Goal: Transaction & Acquisition: Purchase product/service

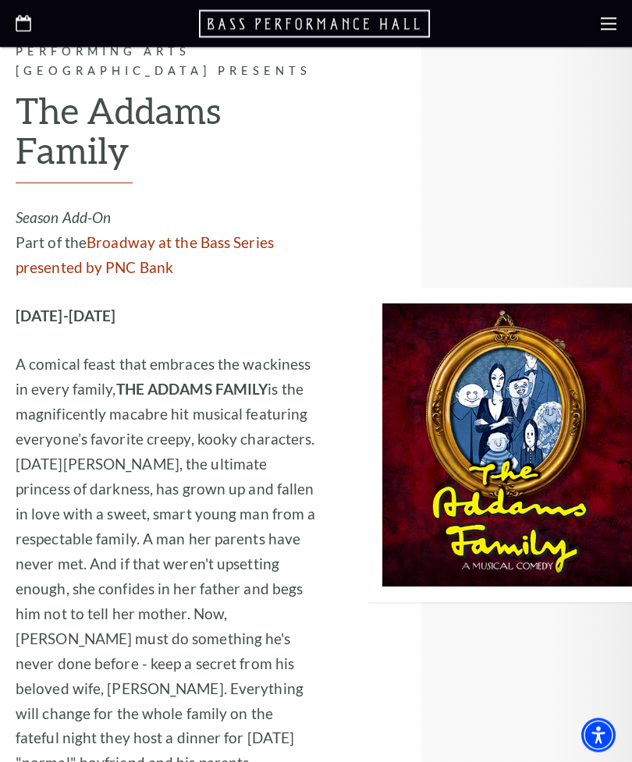
scroll to position [1573, 0]
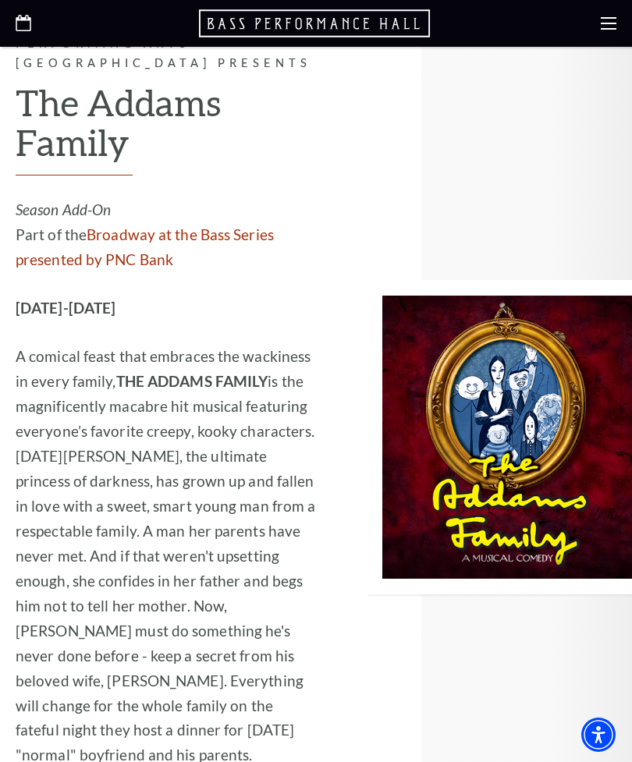
click at [477, 381] on img at bounding box center [499, 437] width 265 height 315
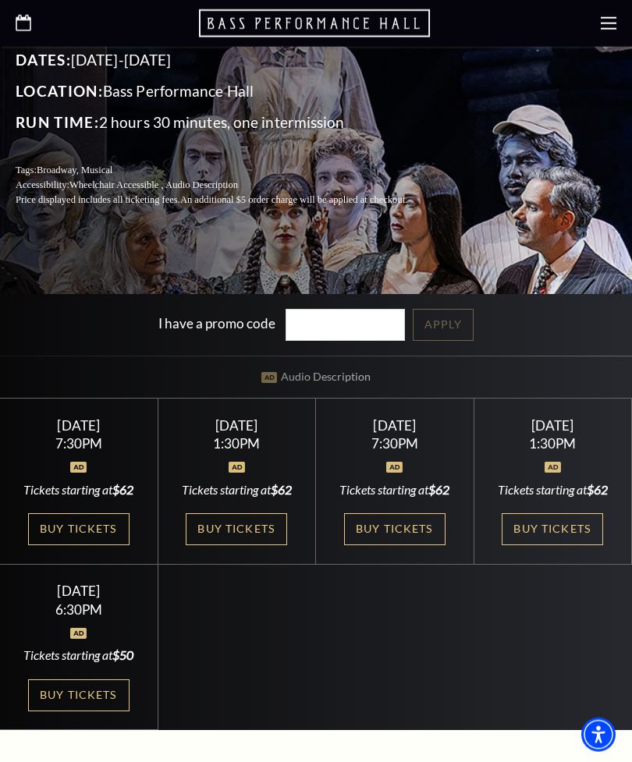
scroll to position [365, 0]
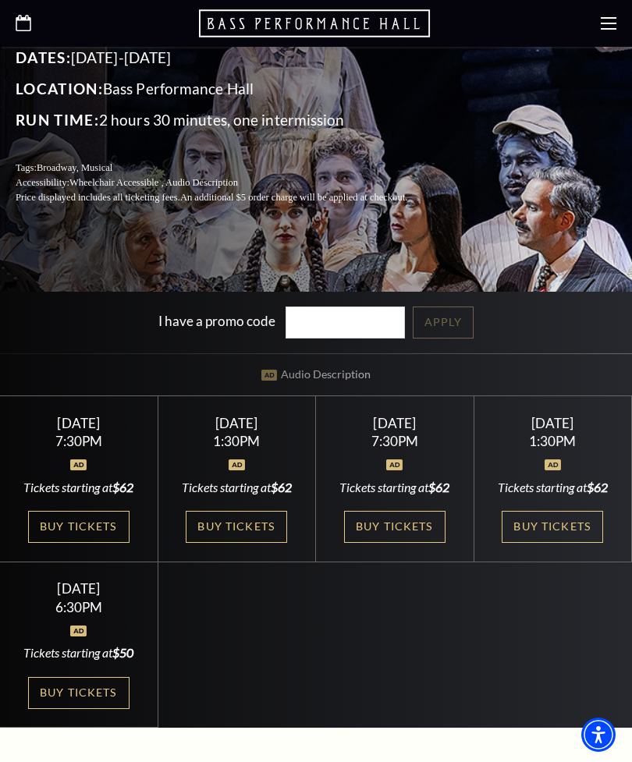
click at [395, 543] on link "Buy Tickets" at bounding box center [394, 527] width 101 height 32
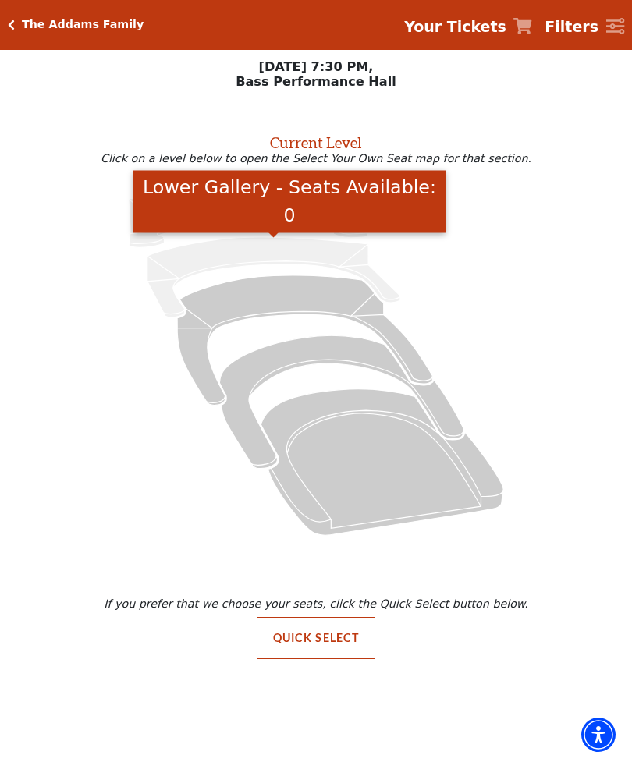
click at [313, 251] on icon "Lower Gallery - Seats Available: 0" at bounding box center [273, 277] width 253 height 80
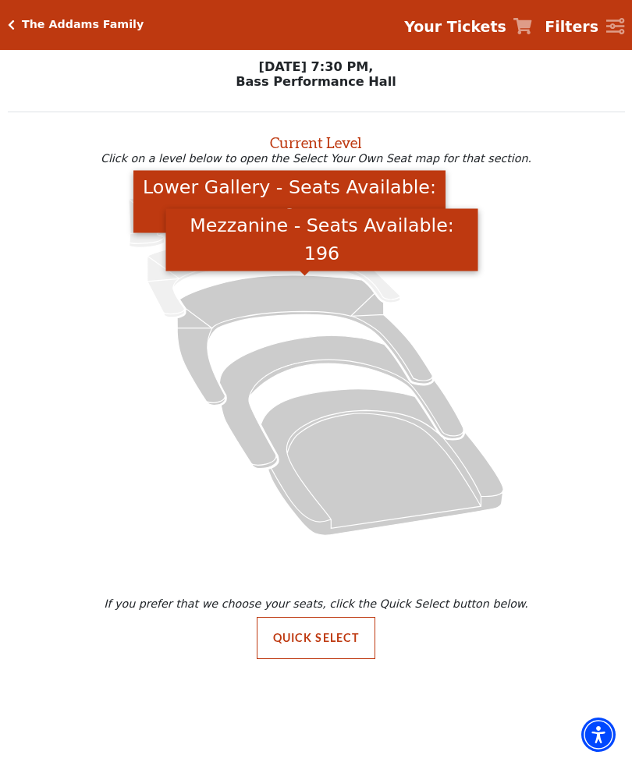
click at [326, 294] on icon "Mezzanine - Seats Available: 196" at bounding box center [304, 339] width 255 height 129
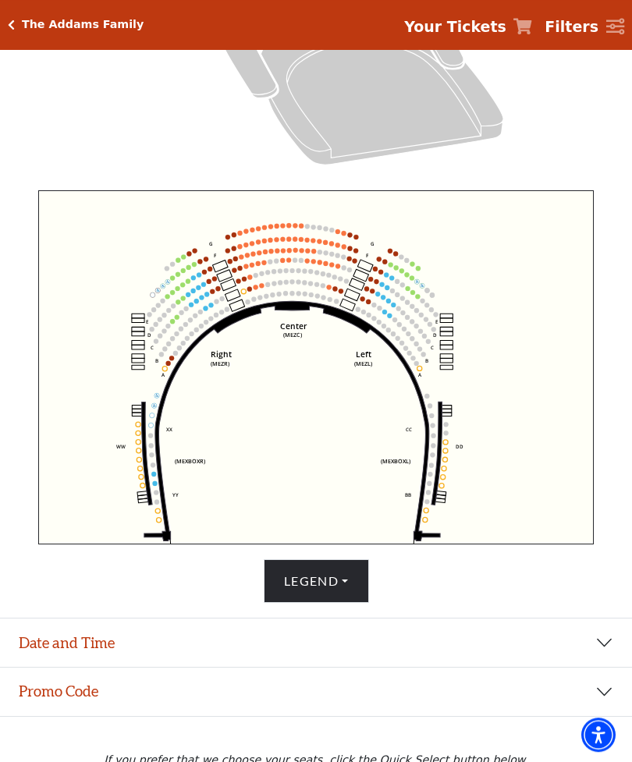
scroll to position [396, 0]
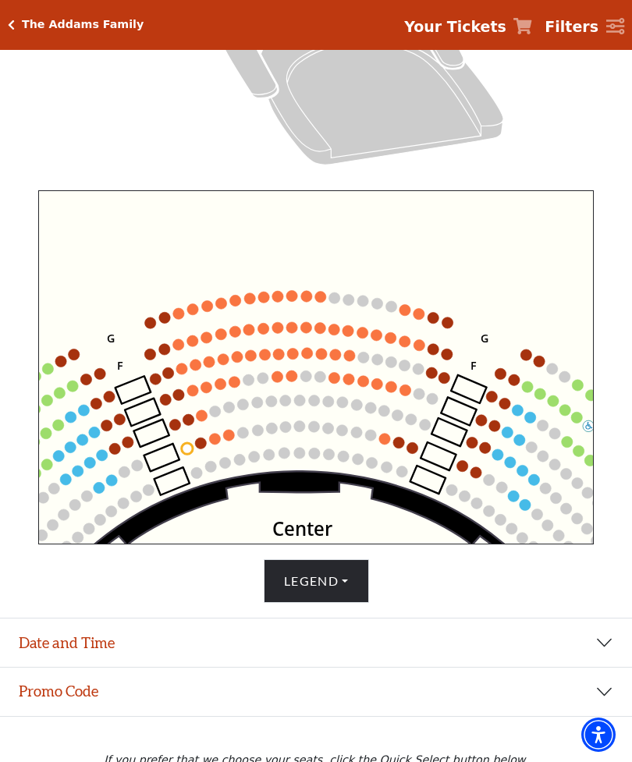
click at [325, 378] on circle at bounding box center [319, 376] width 11 height 11
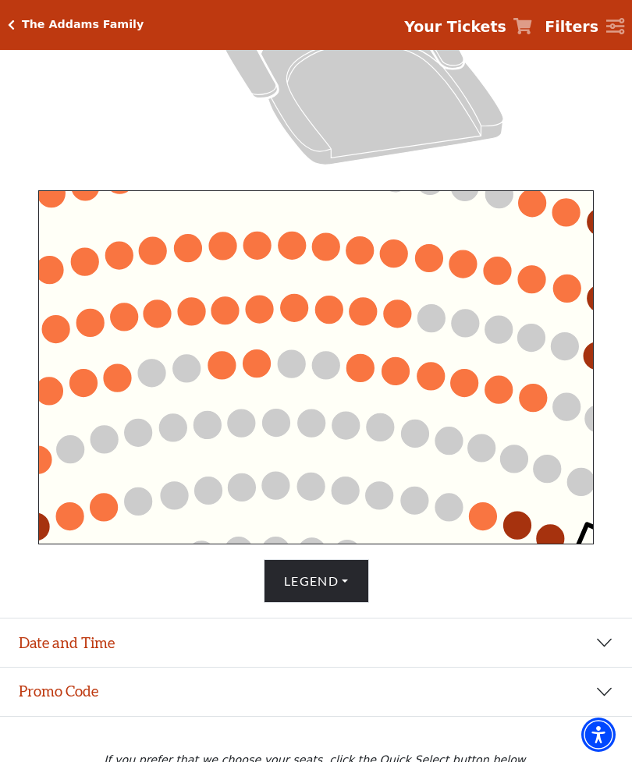
click at [335, 392] on icon "Center (MEZC) Right (MEZR) Left (MEZL) (MEXBOXR) (MEXBOXL) XX WW CC DD YY BB ZZ…" at bounding box center [315, 367] width 555 height 354
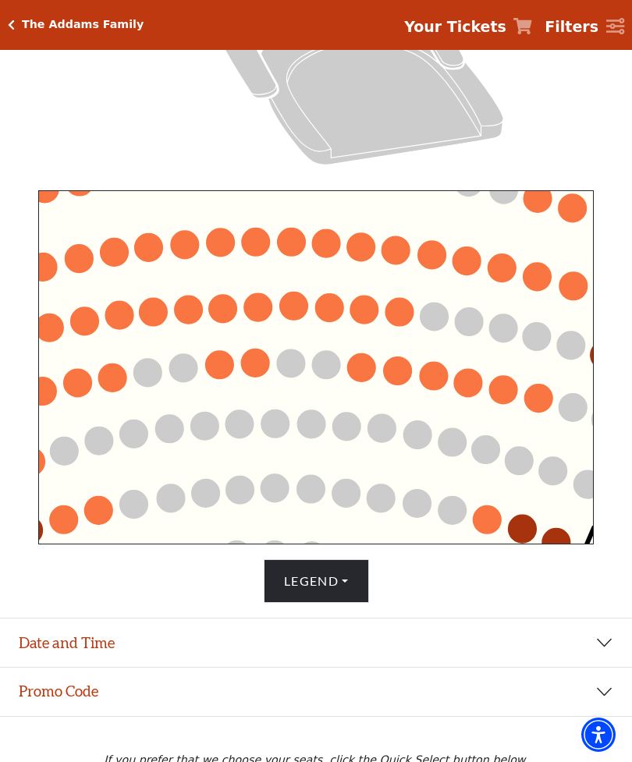
click at [541, 398] on circle at bounding box center [538, 399] width 28 height 28
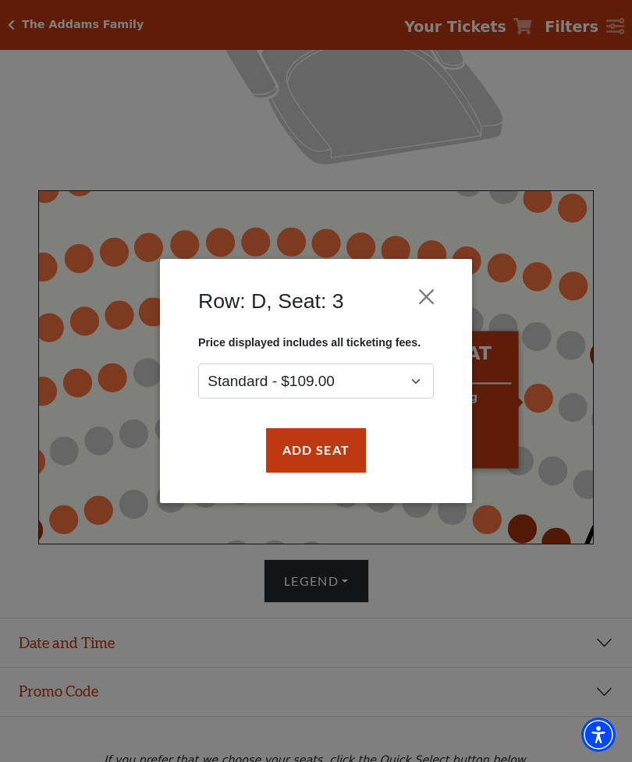
click at [422, 298] on button "Close" at bounding box center [427, 297] width 30 height 30
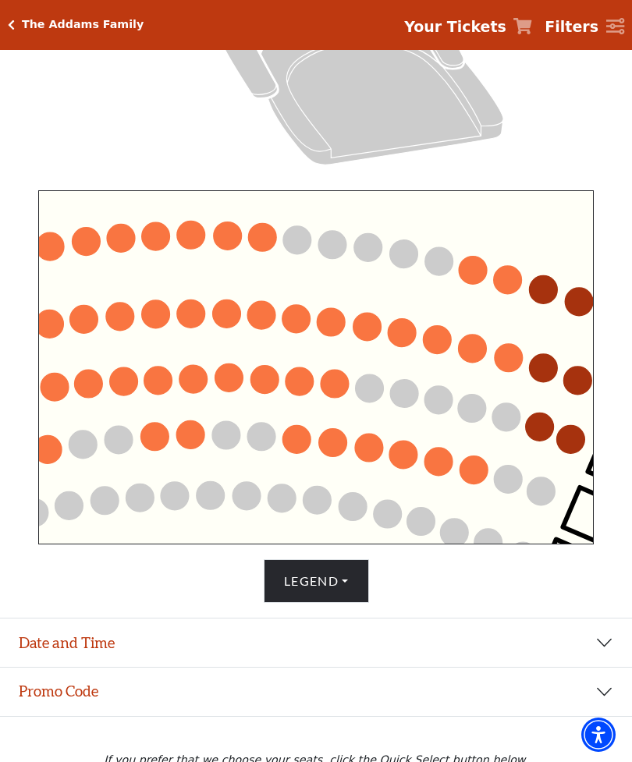
click at [515, 358] on circle at bounding box center [509, 358] width 28 height 28
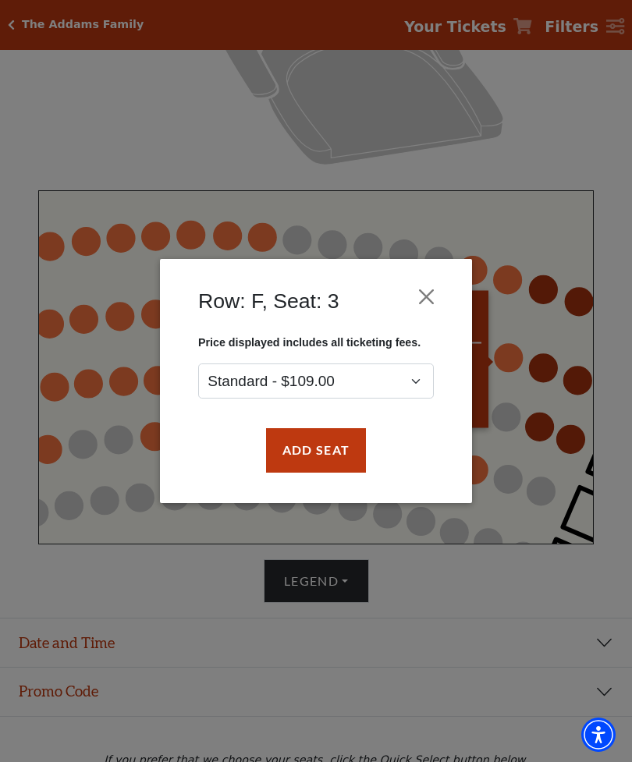
click at [436, 290] on button "Close" at bounding box center [427, 297] width 30 height 30
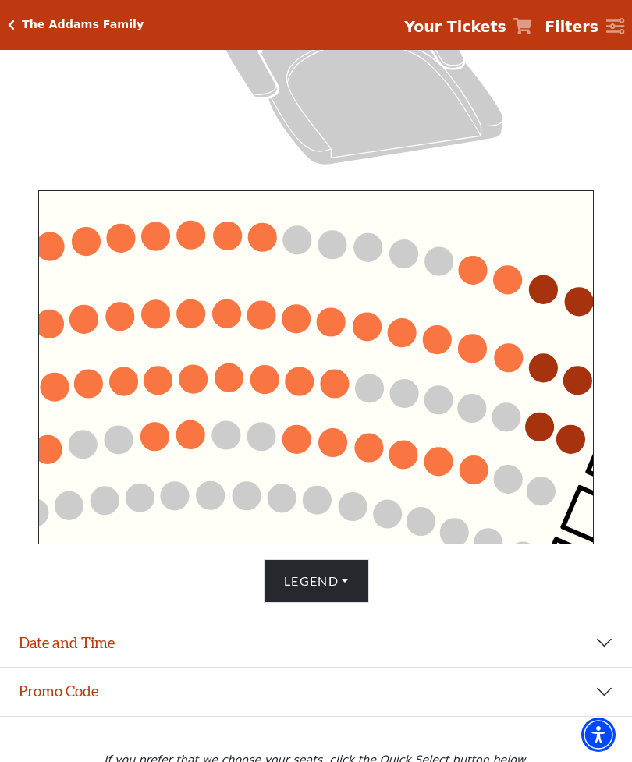
click at [555, 366] on circle at bounding box center [543, 368] width 28 height 28
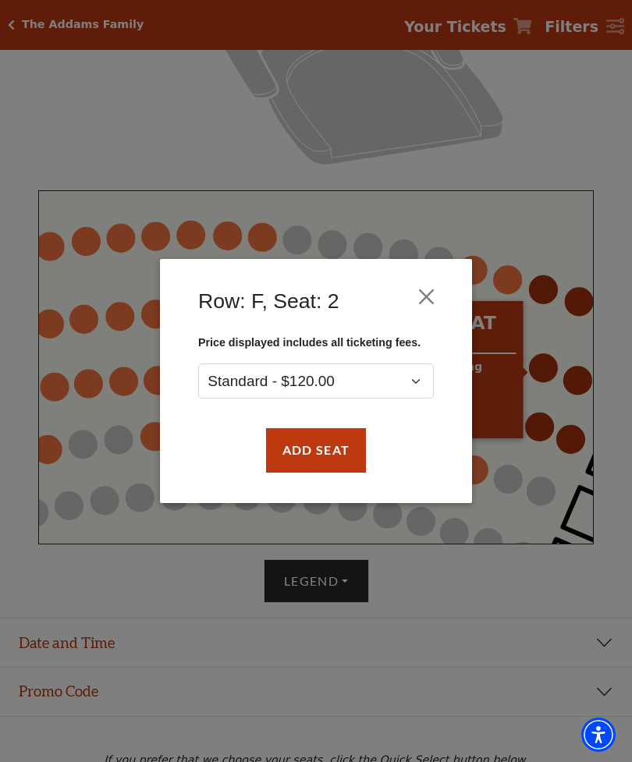
click at [436, 293] on button "Close" at bounding box center [427, 297] width 30 height 30
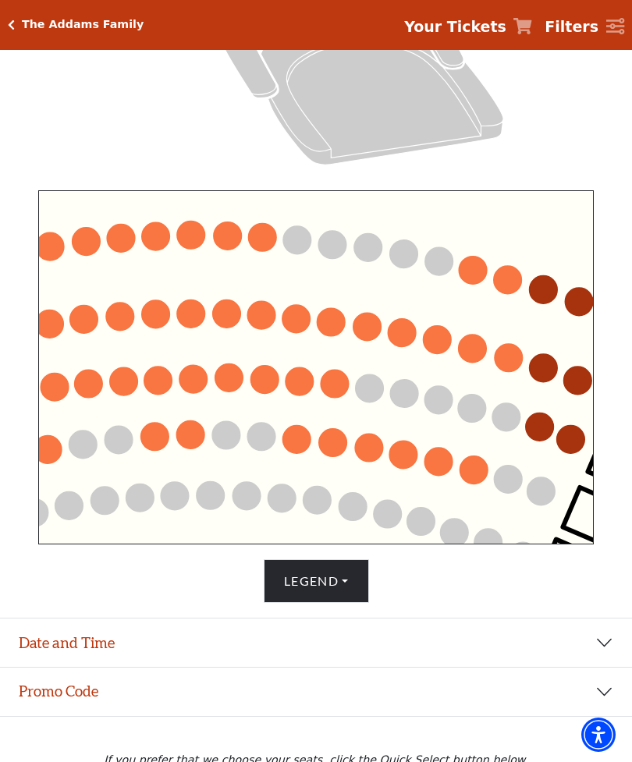
click at [303, 317] on circle at bounding box center [296, 319] width 28 height 28
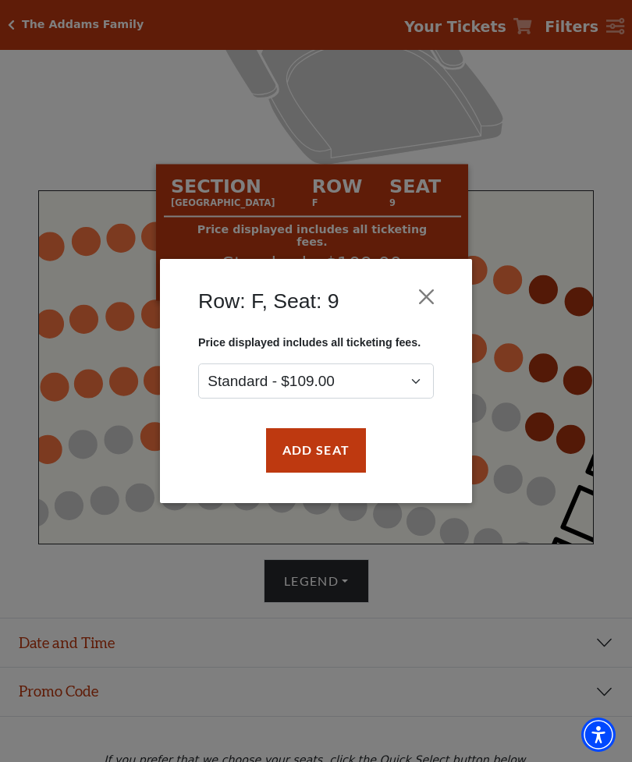
click at [434, 300] on button "Close" at bounding box center [427, 297] width 30 height 30
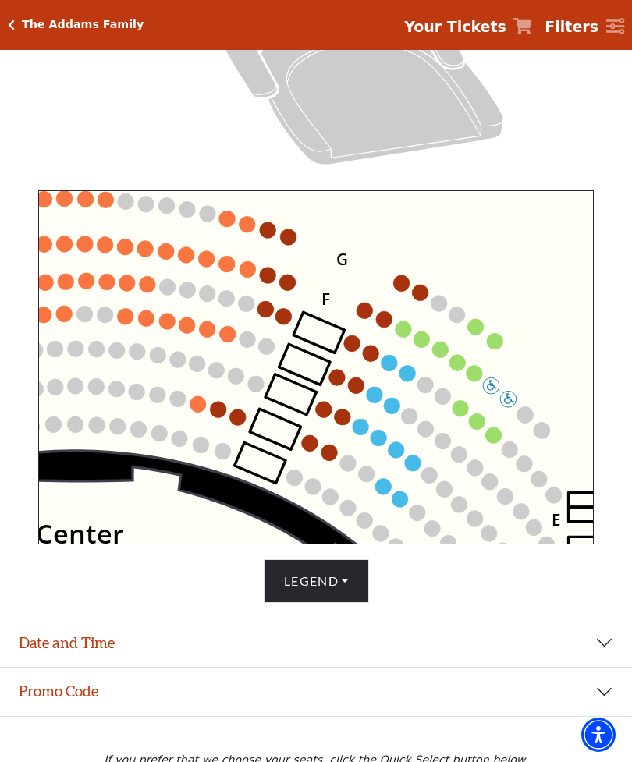
click at [388, 325] on circle at bounding box center [384, 319] width 16 height 16
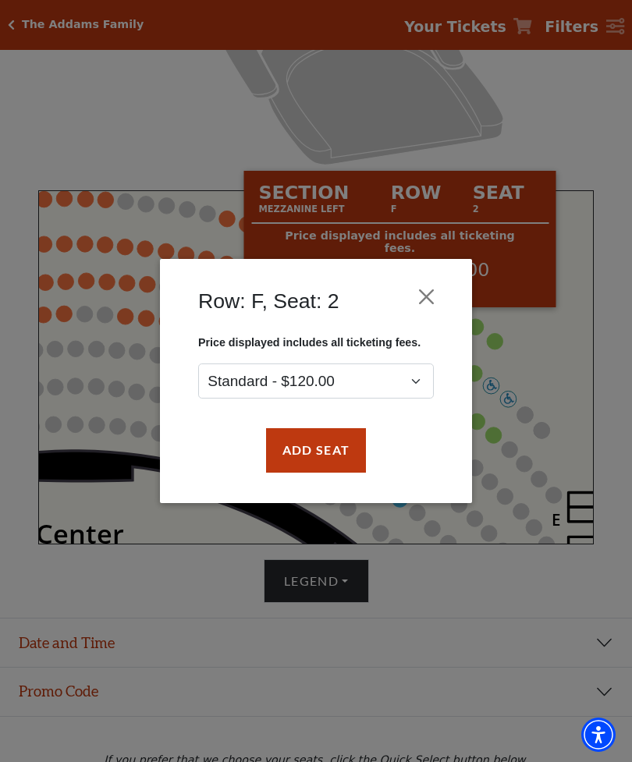
click at [418, 299] on button "Close" at bounding box center [427, 297] width 30 height 30
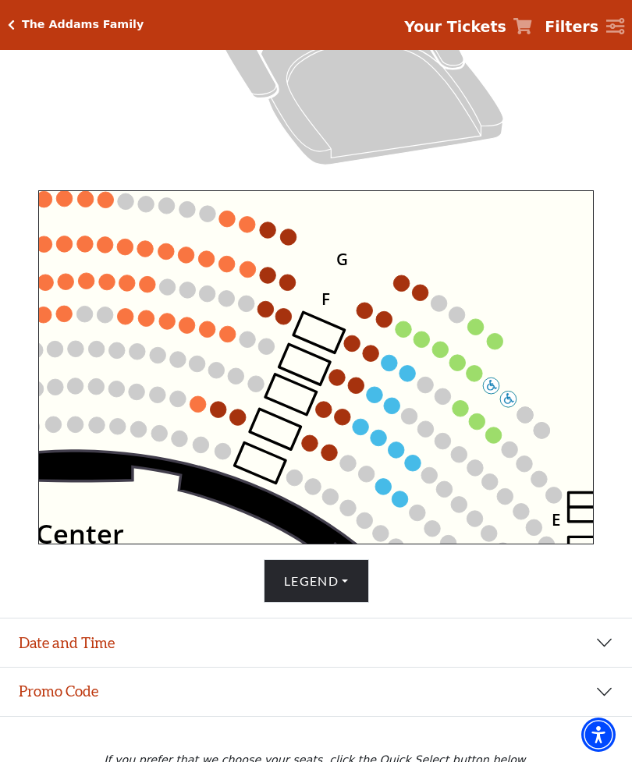
click at [424, 343] on circle at bounding box center [421, 340] width 16 height 16
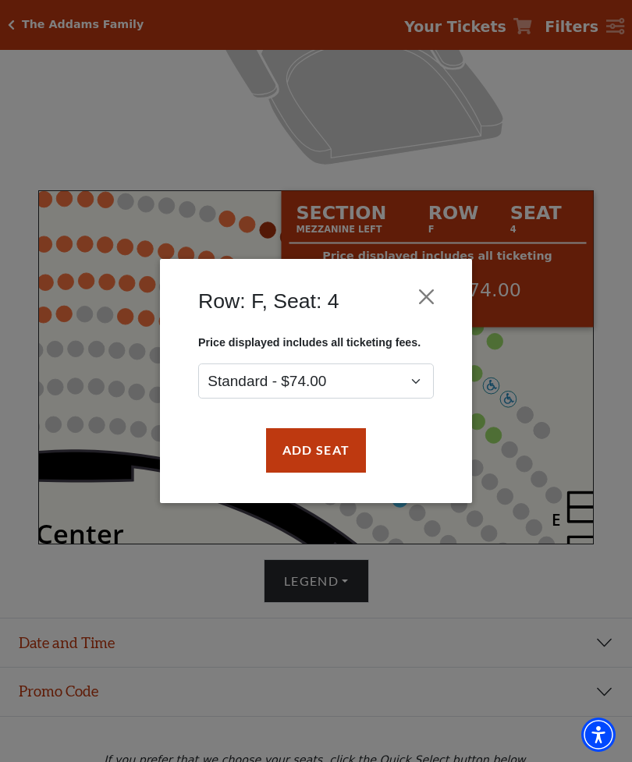
click at [419, 296] on button "Close" at bounding box center [427, 297] width 30 height 30
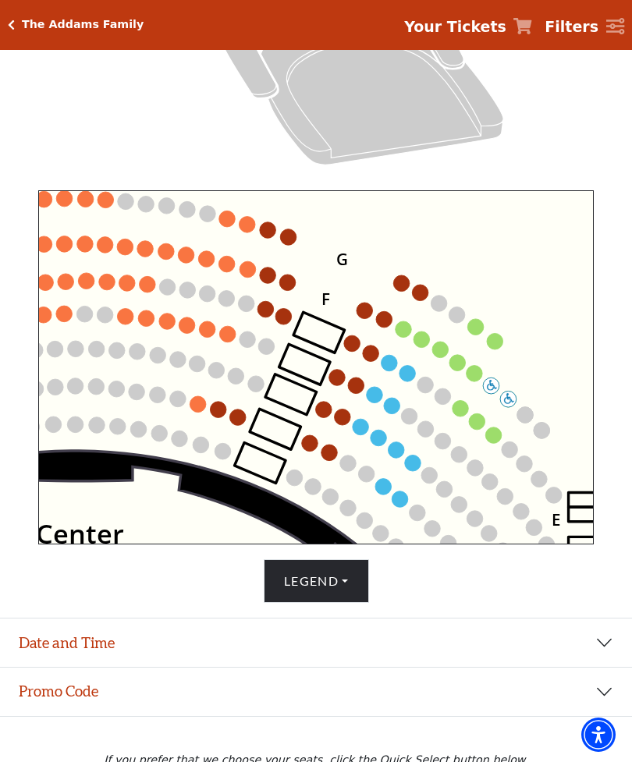
click at [400, 336] on circle at bounding box center [403, 329] width 16 height 16
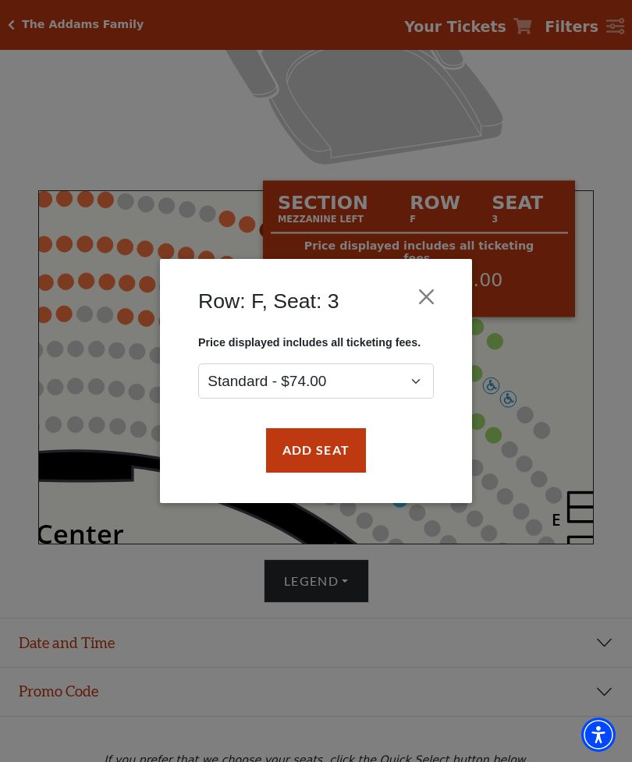
click at [424, 311] on button "Close" at bounding box center [427, 297] width 30 height 30
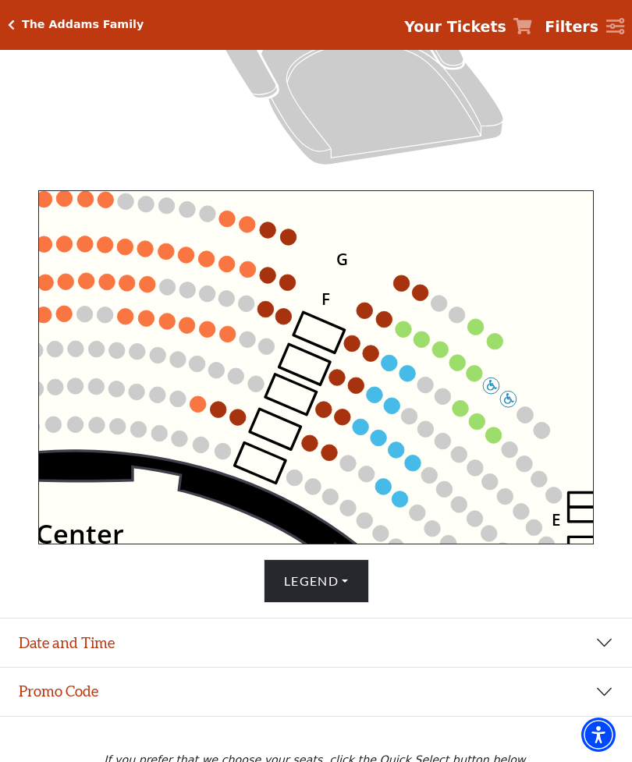
click at [358, 430] on circle at bounding box center [361, 427] width 16 height 16
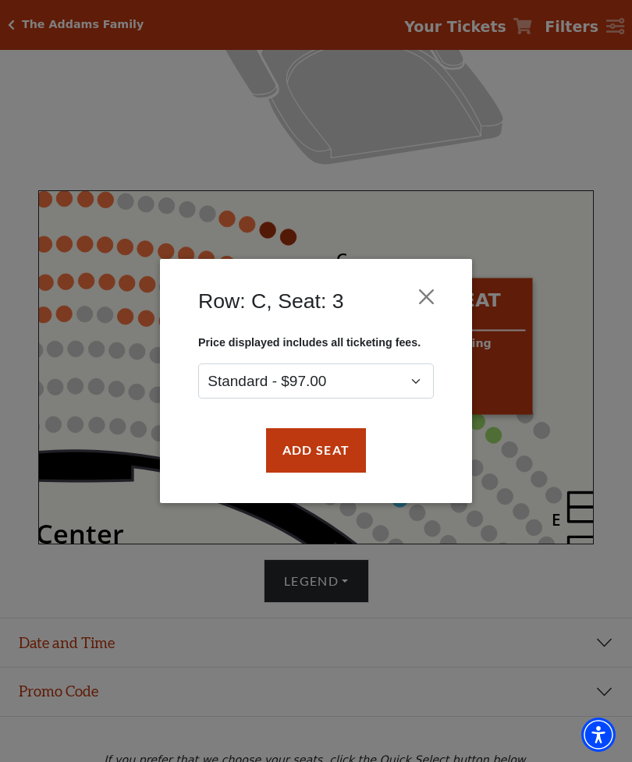
click at [426, 297] on button "Close" at bounding box center [427, 297] width 30 height 30
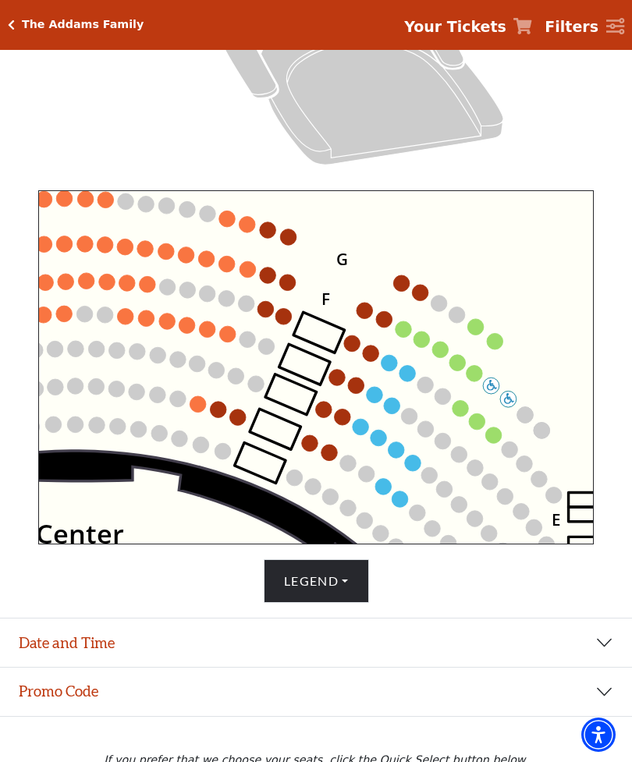
click at [186, 327] on circle at bounding box center [187, 325] width 16 height 16
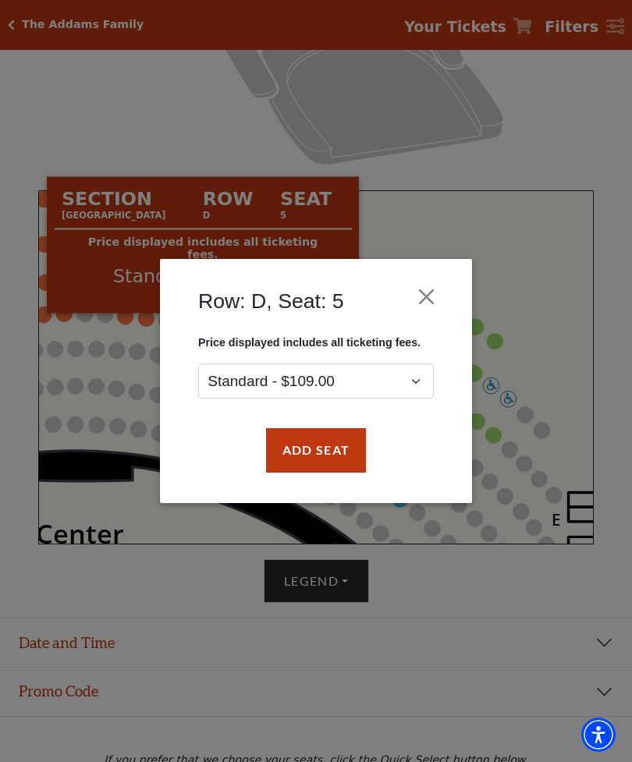
click at [420, 300] on button "Close" at bounding box center [427, 297] width 30 height 30
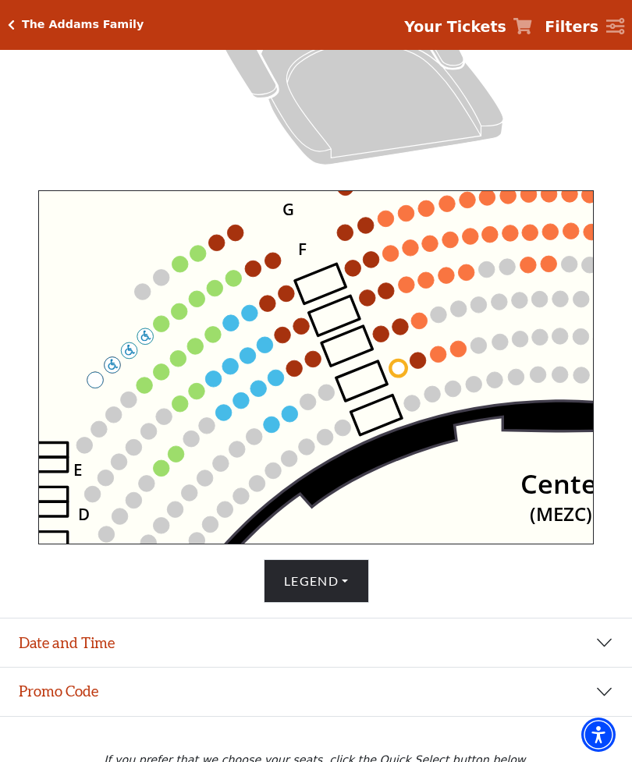
click at [204, 339] on icon "Center (MEZC) Right (MEZR) Left (MEZL) (MEXBOXR) (MEXBOXL) XX WW CC DD YY BB ZZ…" at bounding box center [315, 367] width 555 height 354
click at [208, 341] on circle at bounding box center [213, 334] width 16 height 16
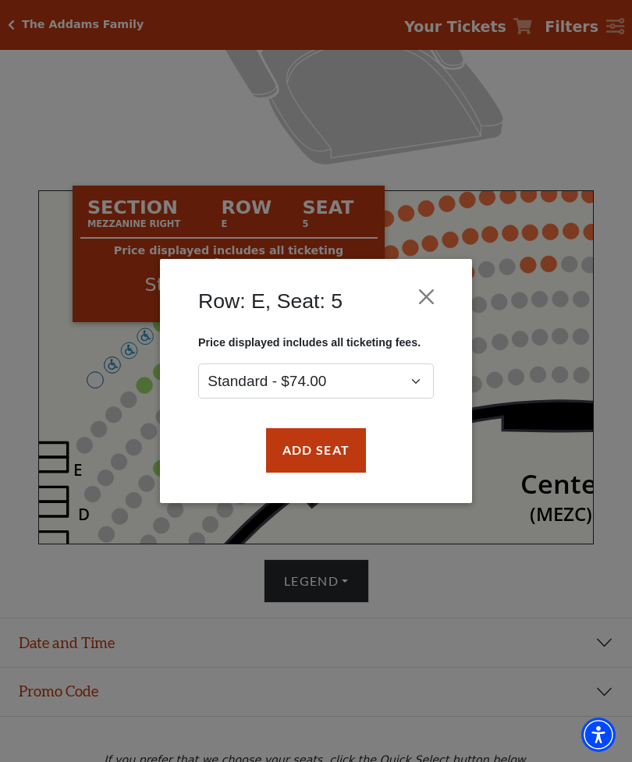
click at [432, 291] on button "Close" at bounding box center [427, 297] width 30 height 30
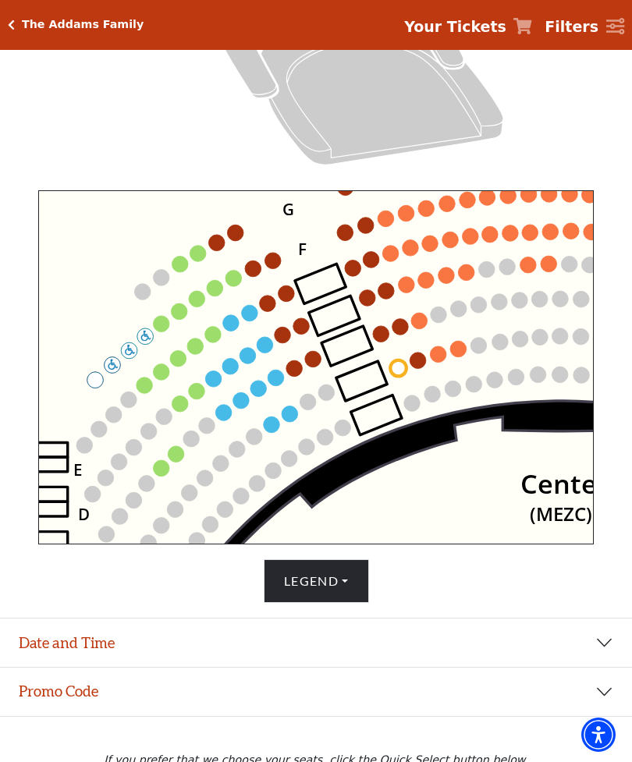
click at [254, 315] on circle at bounding box center [250, 313] width 16 height 16
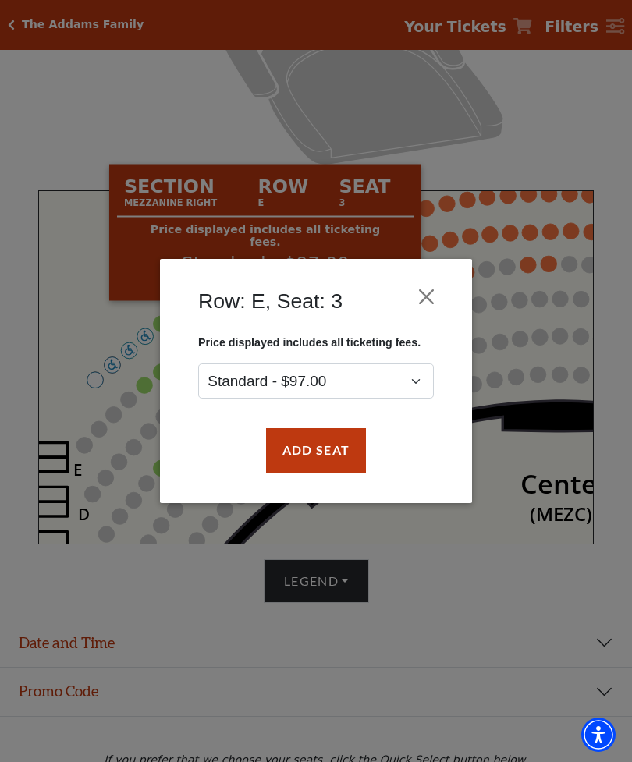
click at [431, 302] on button "Close" at bounding box center [427, 297] width 30 height 30
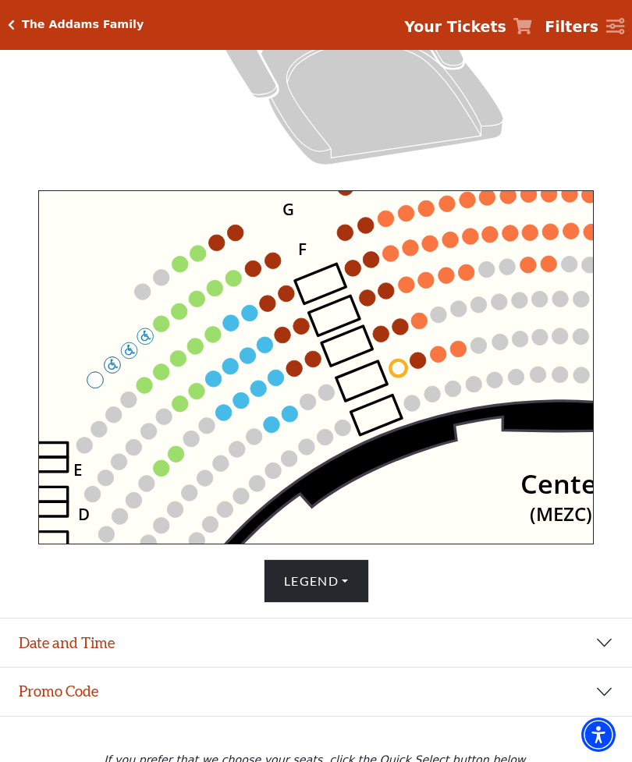
click at [272, 303] on circle at bounding box center [268, 304] width 16 height 16
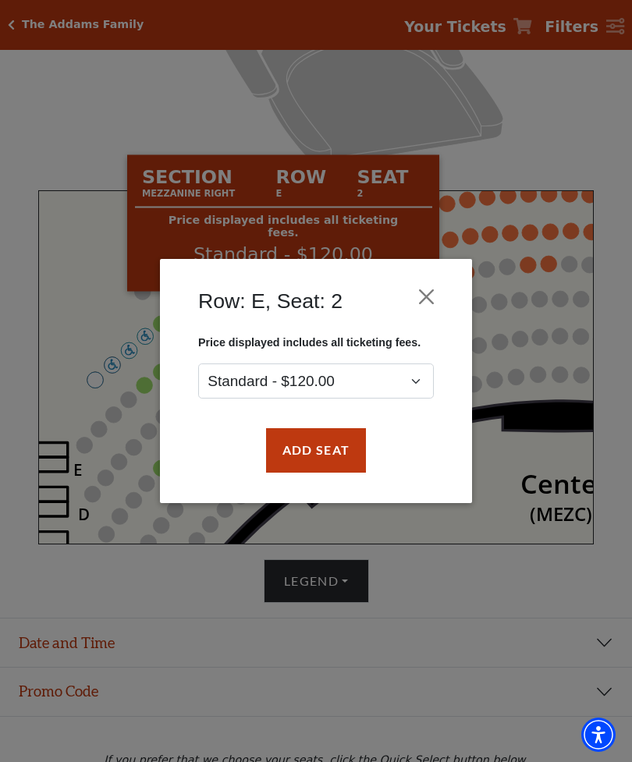
click at [424, 300] on button "Close" at bounding box center [427, 297] width 30 height 30
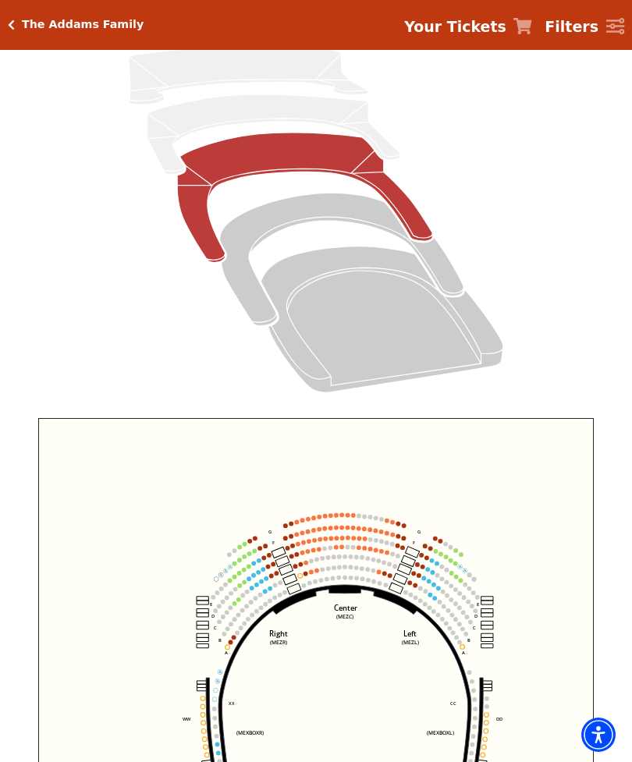
scroll to position [168, 0]
click at [190, 120] on icon "Lower Gallery - Seats Available: 0" at bounding box center [273, 134] width 253 height 80
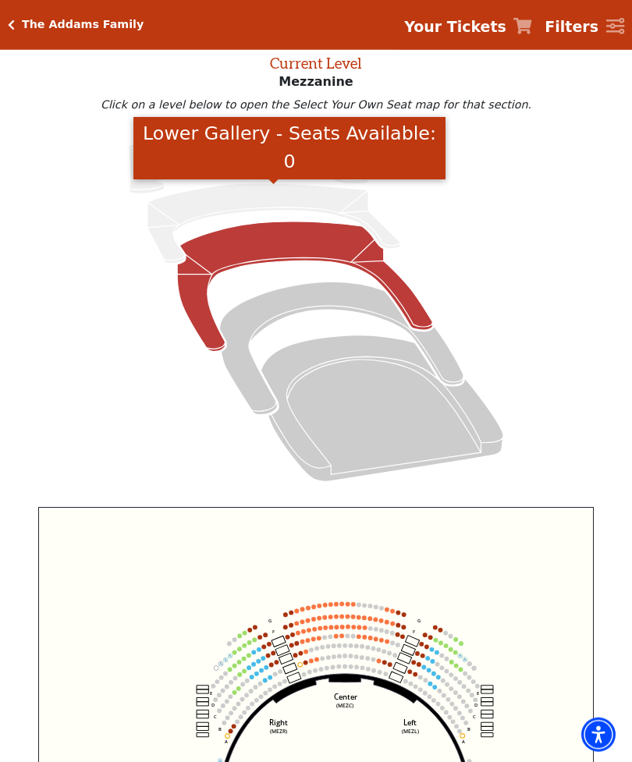
click at [66, 178] on icon at bounding box center [316, 309] width 580 height 367
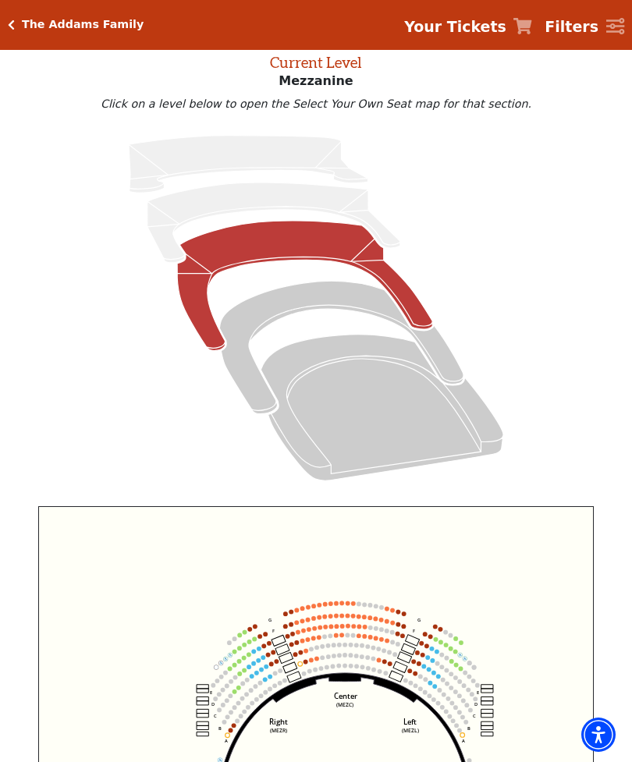
click at [169, 169] on icon "Upper Gallery - Seats Available: 0" at bounding box center [248, 165] width 239 height 58
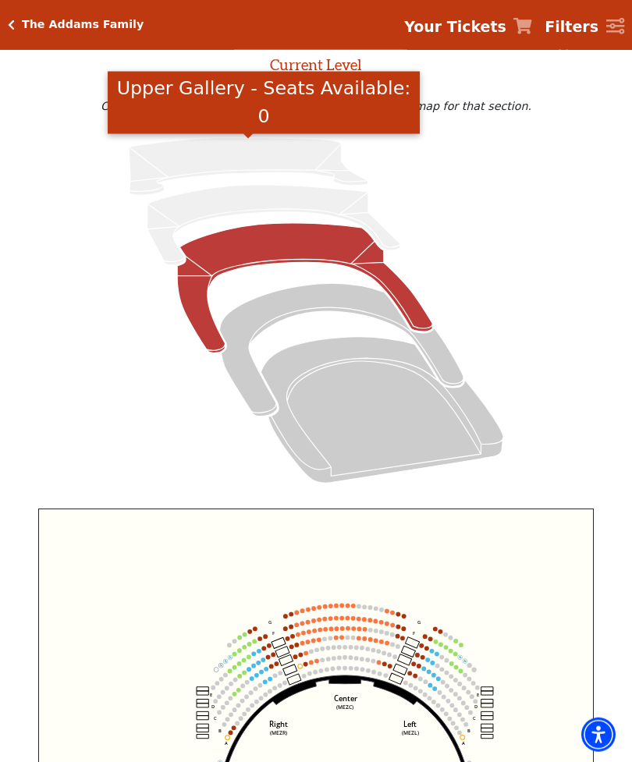
scroll to position [79, 0]
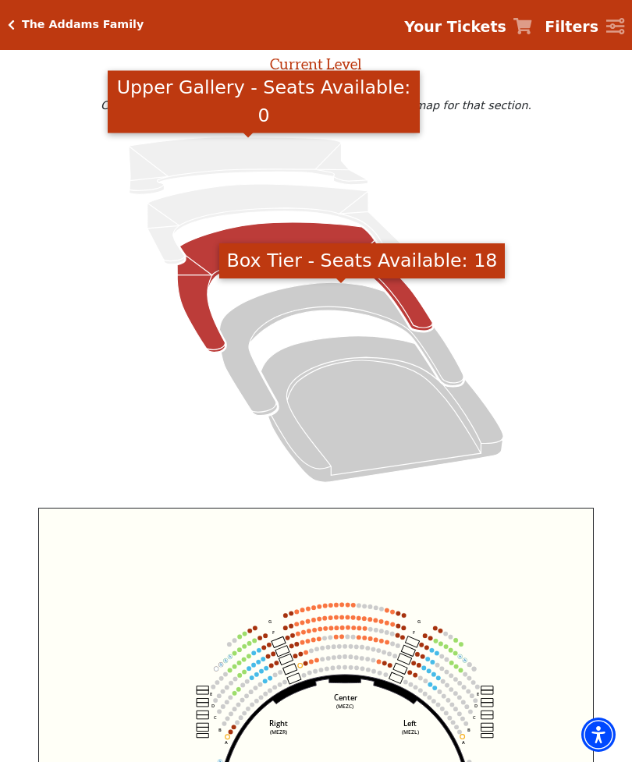
click at [281, 310] on icon "Box Tier - Seats Available: 18" at bounding box center [341, 348] width 244 height 133
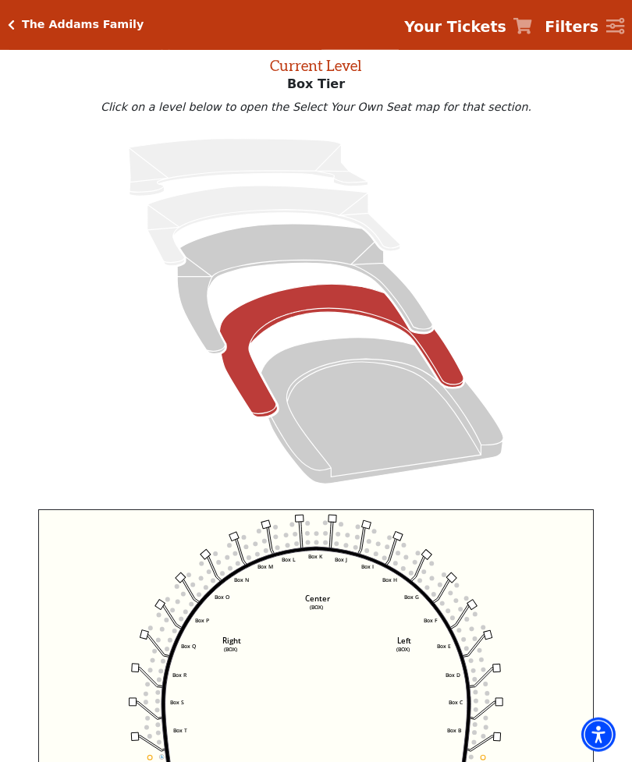
scroll to position [78, 0]
click at [302, 364] on icon "Orchestra / Parterre Circle - Seats Available: 104" at bounding box center [382, 410] width 243 height 146
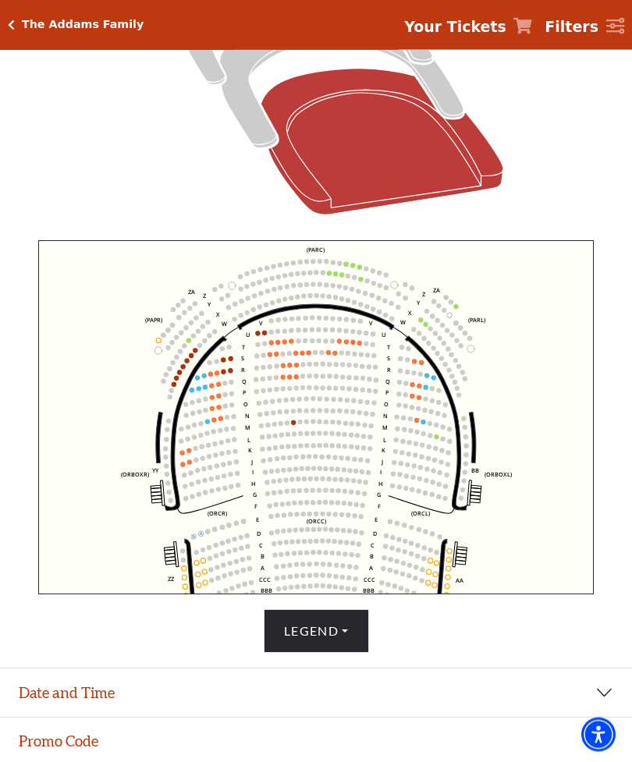
scroll to position [347, 0]
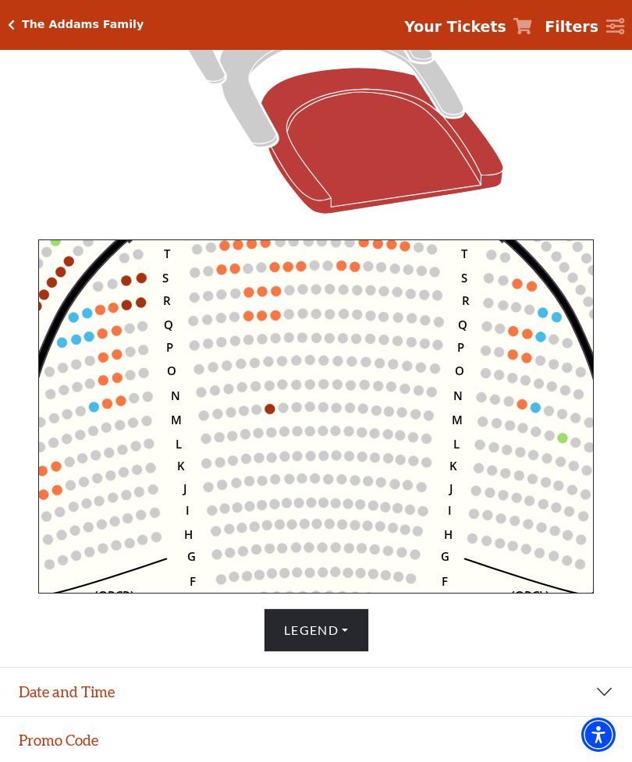
click at [284, 386] on circle at bounding box center [283, 384] width 10 height 10
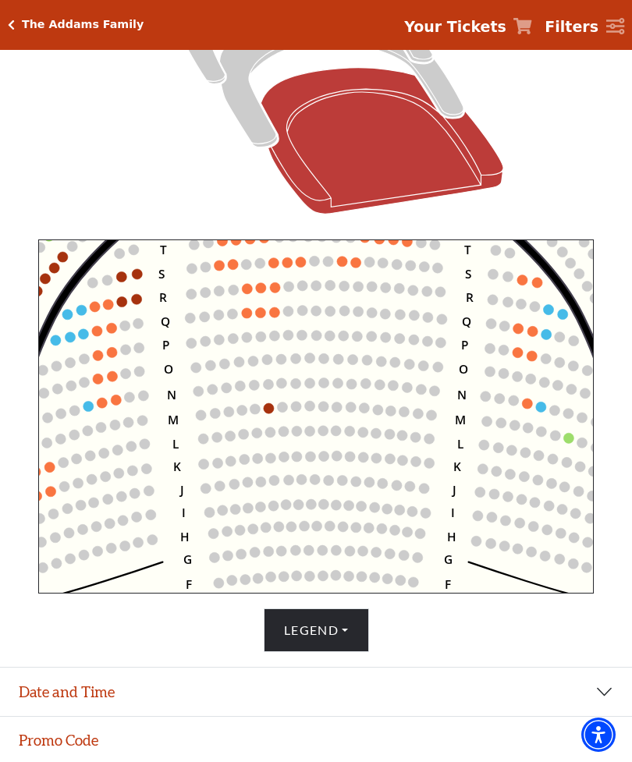
click at [254, 316] on icon "Left (ORPITL) Right (ORPITR) Center (ORPITC) ZZ AA YY BB ZA ZA (ORCL) (ORCR) (O…" at bounding box center [315, 416] width 555 height 354
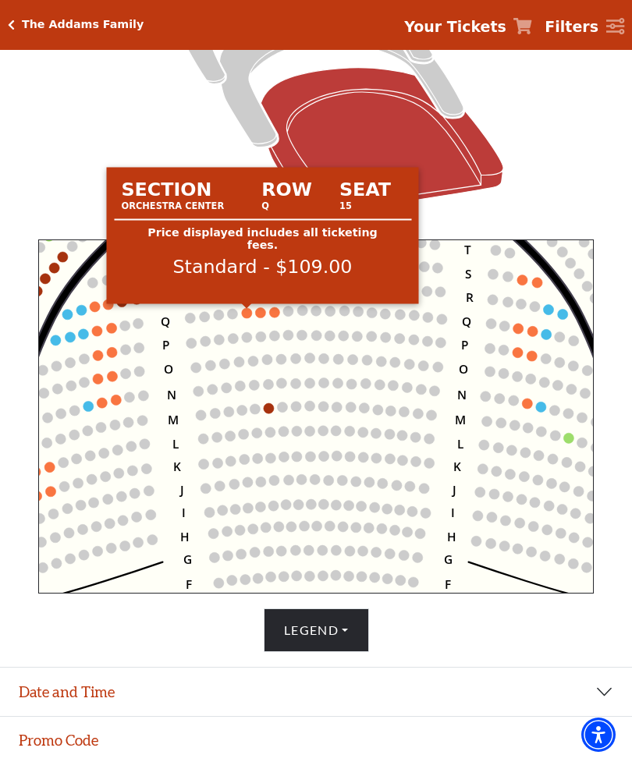
click at [244, 313] on circle at bounding box center [247, 313] width 10 height 10
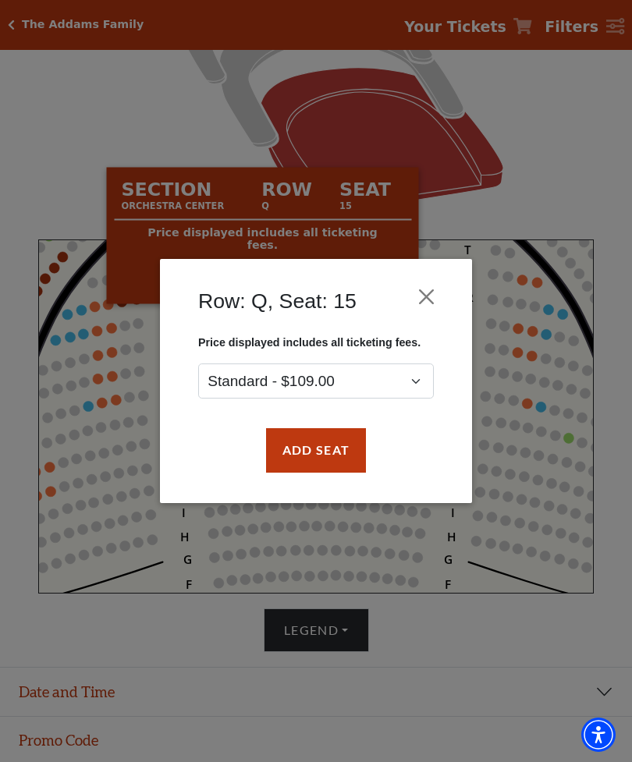
click at [421, 293] on button "Close" at bounding box center [427, 297] width 30 height 30
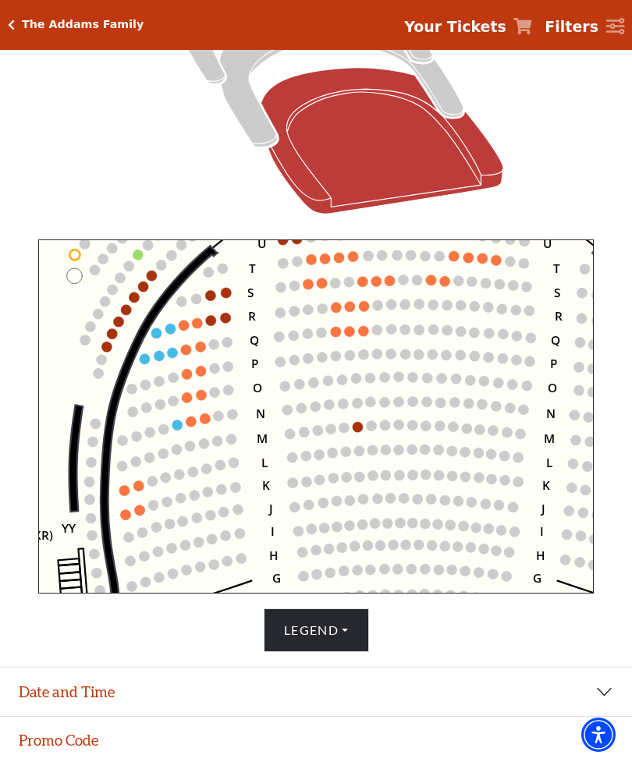
click at [162, 334] on use "Seat Selected" at bounding box center [157, 334] width 12 height 12
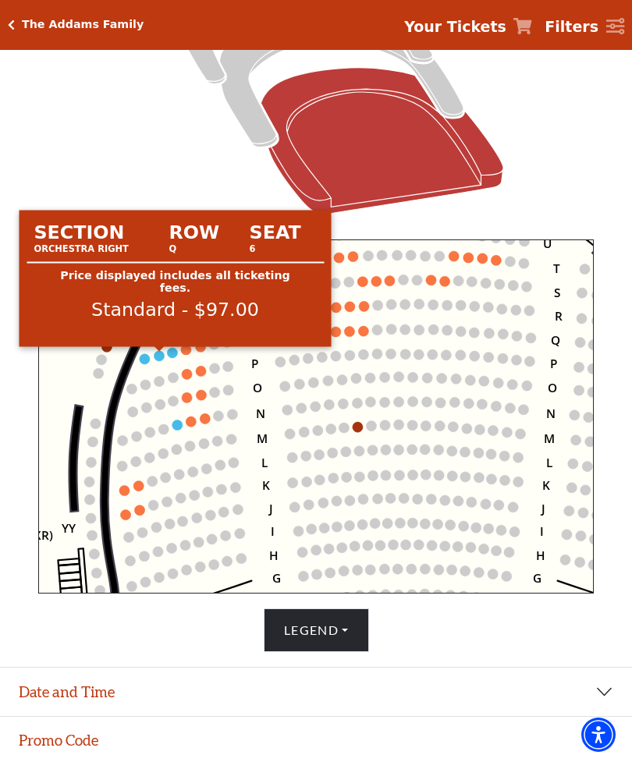
click at [164, 357] on circle at bounding box center [159, 356] width 10 height 10
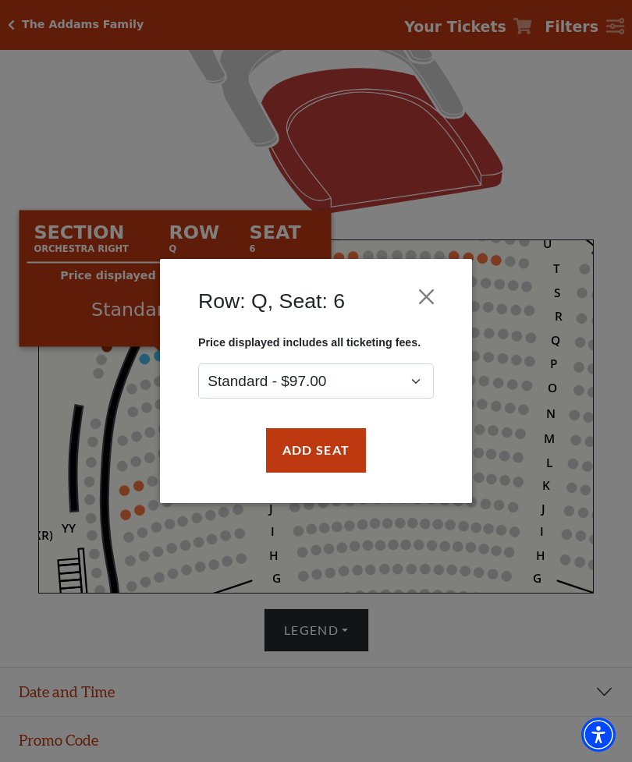
click at [422, 300] on button "Close" at bounding box center [427, 297] width 30 height 30
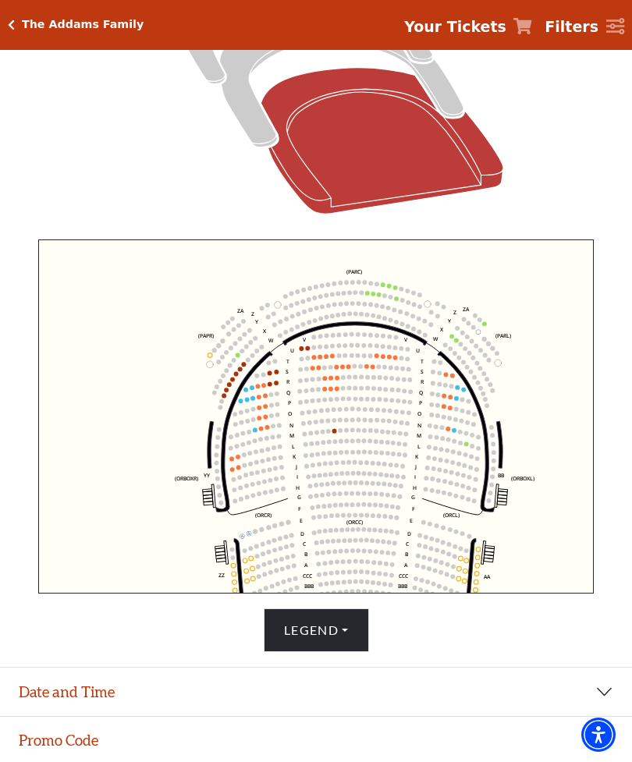
click at [361, 295] on circle at bounding box center [361, 292] width 5 height 5
click at [372, 296] on circle at bounding box center [373, 294] width 5 height 5
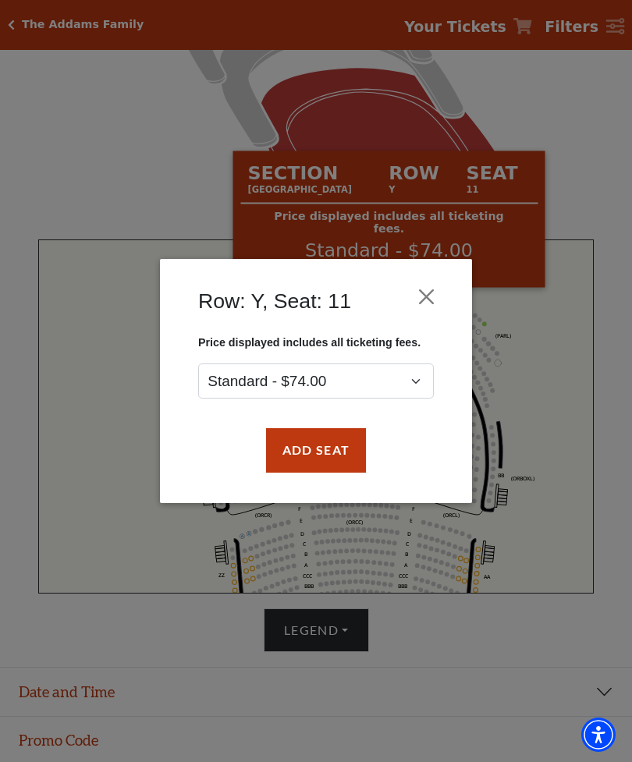
click at [110, 167] on div "Row: Y, Seat: 11 Price displayed includes all ticketing fees. Standard - $74.00…" at bounding box center [316, 381] width 632 height 762
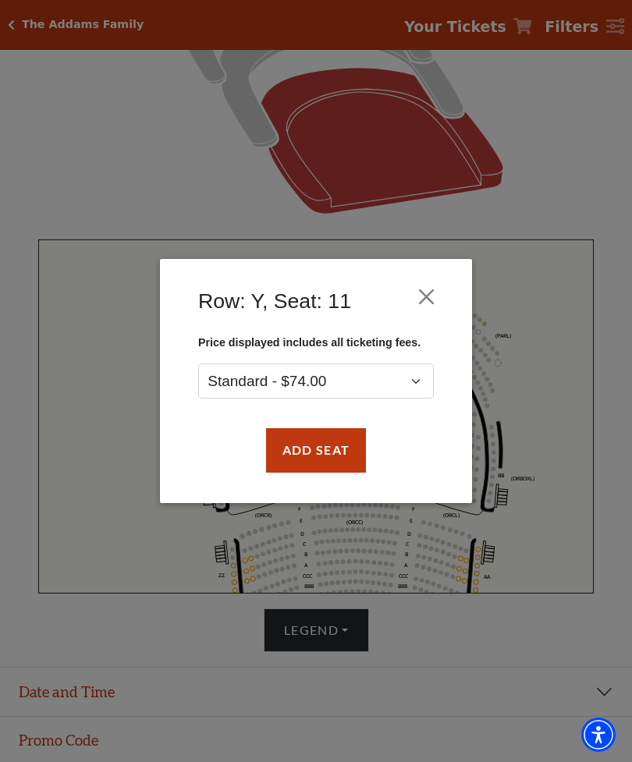
click at [420, 300] on button "Close" at bounding box center [427, 297] width 30 height 30
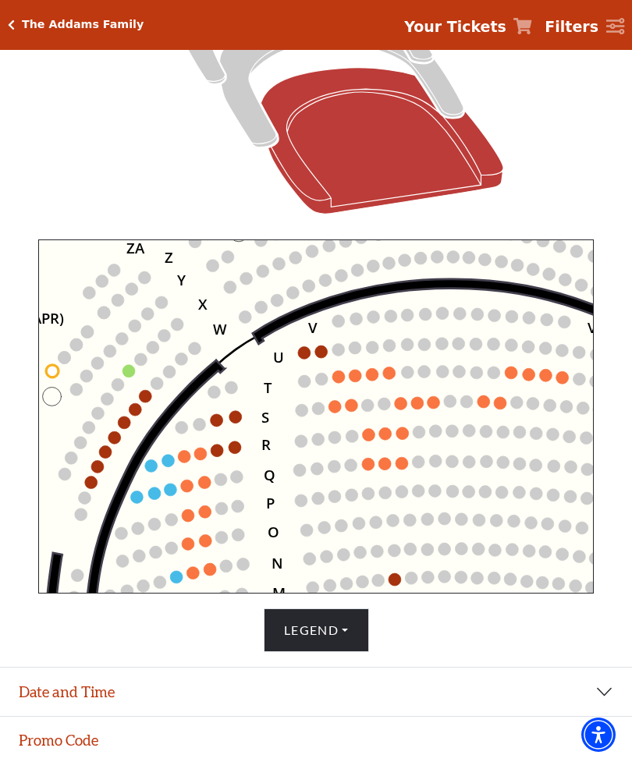
click at [132, 505] on icon "Left (ORPITL) Right (ORPITR) Center (ORPITC) ZZ AA YY BB ZA ZA (ORCL) (ORCR) (O…" at bounding box center [315, 416] width 555 height 354
click at [129, 501] on icon "Left (ORPITL) Right (ORPITR) Center (ORPITC) ZZ AA YY BB ZA ZA (ORCL) (ORCR) (O…" at bounding box center [315, 416] width 555 height 354
click at [148, 499] on icon "Left (ORPITL) Right (ORPITR) Center (ORPITC) ZZ AA YY BB ZA ZA (ORCL) (ORCR) (O…" at bounding box center [315, 416] width 555 height 354
click at [153, 500] on circle at bounding box center [154, 494] width 12 height 12
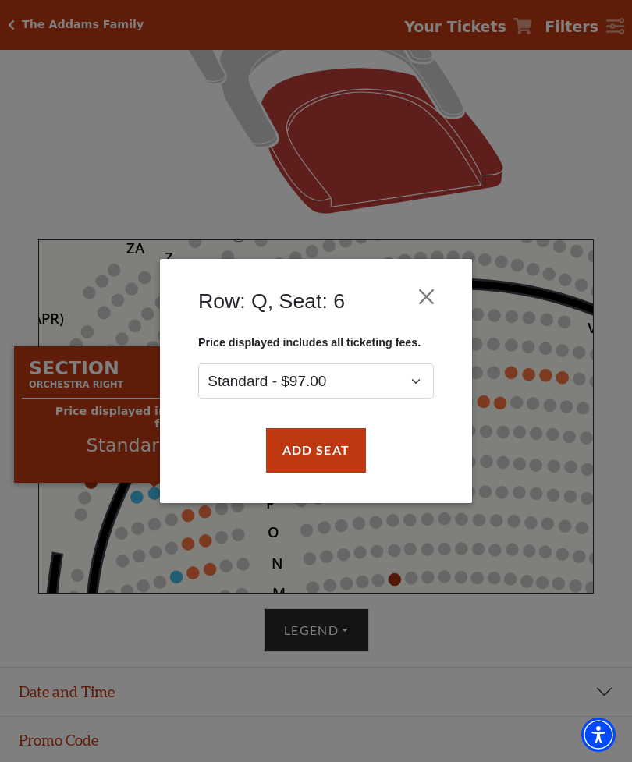
click at [94, 144] on div "Row: Q, Seat: 6 Price displayed includes all ticketing fees. Standard - $97.00 …" at bounding box center [316, 381] width 632 height 762
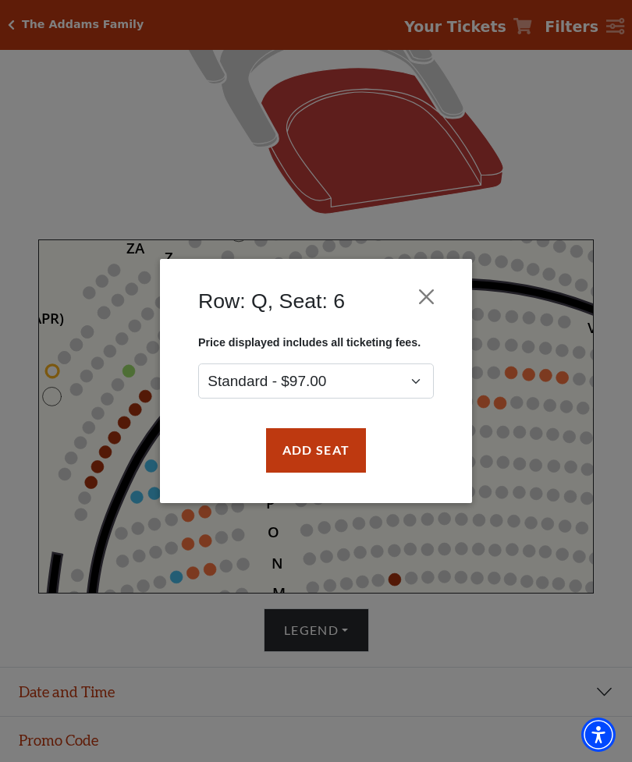
click at [412, 300] on button "Close" at bounding box center [427, 297] width 30 height 30
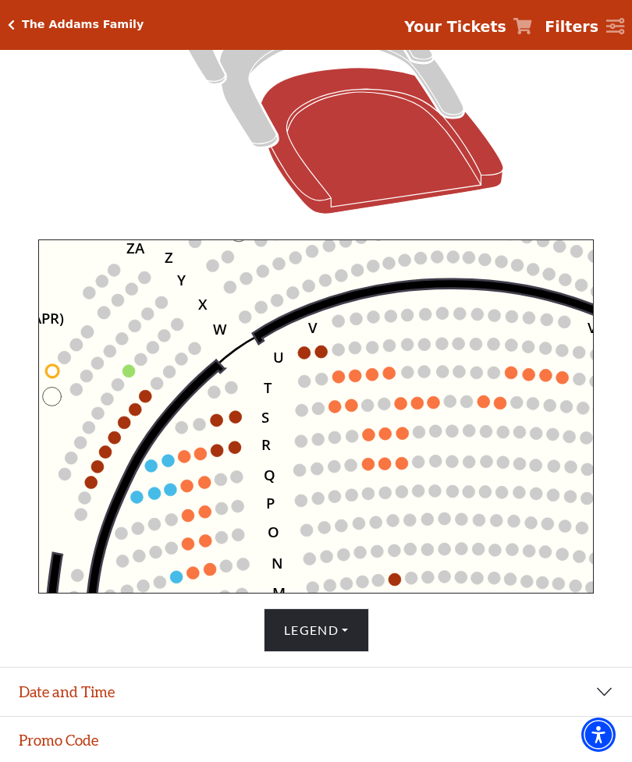
click at [119, 424] on circle at bounding box center [124, 423] width 12 height 12
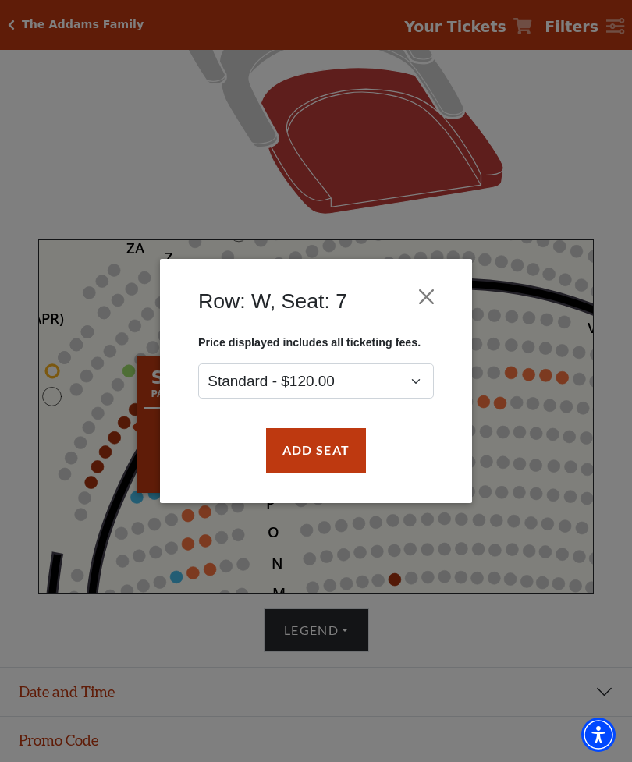
click at [430, 303] on button "Close" at bounding box center [427, 297] width 30 height 30
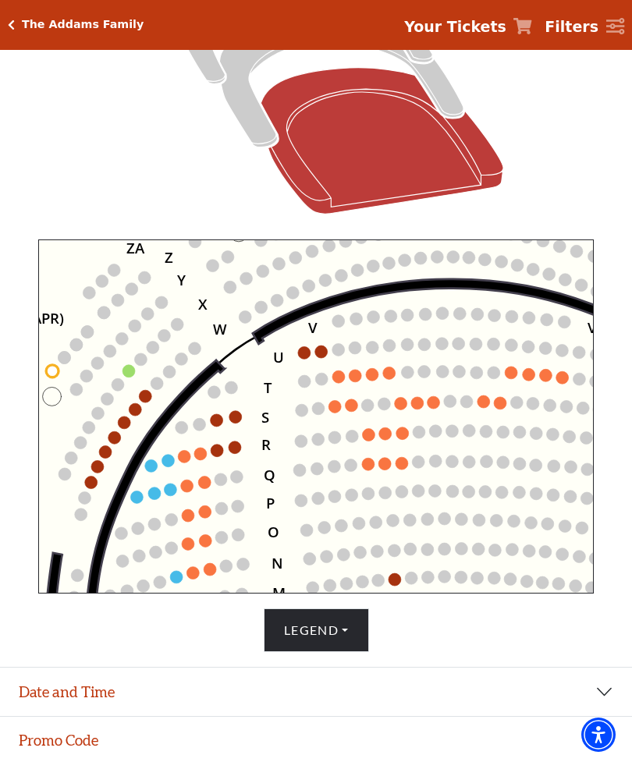
click at [197, 458] on circle at bounding box center [200, 454] width 12 height 12
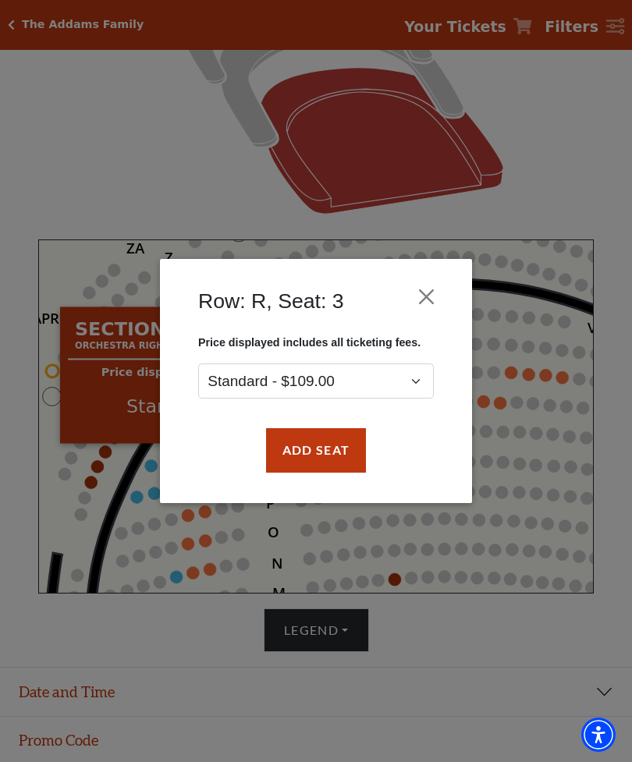
click at [431, 302] on button "Close" at bounding box center [427, 297] width 30 height 30
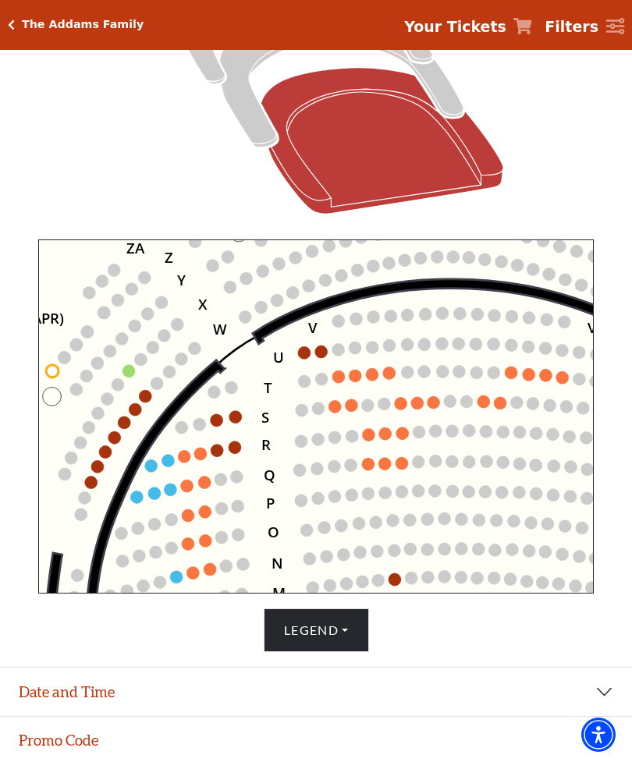
click at [235, 459] on icon "Left (ORPITL) Right (ORPITR) Center (ORPITC) ZZ AA YY BB ZA ZA (ORCL) (ORCR) (O…" at bounding box center [315, 416] width 555 height 354
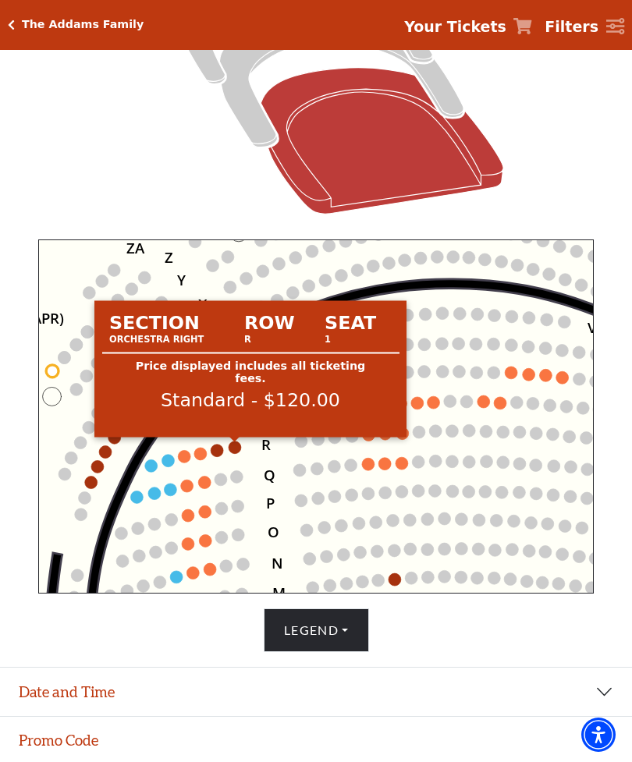
click at [231, 452] on circle at bounding box center [235, 448] width 12 height 12
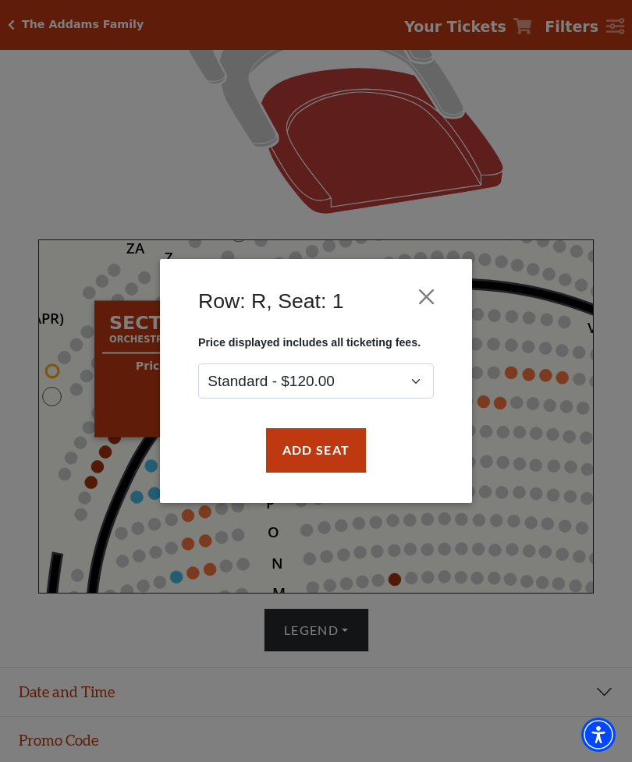
click at [424, 303] on button "Close" at bounding box center [427, 297] width 30 height 30
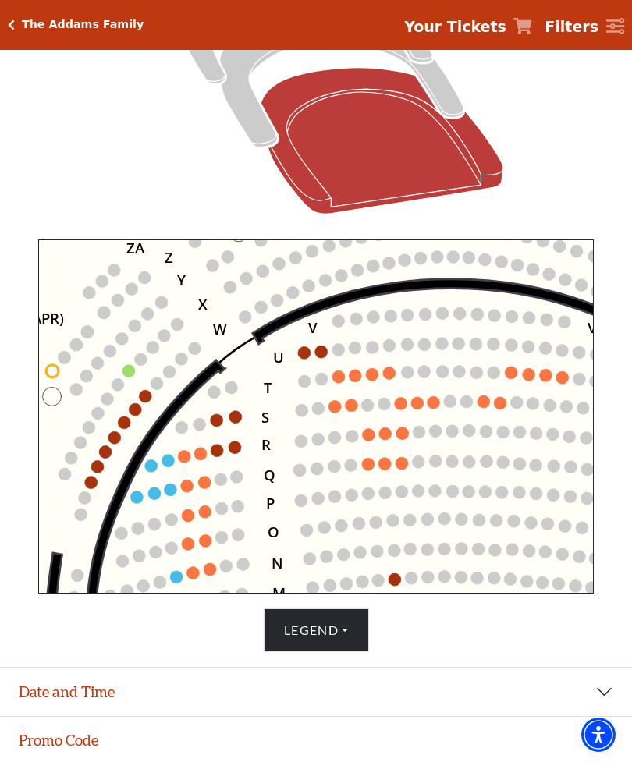
click at [165, 494] on circle at bounding box center [170, 490] width 12 height 12
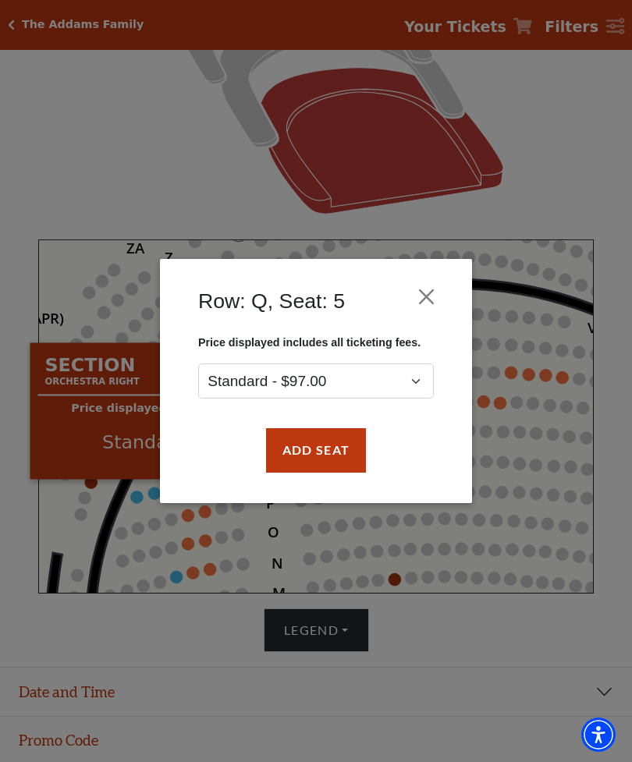
click at [426, 299] on button "Close" at bounding box center [427, 297] width 30 height 30
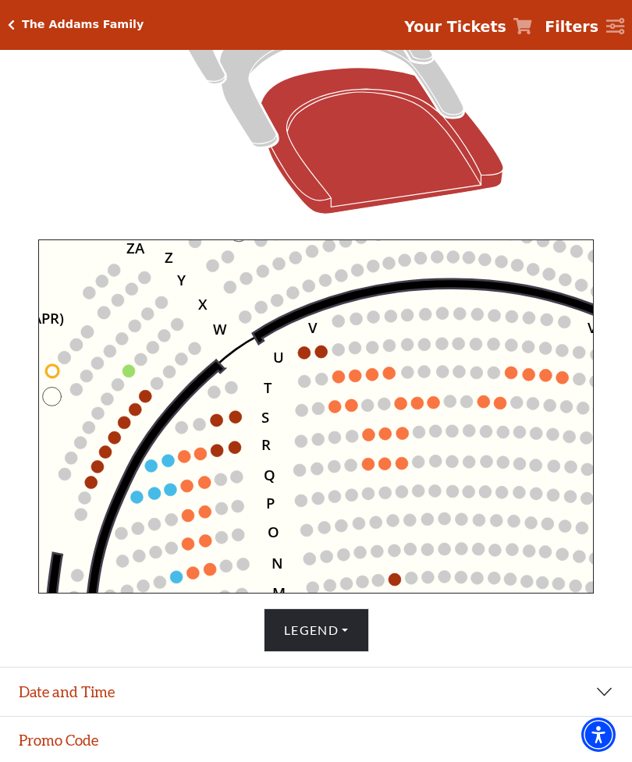
click at [349, 410] on circle at bounding box center [351, 405] width 12 height 12
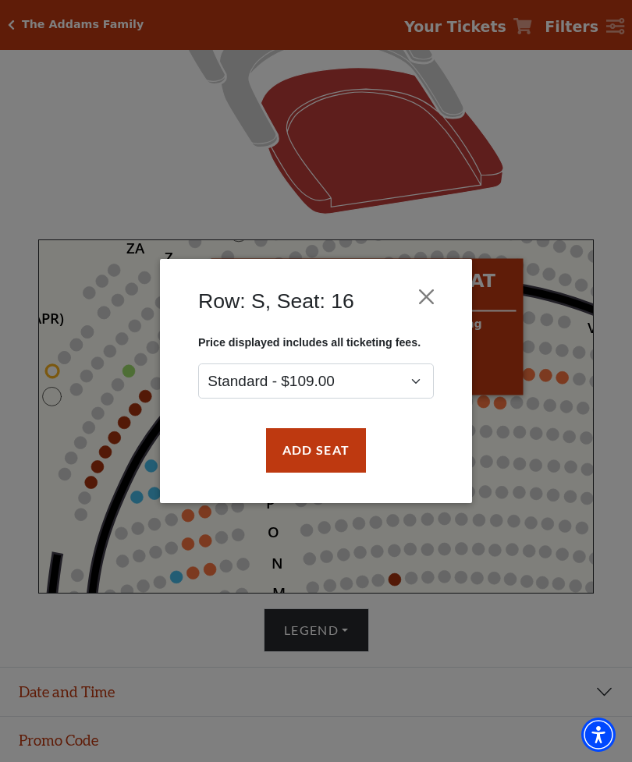
click at [424, 297] on button "Close" at bounding box center [427, 297] width 30 height 30
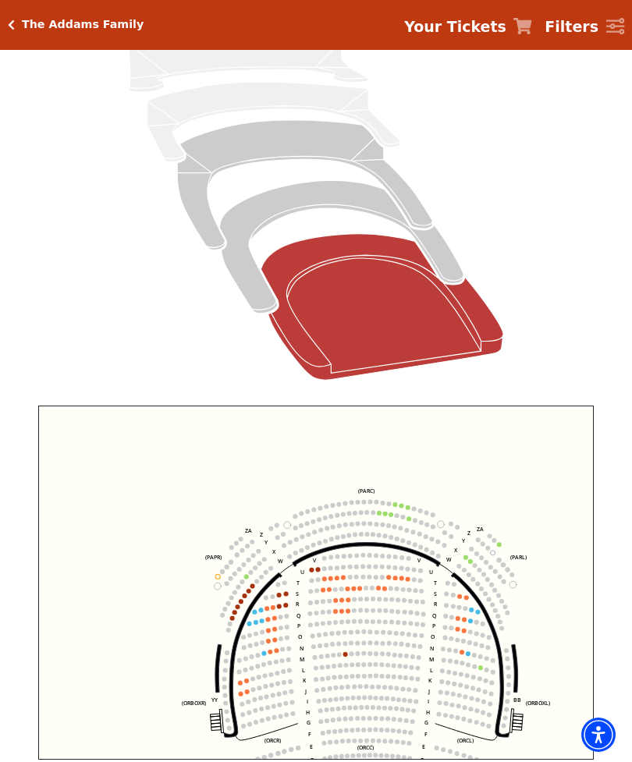
scroll to position [181, 0]
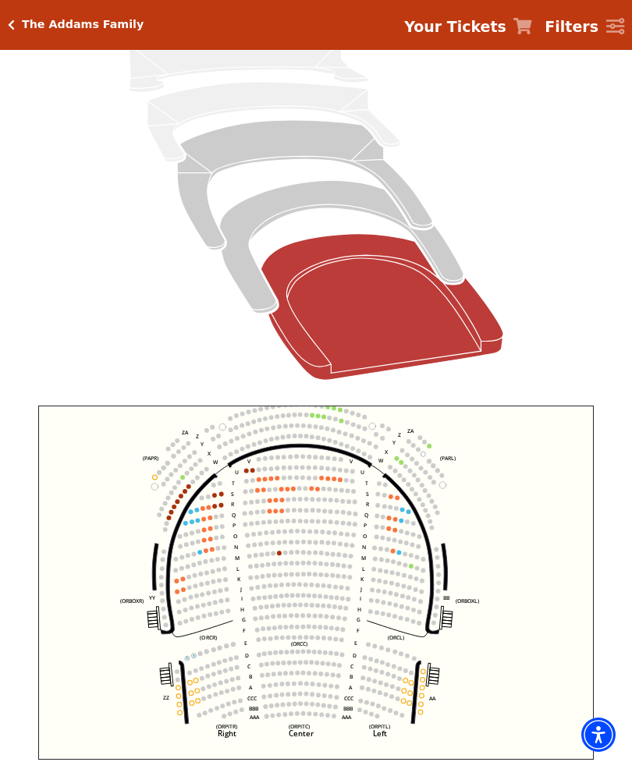
click at [138, 303] on icon at bounding box center [316, 207] width 580 height 367
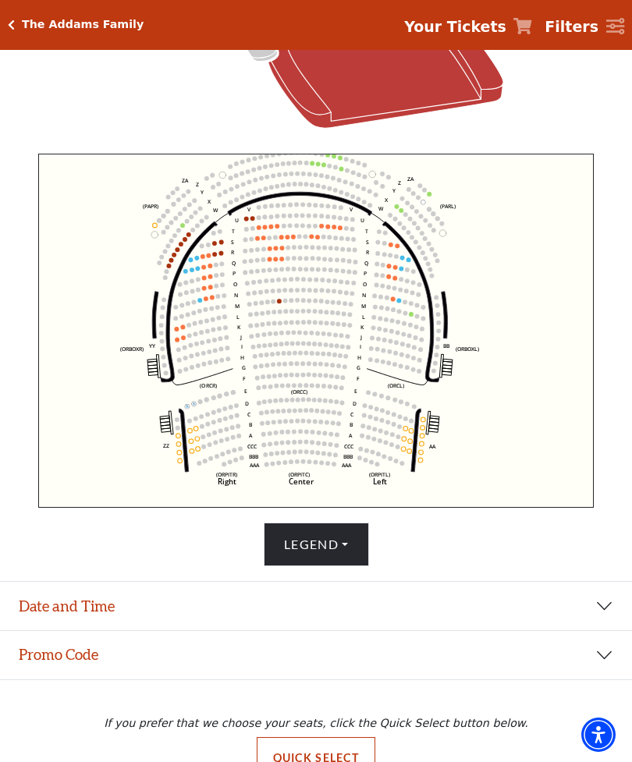
scroll to position [452, 0]
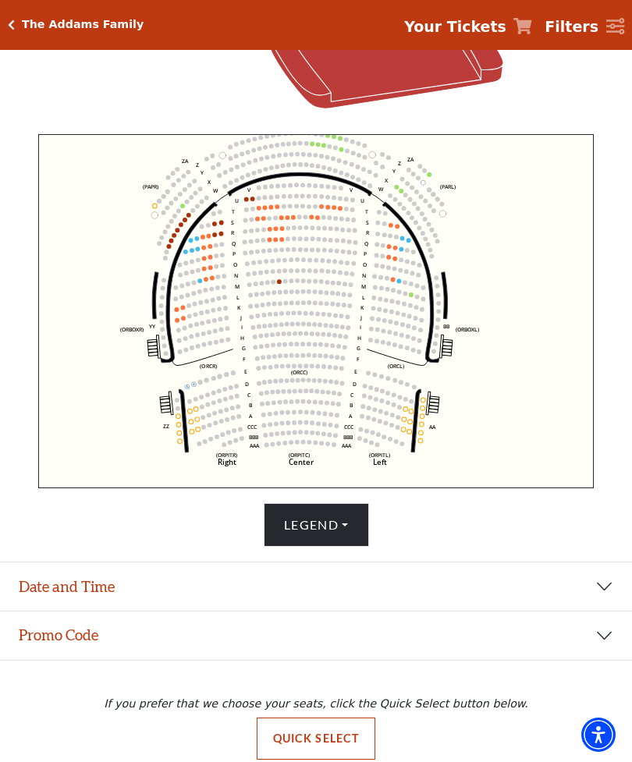
click at [306, 760] on button "Quick Select" at bounding box center [316, 739] width 119 height 42
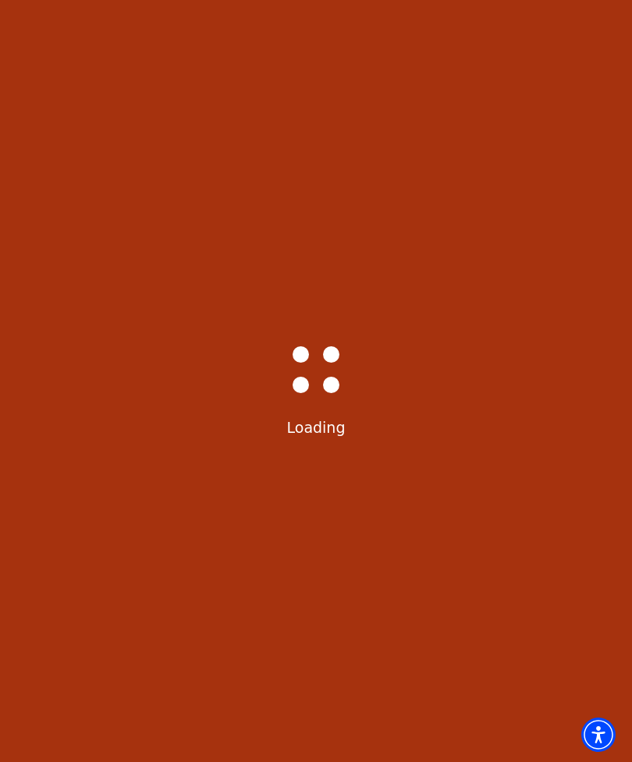
scroll to position [0, 0]
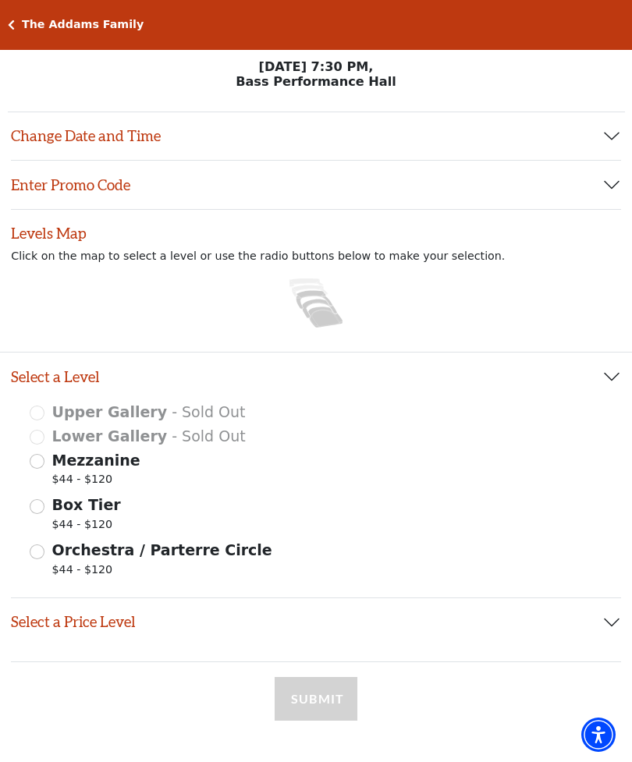
click at [38, 467] on input "Mezzanine $44 - $120" at bounding box center [37, 461] width 15 height 15
radio input "true"
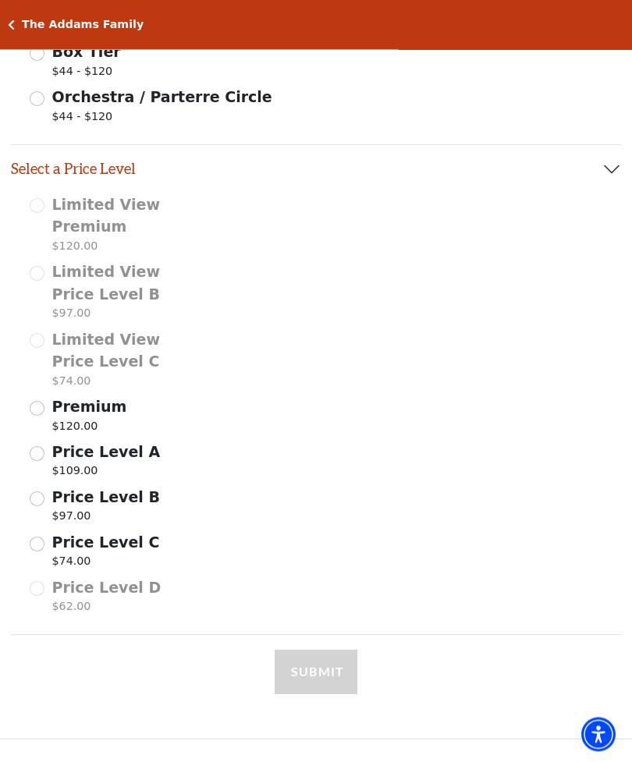
scroll to position [453, 0]
click at [41, 537] on input "Price Level C $74.00" at bounding box center [37, 543] width 15 height 15
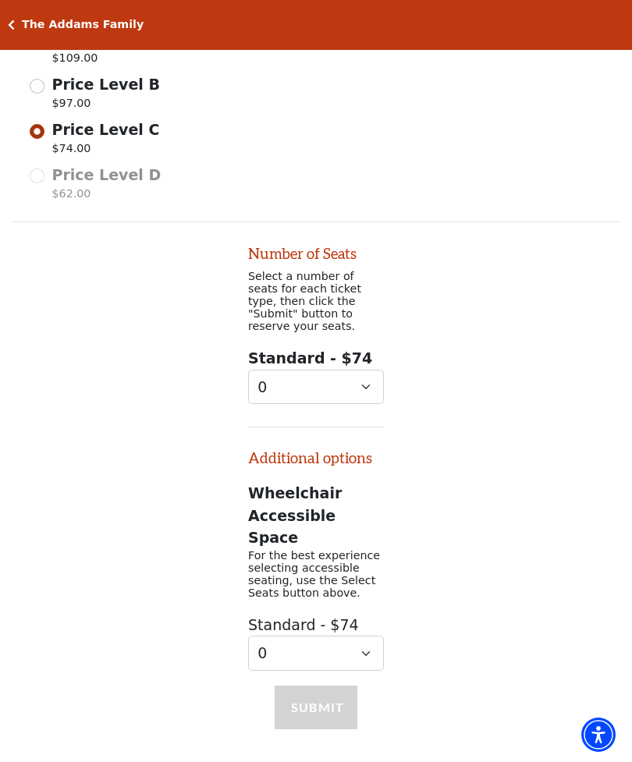
scroll to position [911, 0]
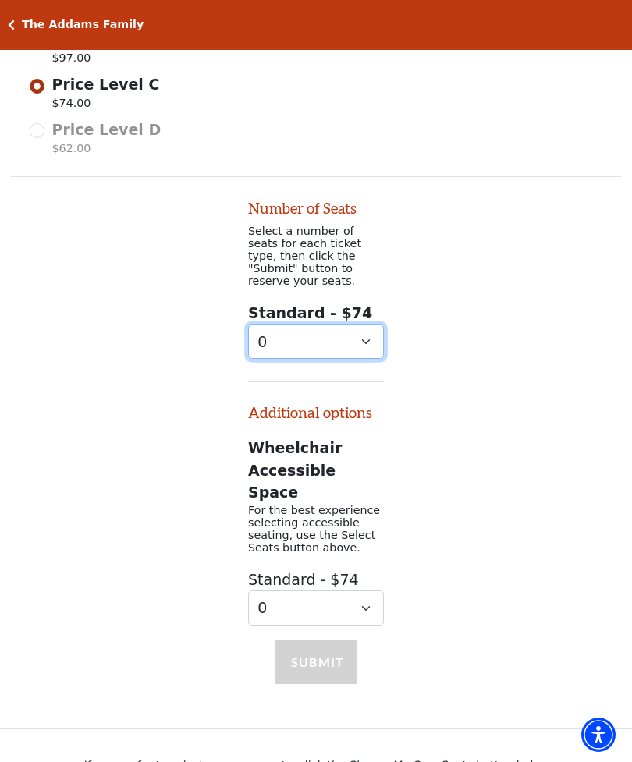
click at [360, 325] on select "0 1 2 3 4 5 6 7 8 9" at bounding box center [316, 342] width 136 height 35
select select "5"
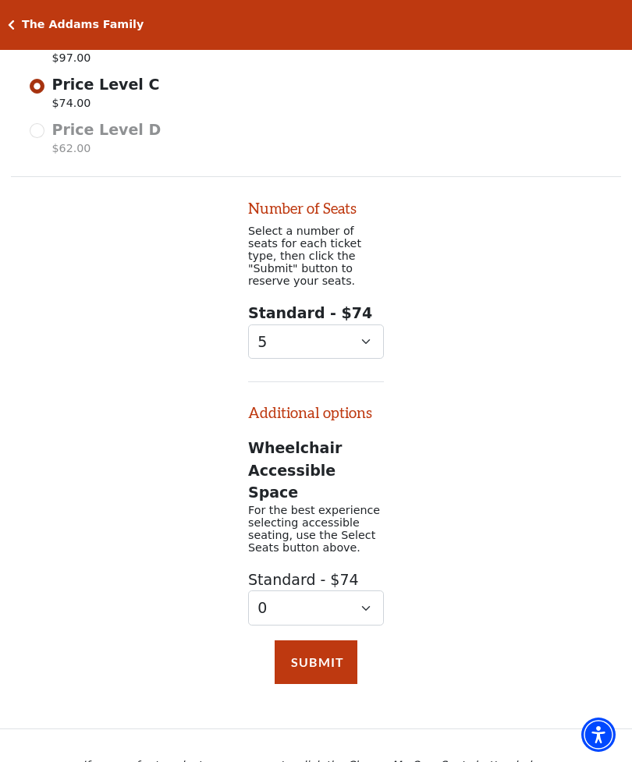
click at [322, 640] on button "Submit" at bounding box center [316, 662] width 83 height 44
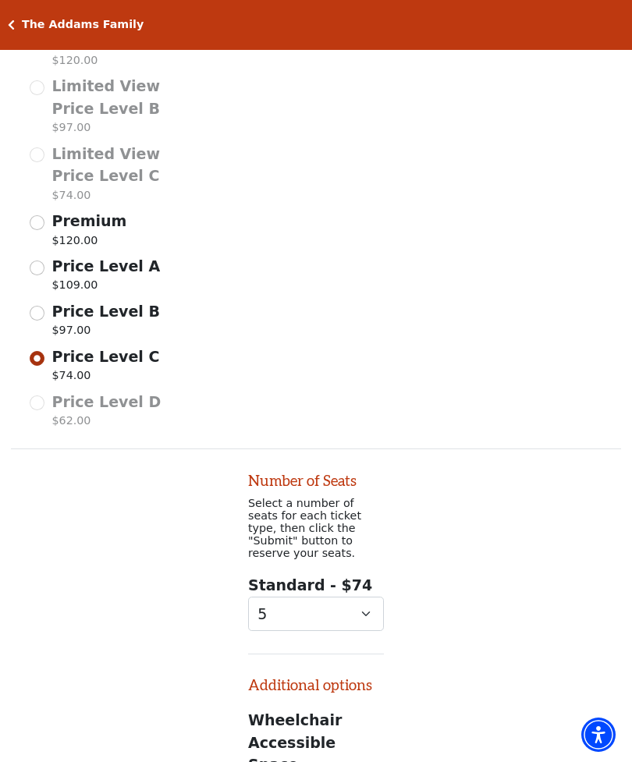
scroll to position [637, 0]
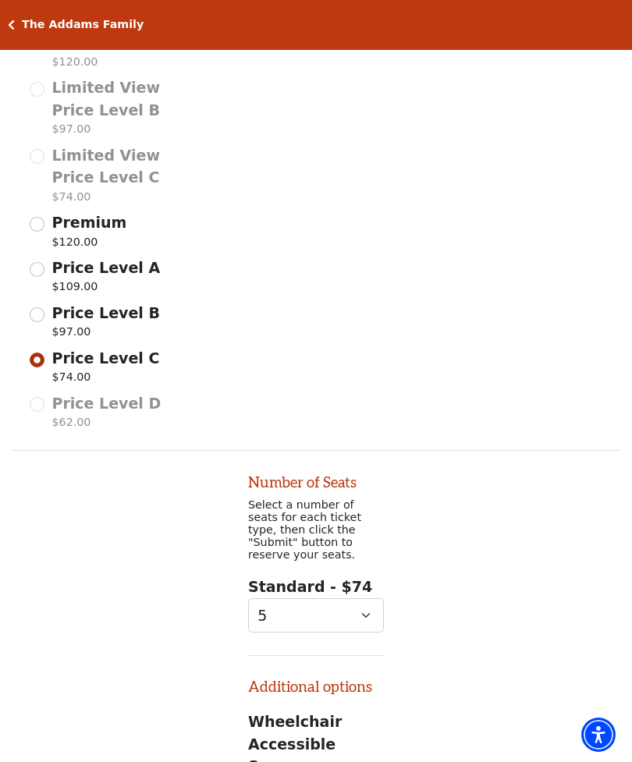
click at [32, 314] on input "Price Level B $97.00" at bounding box center [37, 314] width 15 height 15
radio input "true"
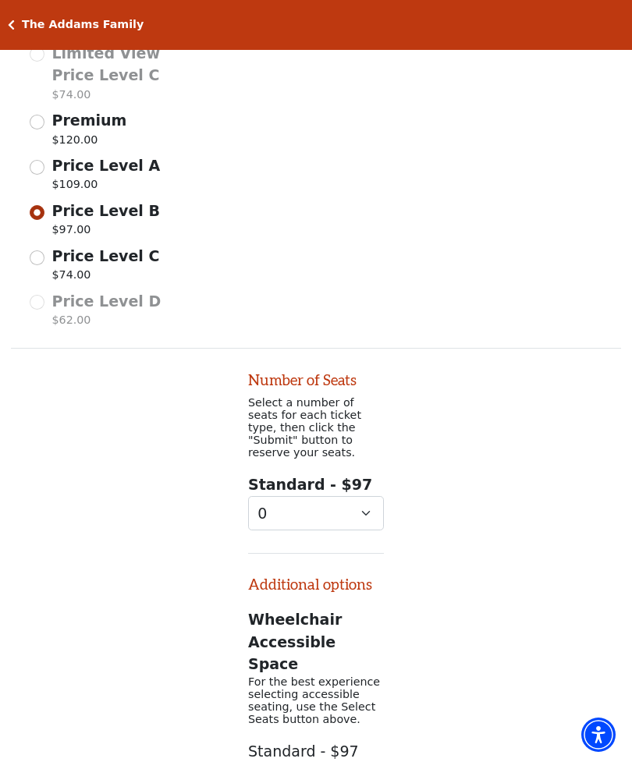
scroll to position [1016, 0]
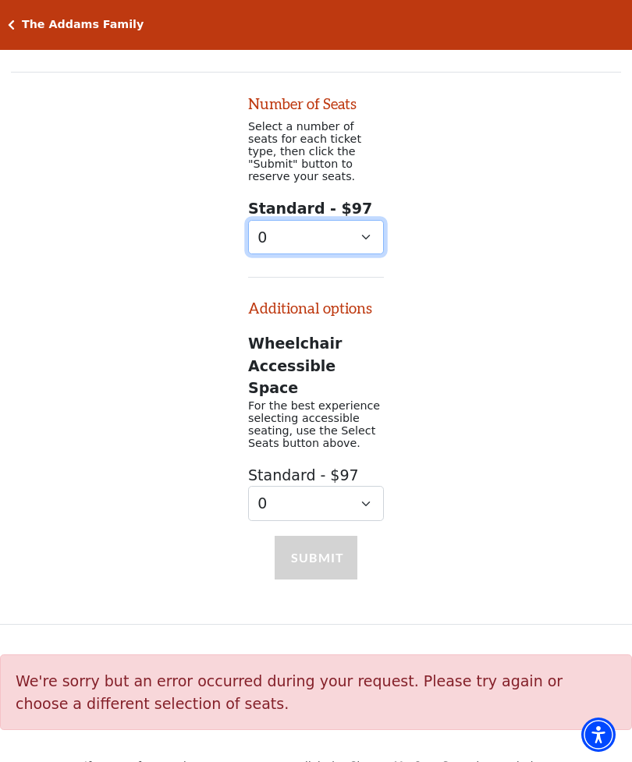
click at [366, 220] on select "0 1 2 3 4 5 6 7 8 9" at bounding box center [316, 237] width 136 height 35
select select "5"
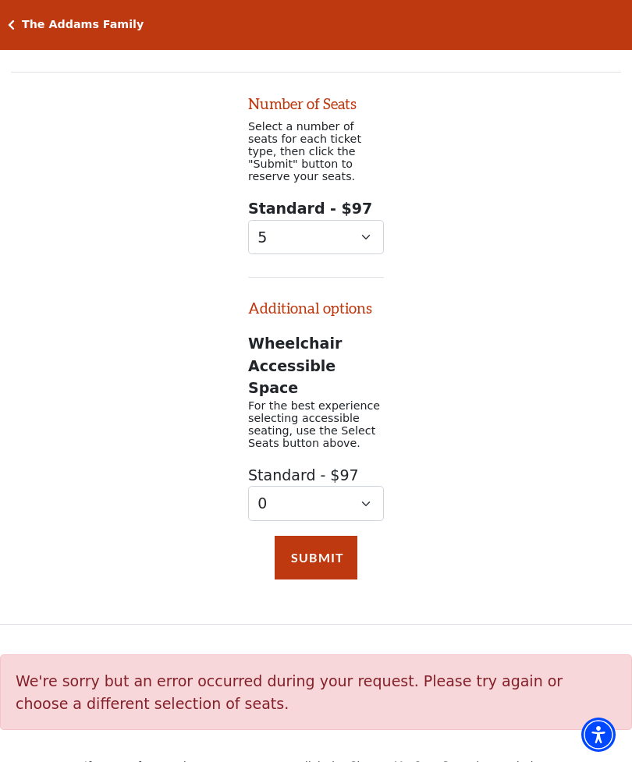
click at [326, 536] on button "Submit" at bounding box center [316, 558] width 83 height 44
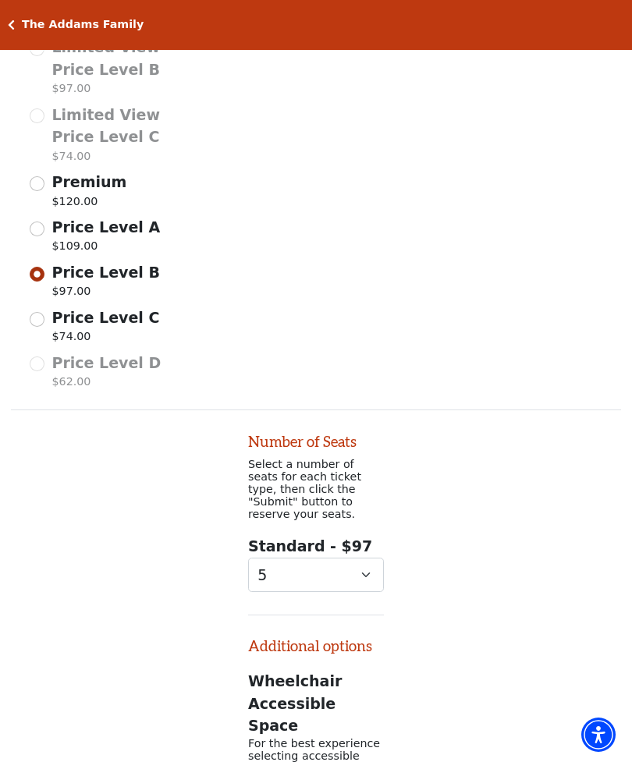
scroll to position [677, 0]
click at [37, 231] on input "Price Level A $109.00" at bounding box center [37, 229] width 15 height 15
radio input "true"
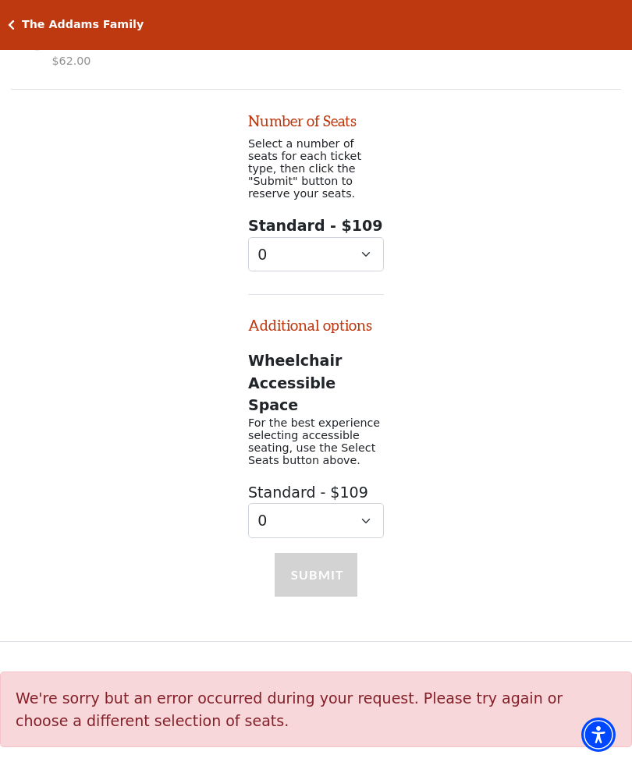
scroll to position [1016, 0]
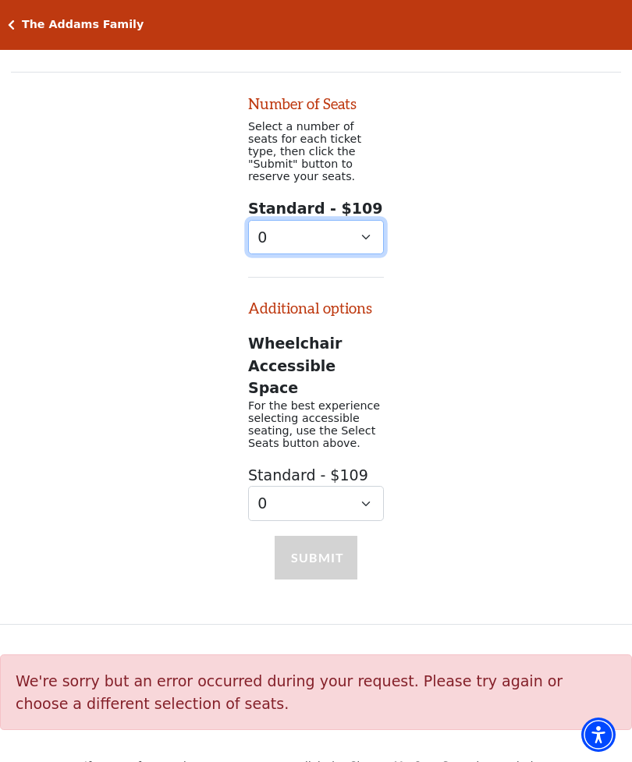
click at [358, 224] on select "0 1 2 3 4 5 6 7 8 9" at bounding box center [316, 237] width 136 height 35
select select "5"
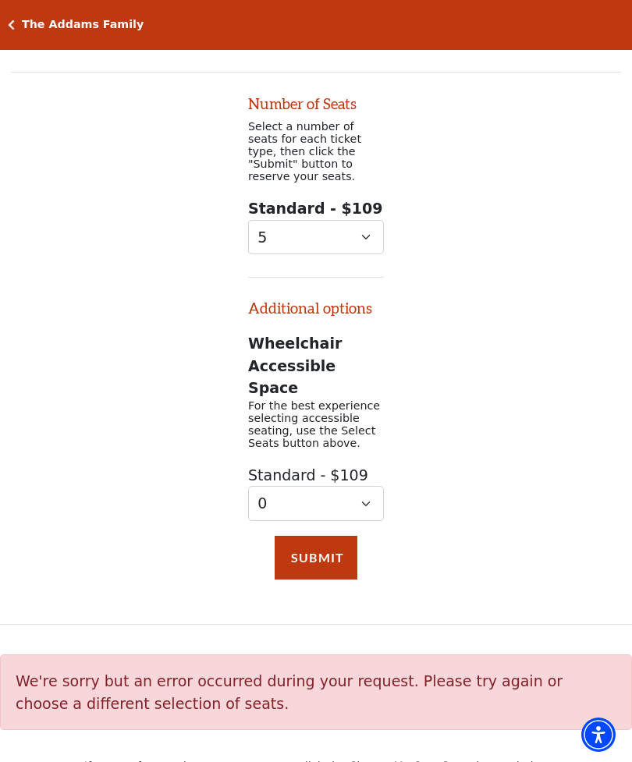
click at [317, 536] on button "Submit" at bounding box center [316, 558] width 83 height 44
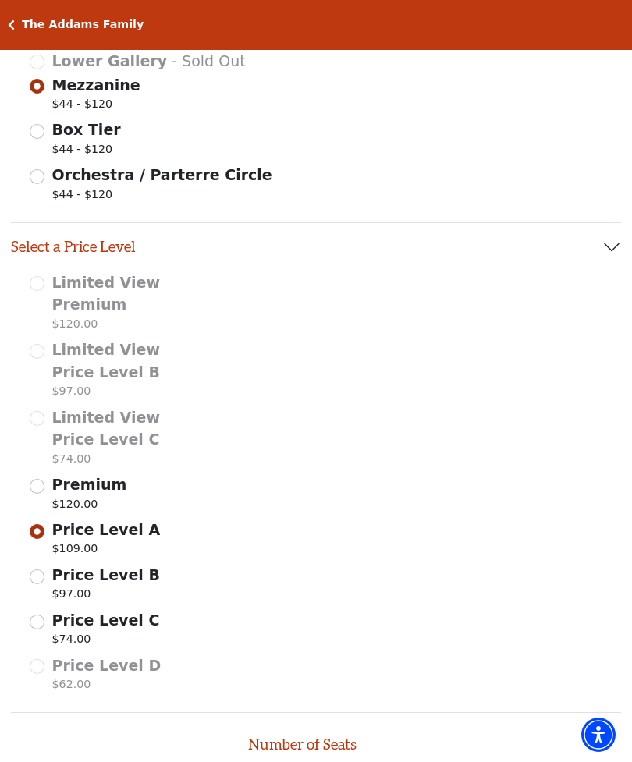
scroll to position [374, 0]
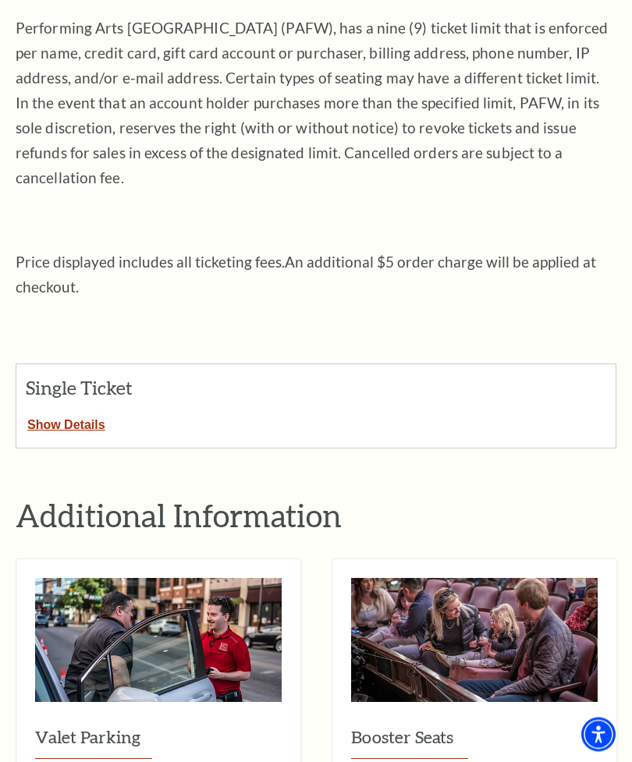
scroll to position [337, 0]
click at [87, 412] on button "Show Details" at bounding box center [66, 422] width 100 height 20
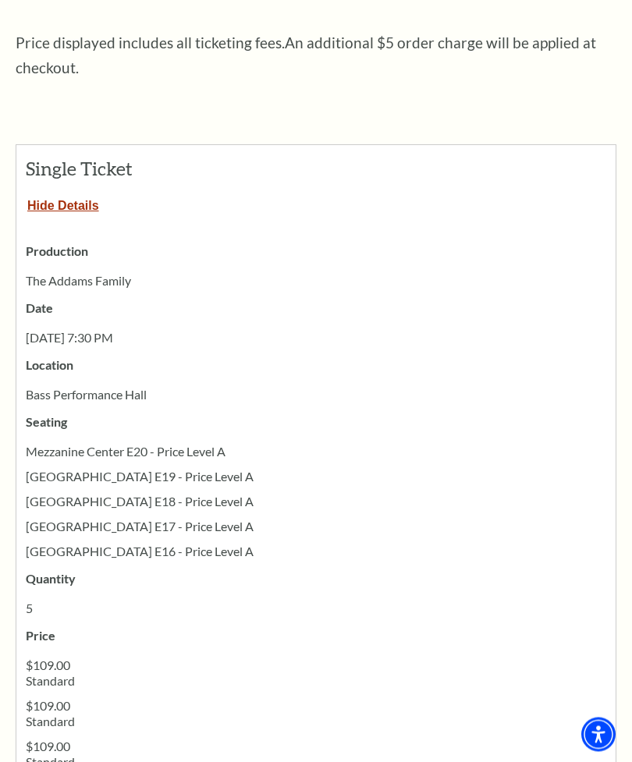
scroll to position [557, 0]
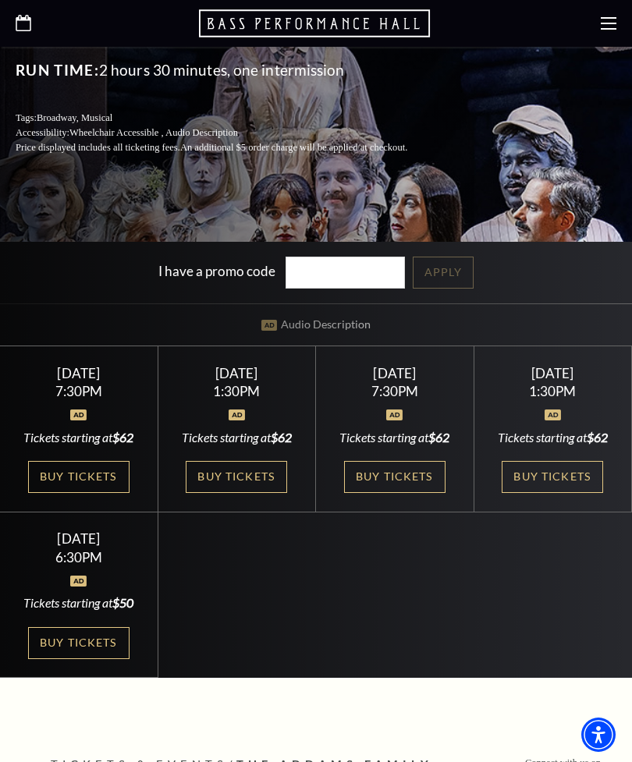
click at [398, 493] on link "Buy Tickets" at bounding box center [394, 477] width 101 height 32
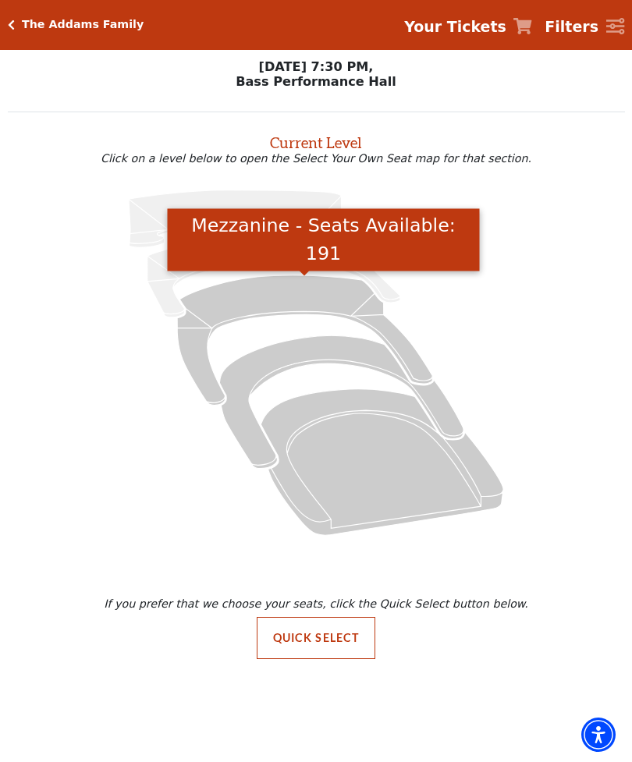
click at [299, 300] on icon "Mezzanine - Seats Available: 191" at bounding box center [304, 339] width 255 height 129
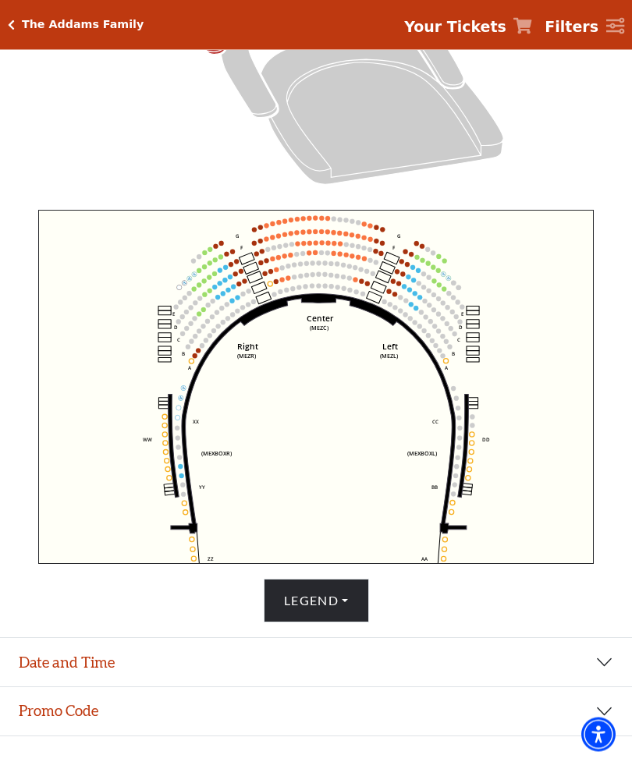
scroll to position [388, 0]
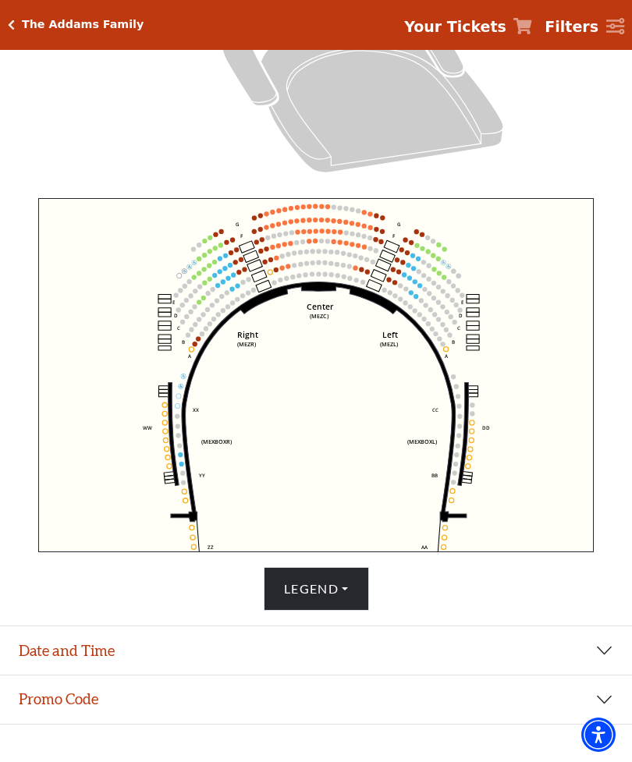
click at [332, 611] on button "Legend" at bounding box center [316, 589] width 105 height 44
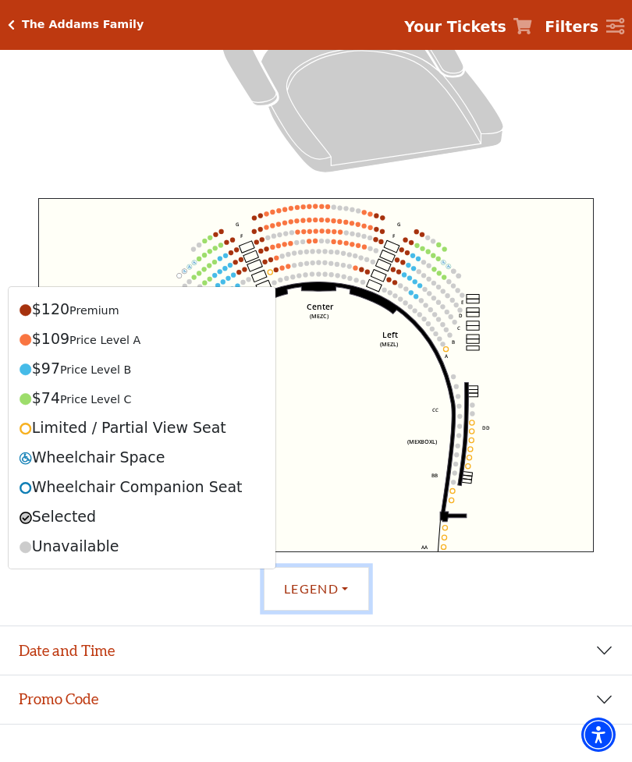
click at [145, 256] on icon "Center (MEZC) Right (MEZR) Left (MEZL) (MEXBOXR) (MEXBOXL) XX WW CC DD YY BB ZZ…" at bounding box center [315, 375] width 555 height 354
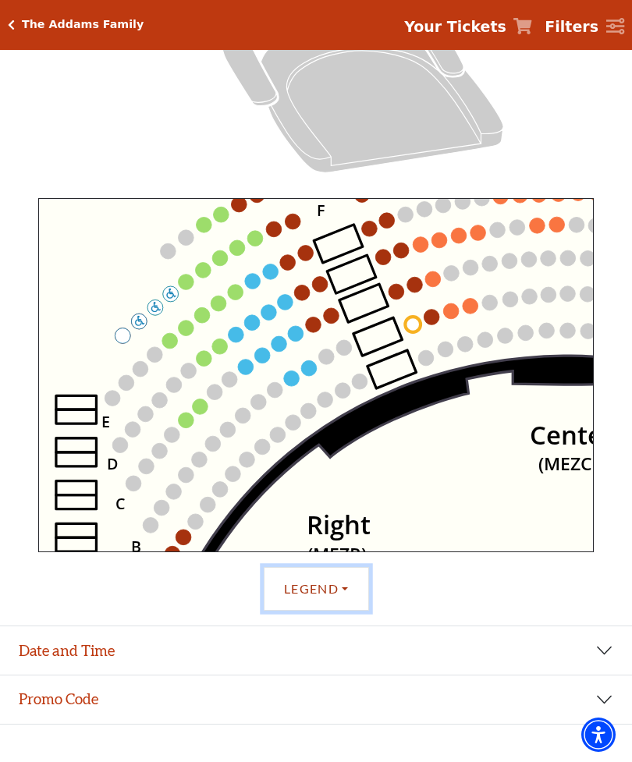
click at [225, 297] on icon "Center (MEZC) Right (MEZR) Left (MEZL) (MEXBOXR) (MEXBOXL) XX WW CC DD YY BB ZZ…" at bounding box center [315, 375] width 555 height 354
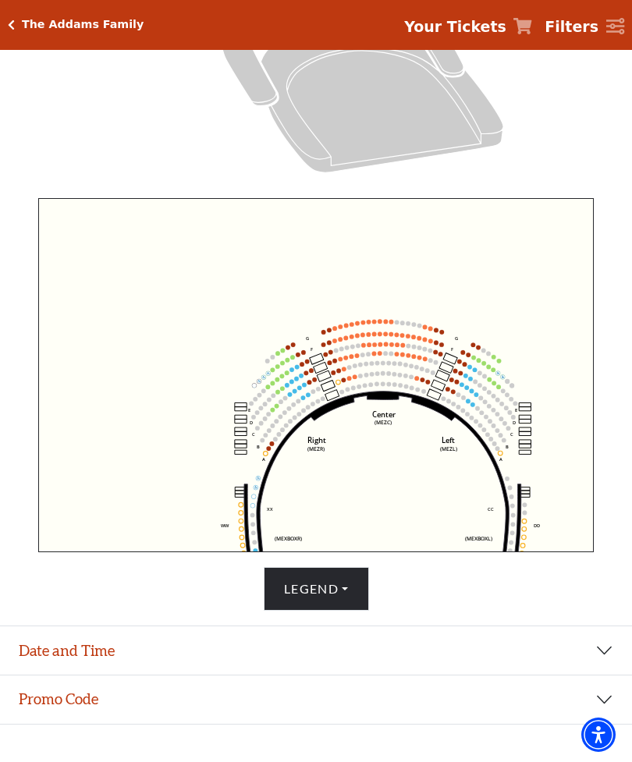
click at [330, 611] on button "Legend" at bounding box center [316, 589] width 105 height 44
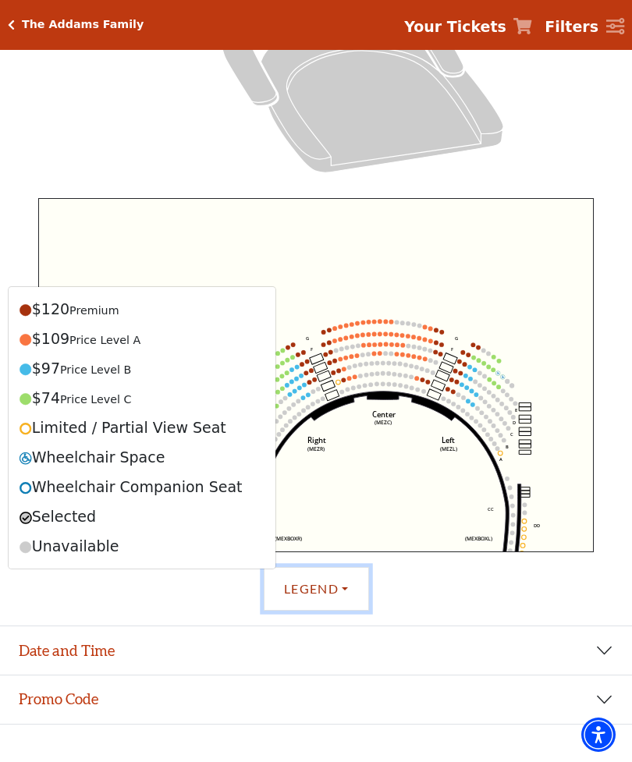
click at [220, 252] on icon "Center (MEZC) Right (MEZR) Left (MEZL) (MEXBOXR) (MEXBOXL) XX WW CC DD YY BB ZZ…" at bounding box center [315, 375] width 555 height 354
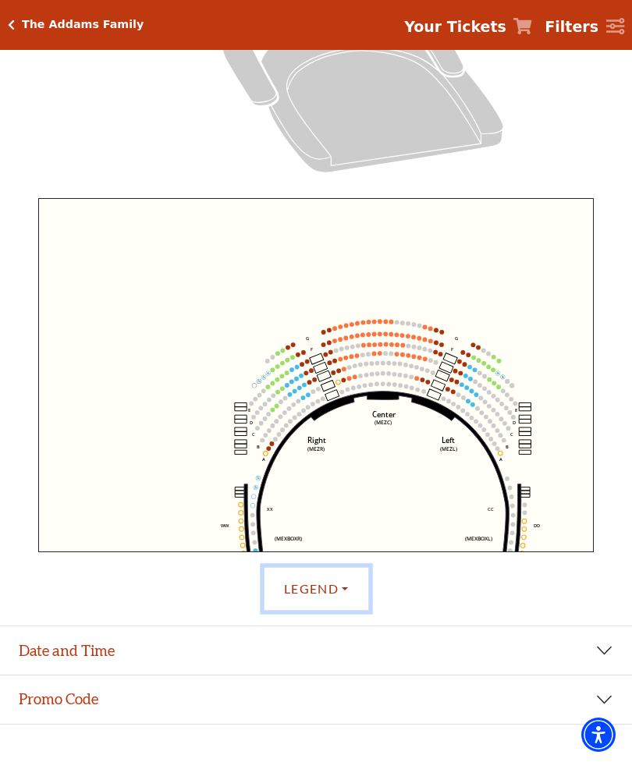
click at [269, 381] on icon "Center (MEZC) Right (MEZR) Left (MEZL) (MEXBOXR) (MEXBOXL) XX WW CC DD YY BB ZZ…" at bounding box center [315, 375] width 555 height 354
click at [264, 378] on use "ADA Accessible Seat" at bounding box center [264, 377] width 2 height 3
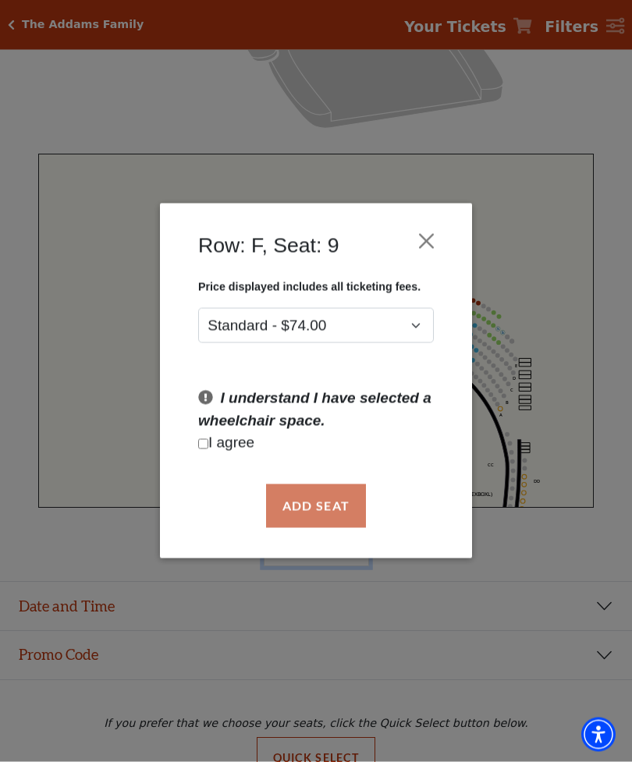
scroll to position [433, 0]
click at [416, 243] on button "Close" at bounding box center [427, 241] width 30 height 30
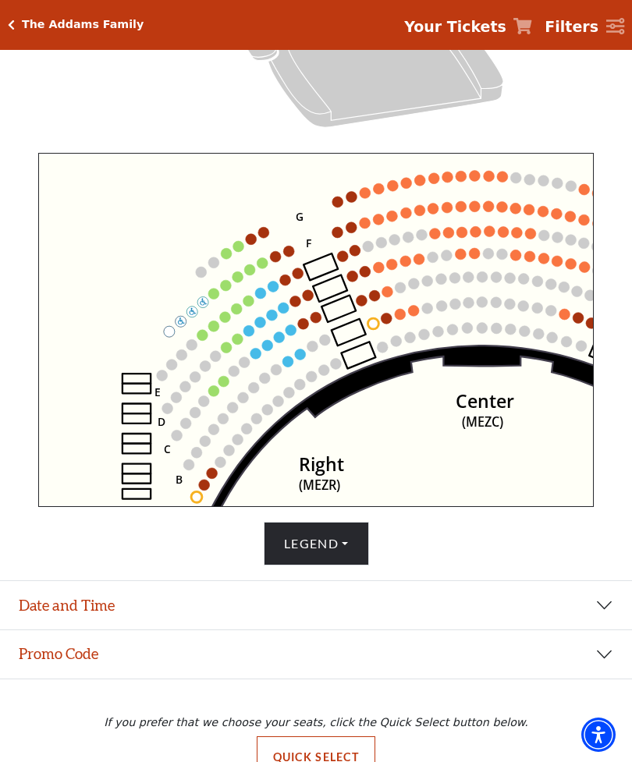
click at [246, 364] on circle at bounding box center [244, 362] width 11 height 11
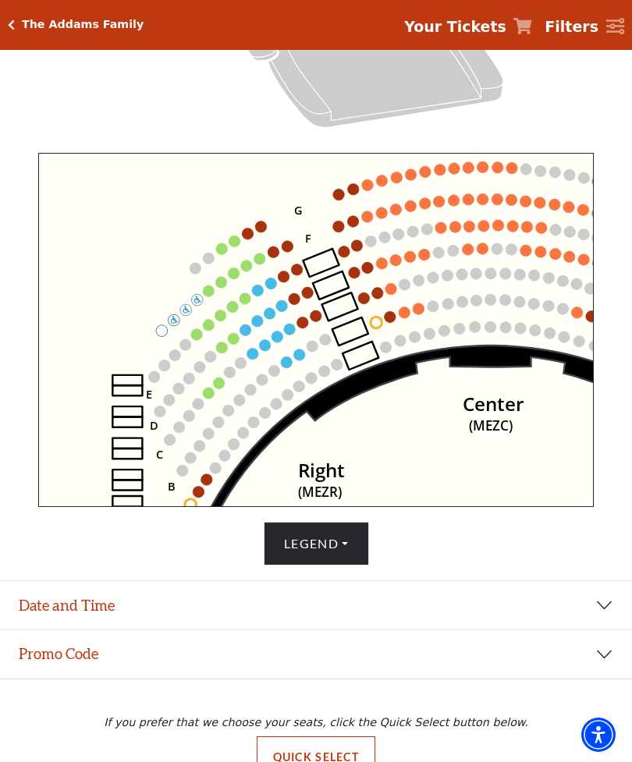
click at [239, 307] on icon "Center (MEZC) Right (MEZR) Left (MEZL) (MEXBOXR) (MEXBOXL) XX WW CC DD YY BB ZZ…" at bounding box center [315, 330] width 555 height 354
click at [238, 303] on icon "Center (MEZC) Right (MEZR) Left (MEZL) (MEXBOXR) (MEXBOXL) XX WW CC DD YY BB ZZ…" at bounding box center [315, 330] width 555 height 354
click at [236, 311] on circle at bounding box center [233, 307] width 12 height 12
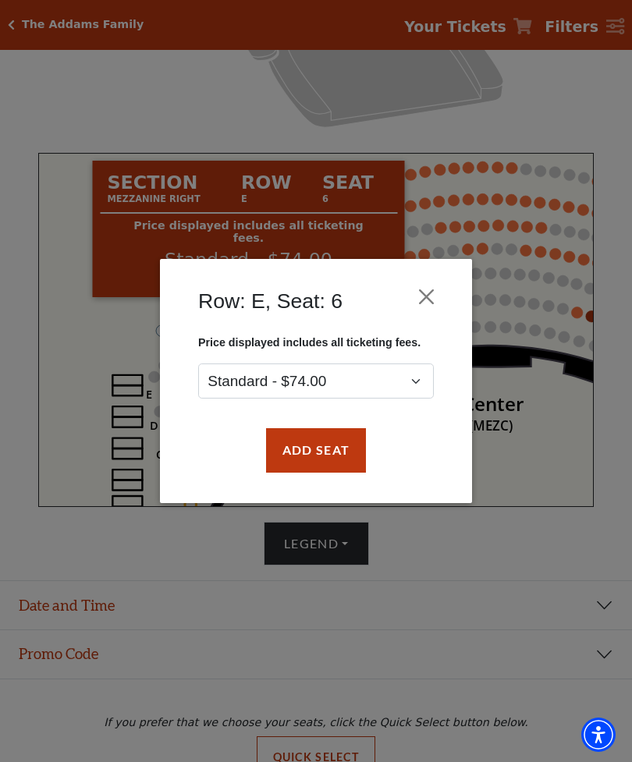
click at [431, 300] on button "Close" at bounding box center [427, 297] width 30 height 30
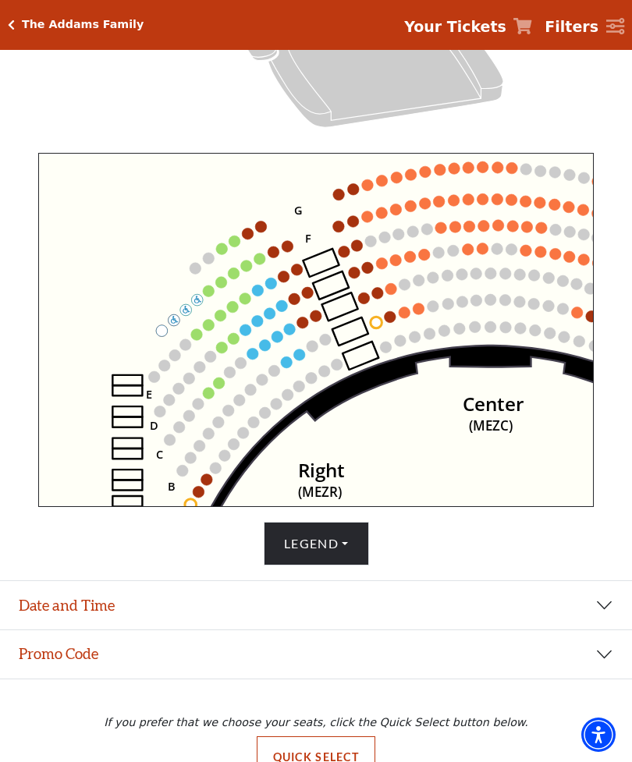
click at [607, 679] on button "Promo Code" at bounding box center [316, 654] width 632 height 48
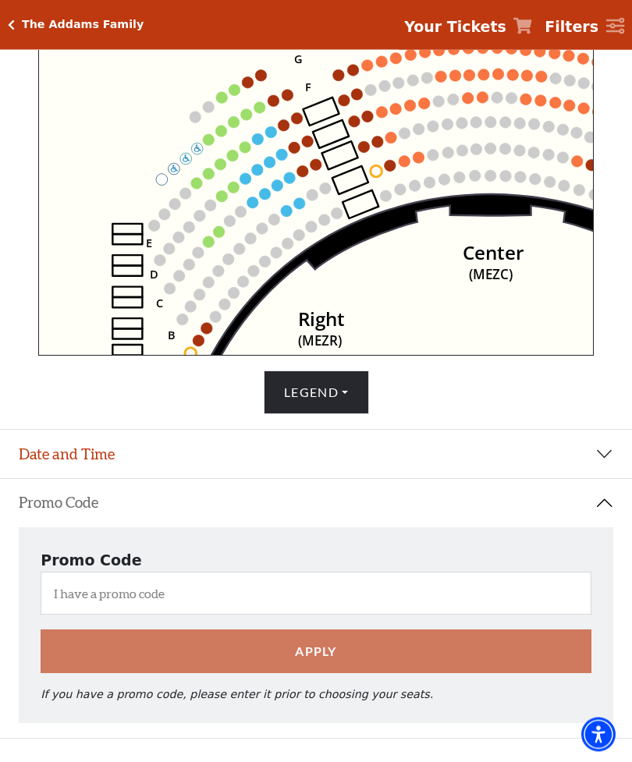
scroll to position [585, 0]
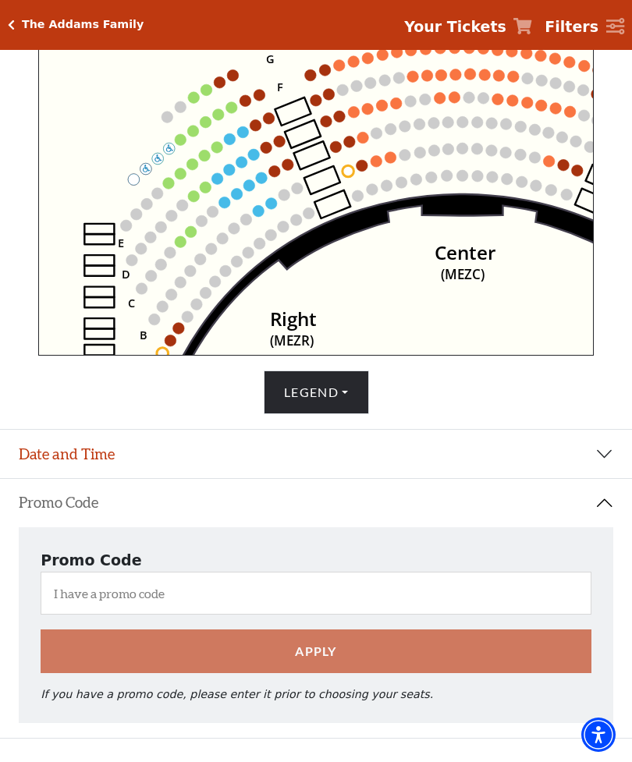
click at [112, 356] on icon "Center (MEZC) Right (MEZR) Left (MEZL) (MEXBOXR) (MEXBOXL) XX WW CC DD YY BB ZZ…" at bounding box center [315, 179] width 555 height 354
click at [596, 576] on div "Promo Code Apply If you have a promo code, please enter it prior to choosing yo…" at bounding box center [316, 625] width 595 height 196
click at [605, 622] on div "Promo Code Apply If you have a promo code, please enter it prior to choosing yo…" at bounding box center [316, 625] width 595 height 196
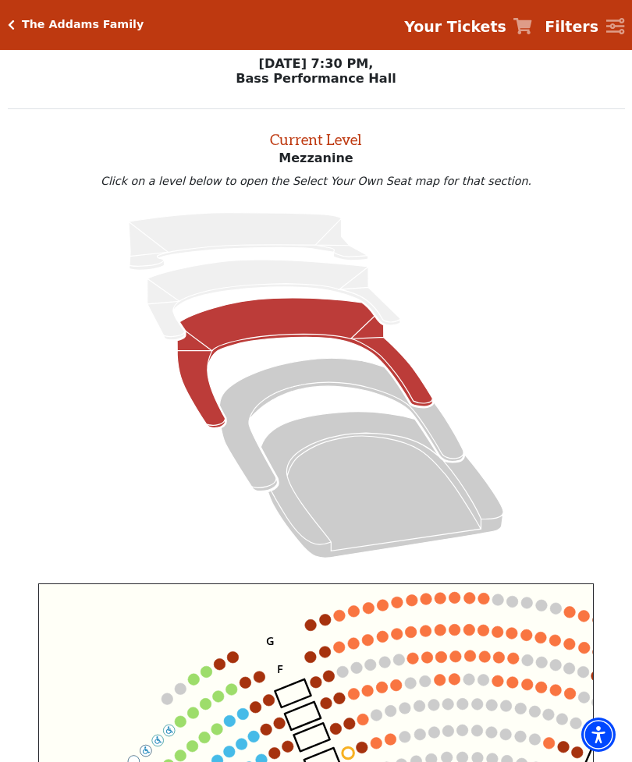
scroll to position [0, 0]
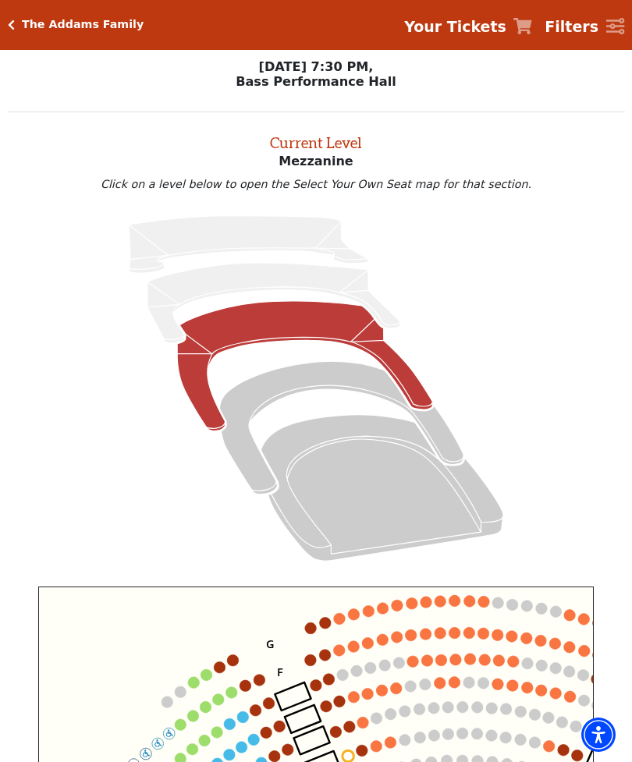
click at [619, 36] on div "Filters" at bounding box center [615, 27] width 19 height 19
click at [11, 22] on icon "Click here to go back to filters" at bounding box center [11, 25] width 7 height 11
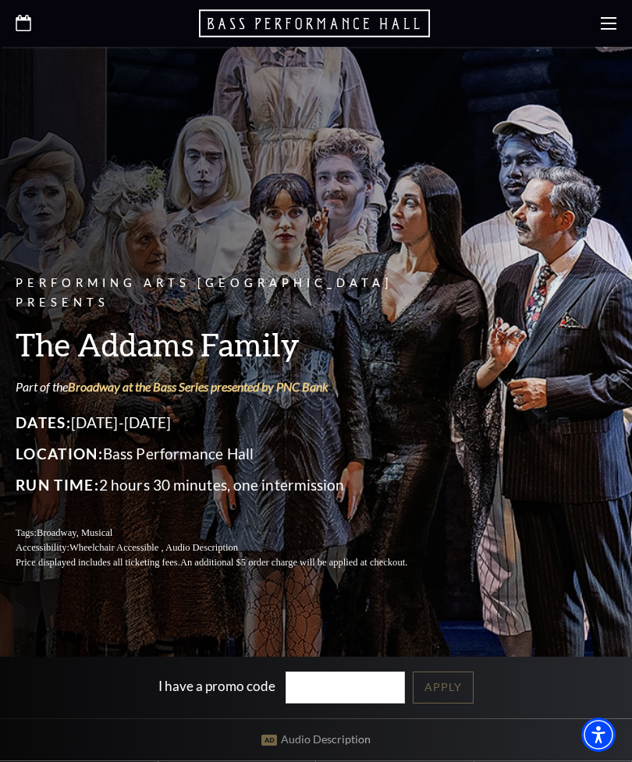
click at [631, 12] on div at bounding box center [316, 23] width 632 height 47
click at [601, 28] on use at bounding box center [609, 23] width 16 height 12
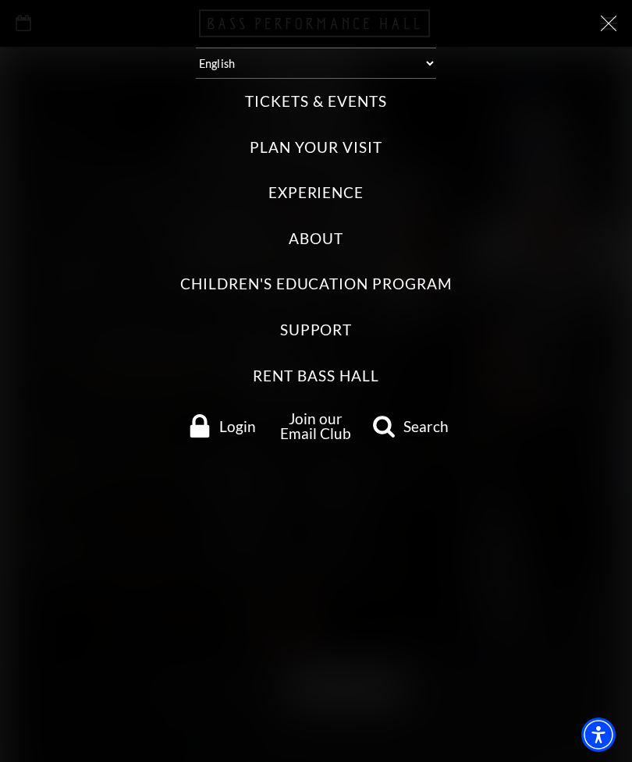
click at [227, 419] on span "Login" at bounding box center [237, 426] width 37 height 15
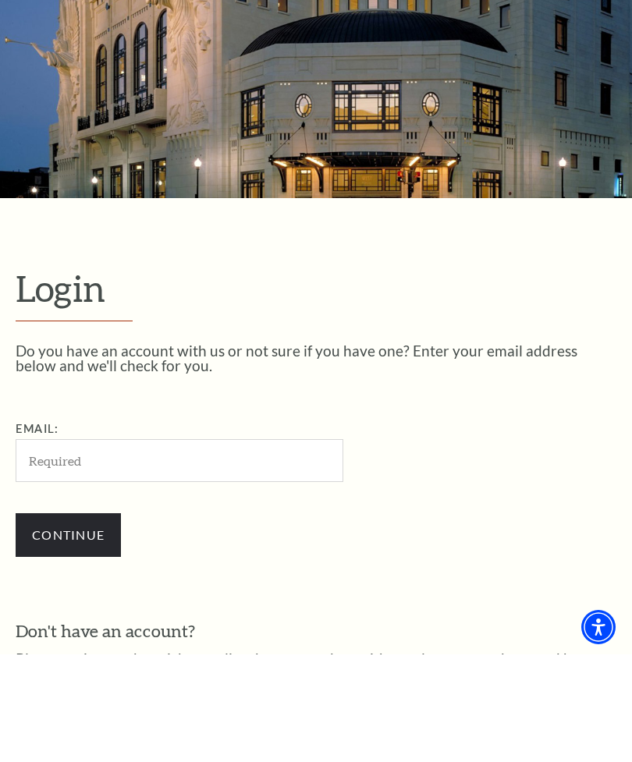
scroll to position [108, 0]
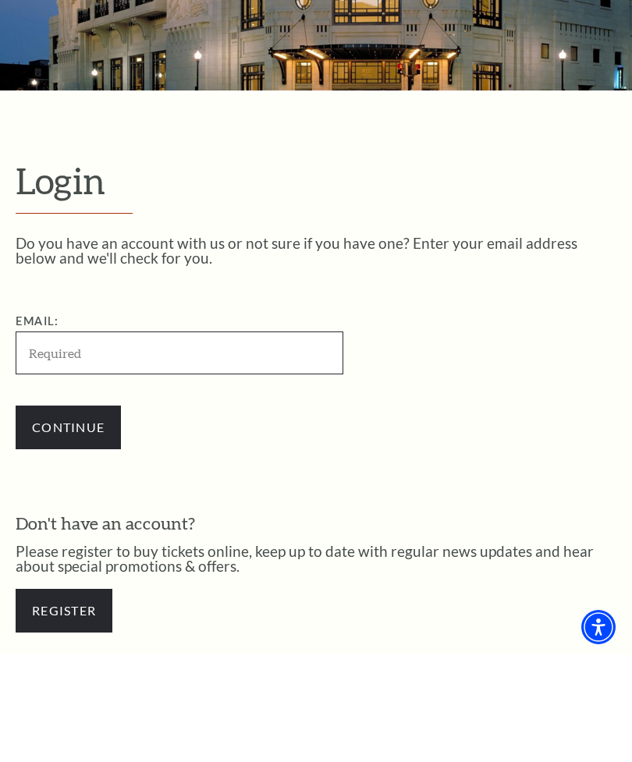
type input "[EMAIL_ADDRESS][DOMAIN_NAME]"
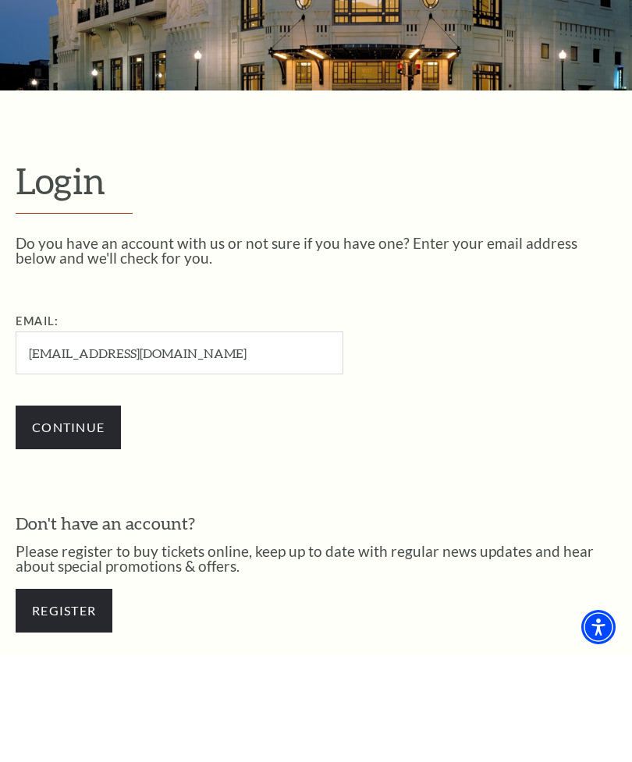
click at [68, 513] on input "Continue" at bounding box center [68, 535] width 105 height 44
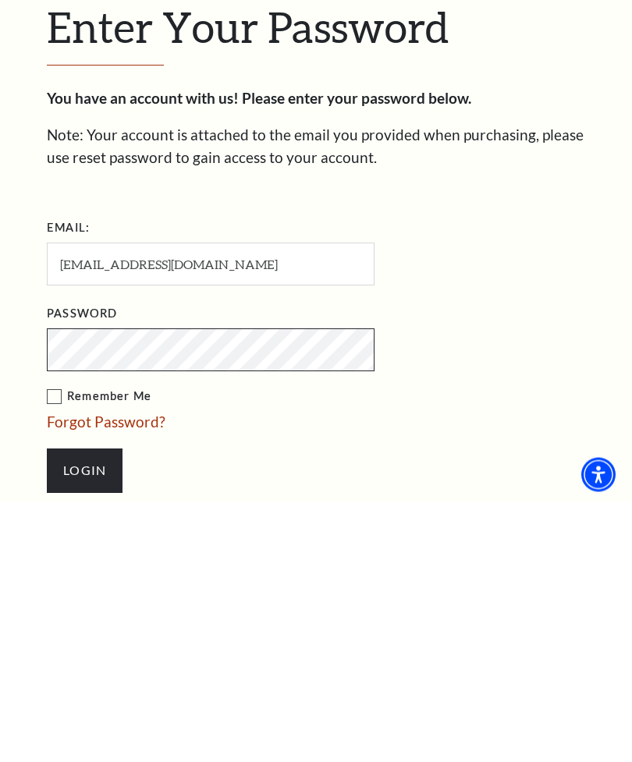
scroll to position [207, 0]
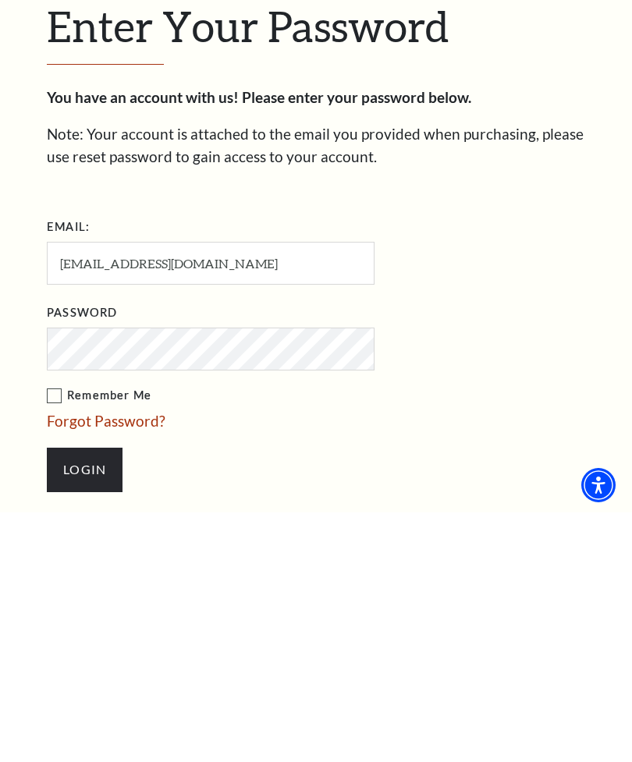
click at [34, 207] on div "Enter Your Password You have an account with us! Please enter your password bel…" at bounding box center [316, 507] width 632 height 655
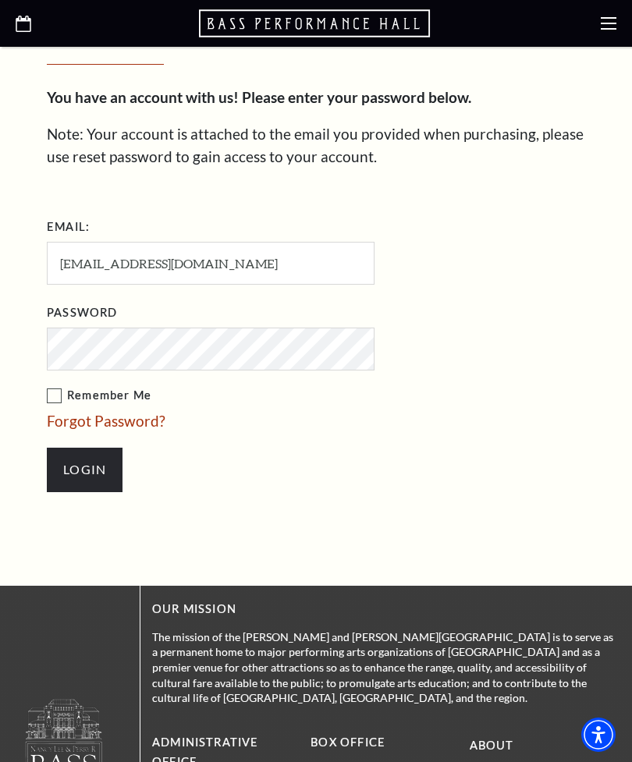
click at [51, 389] on label "Remember Me" at bounding box center [289, 396] width 484 height 20
click at [0, 0] on input "Remember Me" at bounding box center [0, 0] width 0 height 0
click at [81, 482] on input "Login" at bounding box center [85, 470] width 76 height 44
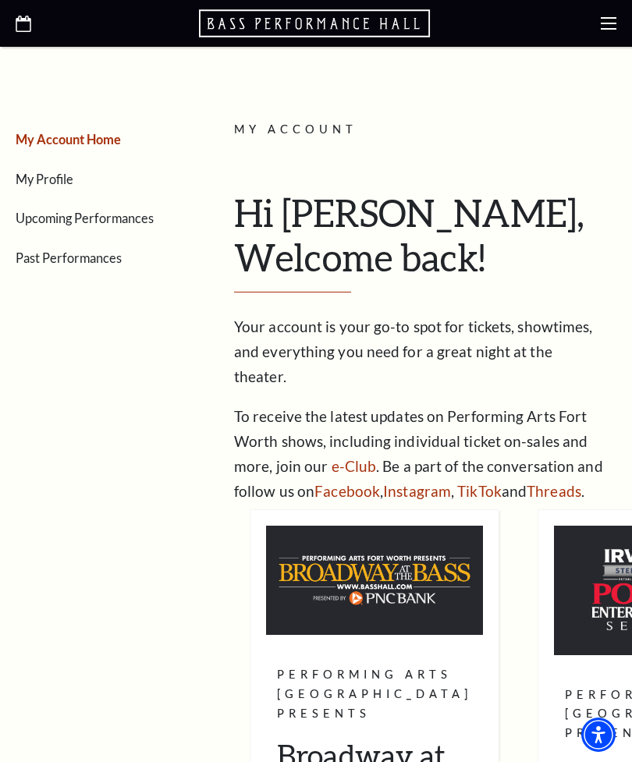
scroll to position [193, 0]
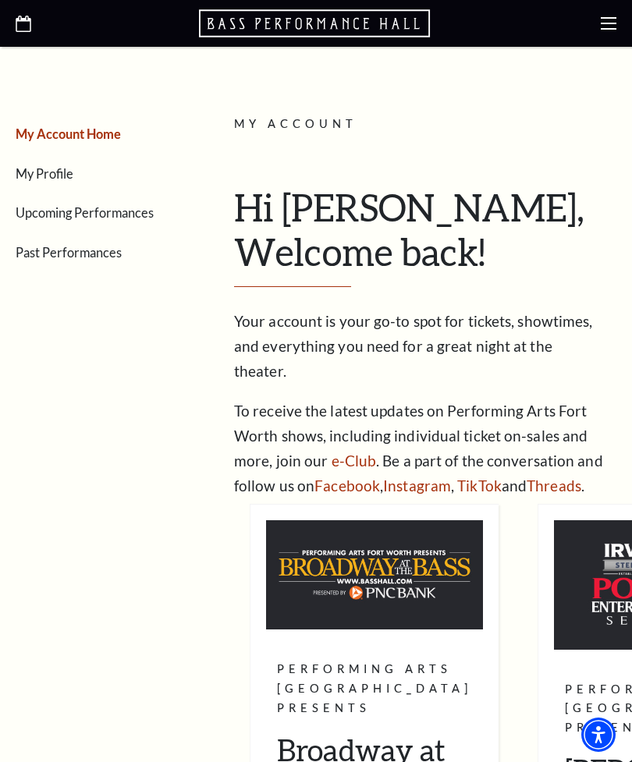
click at [41, 217] on link "Upcoming Performances" at bounding box center [85, 212] width 138 height 15
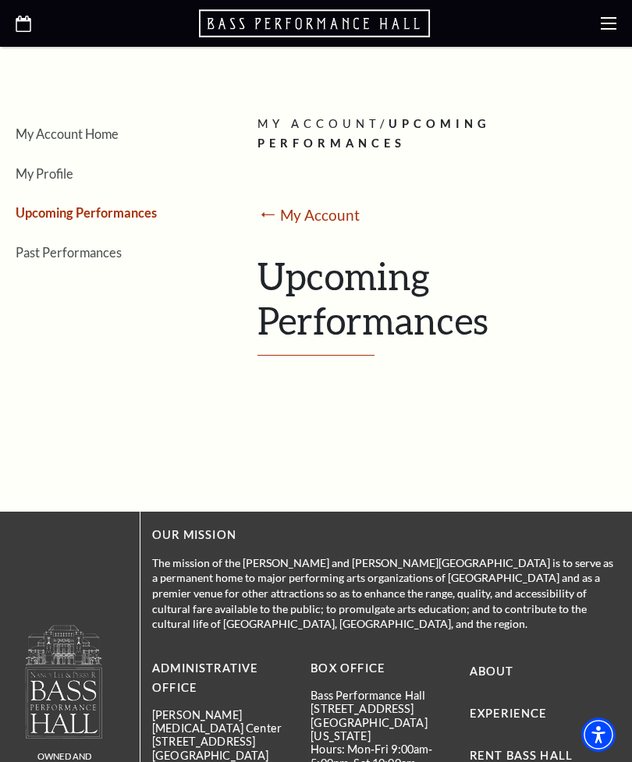
click at [48, 139] on link "My Account Home" at bounding box center [67, 133] width 103 height 15
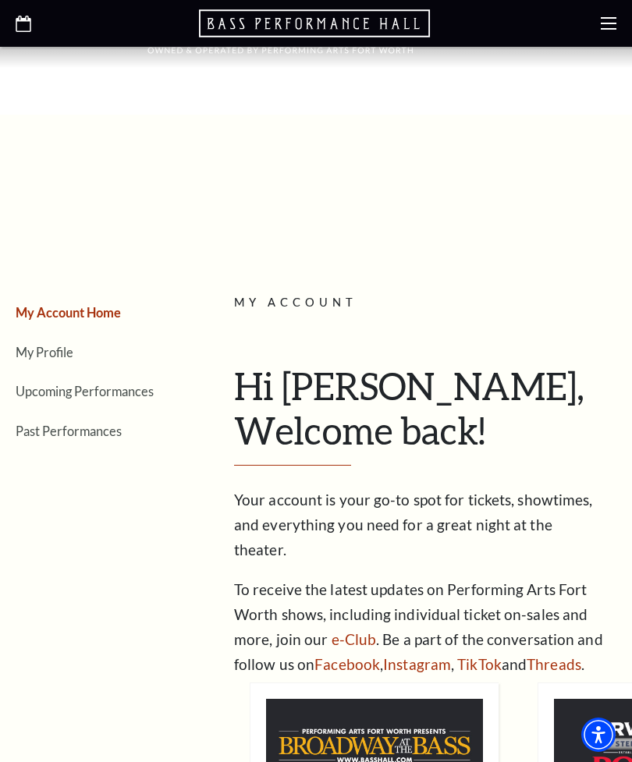
scroll to position [0, 0]
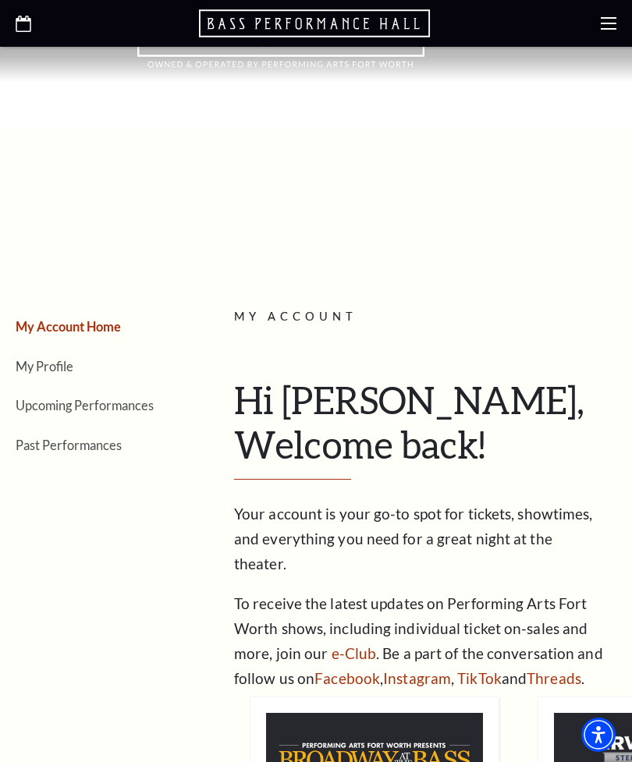
click at [593, 34] on div at bounding box center [316, 23] width 632 height 47
click at [605, 30] on icon at bounding box center [609, 24] width 16 height 16
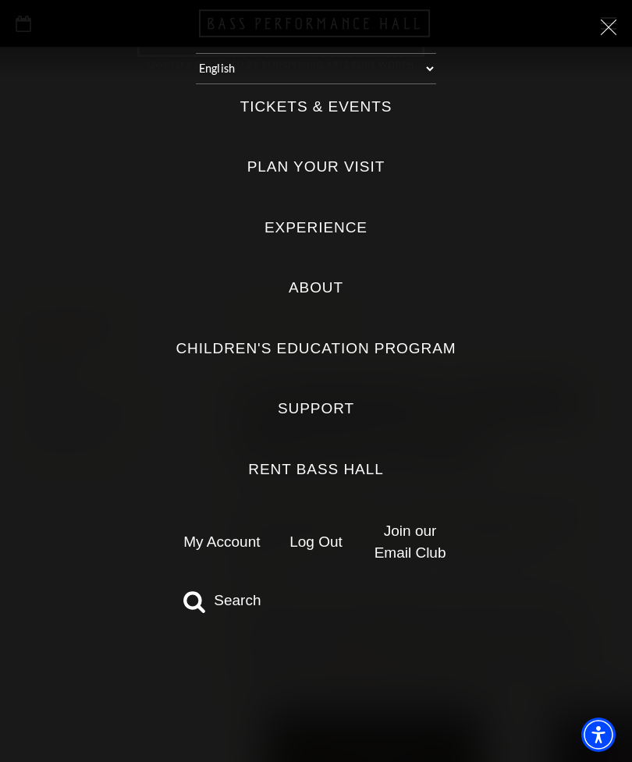
click at [278, 98] on label "Tickets & Events" at bounding box center [316, 107] width 152 height 21
click at [0, 0] on Events "Tickets & Events" at bounding box center [0, 0] width 0 height 0
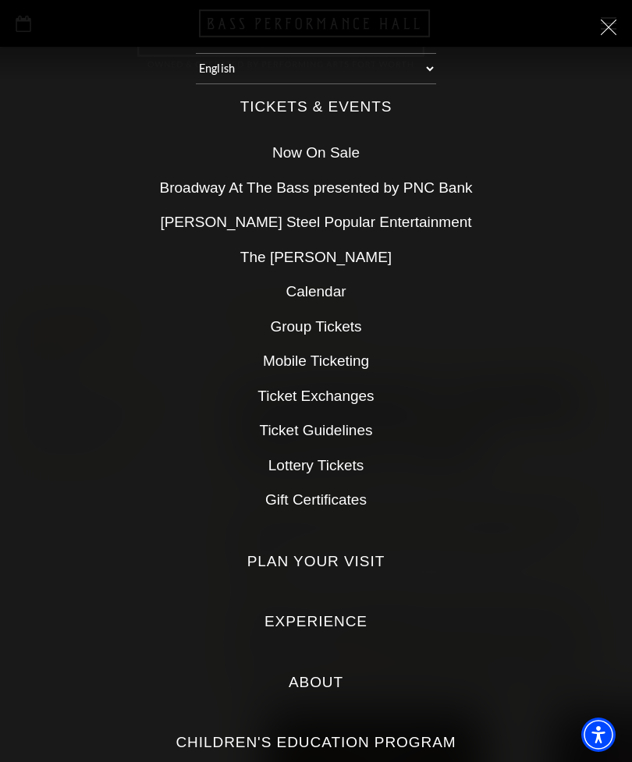
click at [193, 182] on link "Broadway At The Bass presented by PNC Bank" at bounding box center [316, 187] width 313 height 16
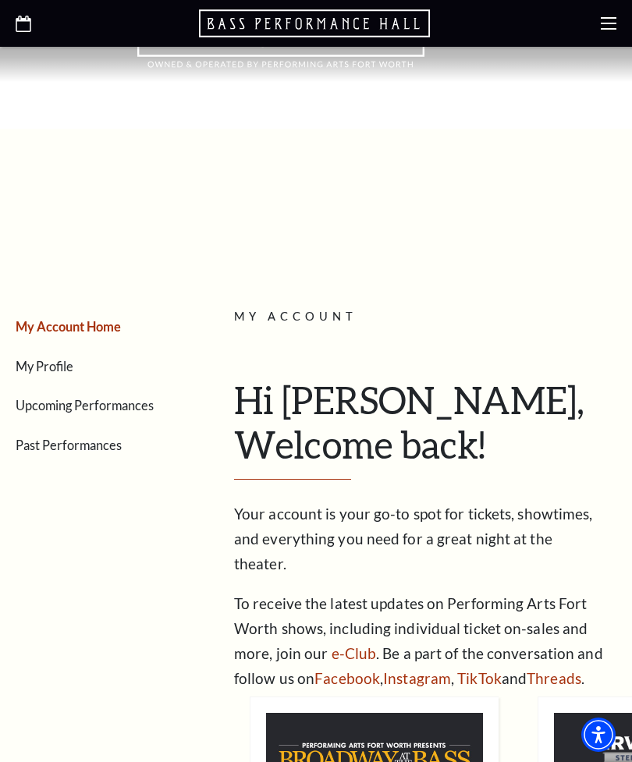
click at [16, 32] on use "Open this option" at bounding box center [24, 24] width 16 height 16
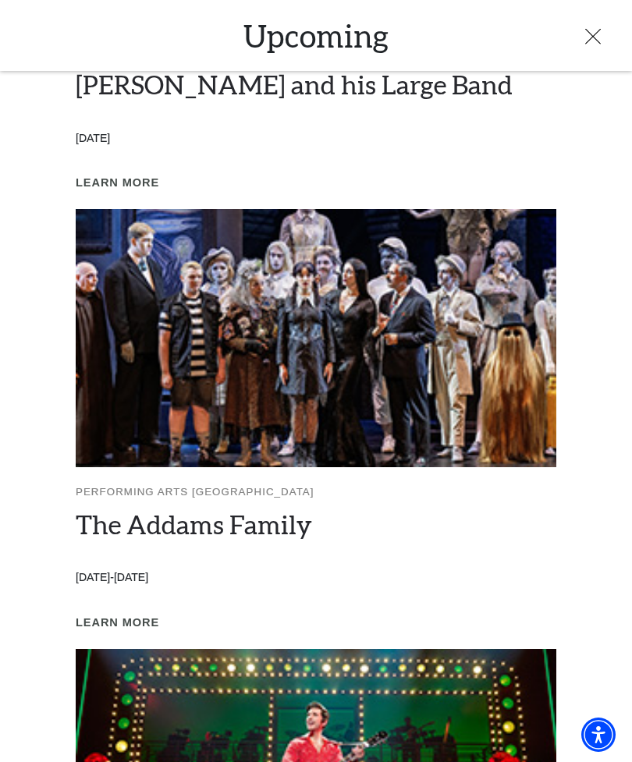
scroll to position [775, 0]
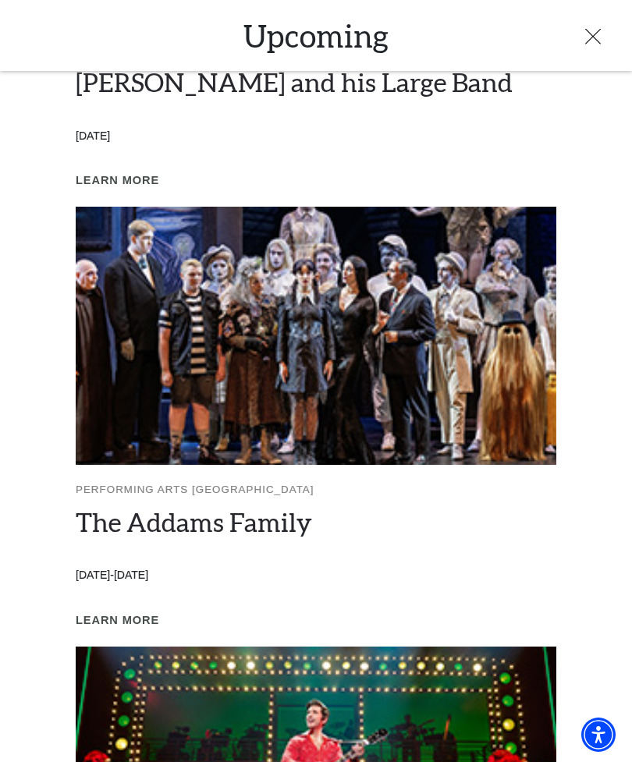
click at [126, 515] on link "The Addams Family" at bounding box center [194, 521] width 236 height 31
click at [113, 354] on img at bounding box center [316, 336] width 481 height 258
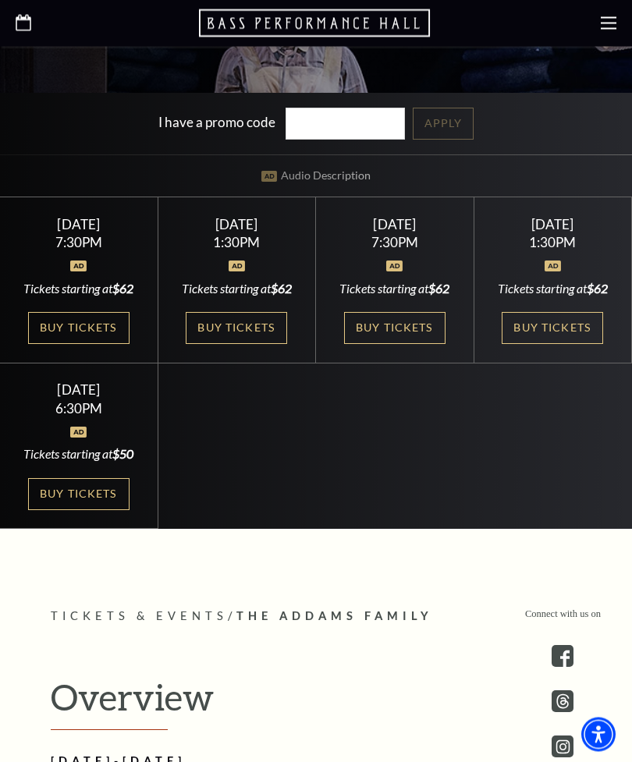
scroll to position [564, 0]
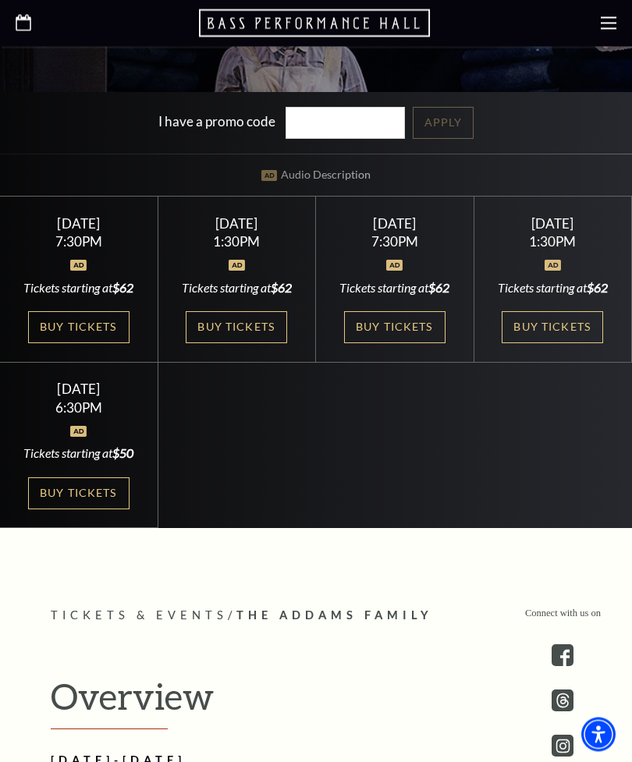
click at [414, 364] on div "Saturday October 25 7:30PM Tickets starting at $62 Buy Tickets" at bounding box center [395, 280] width 158 height 166
click at [402, 343] on link "Buy Tickets" at bounding box center [394, 327] width 101 height 32
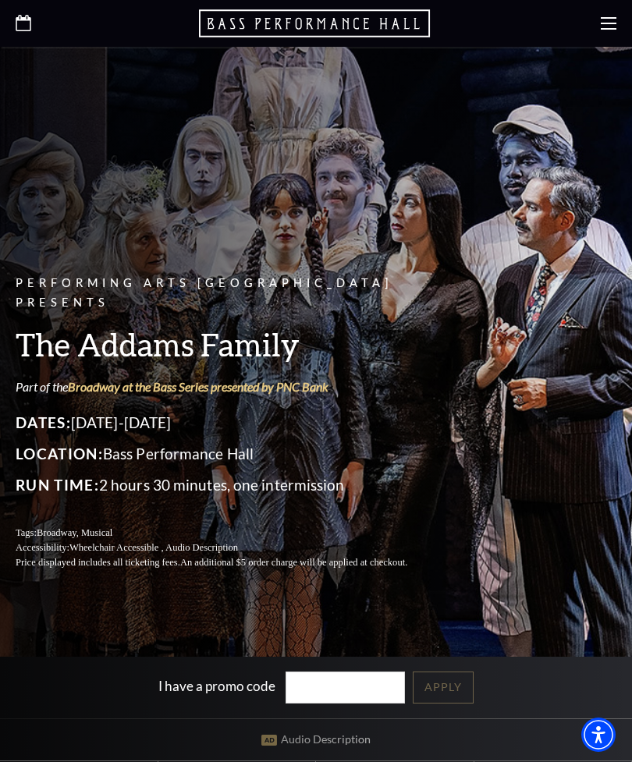
scroll to position [615, 0]
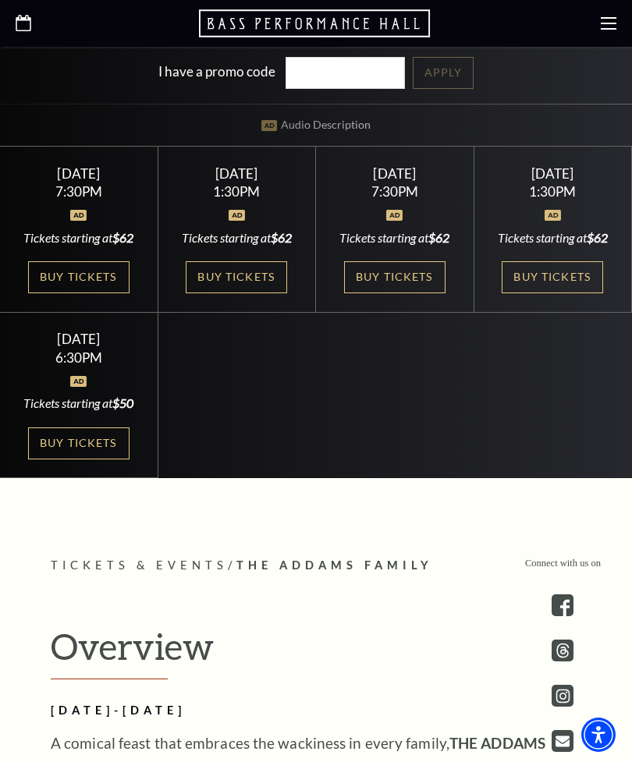
click at [243, 293] on link "Buy Tickets" at bounding box center [236, 277] width 101 height 32
click at [90, 459] on link "Buy Tickets" at bounding box center [78, 443] width 101 height 32
click at [553, 293] on link "Buy Tickets" at bounding box center [552, 277] width 101 height 32
click at [407, 293] on link "Buy Tickets" at bounding box center [394, 277] width 101 height 32
click at [234, 293] on link "Buy Tickets" at bounding box center [236, 277] width 101 height 32
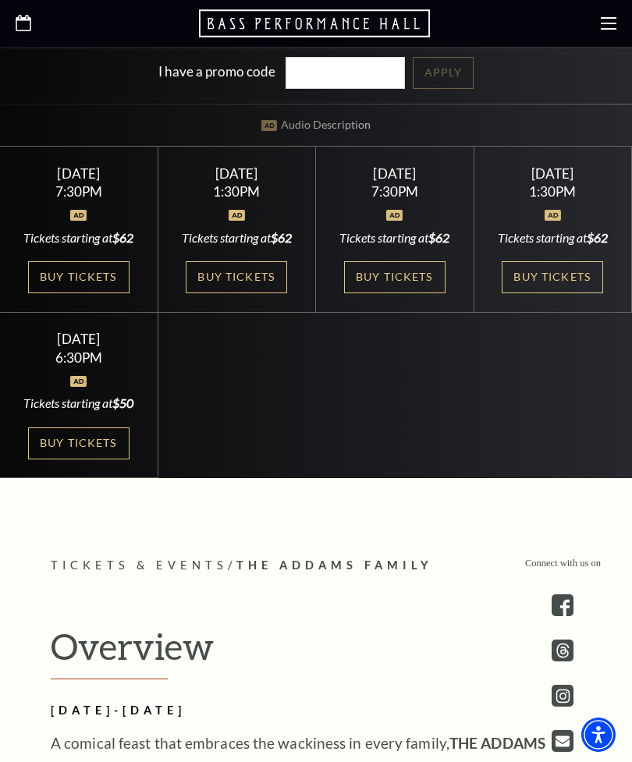
click at [404, 293] on link "Buy Tickets" at bounding box center [394, 277] width 101 height 32
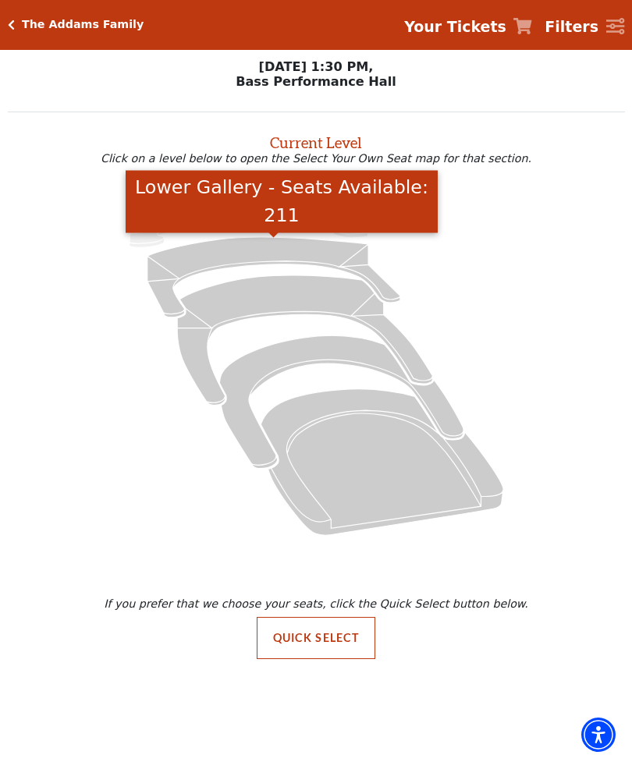
click at [275, 250] on icon "Lower Gallery - Seats Available: 211" at bounding box center [273, 277] width 253 height 80
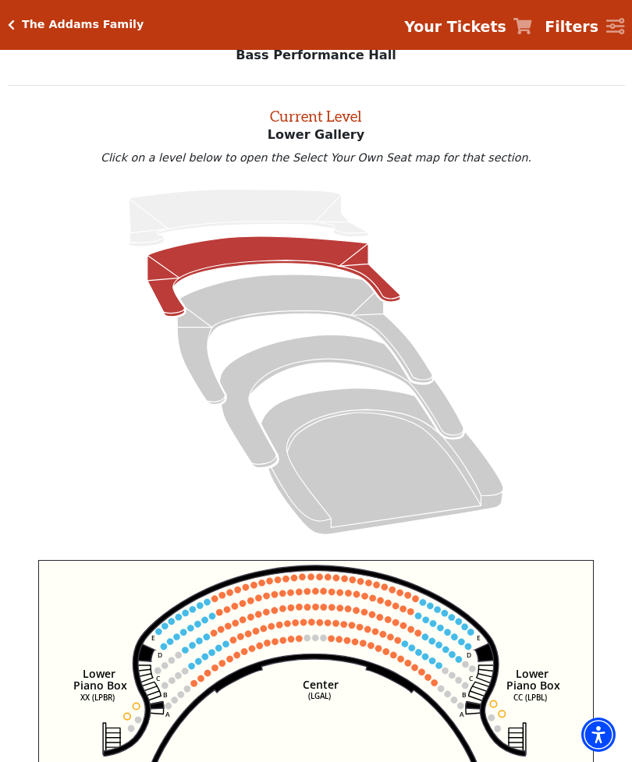
scroll to position [59, 0]
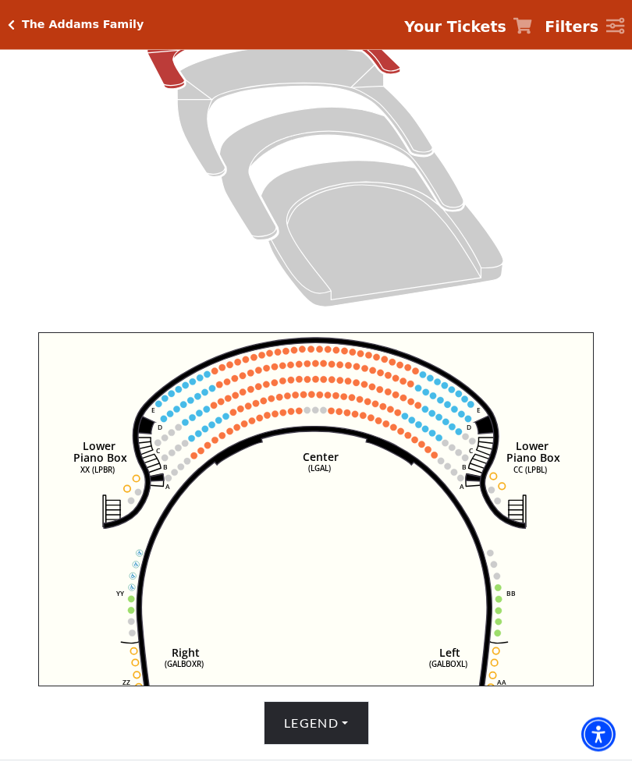
click at [350, 369] on circle at bounding box center [348, 366] width 6 height 6
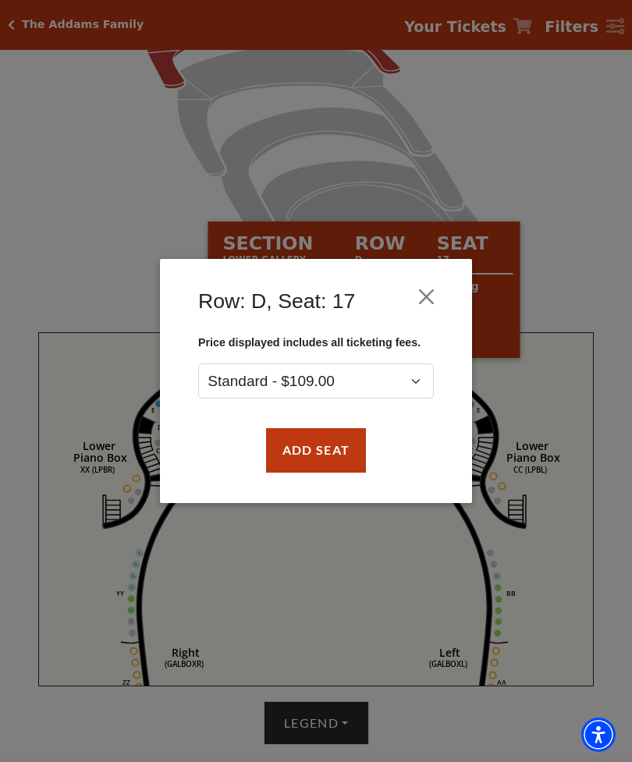
click at [439, 302] on button "Close" at bounding box center [427, 297] width 30 height 30
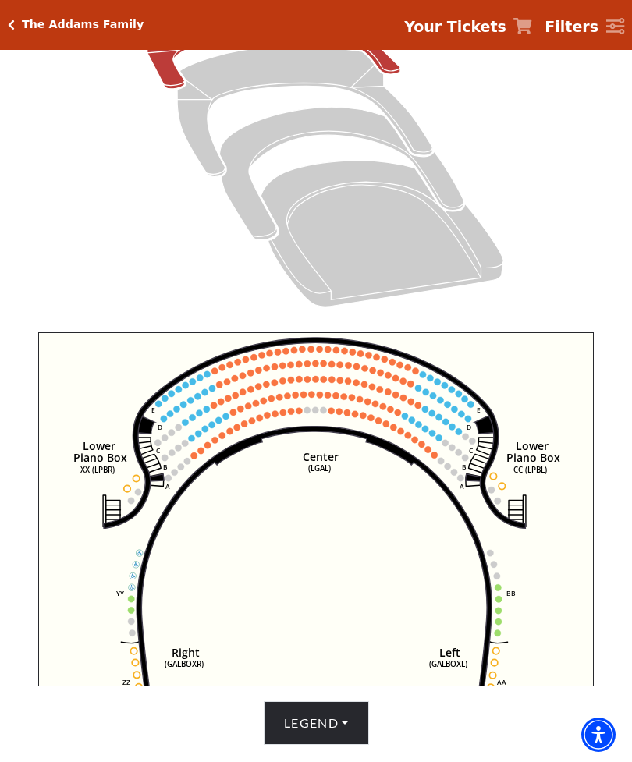
click at [445, 425] on circle at bounding box center [445, 422] width 6 height 6
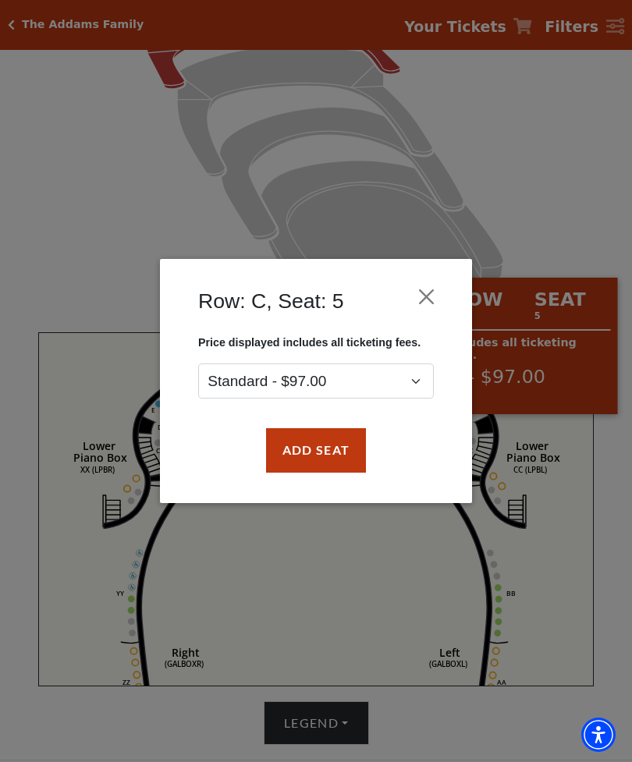
click at [430, 298] on button "Close" at bounding box center [427, 297] width 30 height 30
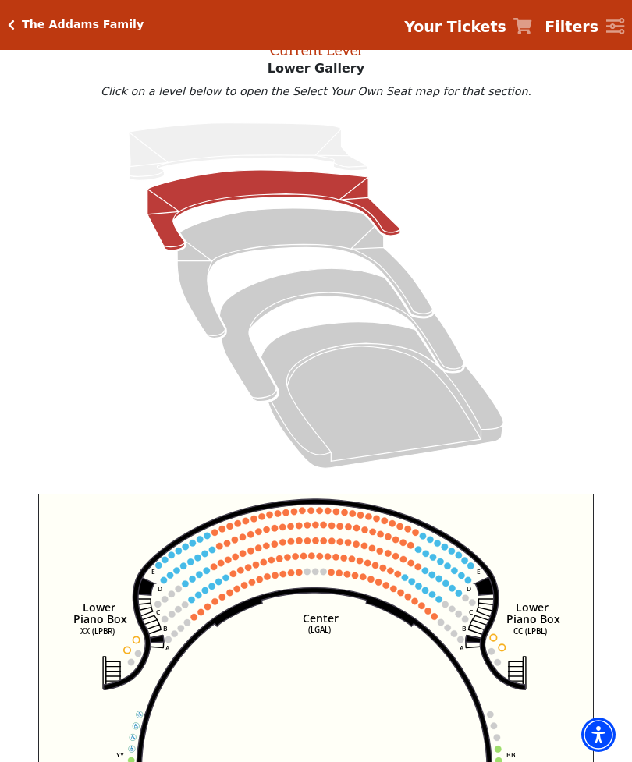
scroll to position [90, 0]
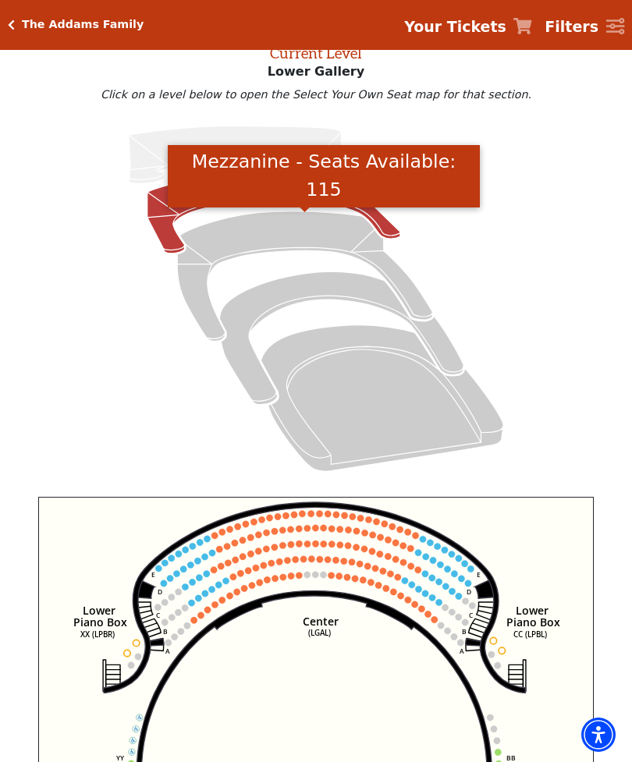
click at [328, 239] on icon "Mezzanine - Seats Available: 115" at bounding box center [304, 275] width 255 height 129
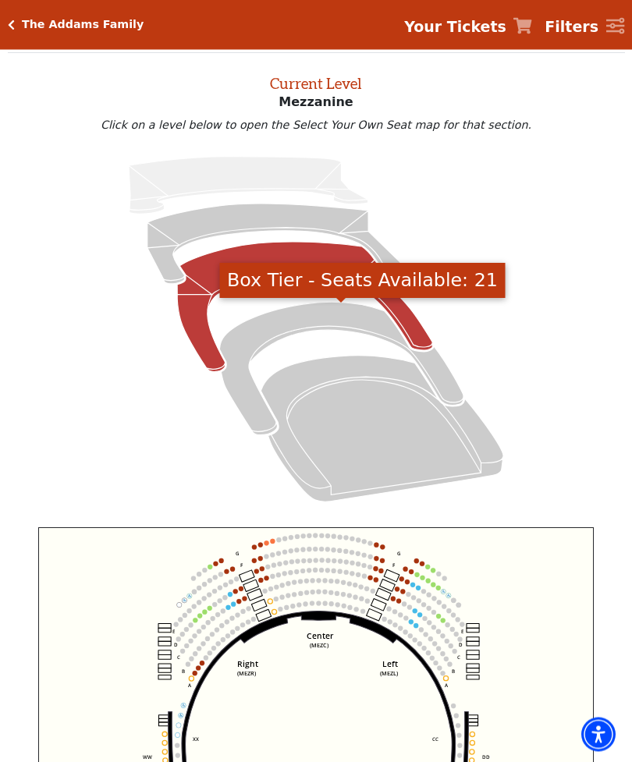
scroll to position [59, 0]
click at [349, 322] on icon "Box Tier - Seats Available: 21" at bounding box center [341, 368] width 244 height 133
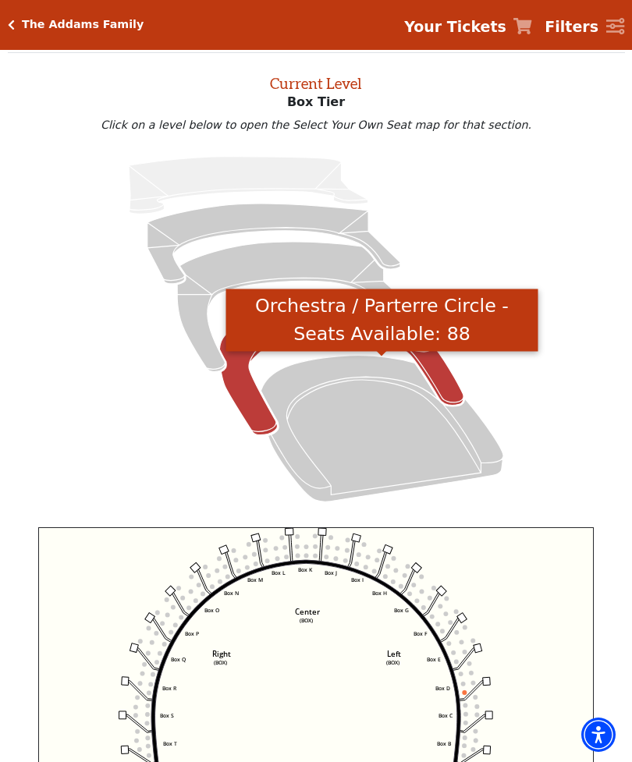
click at [378, 371] on icon "Orchestra / Parterre Circle - Seats Available: 88" at bounding box center [382, 429] width 243 height 146
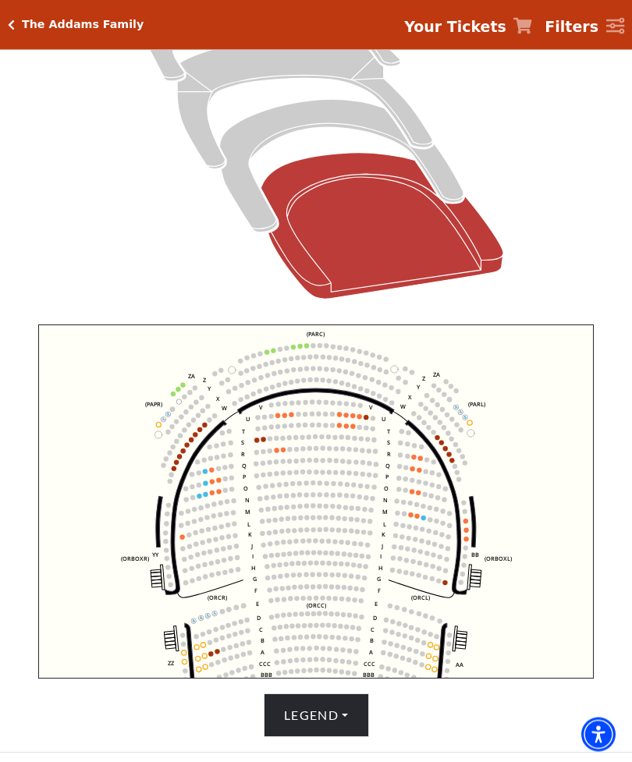
scroll to position [267, 0]
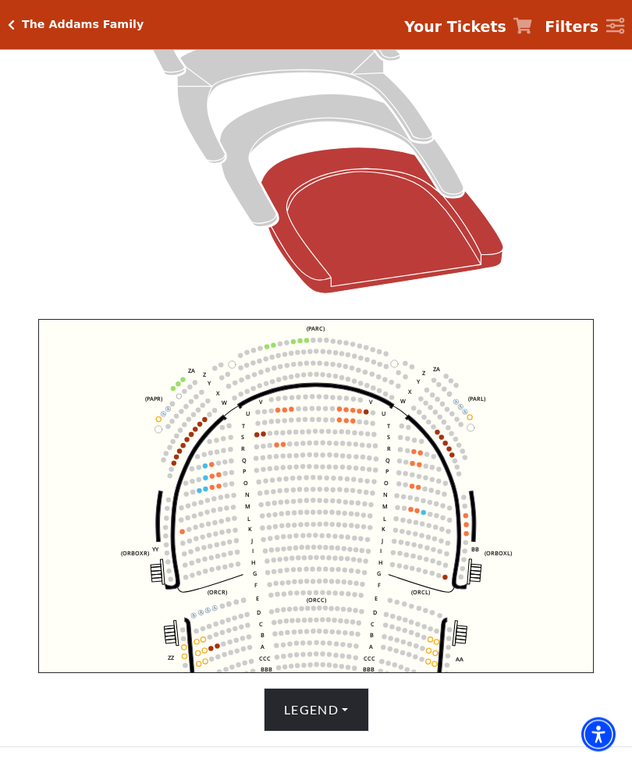
click at [300, 344] on circle at bounding box center [299, 341] width 5 height 5
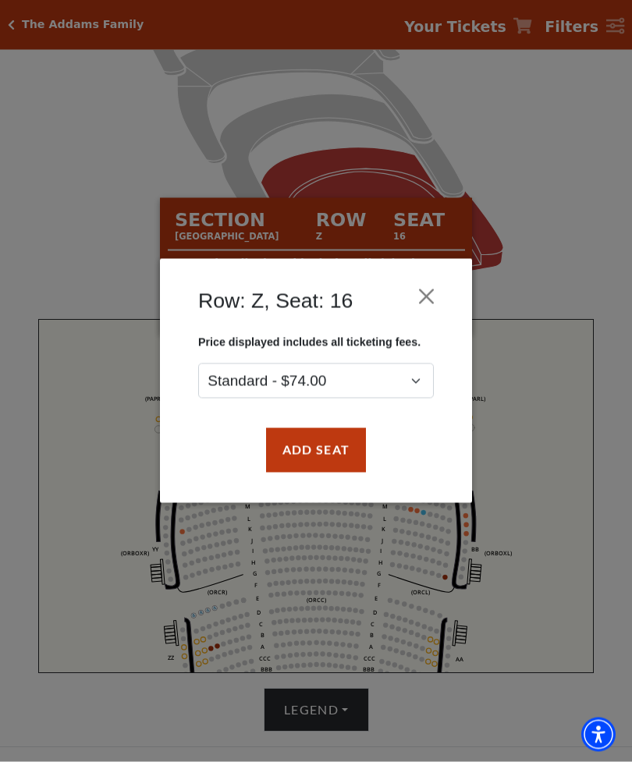
scroll to position [268, 0]
click at [433, 303] on button "Close" at bounding box center [427, 297] width 30 height 30
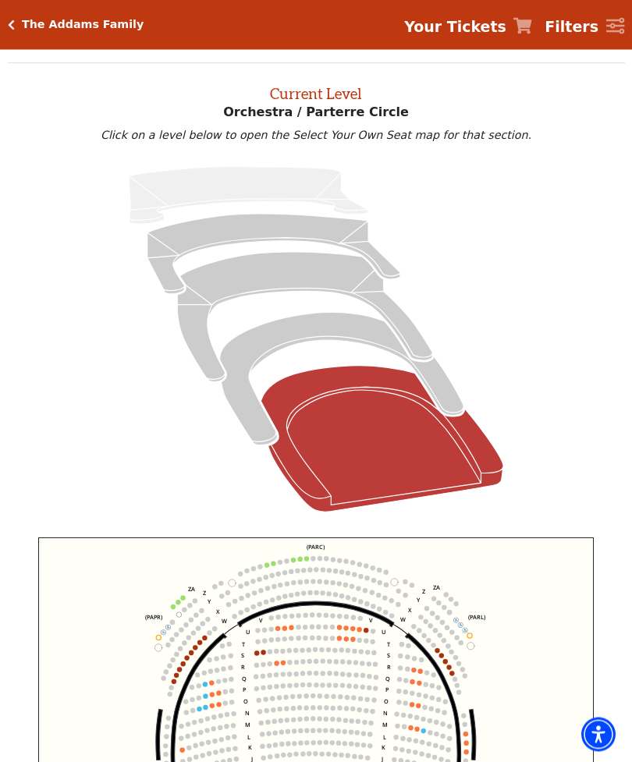
scroll to position [49, 0]
click at [292, 229] on icon "Lower Gallery - Seats Available: 211" at bounding box center [273, 254] width 253 height 80
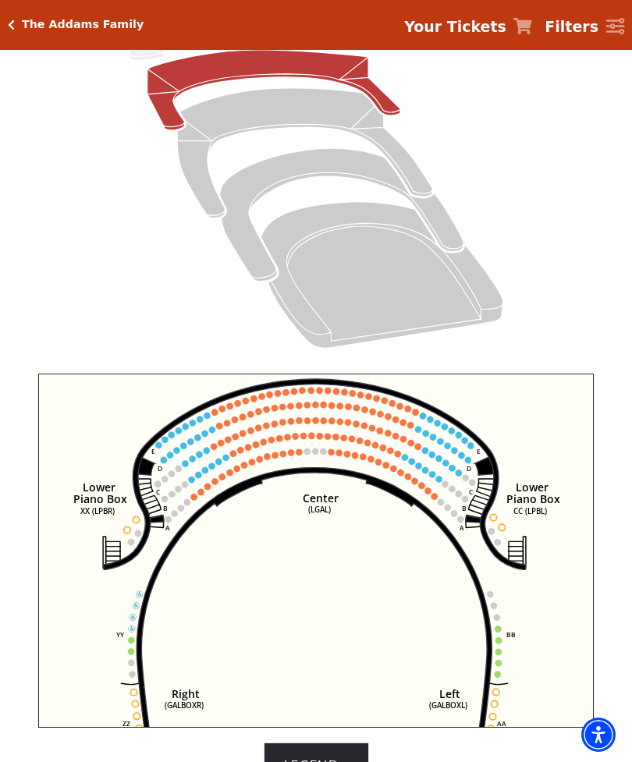
scroll to position [212, 0]
click at [510, 634] on text "BB" at bounding box center [509, 635] width 9 height 9
click at [500, 633] on circle at bounding box center [498, 629] width 6 height 6
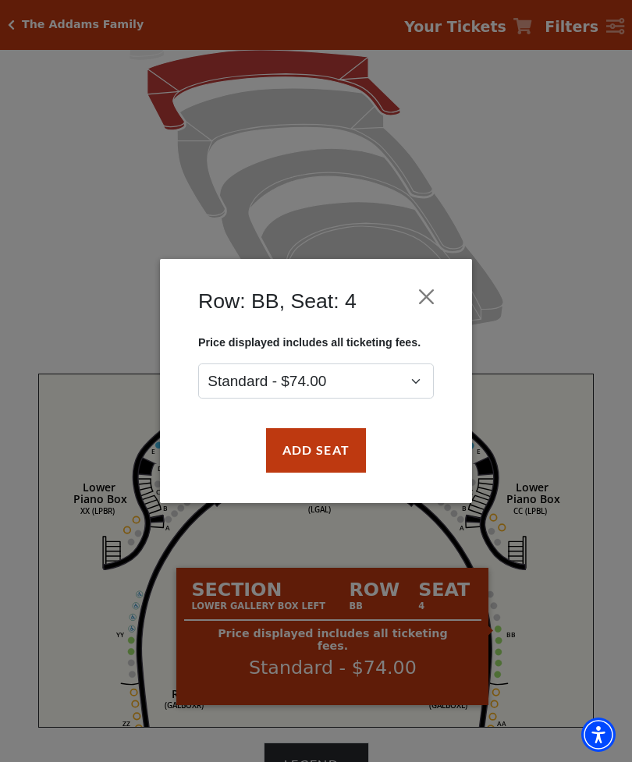
click at [438, 300] on button "Close" at bounding box center [427, 297] width 30 height 30
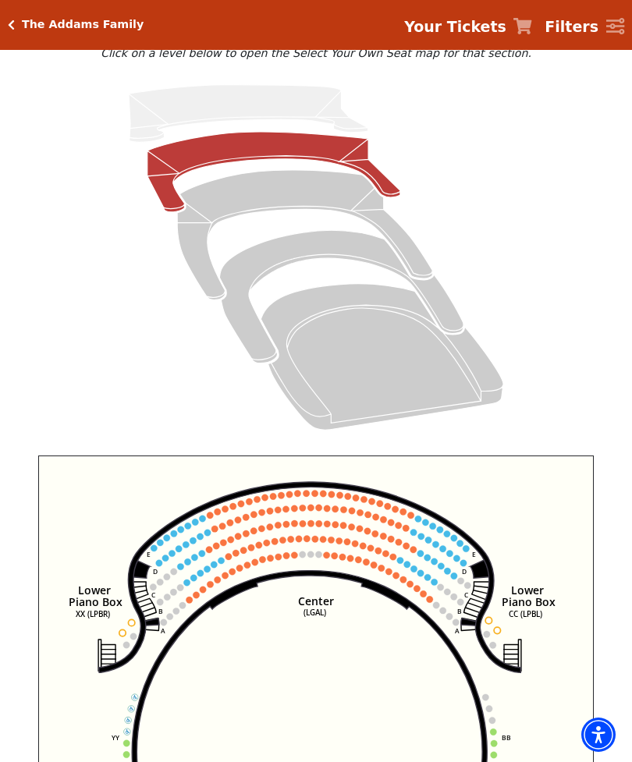
scroll to position [131, 0]
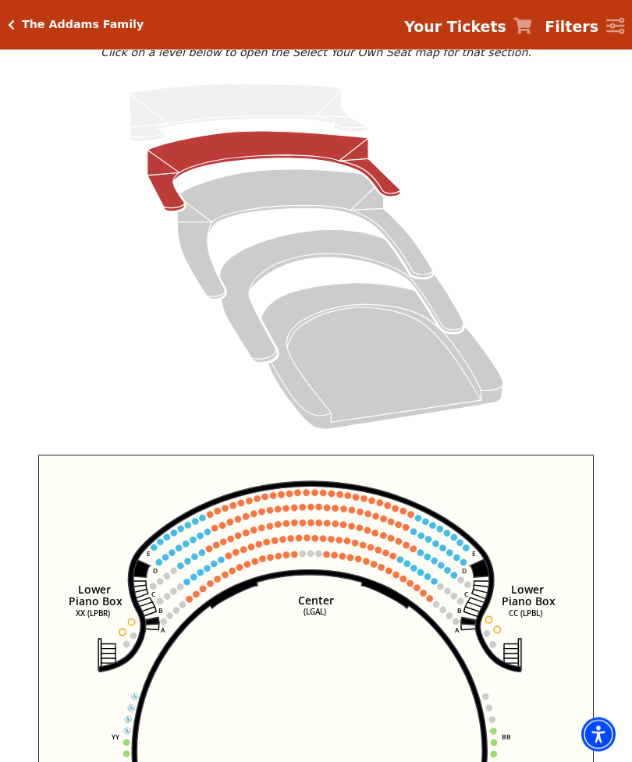
click at [24, 27] on h5 "The Addams Family" at bounding box center [83, 24] width 122 height 13
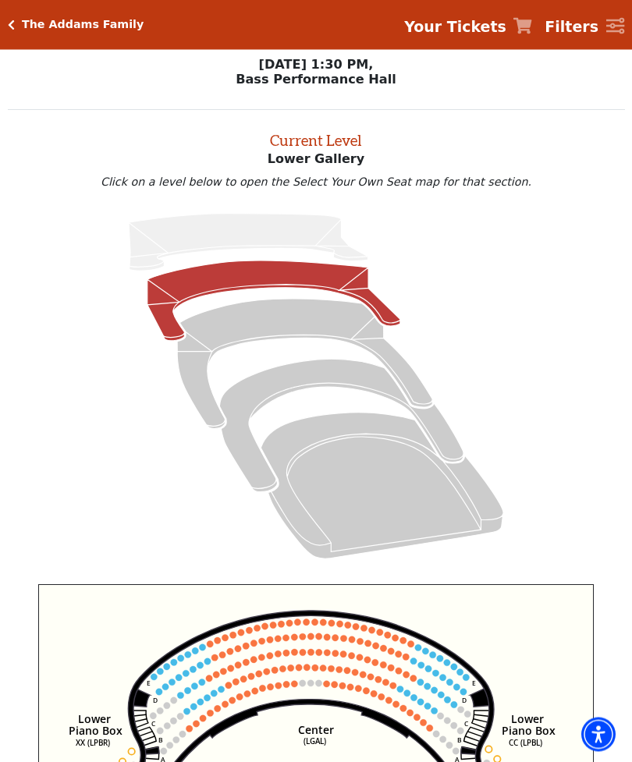
scroll to position [7, 0]
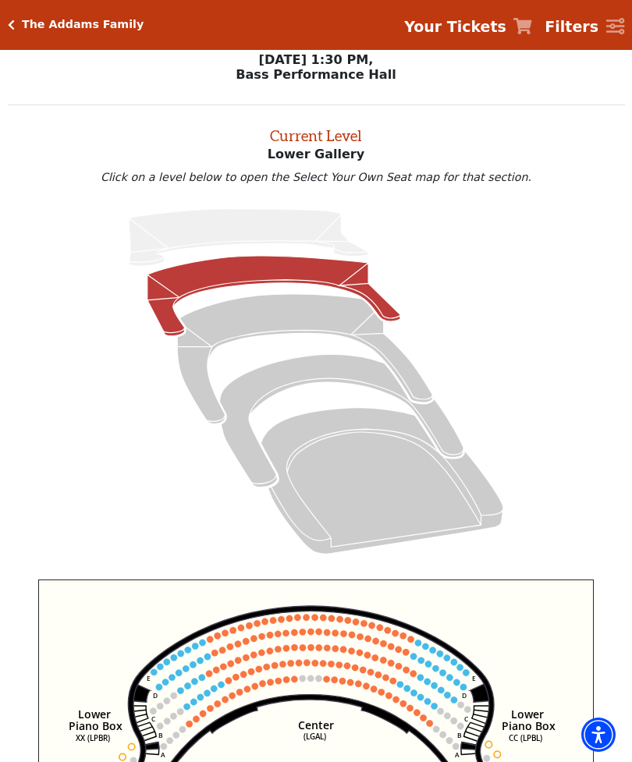
click at [25, 18] on h5 "The Addams Family" at bounding box center [83, 24] width 122 height 13
click at [32, 34] on div "The Addams Family Your Tickets Filters" at bounding box center [316, 25] width 632 height 50
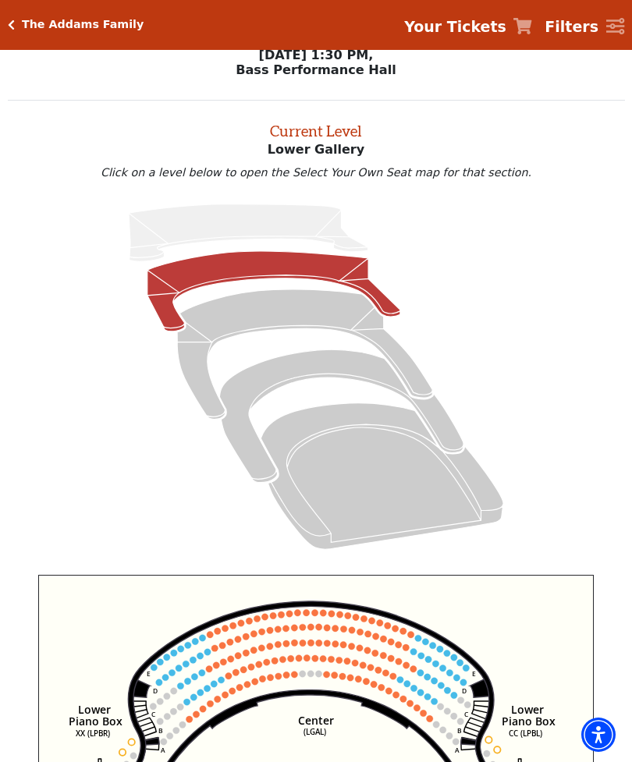
scroll to position [0, 0]
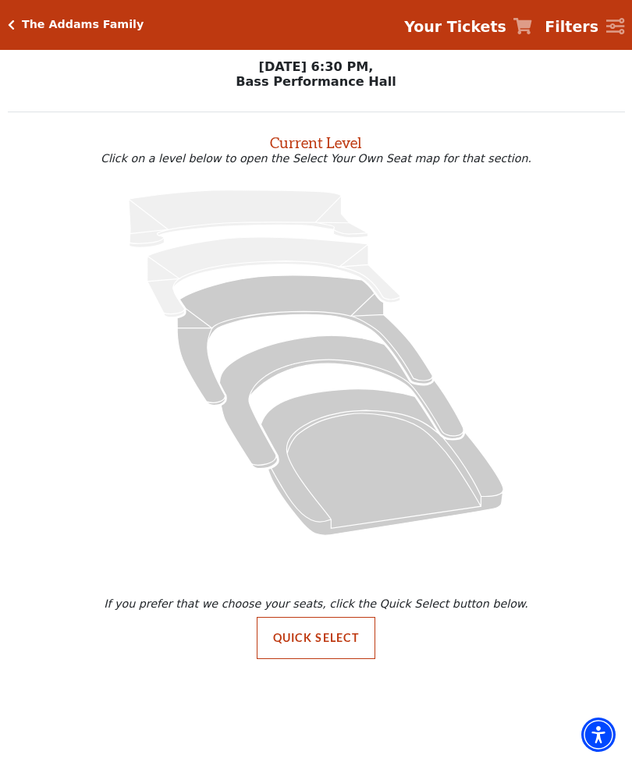
click at [292, 295] on icon "Mezzanine - Seats Available: 202" at bounding box center [304, 339] width 255 height 129
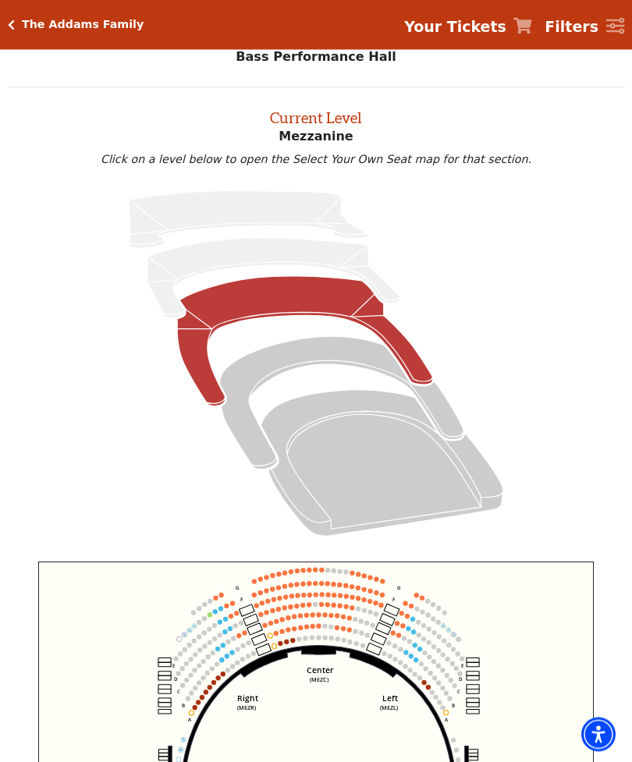
scroll to position [59, 0]
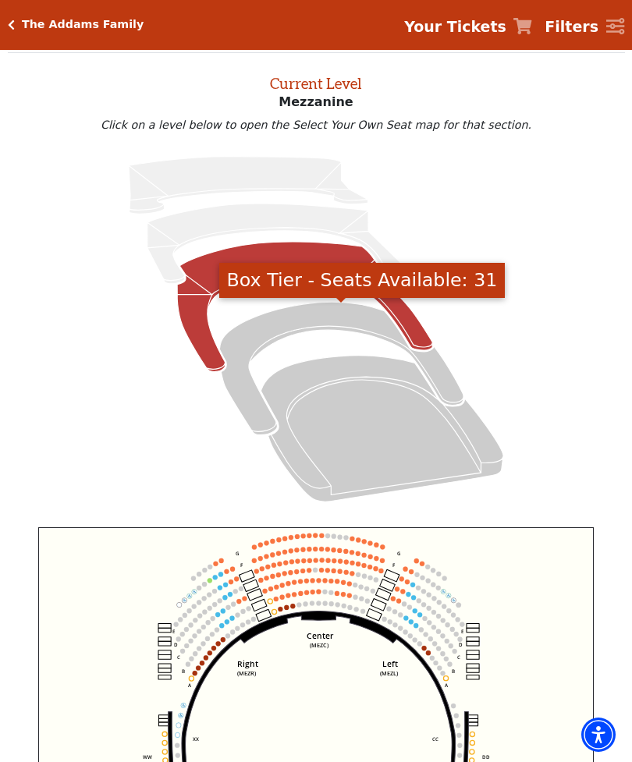
click at [362, 319] on icon "Box Tier - Seats Available: 31" at bounding box center [341, 368] width 244 height 133
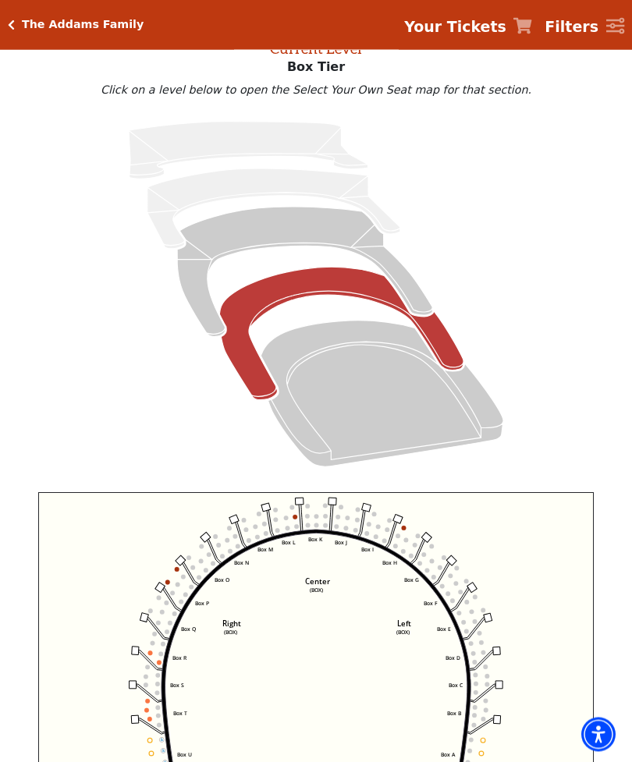
scroll to position [94, 0]
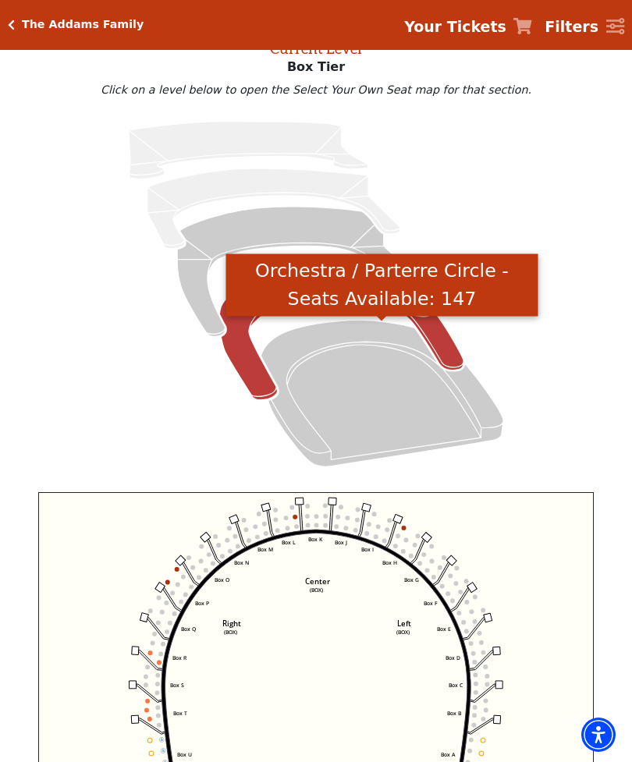
click at [374, 350] on icon "Orchestra / Parterre Circle - Seats Available: 147" at bounding box center [382, 394] width 243 height 146
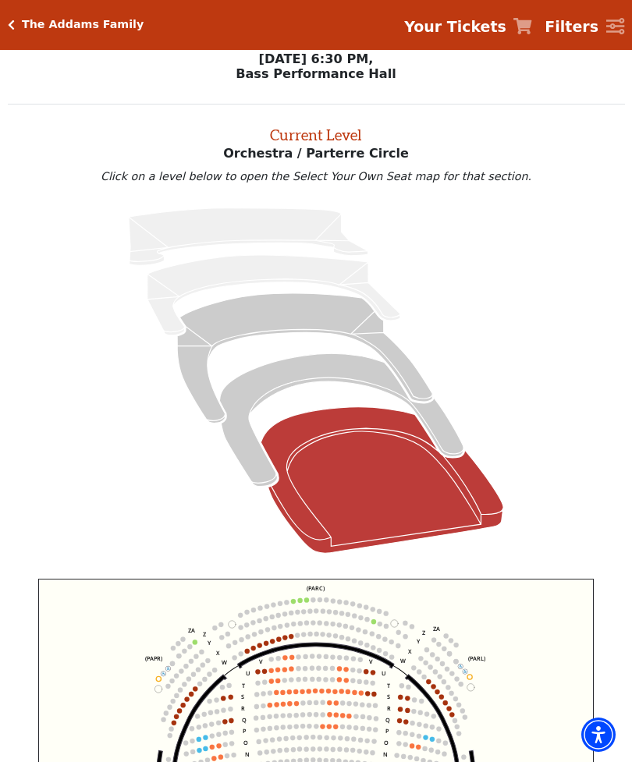
scroll to position [9, 0]
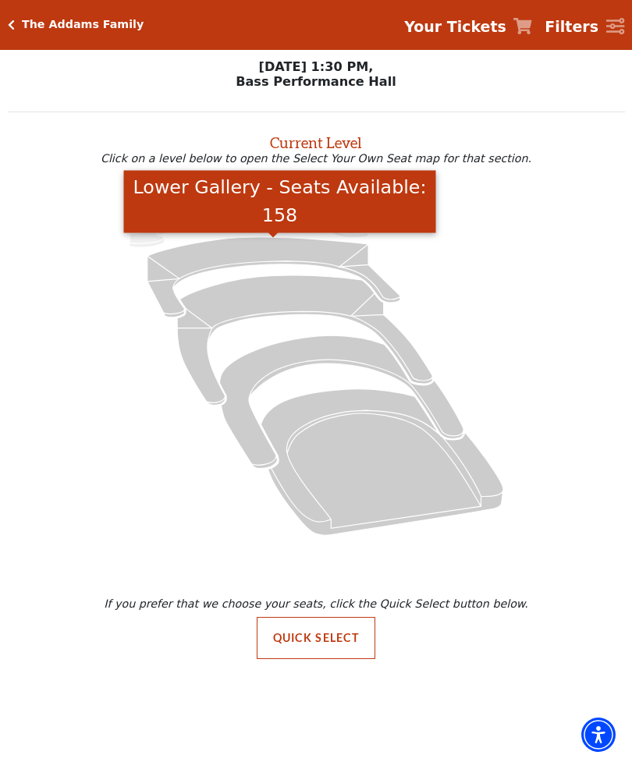
click at [309, 250] on icon "Lower Gallery - Seats Available: 158" at bounding box center [273, 277] width 253 height 80
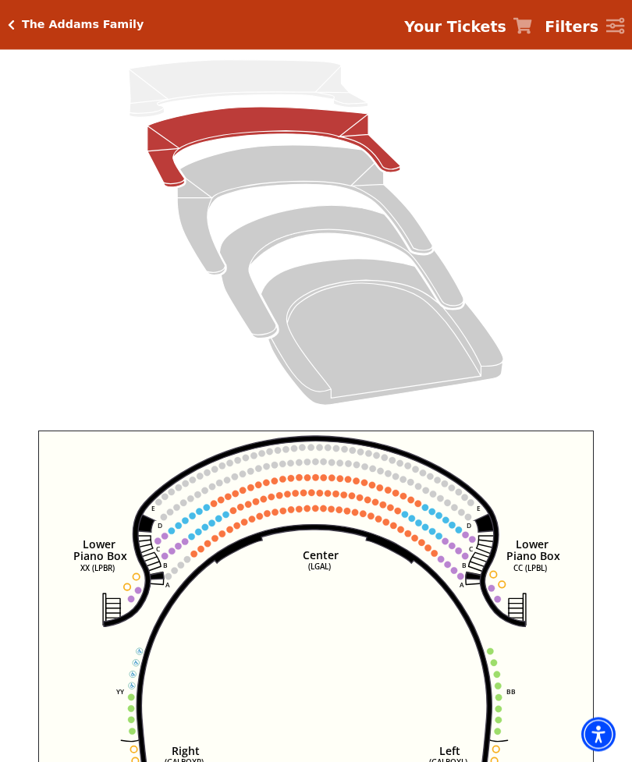
scroll to position [156, 0]
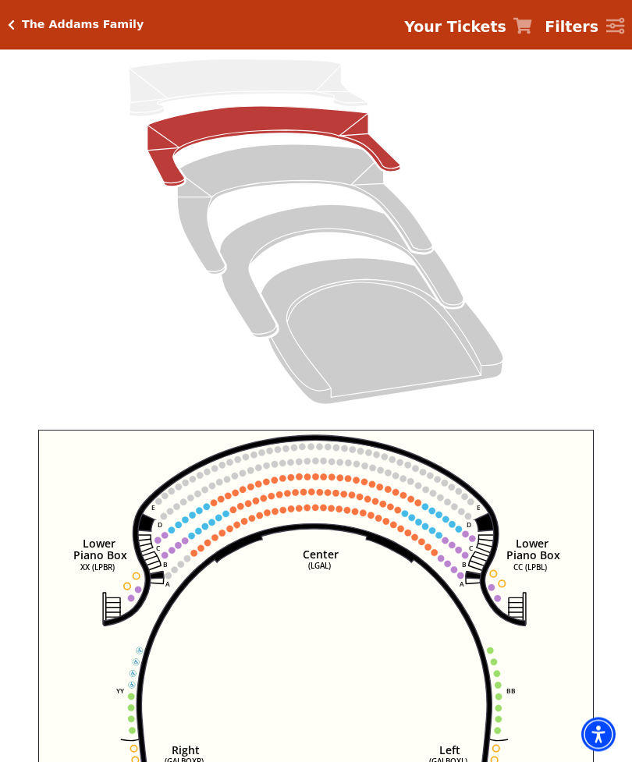
click at [455, 572] on circle at bounding box center [454, 570] width 6 height 6
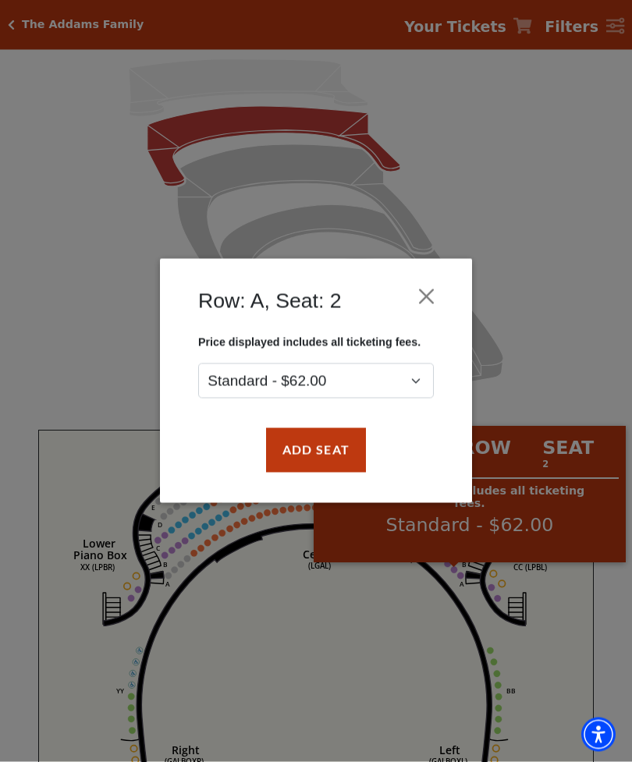
scroll to position [157, 0]
click at [433, 299] on button "Close" at bounding box center [427, 297] width 30 height 30
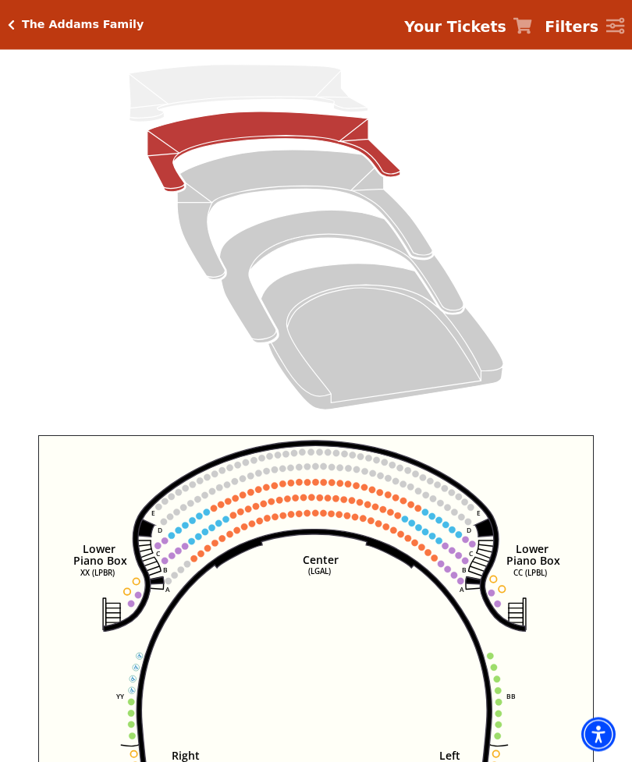
scroll to position [152, 0]
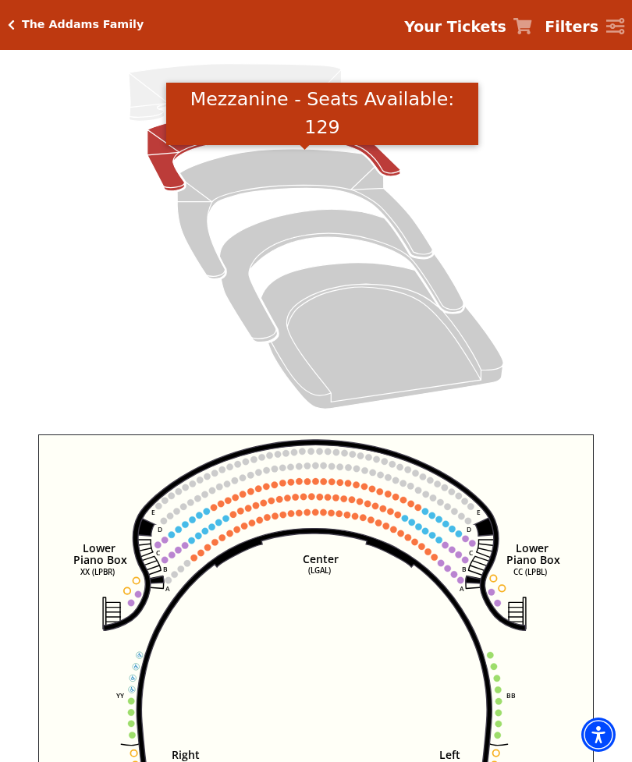
click at [328, 174] on icon "Mezzanine - Seats Available: 129" at bounding box center [304, 213] width 255 height 129
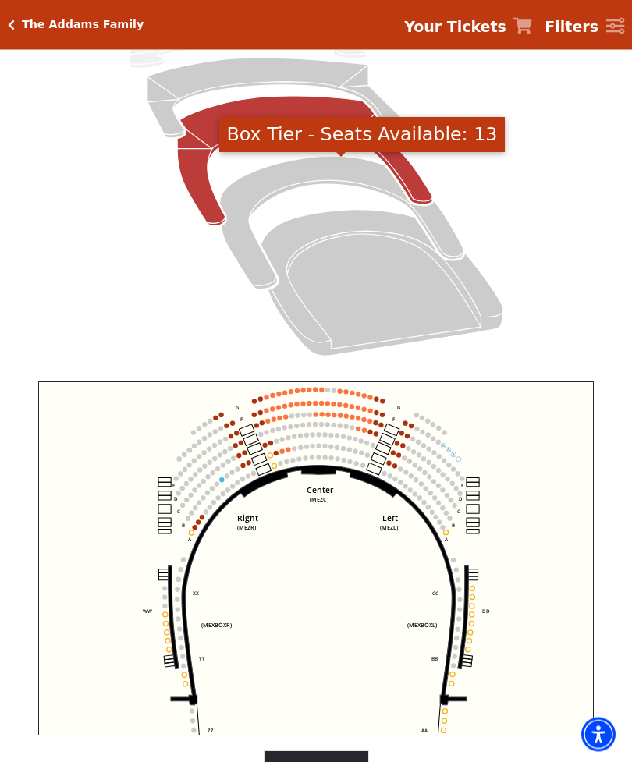
scroll to position [205, 0]
click at [355, 186] on icon "Box Tier - Seats Available: 13" at bounding box center [341, 222] width 244 height 133
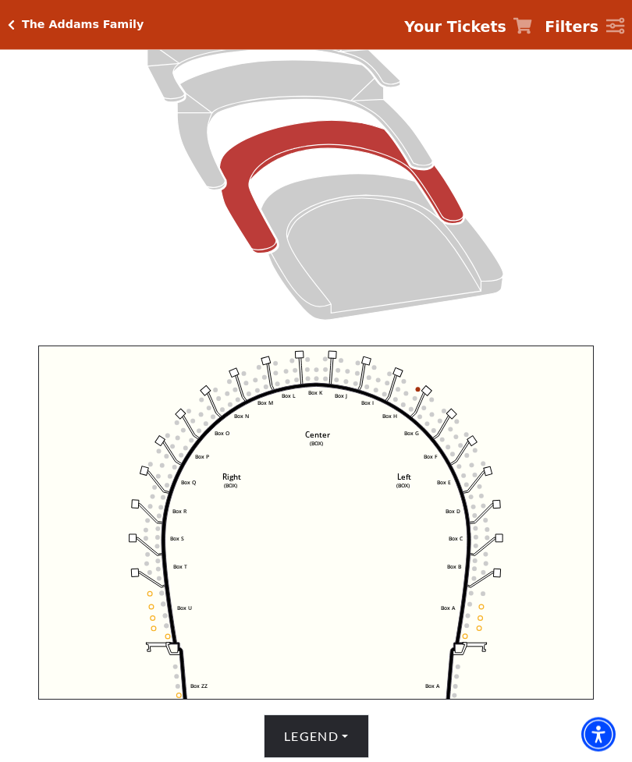
scroll to position [251, 0]
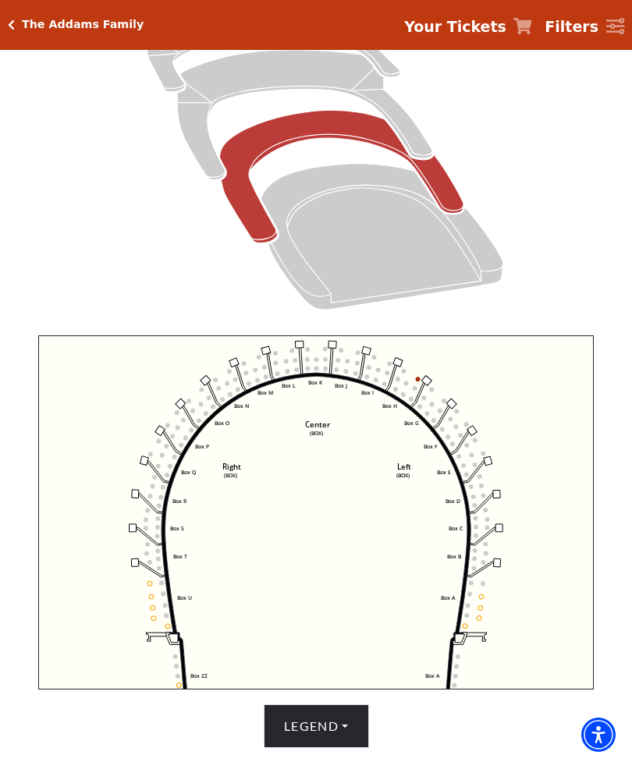
click at [367, 186] on icon "Orchestra / Parterre Circle - Seats Available: 33" at bounding box center [382, 237] width 243 height 146
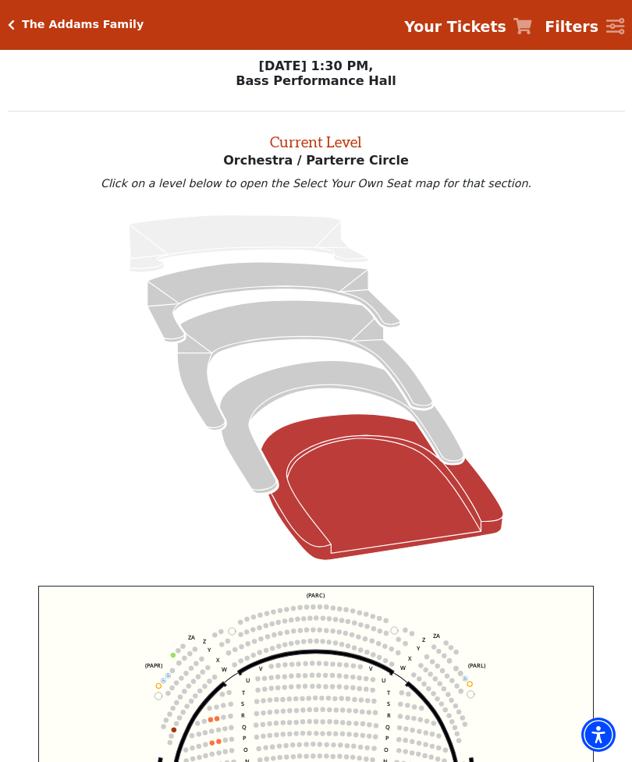
scroll to position [0, 0]
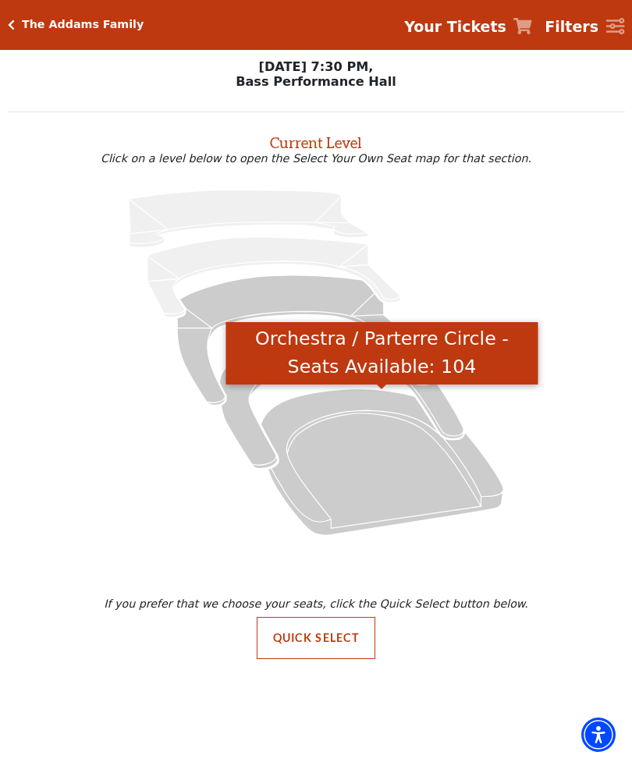
click at [321, 426] on icon "Orchestra / Parterre Circle - Seats Available: 104" at bounding box center [382, 461] width 243 height 146
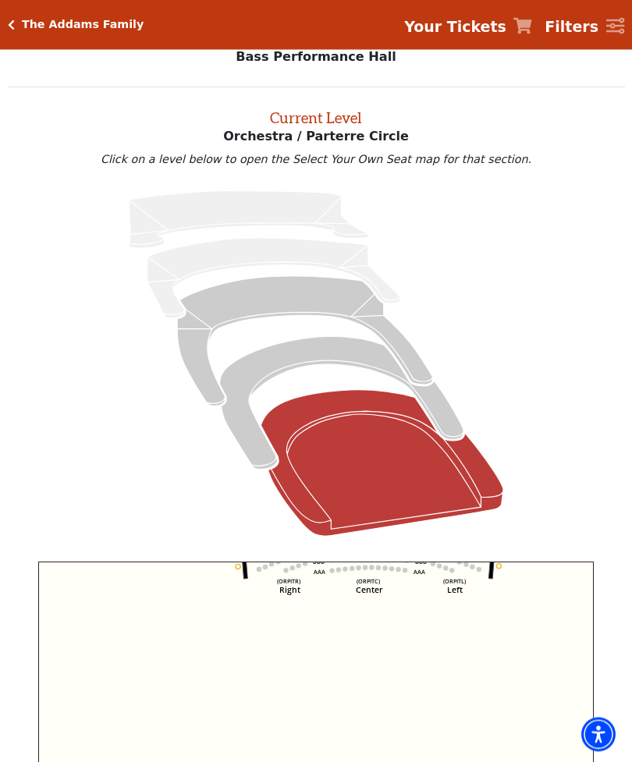
click at [457, 637] on icon "Left (ORPITL) Right (ORPITR) Center (ORPITC) ZZ AA YY BB ZA ZA (ORCL) (ORCR) (O…" at bounding box center [315, 739] width 555 height 354
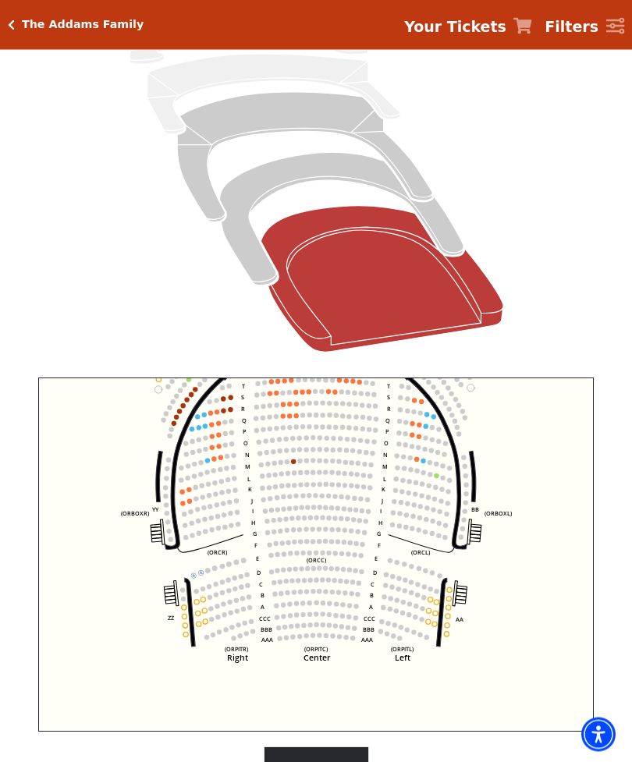
scroll to position [214, 0]
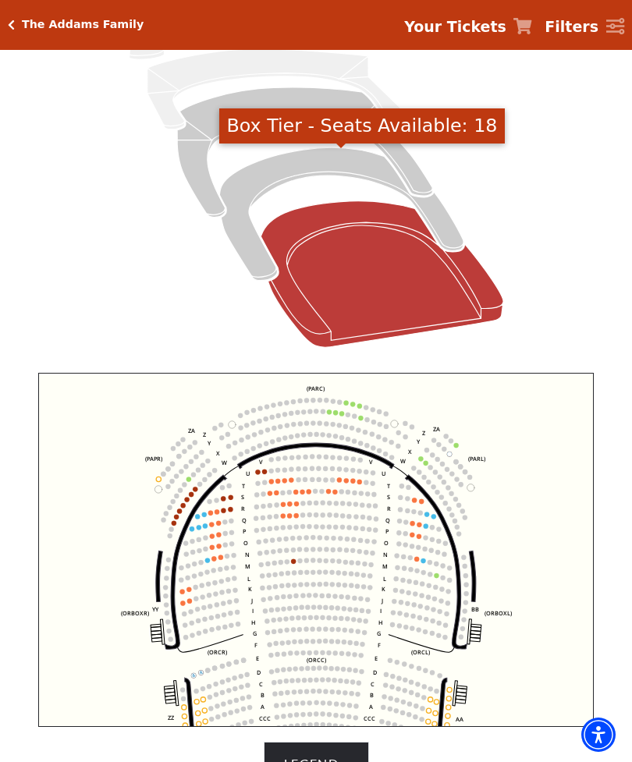
click at [364, 170] on icon "Box Tier - Seats Available: 18" at bounding box center [341, 213] width 244 height 133
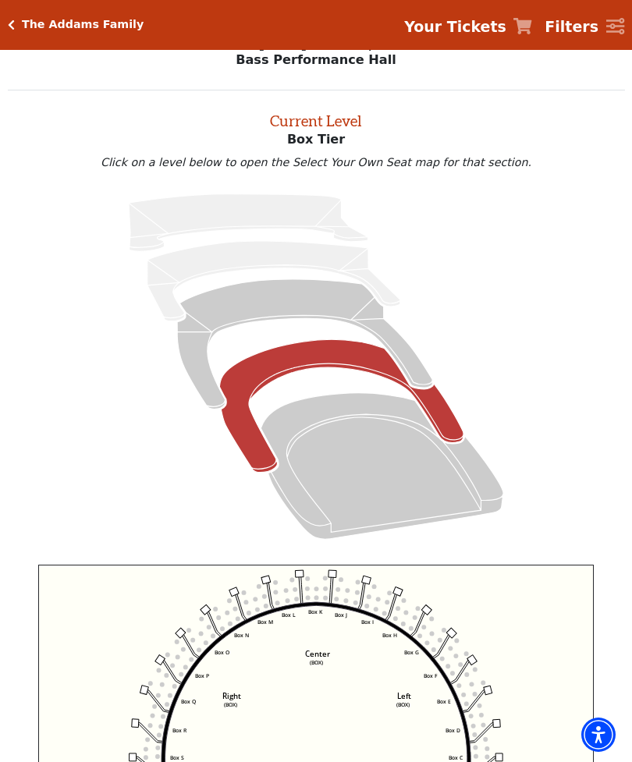
scroll to position [23, 0]
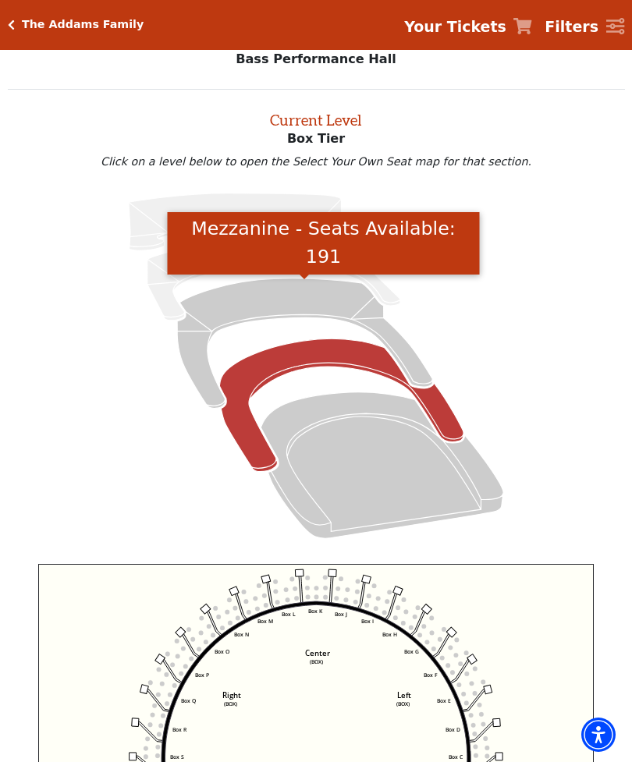
click at [328, 303] on icon "Mezzanine - Seats Available: 191" at bounding box center [304, 342] width 255 height 129
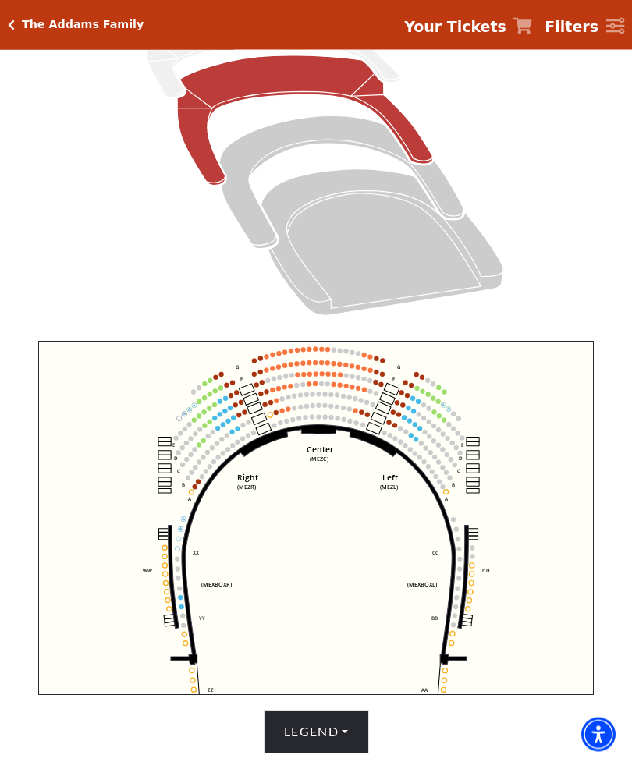
scroll to position [246, 0]
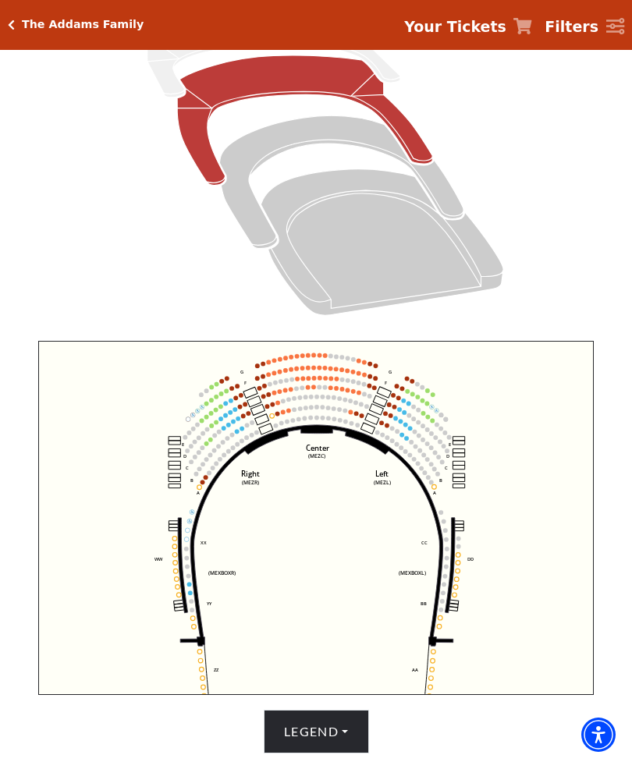
click at [229, 455] on icon "Center (MEZC) Right (MEZR) Left (MEZL) (MEXBOXR) (MEXBOXL) XX WW CC DD YY BB ZZ…" at bounding box center [315, 518] width 555 height 354
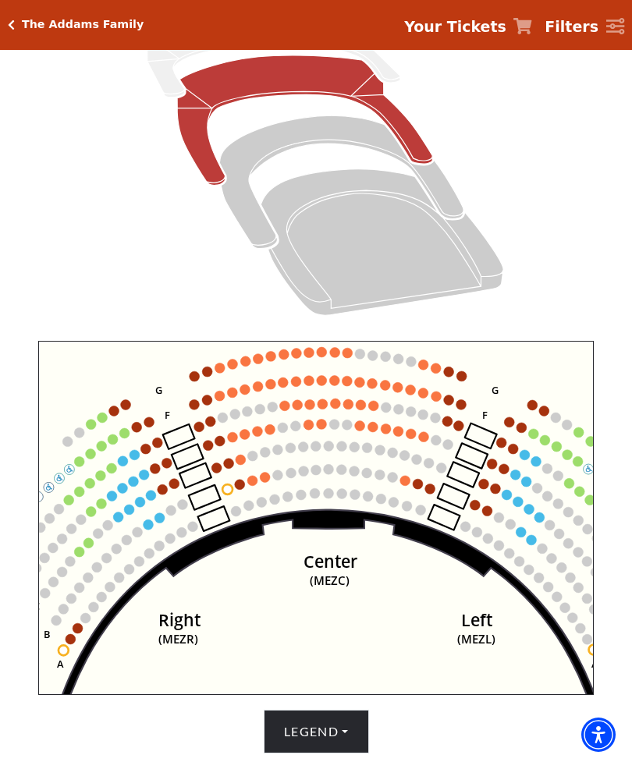
click at [68, 505] on circle at bounding box center [69, 500] width 10 height 10
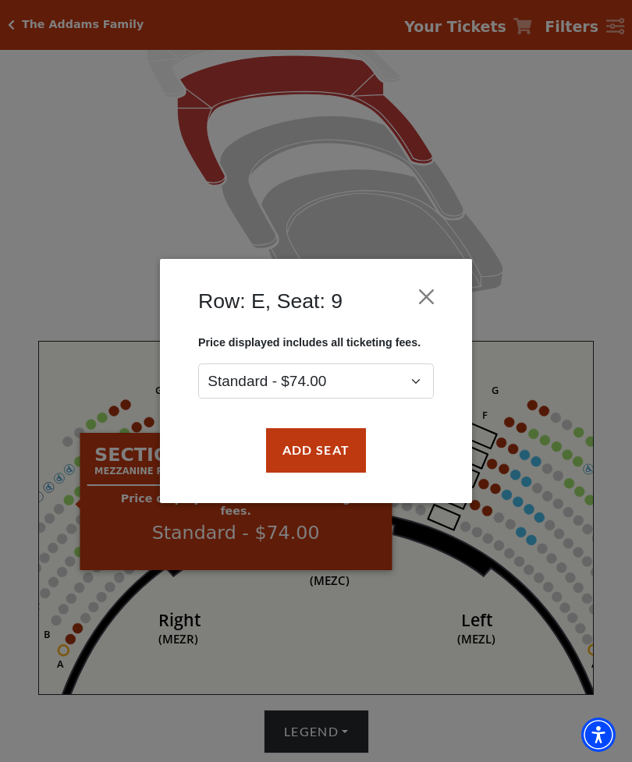
click at [300, 455] on button "Add Seat" at bounding box center [316, 450] width 100 height 44
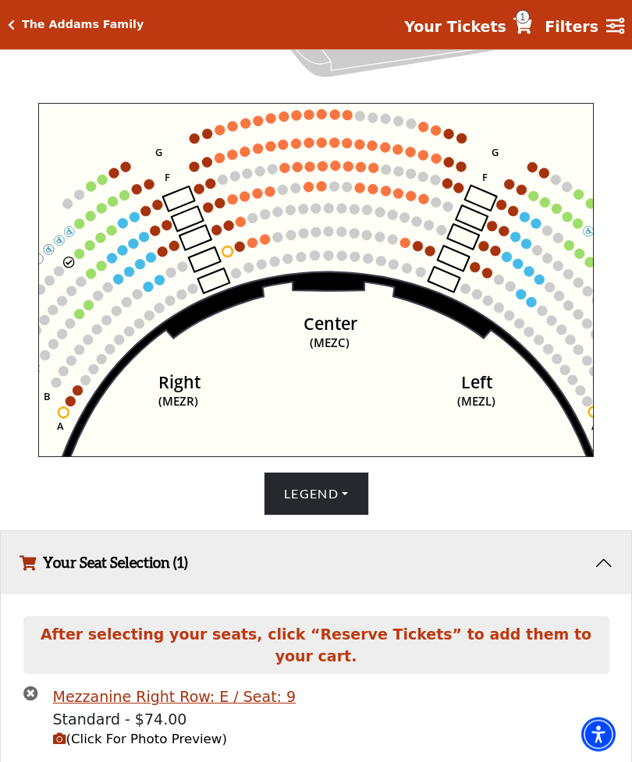
scroll to position [493, 0]
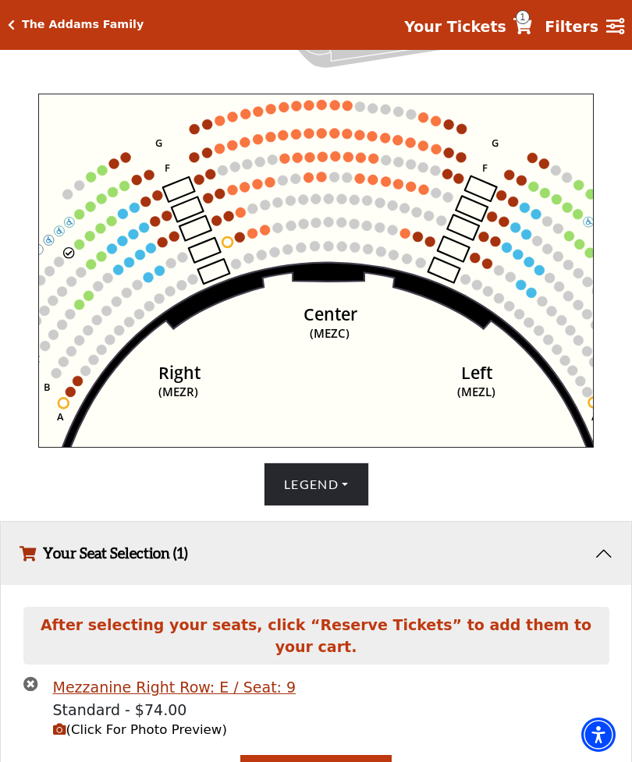
click at [82, 248] on circle at bounding box center [79, 244] width 10 height 10
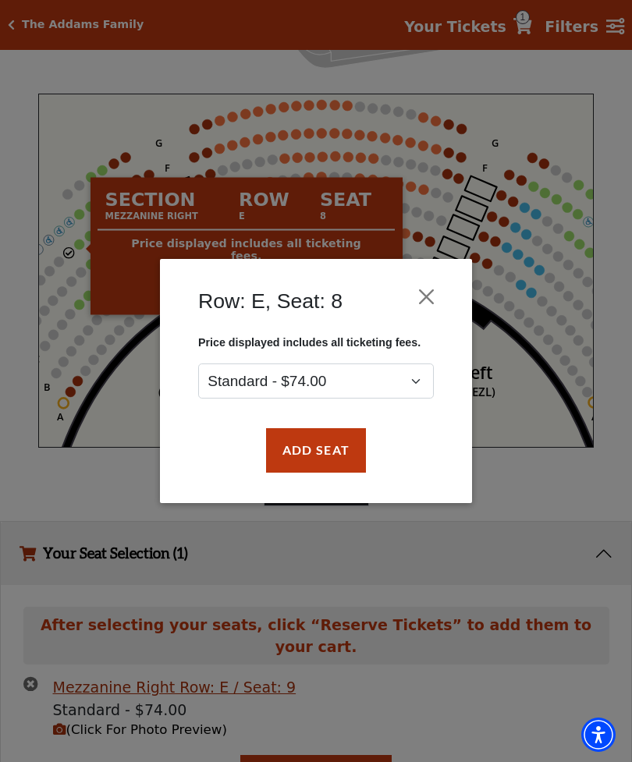
click at [315, 455] on button "Add Seat" at bounding box center [316, 450] width 100 height 44
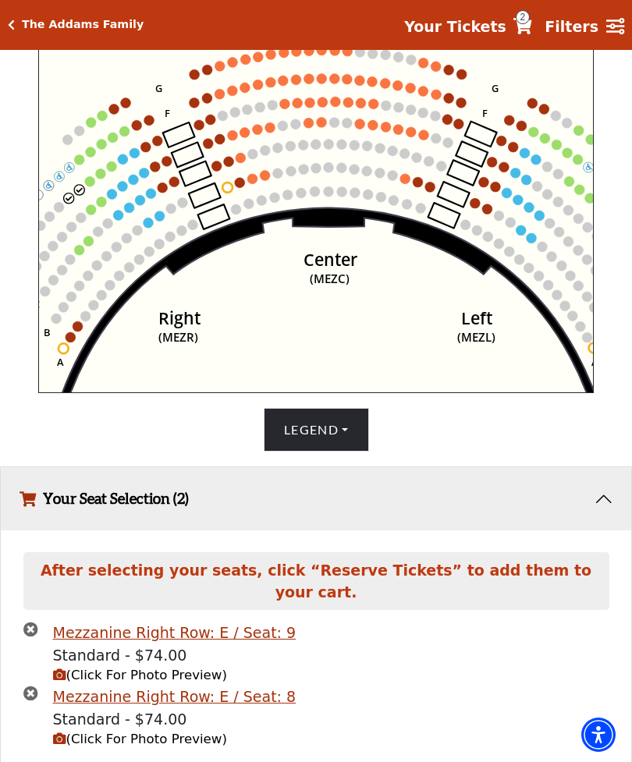
scroll to position [555, 0]
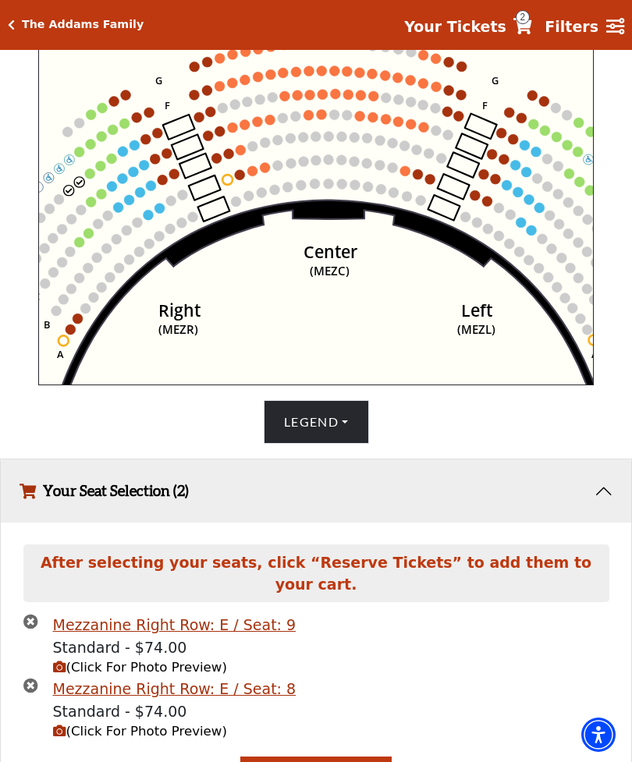
click at [87, 181] on icon "Center (MEZC) Right (MEZR) Left (MEZL) (MEXBOXR) (MEXBOXL) XX WW CC DD YY BB ZZ…" at bounding box center [315, 208] width 555 height 354
click at [85, 179] on icon "Center (MEZC) Right (MEZR) Left (MEZL) (MEXBOXR) (MEXBOXL) XX WW CC DD YY BB ZZ…" at bounding box center [315, 208] width 555 height 354
click at [89, 179] on circle at bounding box center [90, 173] width 10 height 10
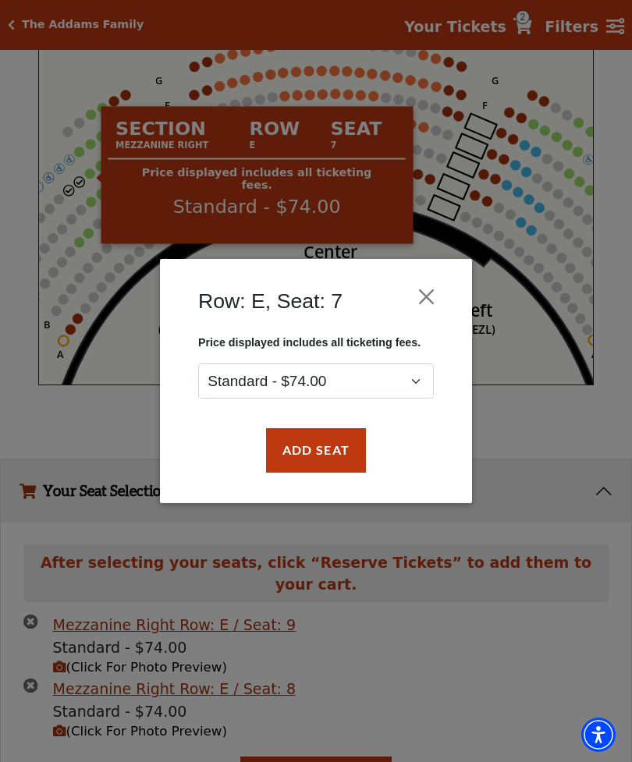
click at [319, 462] on button "Add Seat" at bounding box center [316, 450] width 100 height 44
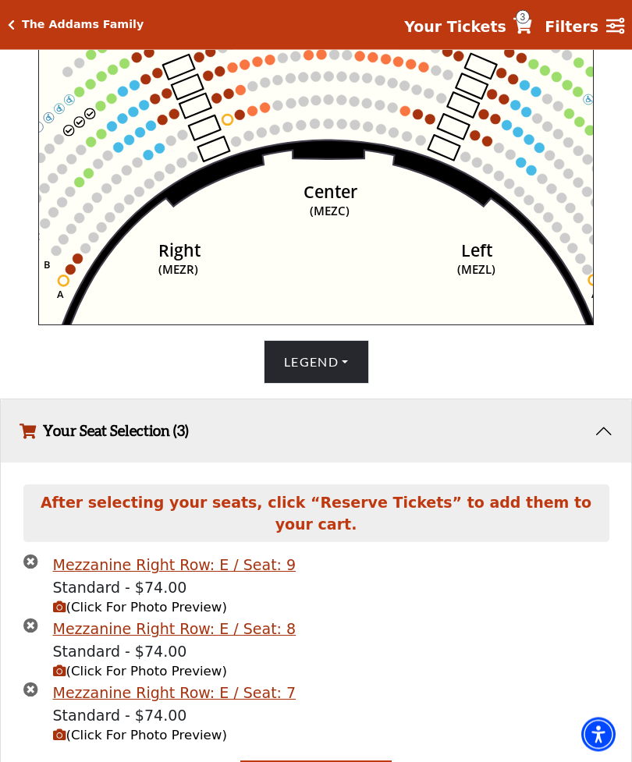
scroll to position [618, 0]
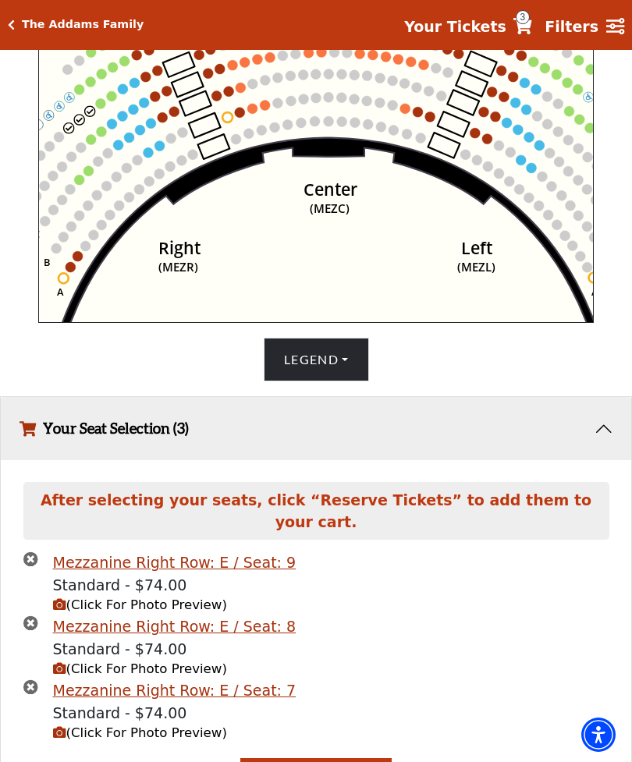
click at [100, 108] on circle at bounding box center [101, 103] width 10 height 10
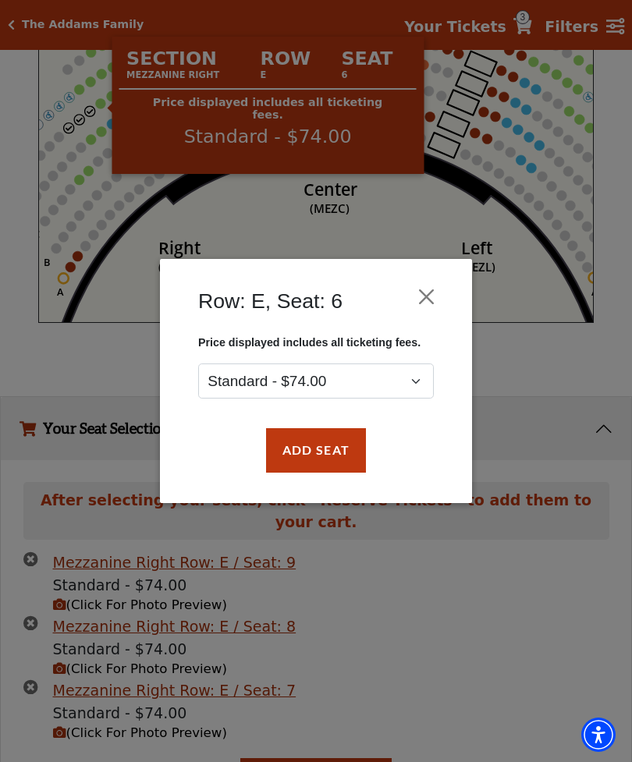
click at [317, 449] on button "Add Seat" at bounding box center [316, 450] width 100 height 44
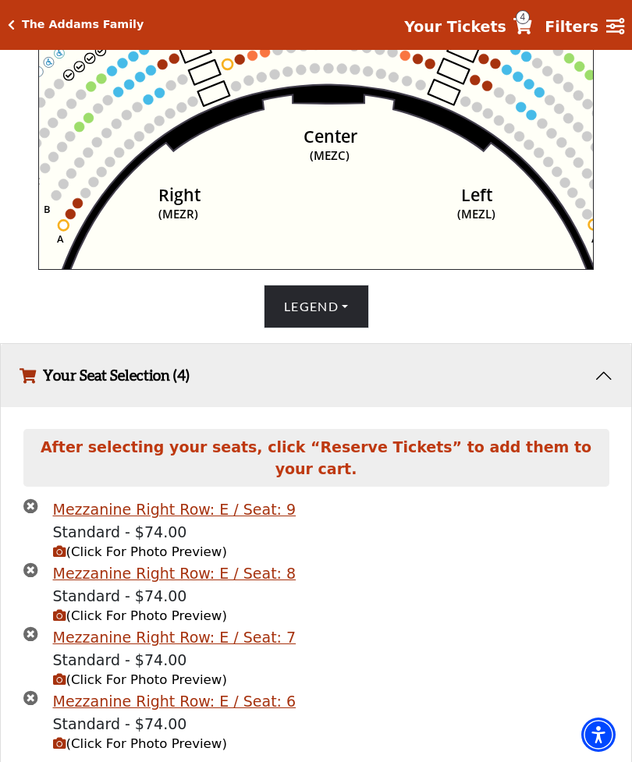
scroll to position [680, 0]
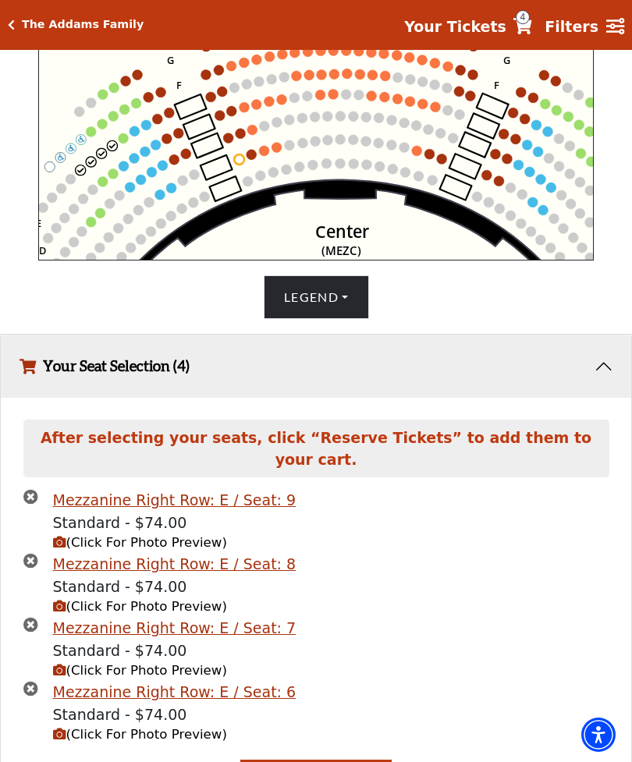
click at [125, 144] on circle at bounding box center [124, 138] width 10 height 10
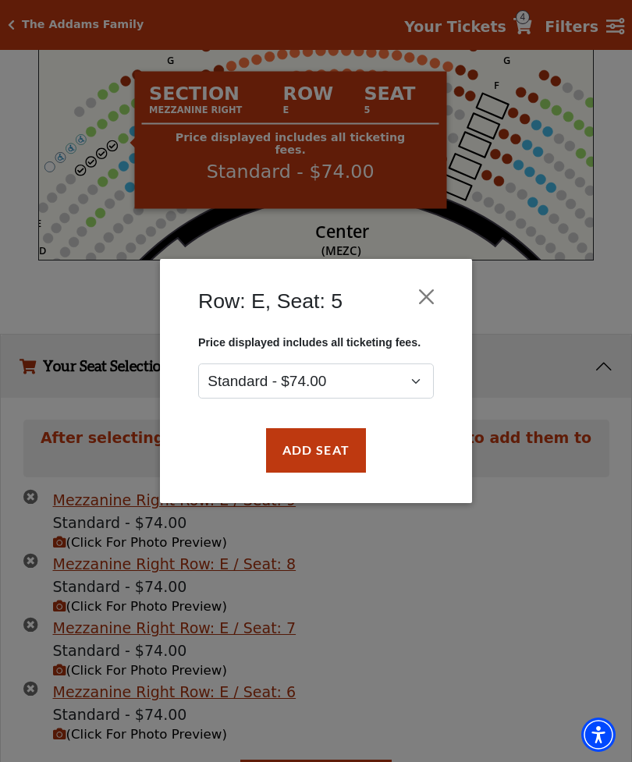
click at [314, 449] on button "Add Seat" at bounding box center [316, 450] width 100 height 44
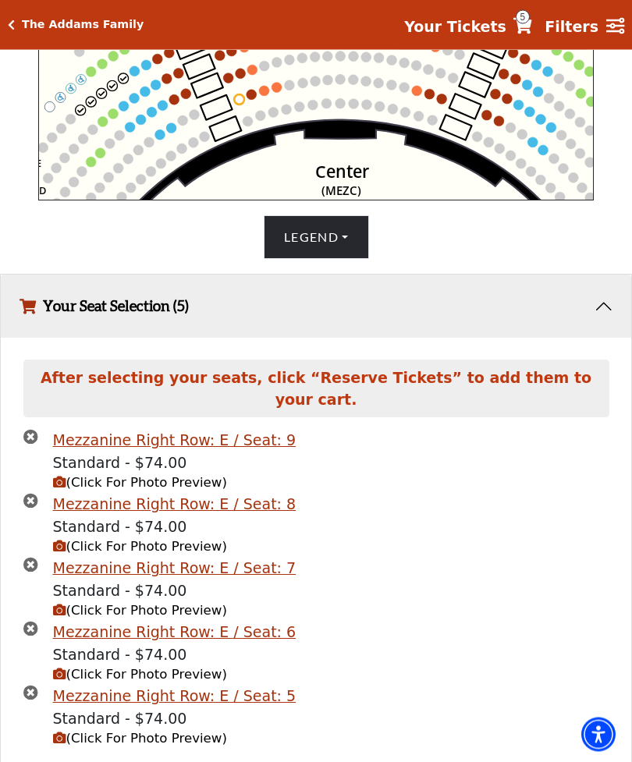
scroll to position [743, 0]
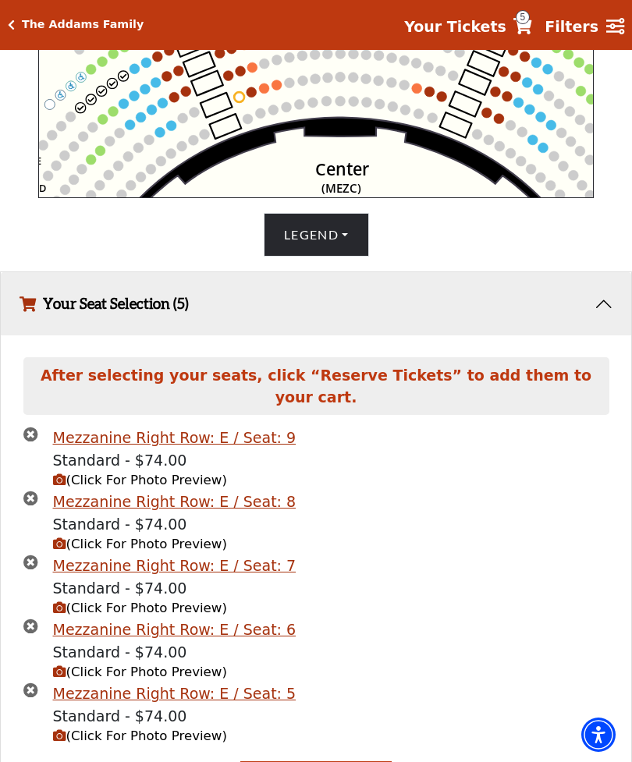
click at [151, 488] on span "(Click For Photo Preview)" at bounding box center [140, 480] width 174 height 15
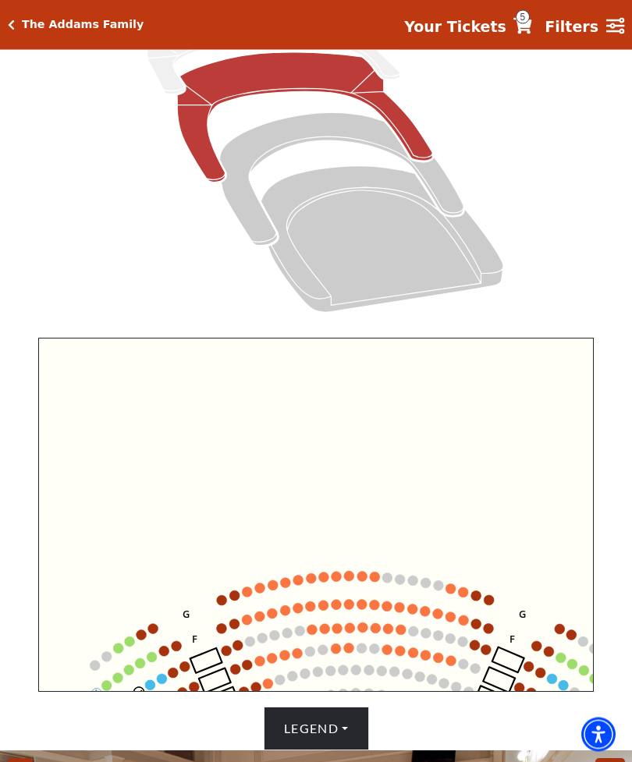
scroll to position [231, 0]
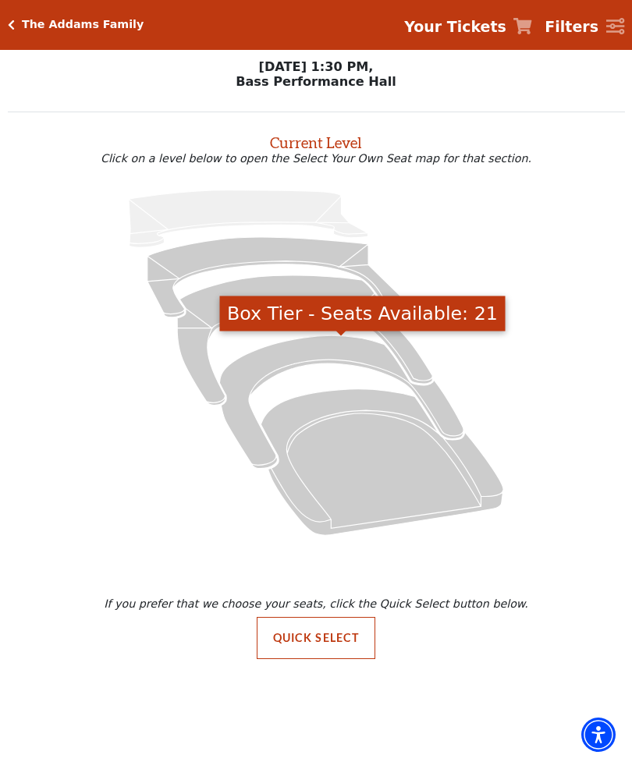
click at [262, 360] on icon "Box Tier - Seats Available: 21" at bounding box center [341, 401] width 244 height 133
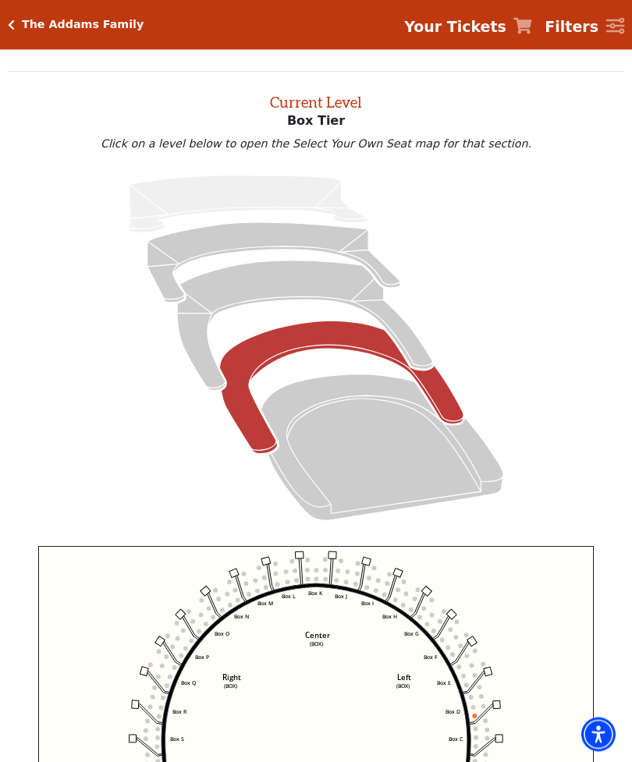
scroll to position [41, 0]
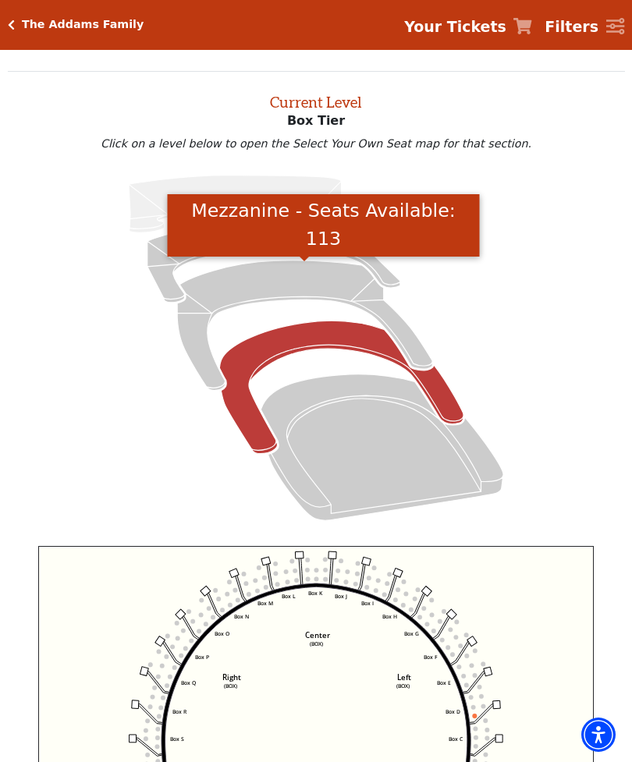
click at [193, 335] on icon "Mezzanine - Seats Available: 113" at bounding box center [304, 325] width 255 height 129
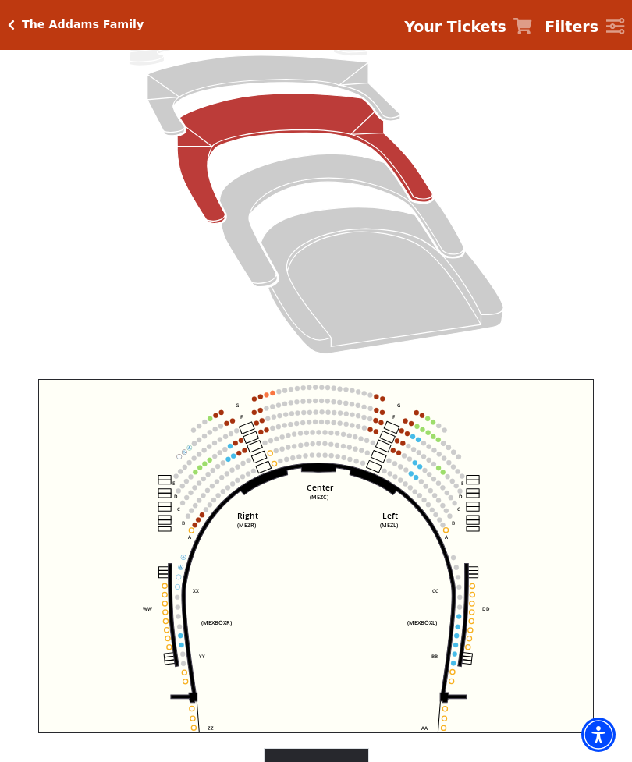
scroll to position [207, 0]
click at [455, 633] on icon "Center (MEZC) Right (MEZR) Left (MEZL) (MEXBOXR) (MEXBOXL) XX WW CC DD YY BB ZZ…" at bounding box center [315, 557] width 555 height 354
click at [449, 637] on icon "Center (MEZC) Right (MEZR) Left (MEZL) (MEXBOXR) (MEXBOXL) XX WW CC DD YY BB ZZ…" at bounding box center [315, 557] width 555 height 354
click at [442, 637] on icon "Center (MEZC) Right (MEZR) Left (MEZL) (MEXBOXR) (MEXBOXL) XX WW CC DD YY BB ZZ…" at bounding box center [315, 557] width 555 height 354
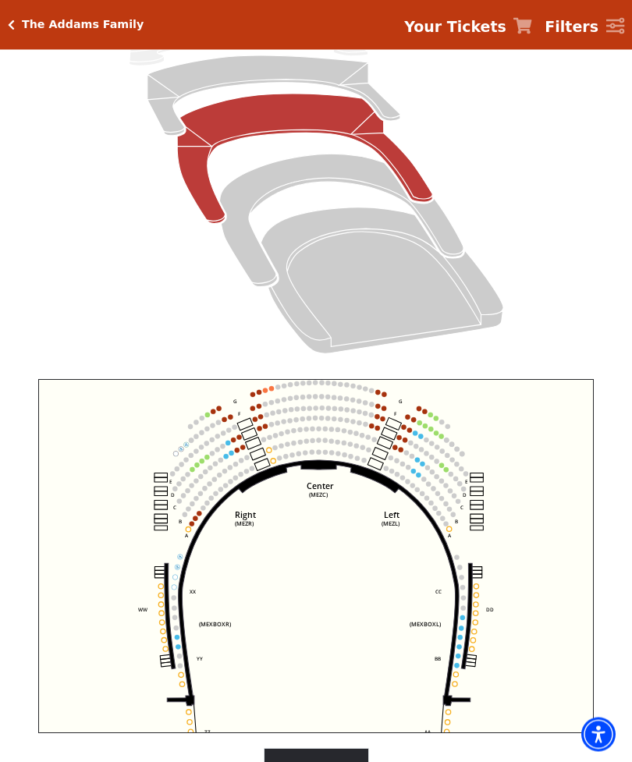
scroll to position [207, 0]
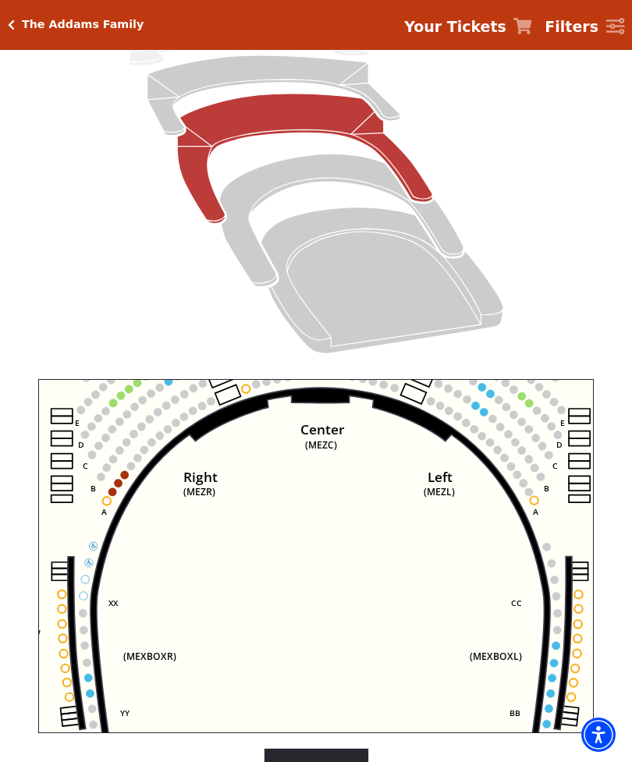
click at [445, 644] on icon "Center (MEZC) Right (MEZR) Left (MEZL) (MEXBOXR) (MEXBOXL) XX WW CC DD YY BB ZZ…" at bounding box center [315, 556] width 555 height 354
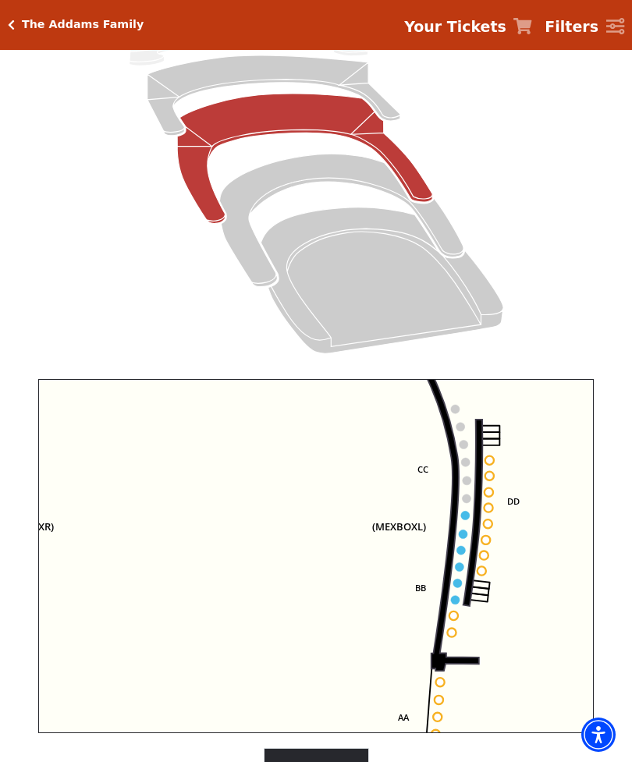
click at [452, 540] on icon at bounding box center [211, 454] width 534 height 433
click at [453, 545] on icon at bounding box center [211, 454] width 534 height 433
click at [313, 761] on button "Legend" at bounding box center [316, 770] width 105 height 44
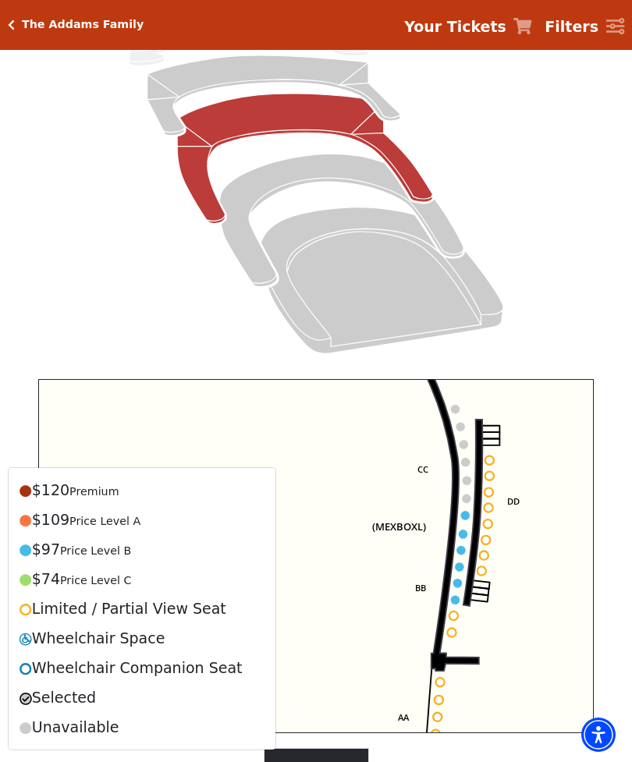
click at [74, 279] on icon at bounding box center [316, 181] width 580 height 367
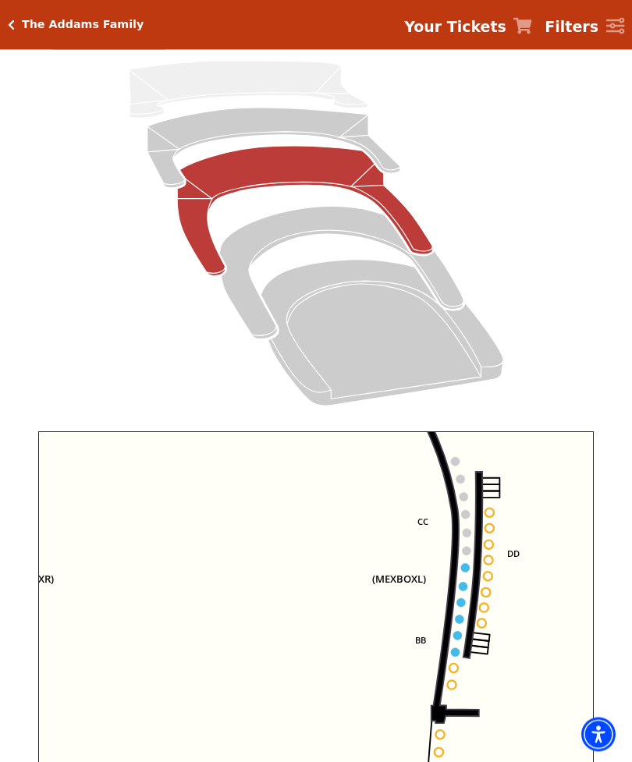
scroll to position [150, 0]
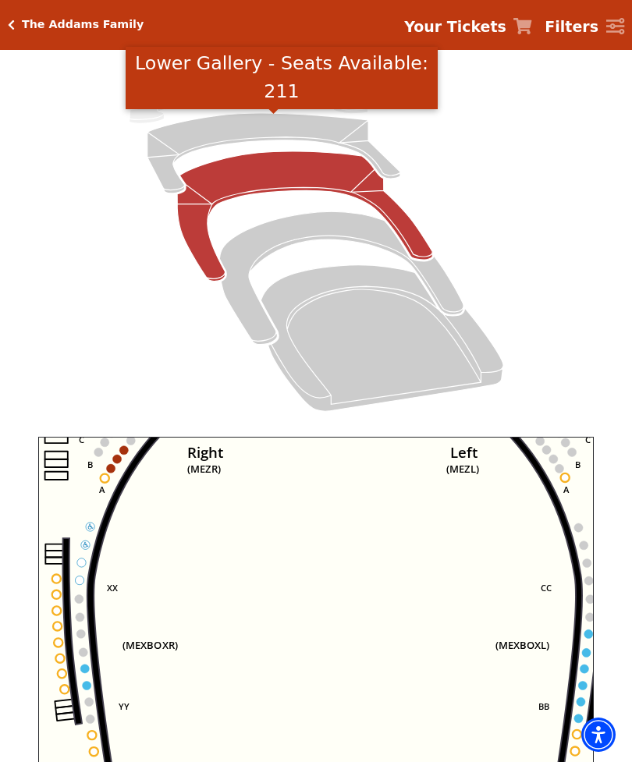
click at [177, 158] on icon "Lower Gallery - Seats Available: 211" at bounding box center [273, 153] width 253 height 80
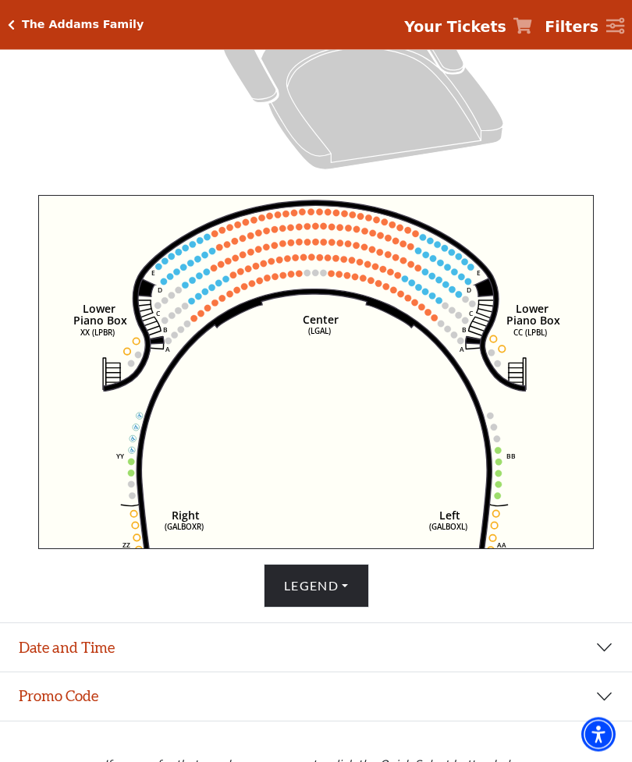
scroll to position [392, 0]
click at [489, 463] on icon at bounding box center [314, 433] width 355 height 289
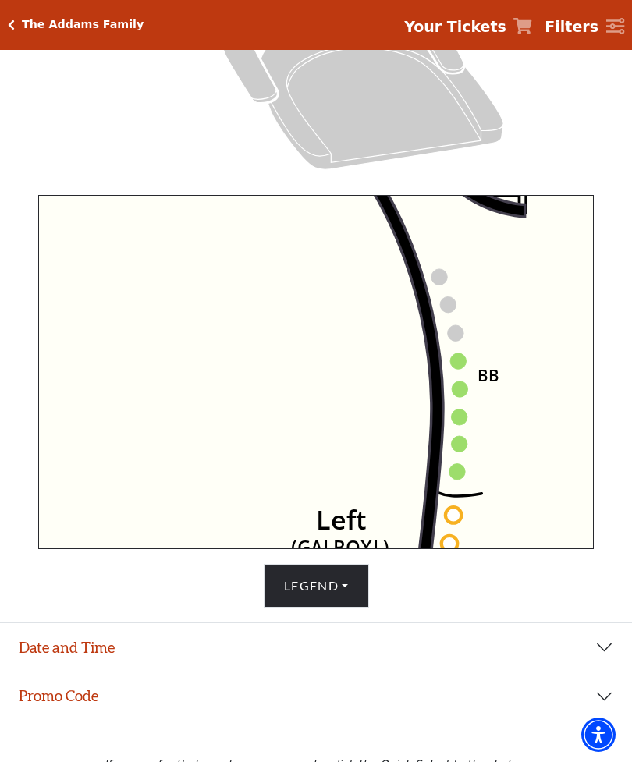
click at [445, 359] on icon "Right (GALBOXR) E D C B A E D C B A YY ZZ Left (GALBOXL) BB AA Center Lower Pia…" at bounding box center [315, 372] width 555 height 354
click at [451, 371] on icon "Right (GALBOXR) E D C B A E D C B A YY ZZ Left (GALBOXL) BB AA Center Lower Pia…" at bounding box center [315, 372] width 555 height 354
click at [449, 401] on icon "Right (GALBOXR) E D C B A E D C B A YY ZZ Left (GALBOXL) BB AA Center Lower Pia…" at bounding box center [315, 372] width 555 height 354
click at [455, 429] on icon "Right (GALBOXR) E D C B A E D C B A YY ZZ Left (GALBOXL) BB AA Center Lower Pia…" at bounding box center [315, 372] width 555 height 354
click at [452, 434] on icon "Right (GALBOXR) E D C B A E D C B A YY ZZ Left (GALBOXL) BB AA Center Lower Pia…" at bounding box center [315, 372] width 555 height 354
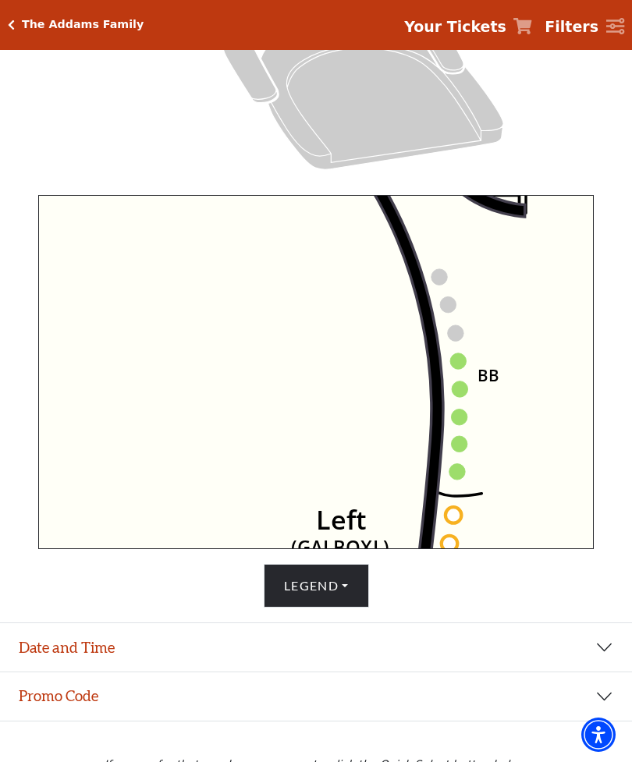
click at [442, 473] on icon "Right (GALBOXR) E D C B A E D C B A YY ZZ Left (GALBOXL) BB AA Center Lower Pia…" at bounding box center [315, 372] width 555 height 354
click at [440, 437] on icon at bounding box center [12, 321] width 864 height 704
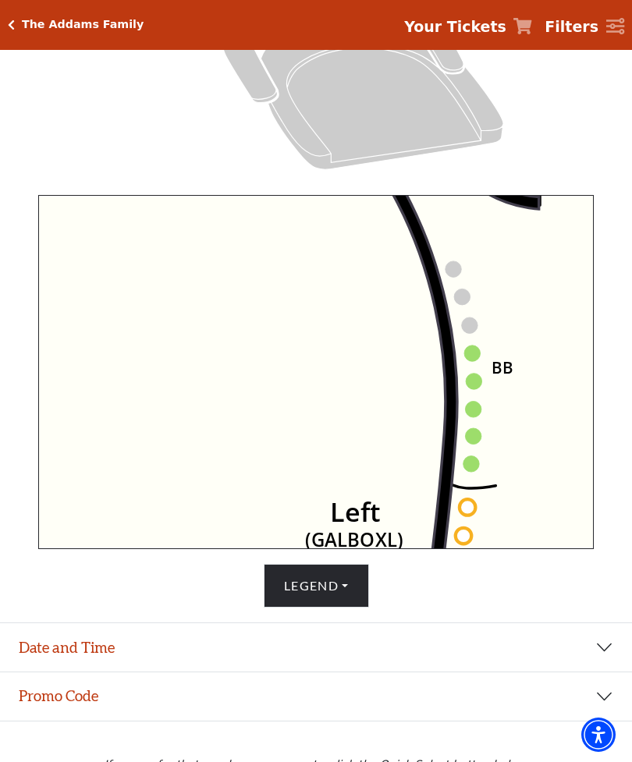
click at [463, 371] on icon "Right (GALBOXR) E D C B A E D C B A YY ZZ Left (GALBOXL) BB AA Center Lower Pia…" at bounding box center [315, 372] width 555 height 354
click at [480, 357] on circle at bounding box center [472, 354] width 16 height 16
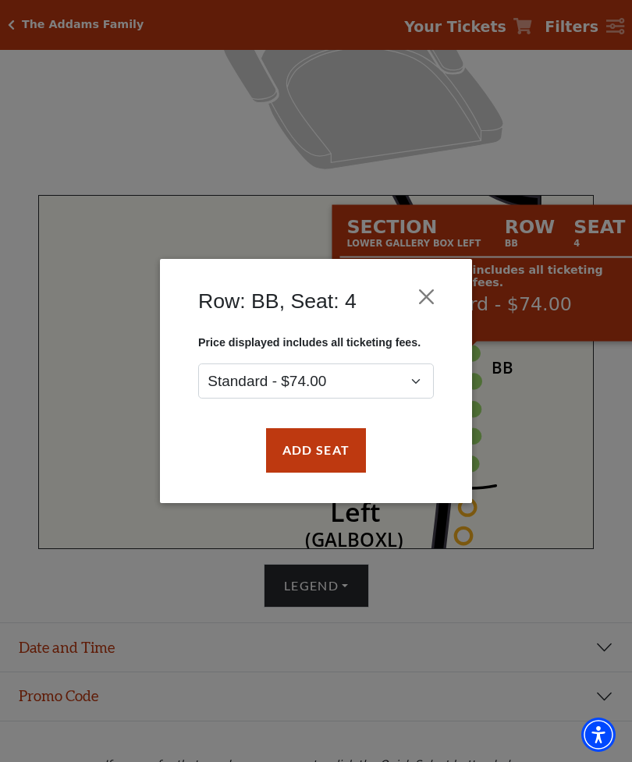
click at [483, 365] on div "Row: BB, Seat: 4 Price displayed includes all ticketing fees. Standard - $74.00…" at bounding box center [316, 381] width 632 height 762
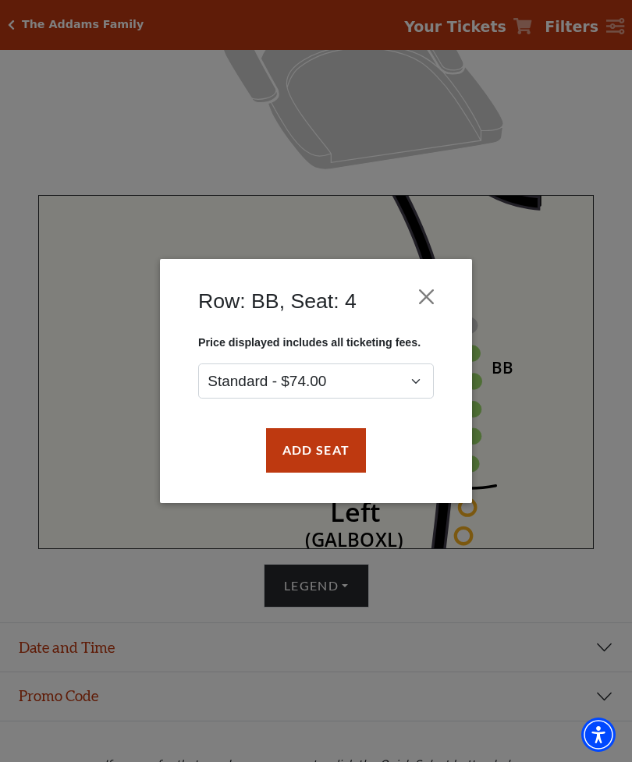
click at [335, 457] on button "Add Seat" at bounding box center [316, 450] width 100 height 44
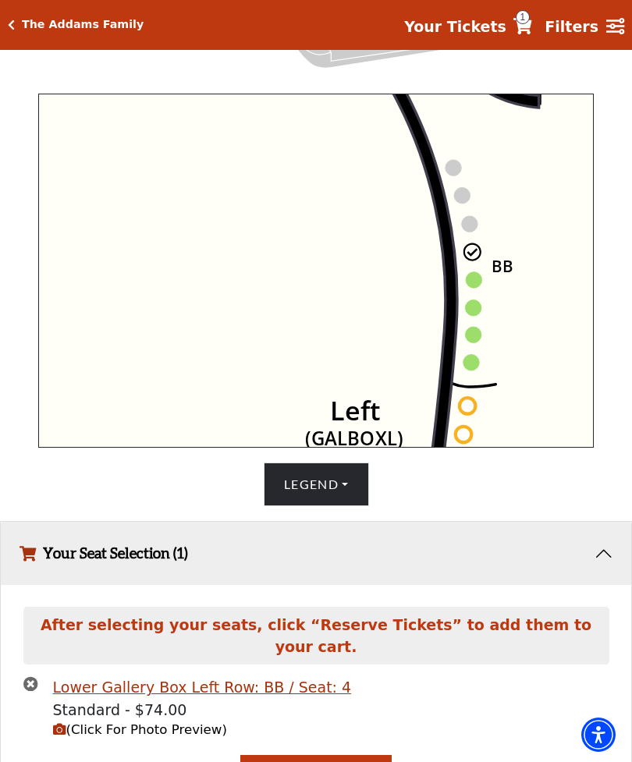
scroll to position [530, 0]
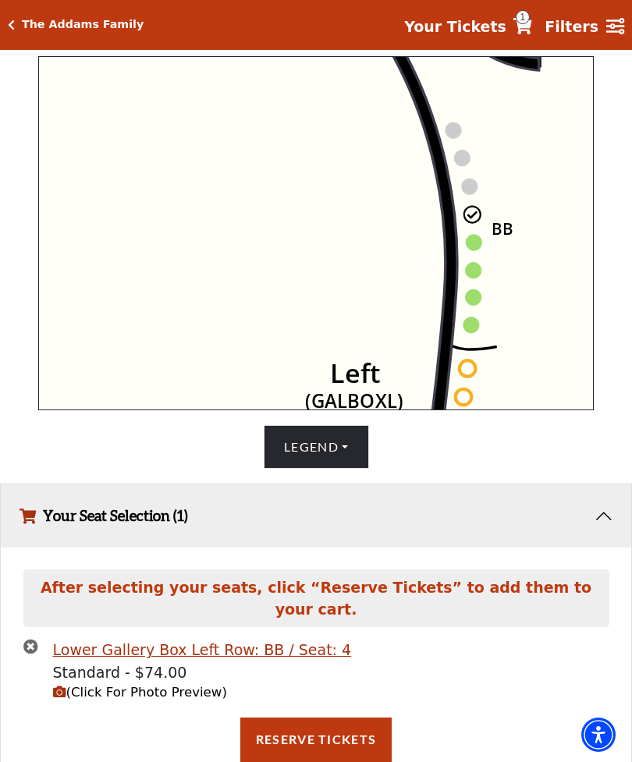
click at [158, 703] on button "(Click For Photo Preview)" at bounding box center [140, 693] width 174 height 20
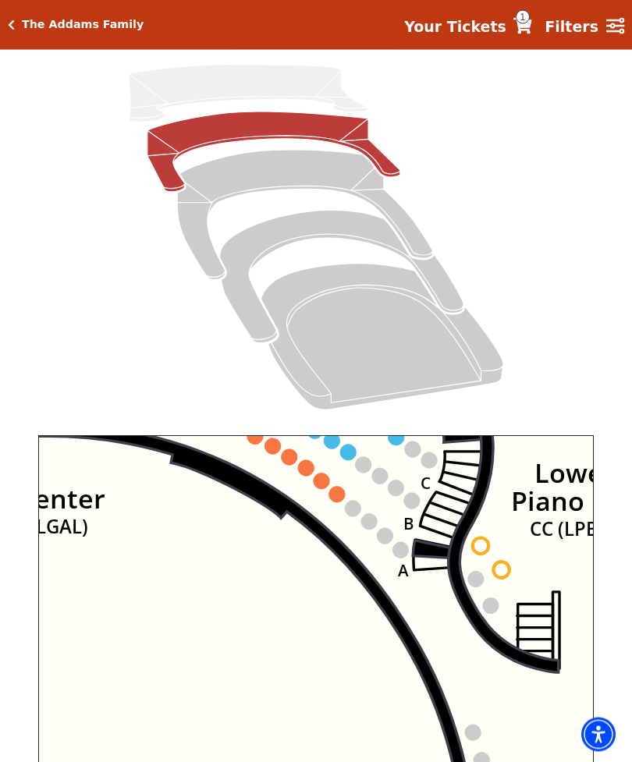
scroll to position [143, 0]
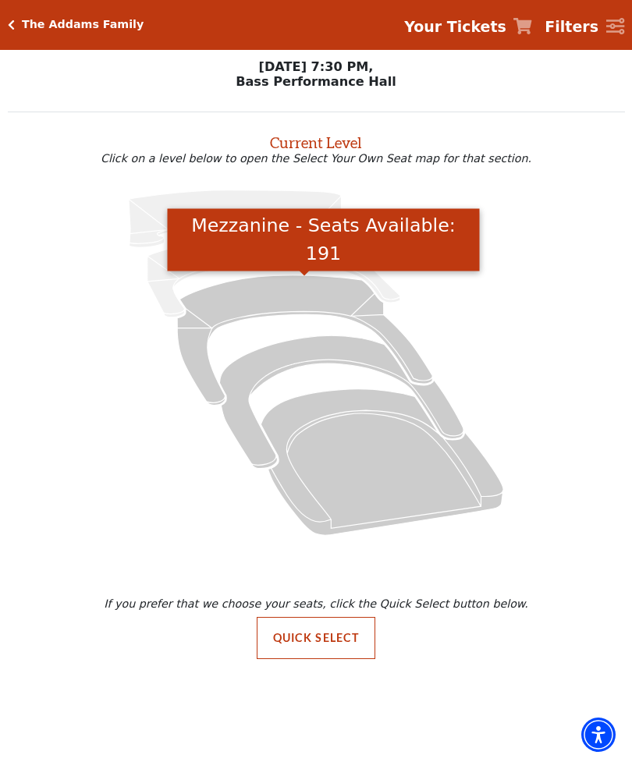
click at [268, 301] on icon "Mezzanine - Seats Available: 191" at bounding box center [304, 339] width 255 height 129
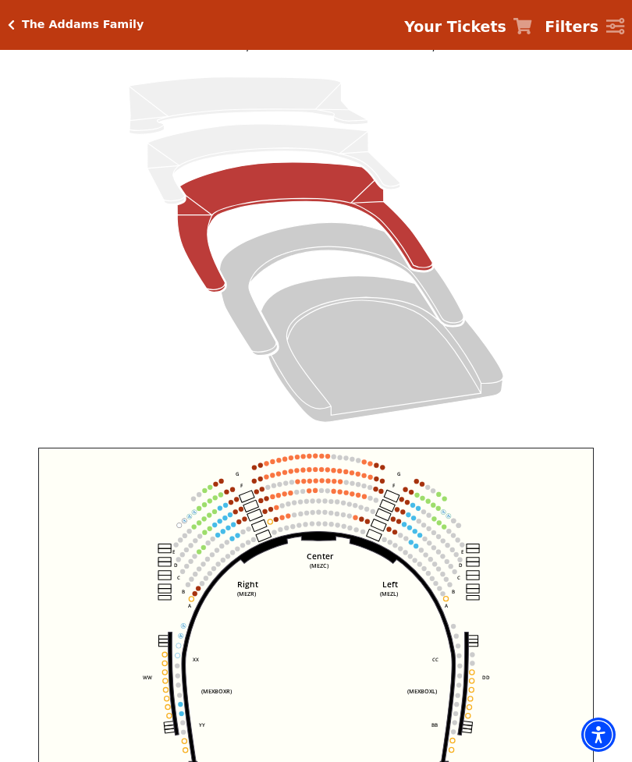
scroll to position [172, 0]
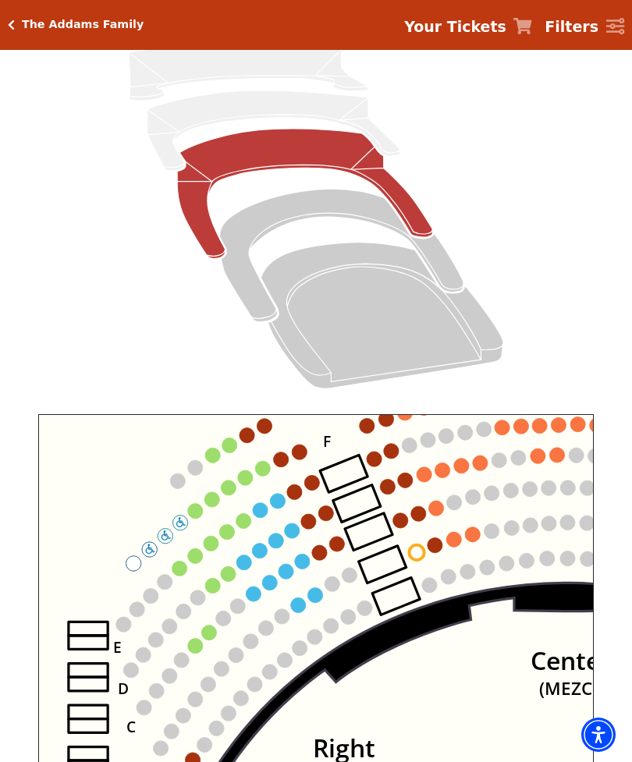
click at [169, 577] on use "Seat Selected" at bounding box center [164, 581] width 17 height 17
click at [176, 572] on circle at bounding box center [179, 568] width 15 height 15
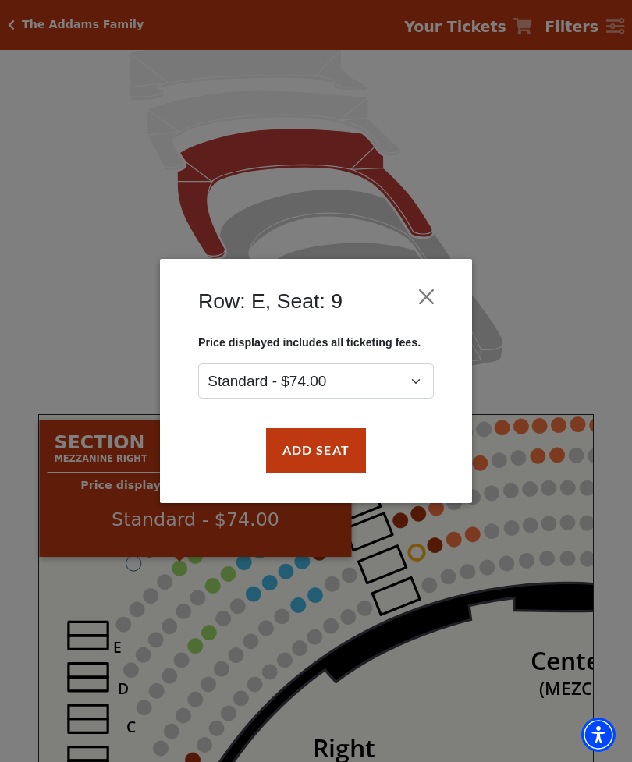
click at [303, 454] on button "Add Seat" at bounding box center [316, 450] width 100 height 44
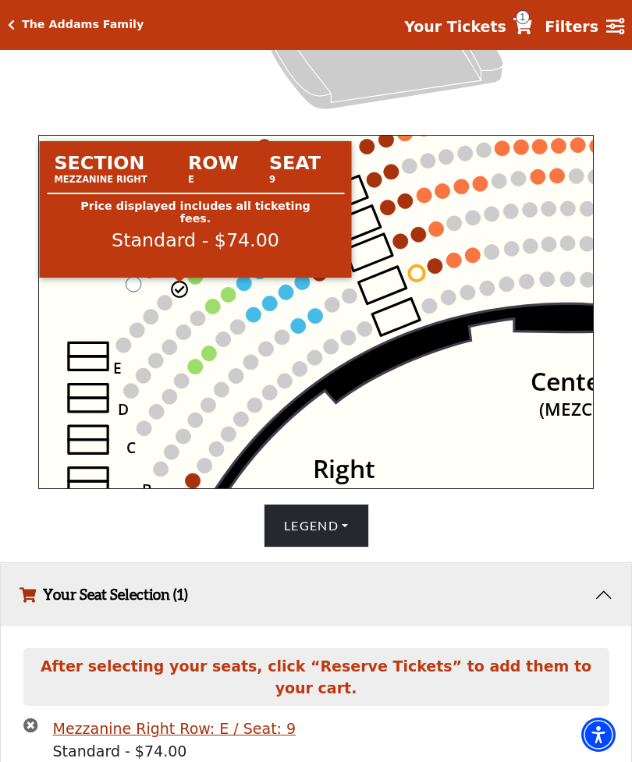
scroll to position [493, 0]
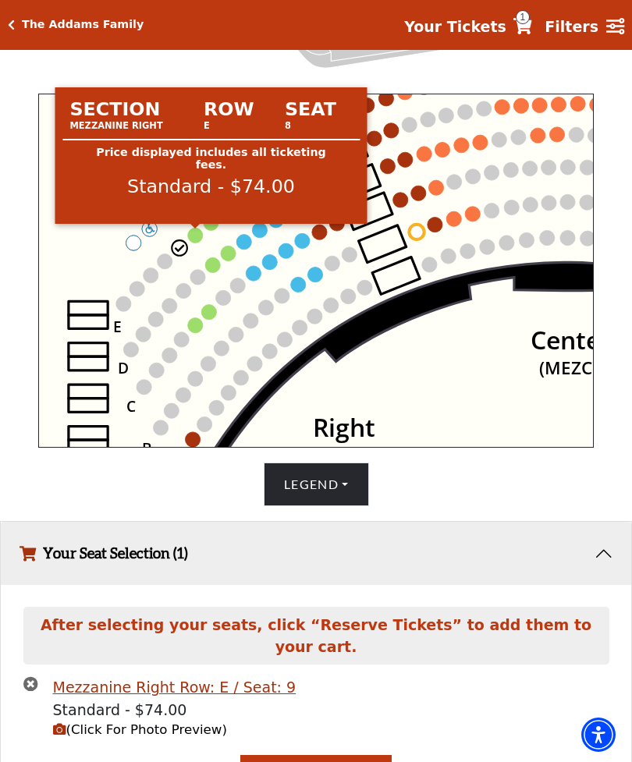
click at [195, 243] on circle at bounding box center [195, 235] width 15 height 15
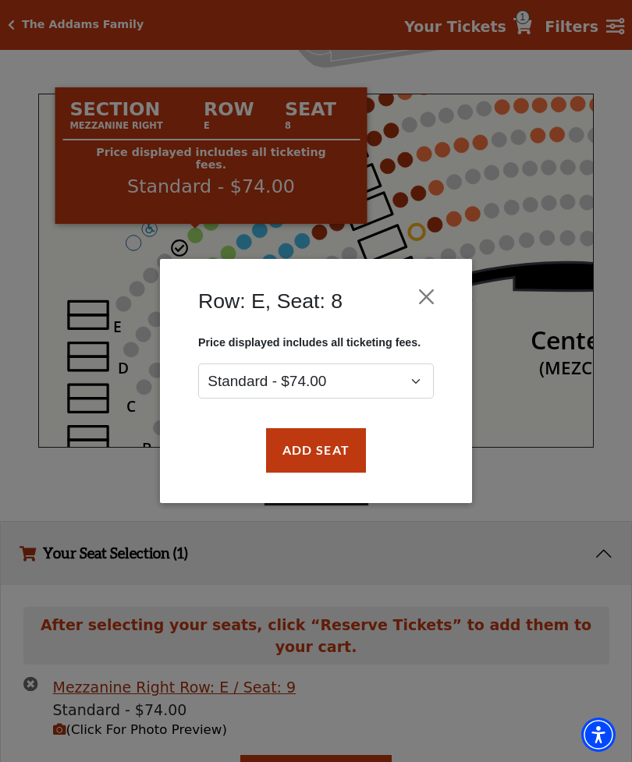
click at [333, 447] on button "Add Seat" at bounding box center [316, 450] width 100 height 44
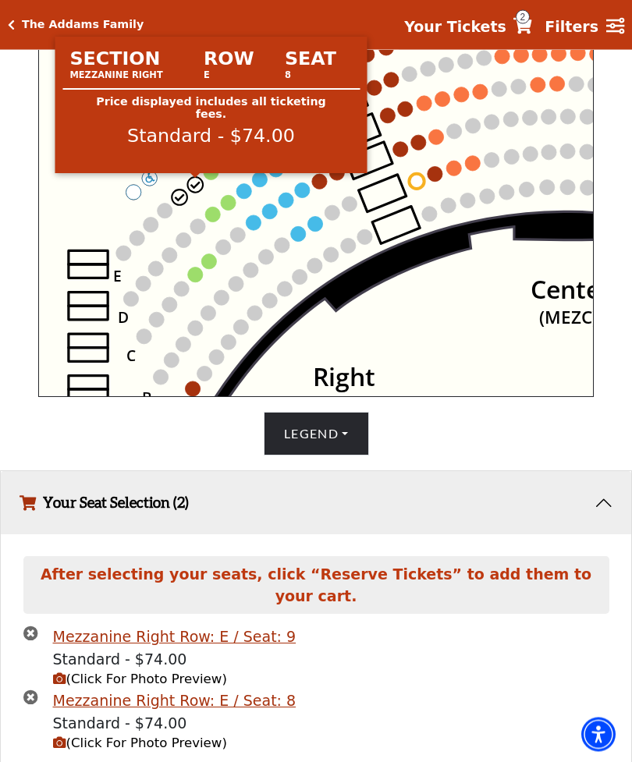
scroll to position [555, 0]
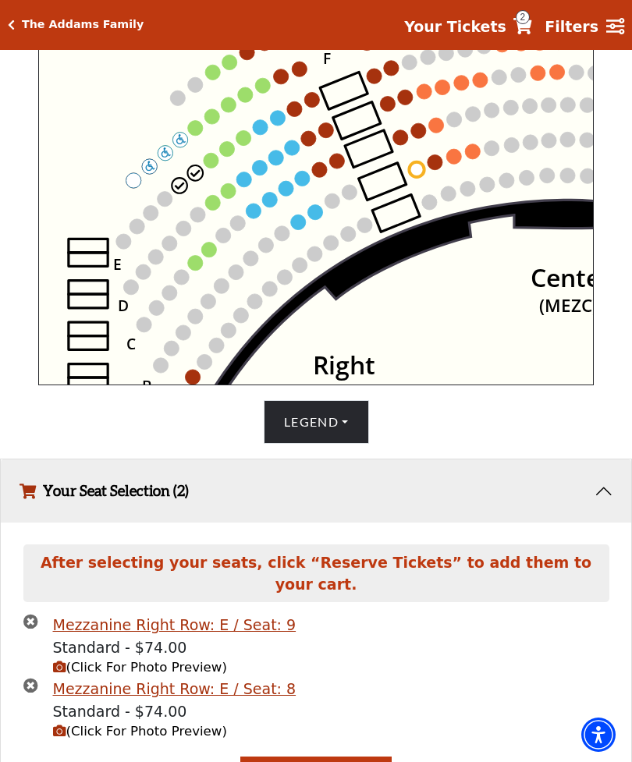
click at [207, 168] on circle at bounding box center [211, 160] width 15 height 15
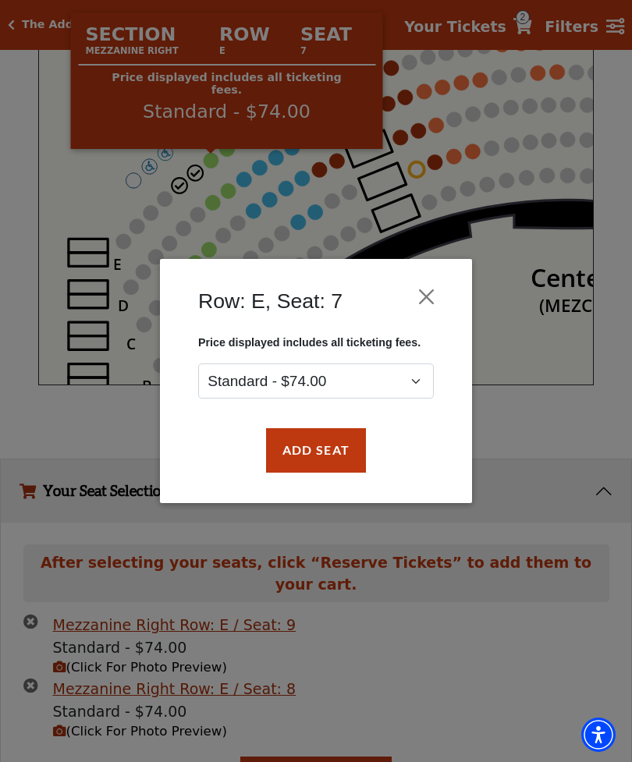
click at [346, 460] on button "Add Seat" at bounding box center [316, 450] width 100 height 44
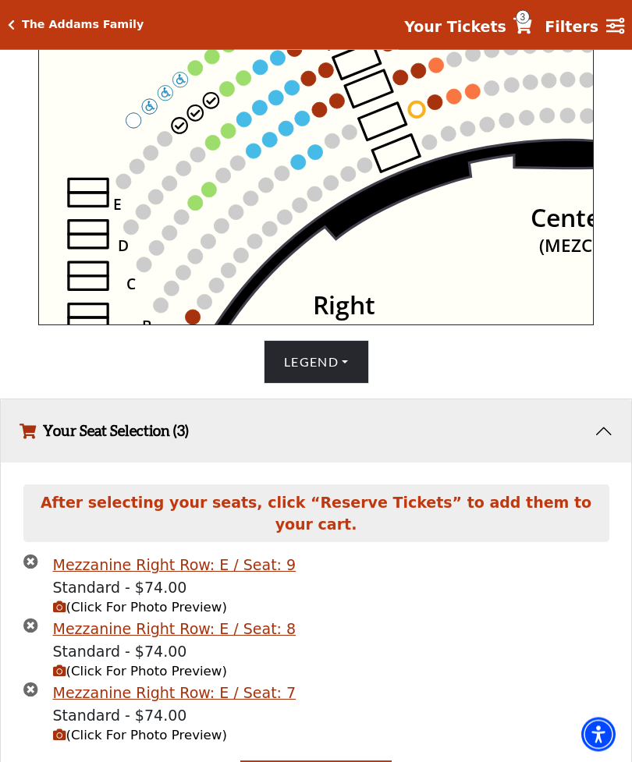
scroll to position [618, 0]
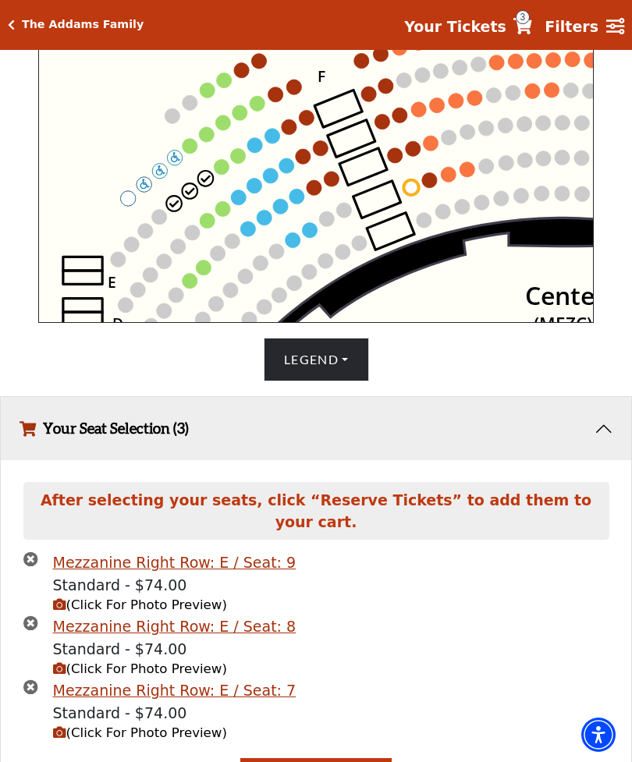
click at [218, 172] on circle at bounding box center [221, 166] width 15 height 15
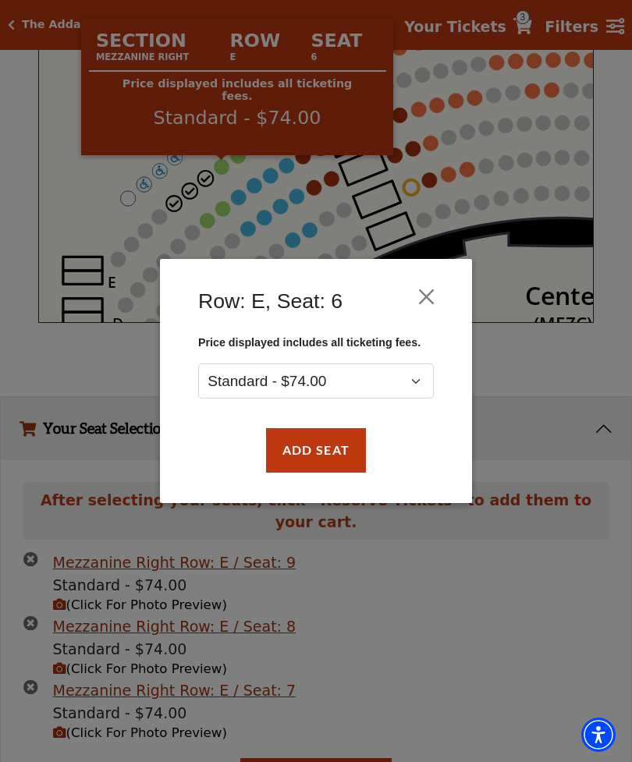
click at [360, 451] on button "Add Seat" at bounding box center [316, 450] width 100 height 44
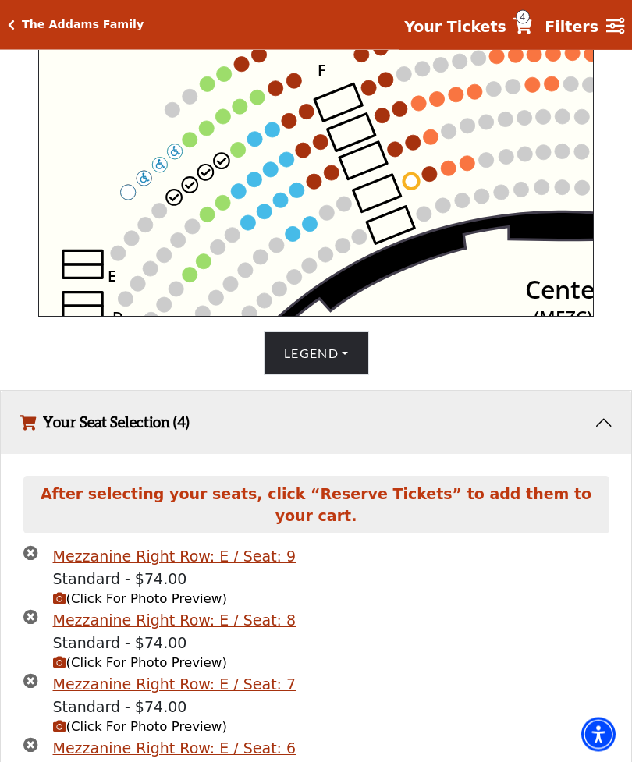
scroll to position [624, 0]
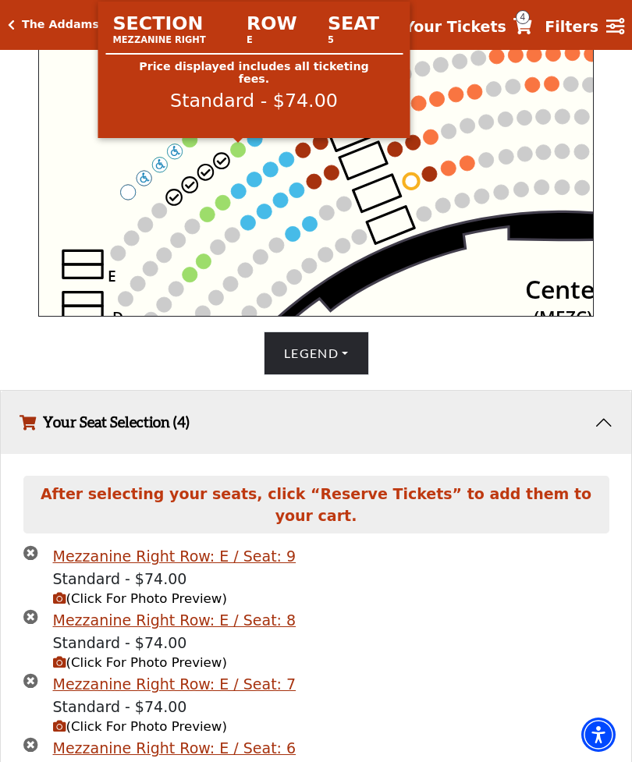
click at [231, 152] on circle at bounding box center [237, 149] width 15 height 15
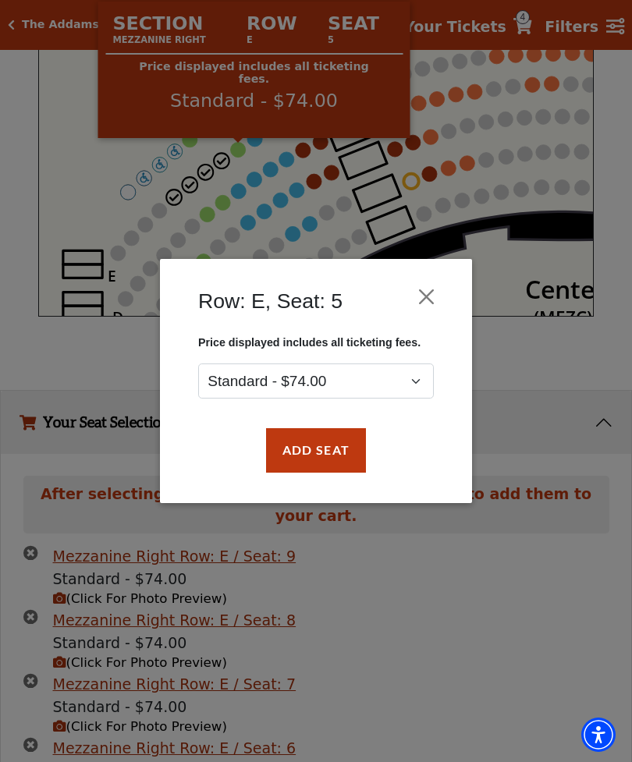
click at [356, 456] on button "Add Seat" at bounding box center [316, 450] width 100 height 44
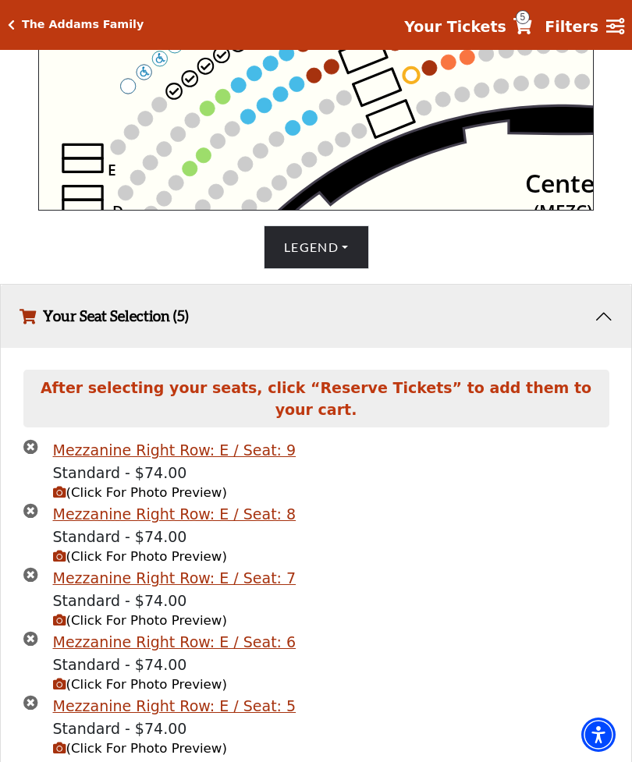
scroll to position [743, 0]
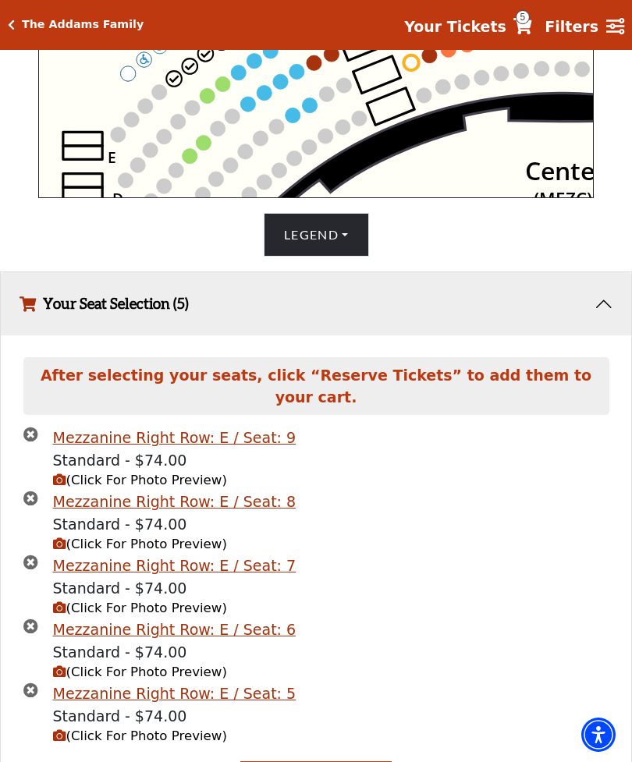
click at [114, 449] on div "Mezzanine Right Row: E / Seat: 9" at bounding box center [174, 438] width 243 height 23
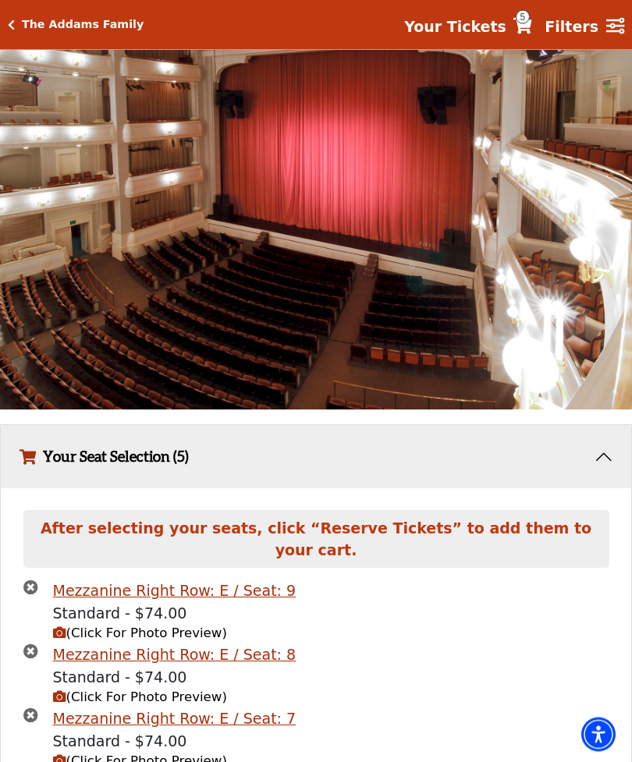
scroll to position [1011, 0]
click at [152, 730] on div "Mezzanine Right Row: E / Seat: 7" at bounding box center [174, 719] width 243 height 23
click at [102, 761] on span "(Click For Photo Preview)" at bounding box center [140, 761] width 174 height 15
click at [123, 761] on span "(Click For Photo Preview)" at bounding box center [140, 761] width 174 height 15
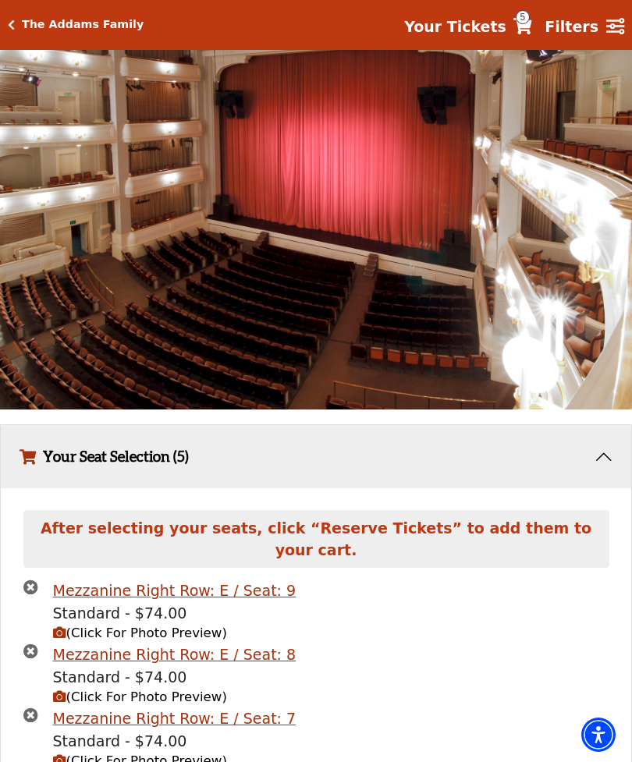
click at [108, 704] on span "(Click For Photo Preview)" at bounding box center [140, 697] width 174 height 15
click at [105, 640] on span "(Click For Photo Preview)" at bounding box center [140, 633] width 174 height 15
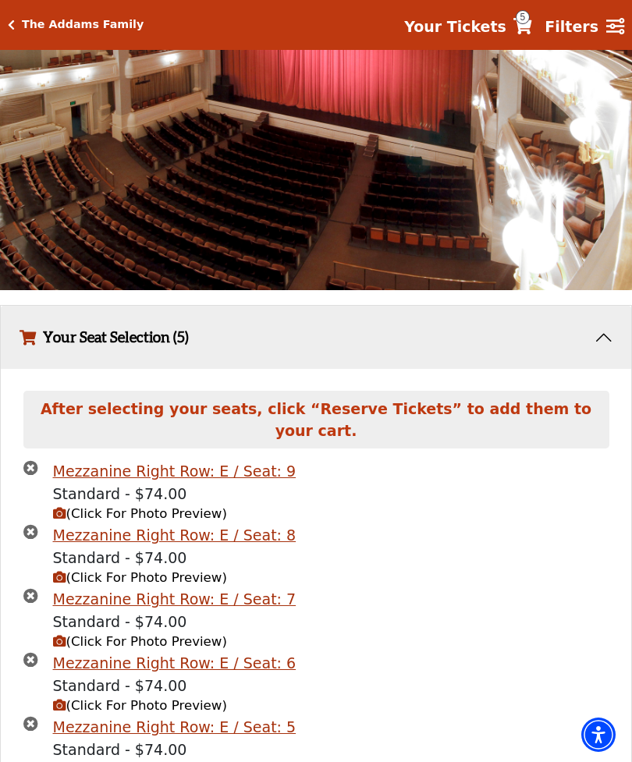
scroll to position [1135, 0]
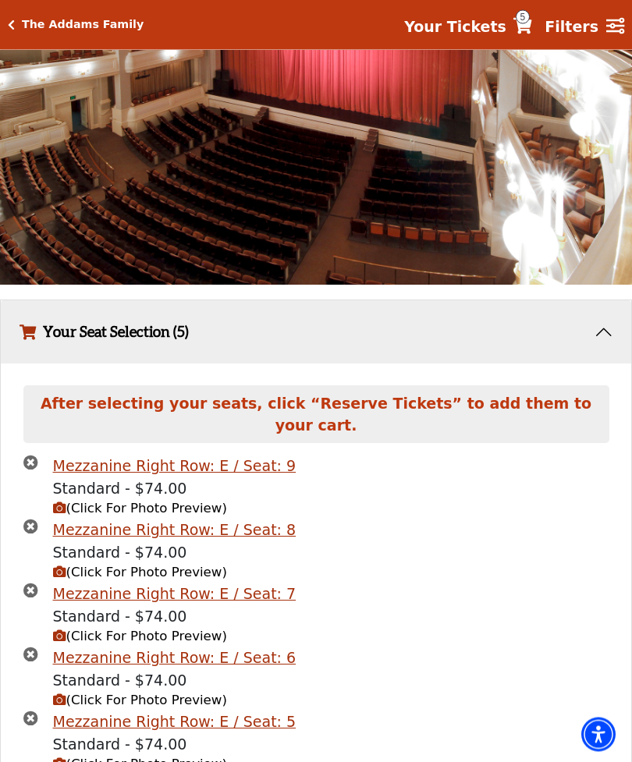
click at [146, 707] on span "(Click For Photo Preview)" at bounding box center [140, 700] width 174 height 15
click at [136, 708] on span "(Click For Photo Preview)" at bounding box center [140, 700] width 174 height 15
click at [115, 708] on span "(Click For Photo Preview)" at bounding box center [140, 700] width 174 height 15
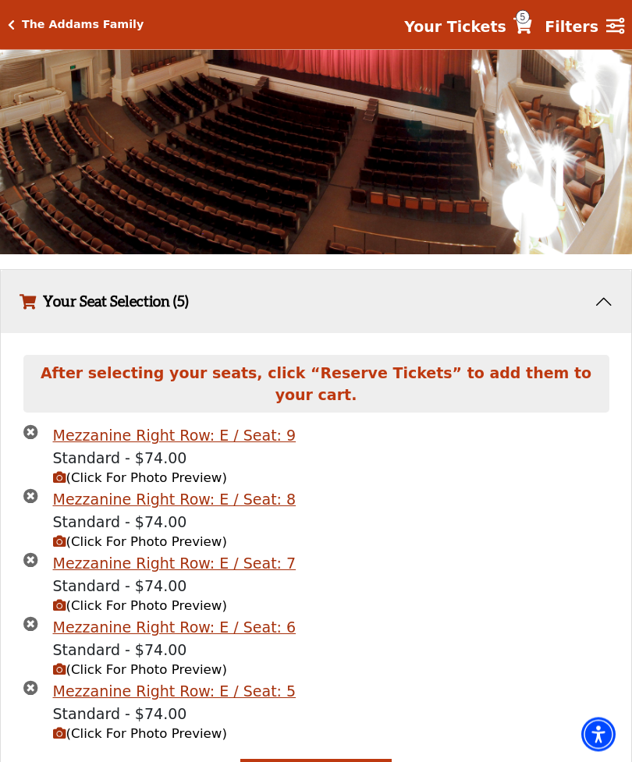
scroll to position [1201, 0]
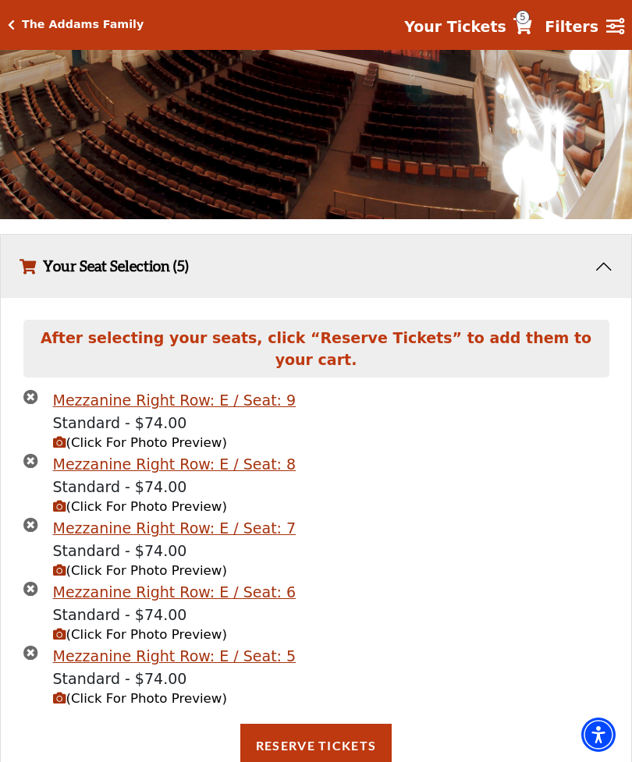
click at [106, 706] on span "(Click For Photo Preview)" at bounding box center [140, 698] width 174 height 15
click at [104, 706] on span "(Click For Photo Preview)" at bounding box center [140, 698] width 174 height 15
click at [139, 706] on span "(Click For Photo Preview)" at bounding box center [140, 698] width 174 height 15
click at [125, 661] on div "Mezzanine Right Row: E / Seat: 5" at bounding box center [174, 656] width 243 height 23
click at [138, 706] on span "(Click For Photo Preview)" at bounding box center [140, 698] width 174 height 15
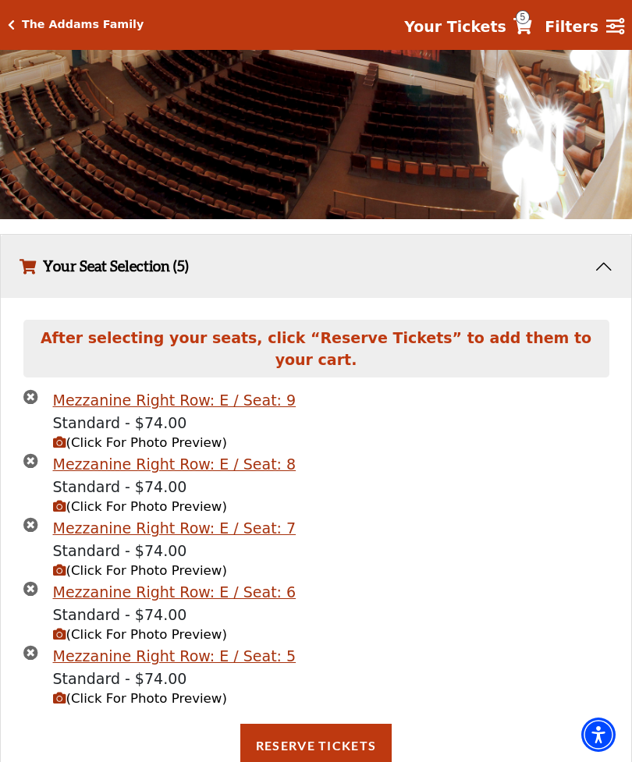
click at [138, 705] on span "(Click For Photo Preview)" at bounding box center [140, 698] width 174 height 15
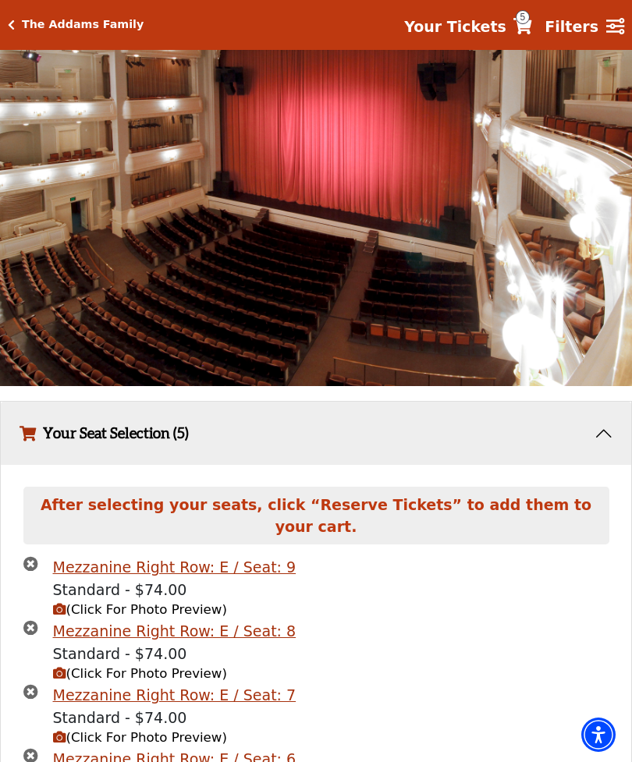
scroll to position [1037, 0]
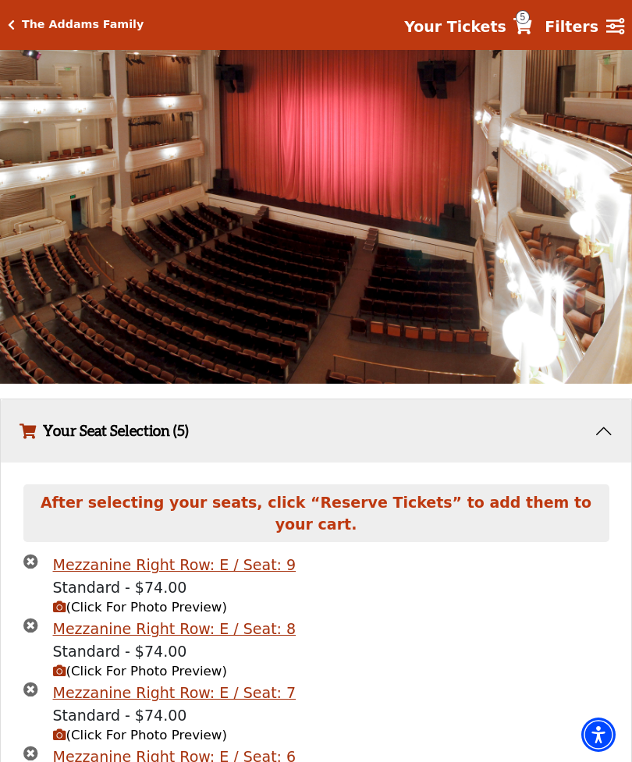
click at [147, 679] on span "(Click For Photo Preview)" at bounding box center [140, 671] width 174 height 15
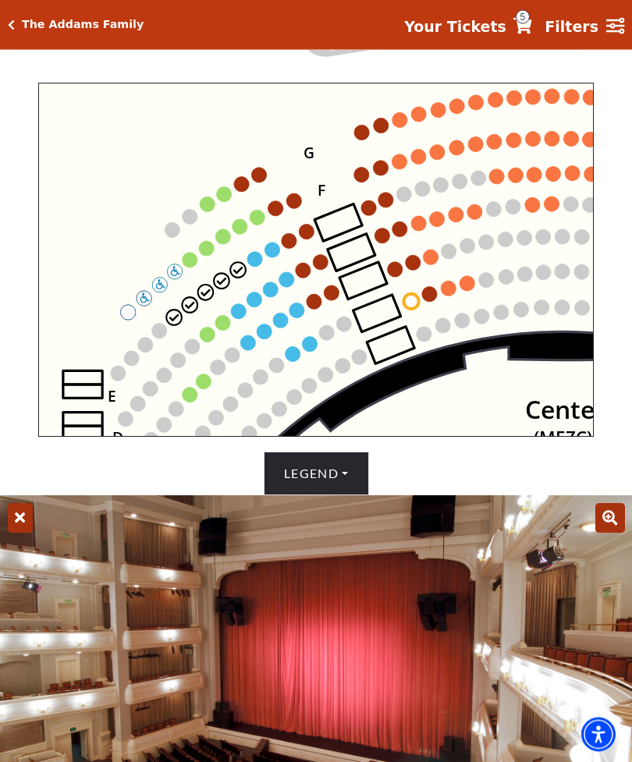
scroll to position [504, 0]
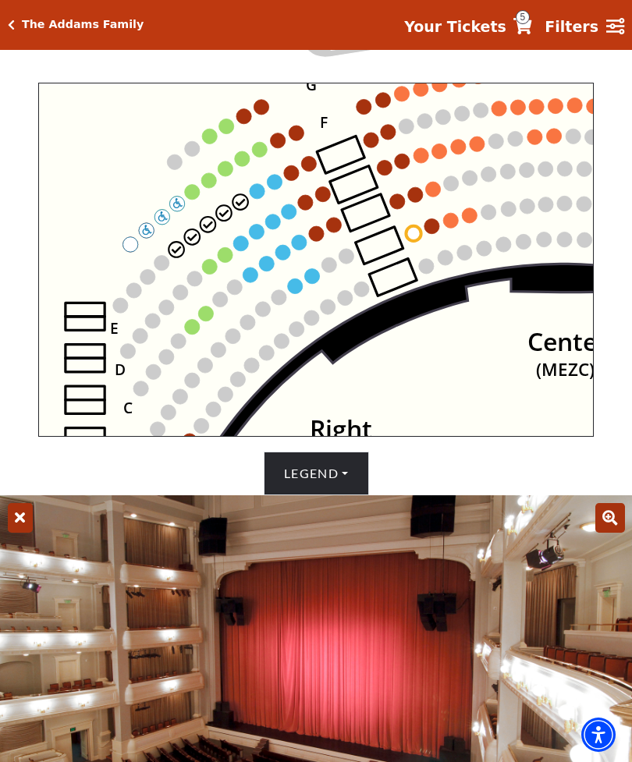
click at [338, 495] on button "Legend" at bounding box center [316, 474] width 105 height 44
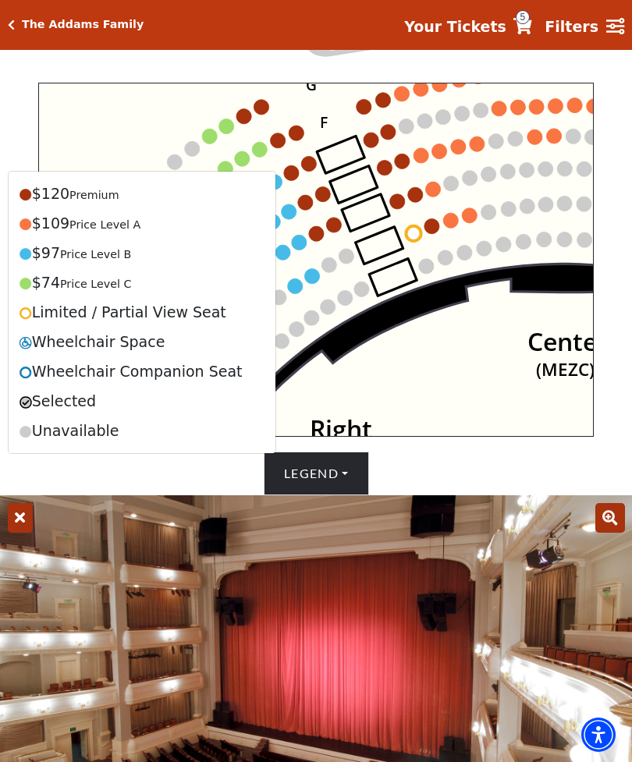
click at [342, 495] on button "Legend" at bounding box center [316, 474] width 105 height 44
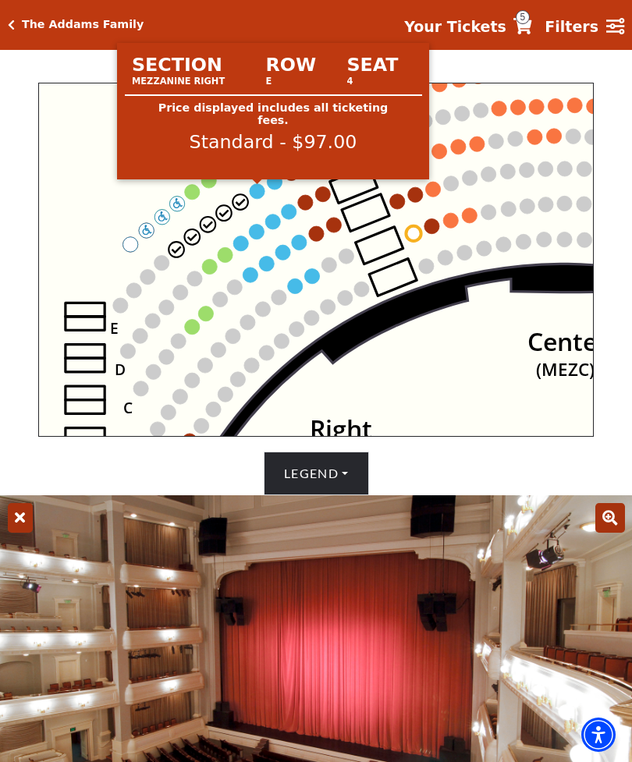
click at [263, 193] on circle at bounding box center [257, 191] width 15 height 15
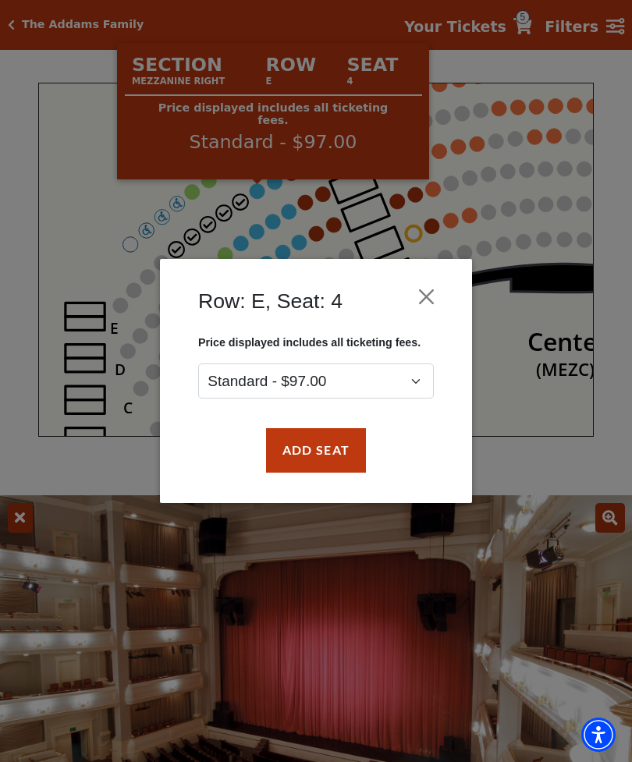
click at [311, 449] on button "Add Seat" at bounding box center [316, 450] width 100 height 44
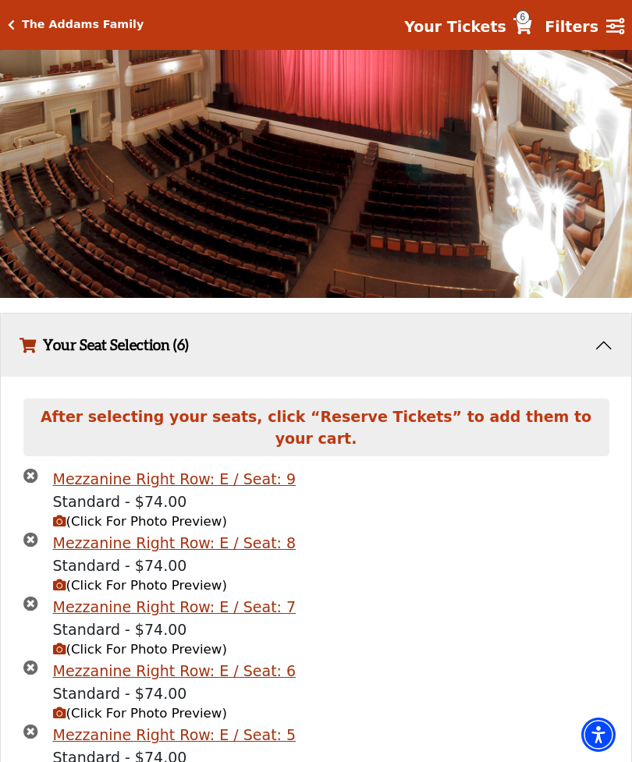
scroll to position [1226, 0]
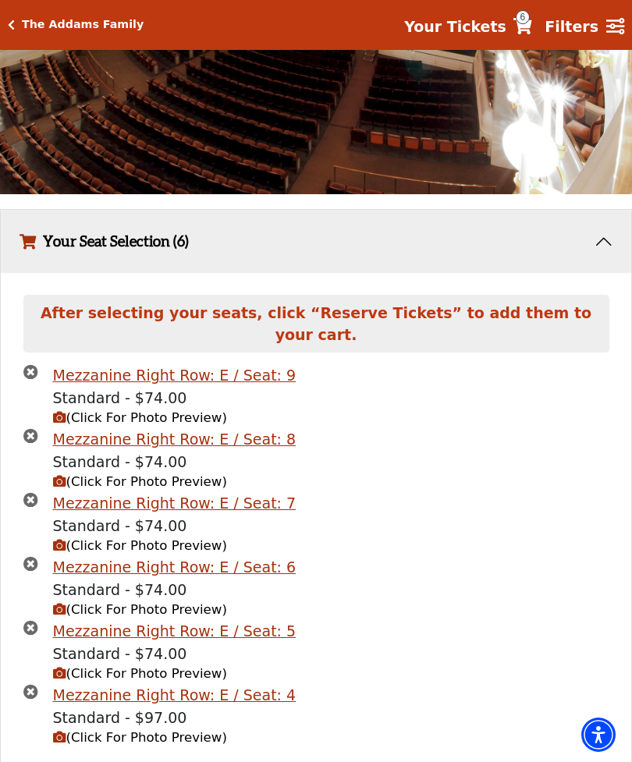
click at [180, 742] on span "(Click For Photo Preview)" at bounding box center [140, 737] width 174 height 15
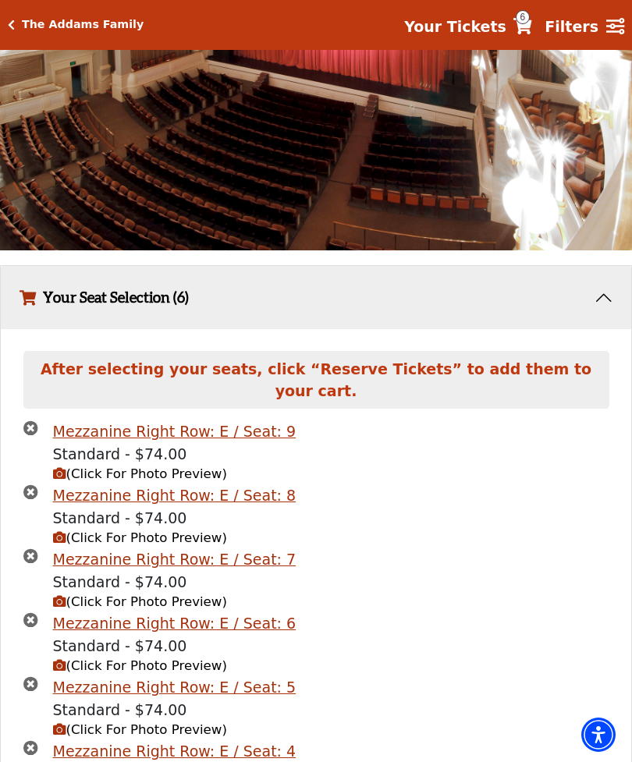
scroll to position [1169, 0]
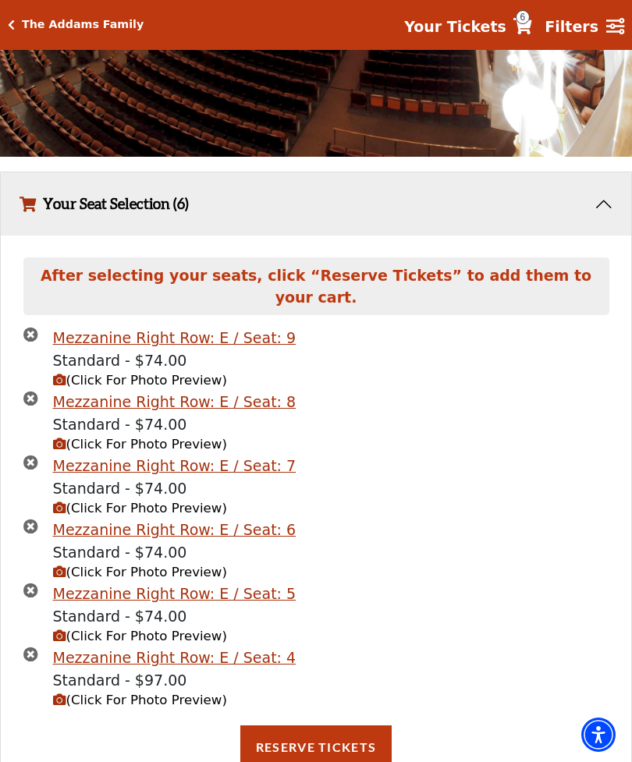
scroll to position [1302, 0]
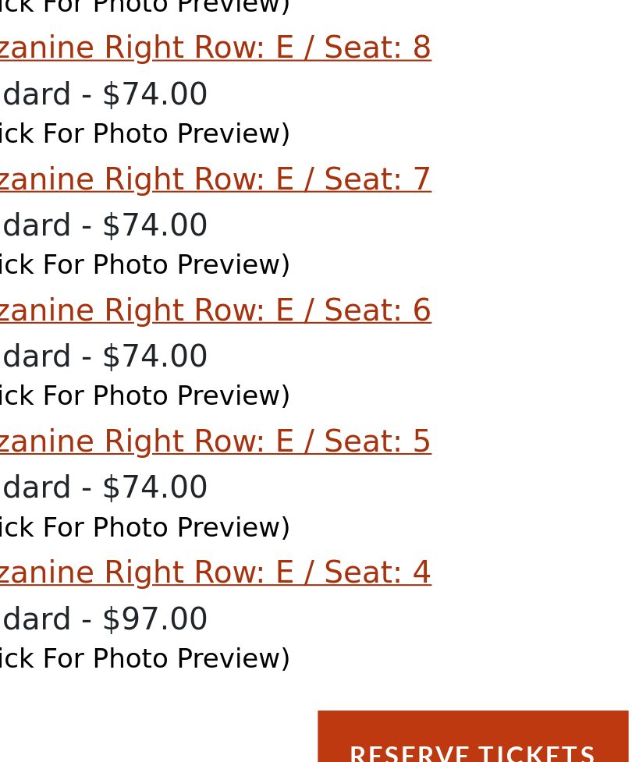
click at [77, 654] on span "(Click For Photo Preview)" at bounding box center [140, 661] width 174 height 15
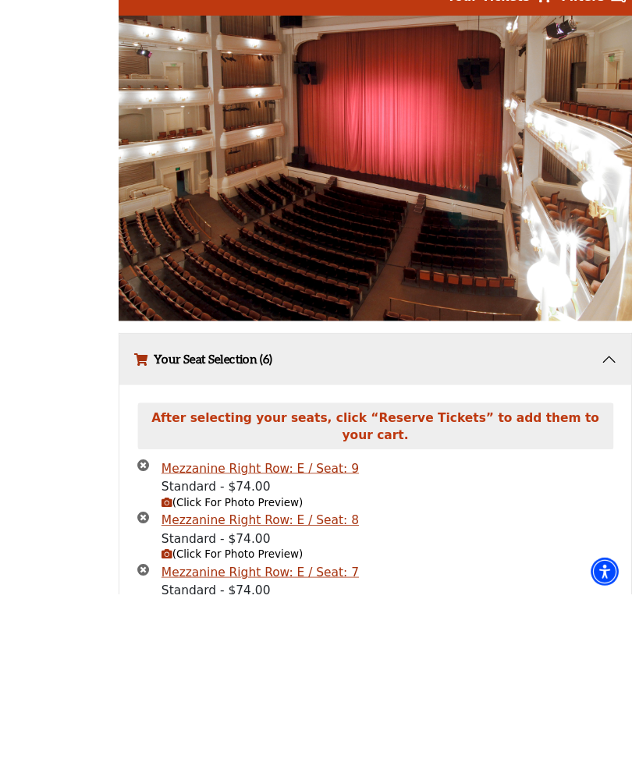
scroll to position [1222, 0]
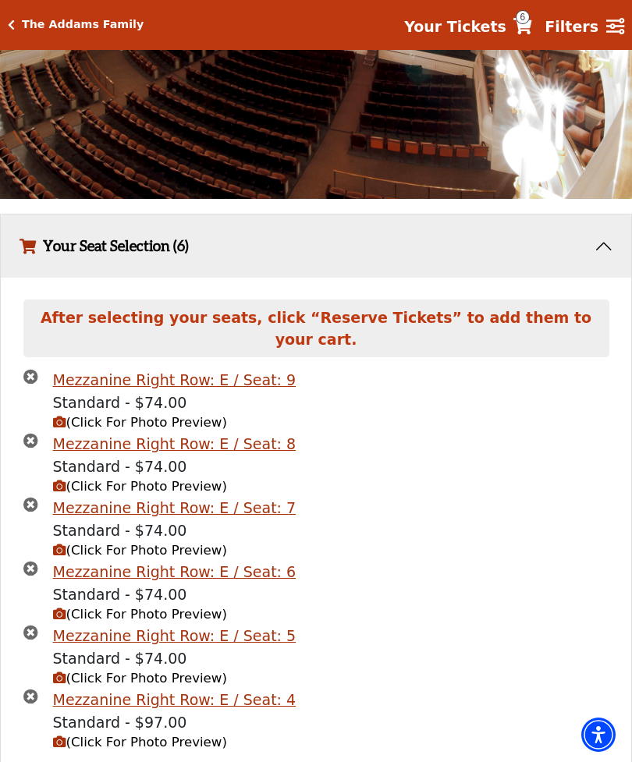
click at [27, 704] on icon "times-circle" at bounding box center [30, 696] width 15 height 15
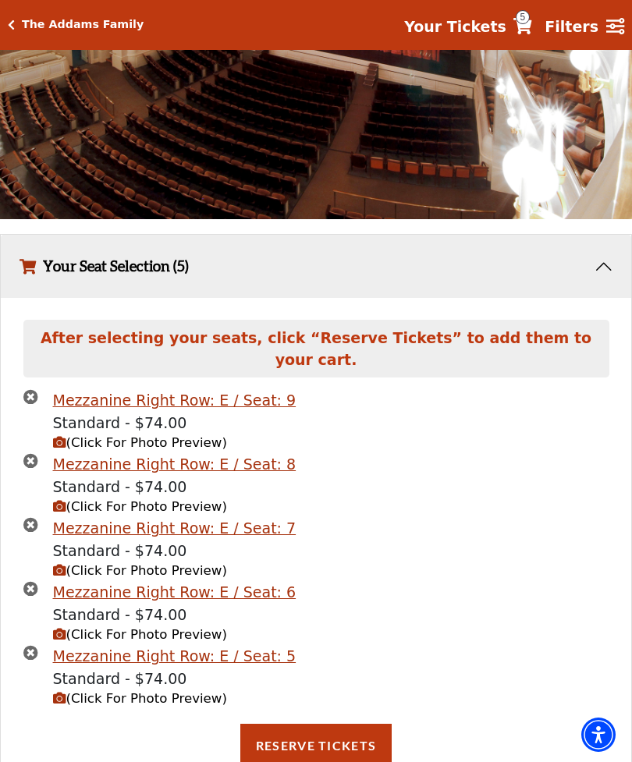
click at [220, 540] on div "Mezzanine Right Row: E / Seat: 7" at bounding box center [174, 528] width 243 height 23
click at [221, 476] on div "Mezzanine Right Row: E / Seat: 8" at bounding box center [174, 464] width 243 height 23
click at [151, 450] on span "(Click For Photo Preview)" at bounding box center [140, 442] width 174 height 15
click at [172, 450] on span "(Click For Photo Preview)" at bounding box center [140, 442] width 174 height 15
click at [193, 412] on div "Mezzanine Right Row: E / Seat: 9" at bounding box center [174, 400] width 243 height 23
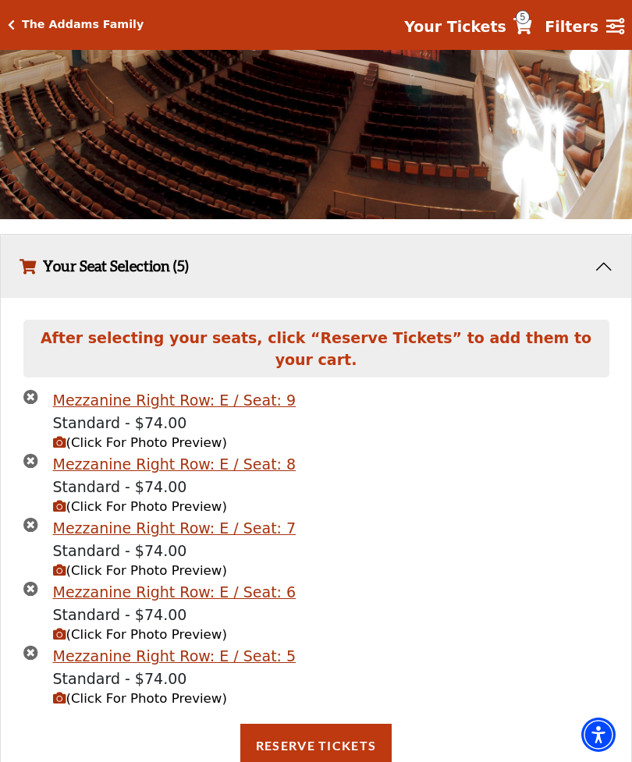
click at [133, 600] on div "Mezzanine Right Row: E / Seat: 6" at bounding box center [174, 592] width 243 height 23
click at [133, 704] on span "(Click For Photo Preview)" at bounding box center [140, 698] width 174 height 15
click at [130, 703] on span "(Click For Photo Preview)" at bounding box center [140, 698] width 174 height 15
click at [132, 704] on span "(Click For Photo Preview)" at bounding box center [140, 698] width 174 height 15
click at [126, 706] on span "(Click For Photo Preview)" at bounding box center [140, 698] width 174 height 15
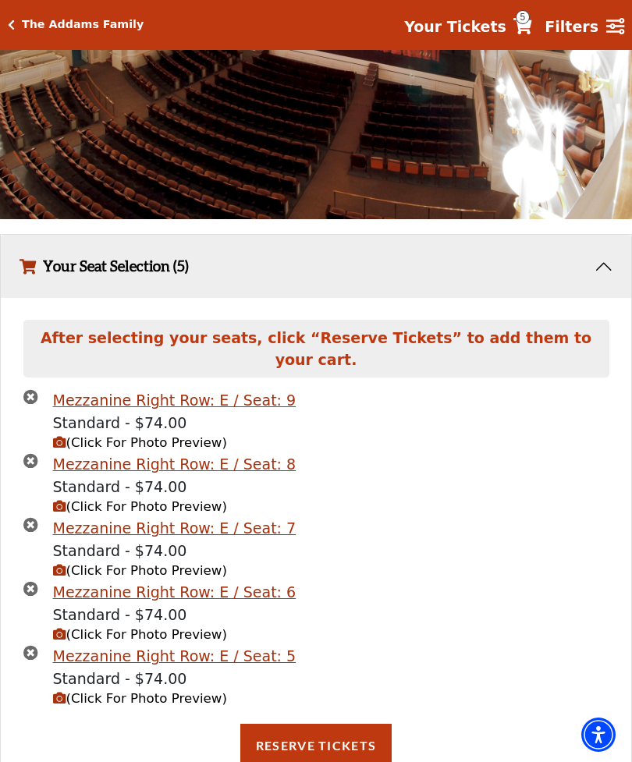
click at [134, 640] on span "(Click For Photo Preview)" at bounding box center [140, 634] width 174 height 15
click at [155, 578] on span "(Click For Photo Preview)" at bounding box center [140, 570] width 174 height 15
click at [179, 514] on span "(Click For Photo Preview)" at bounding box center [140, 506] width 174 height 15
click at [197, 450] on span "(Click For Photo Preview)" at bounding box center [140, 442] width 174 height 15
click at [204, 412] on div "Mezzanine Right Row: E / Seat: 9" at bounding box center [174, 400] width 243 height 23
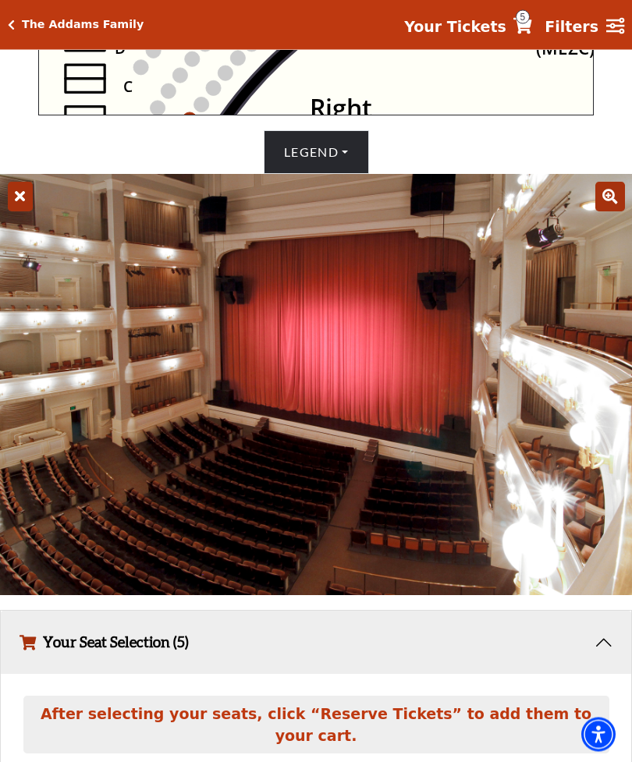
scroll to position [823, 0]
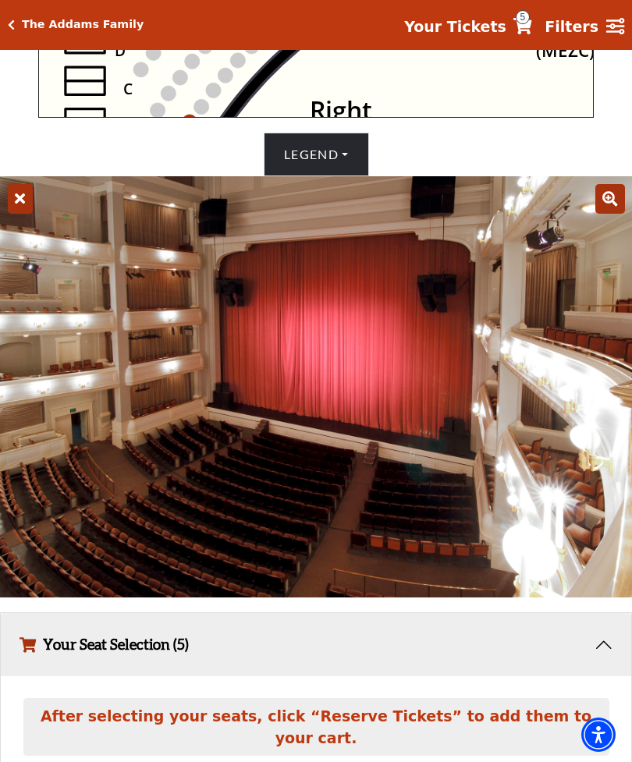
click at [27, 214] on icon at bounding box center [20, 199] width 25 height 30
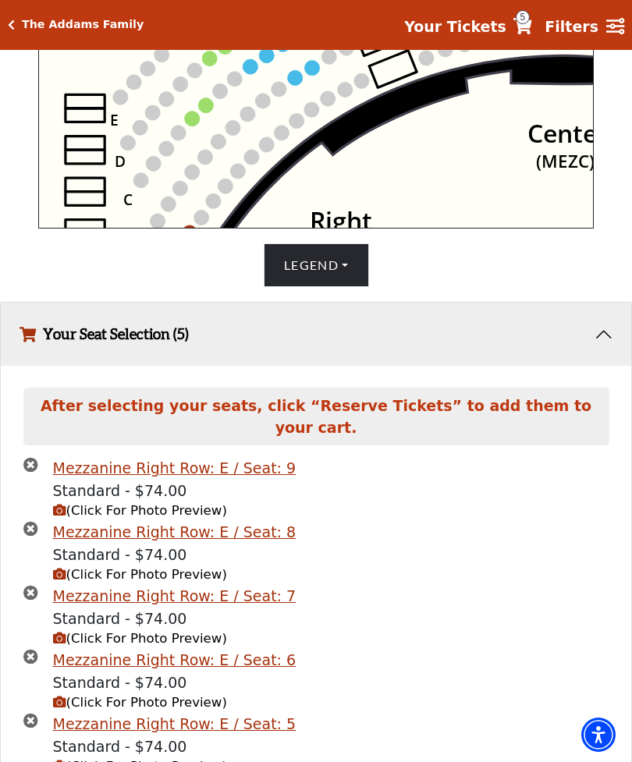
scroll to position [715, 0]
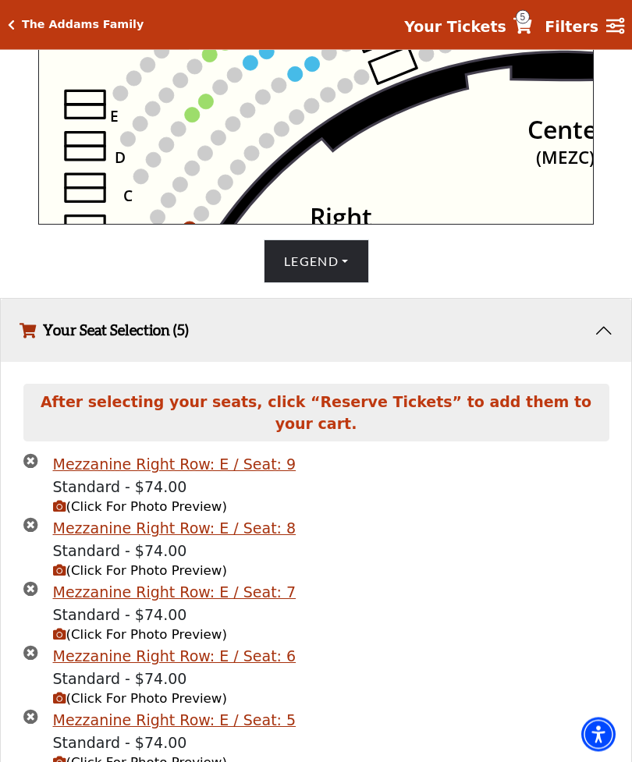
click at [155, 761] on span "(Click For Photo Preview)" at bounding box center [140, 763] width 174 height 15
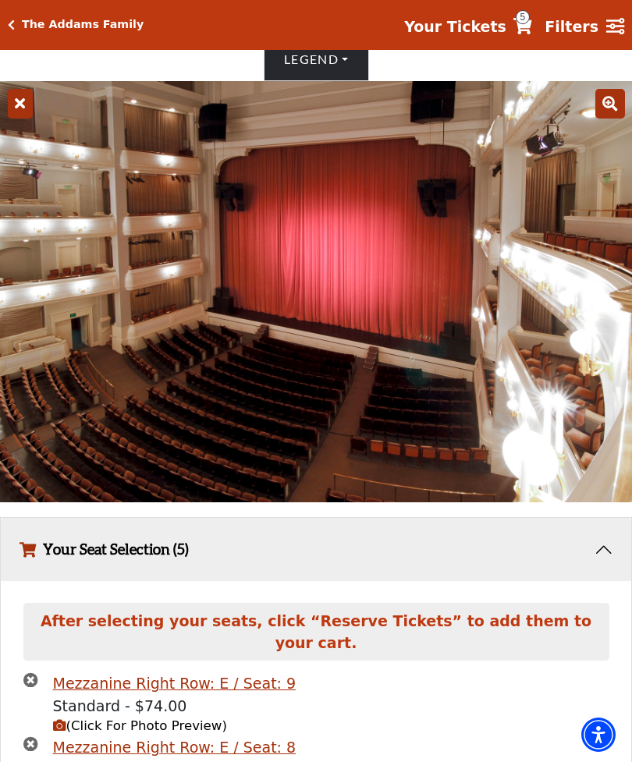
scroll to position [920, 0]
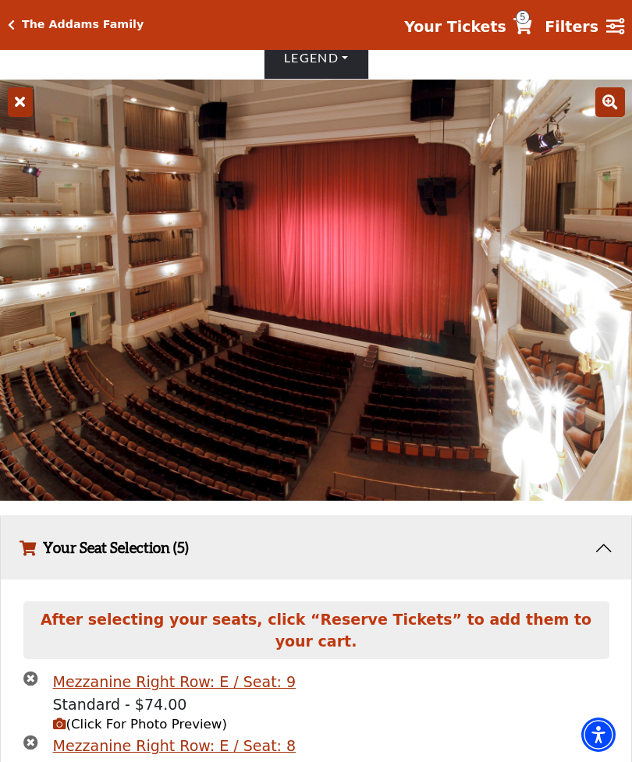
click at [25, 117] on icon at bounding box center [20, 102] width 25 height 30
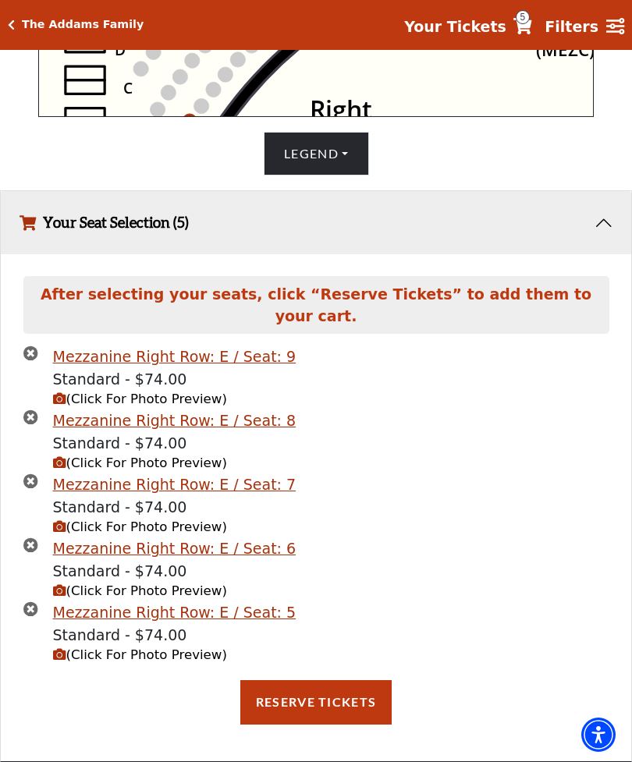
scroll to position [780, 0]
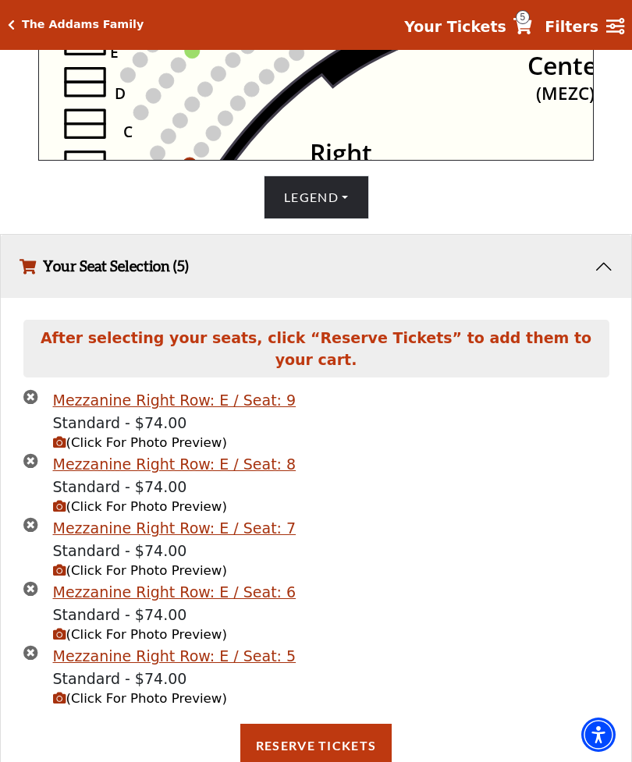
click at [137, 450] on span "(Click For Photo Preview)" at bounding box center [140, 442] width 174 height 15
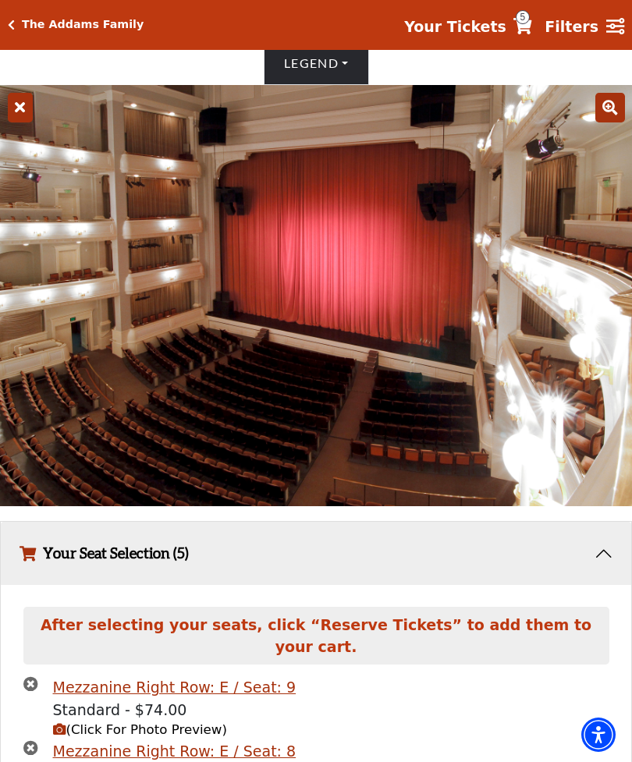
click at [27, 122] on icon at bounding box center [20, 108] width 25 height 30
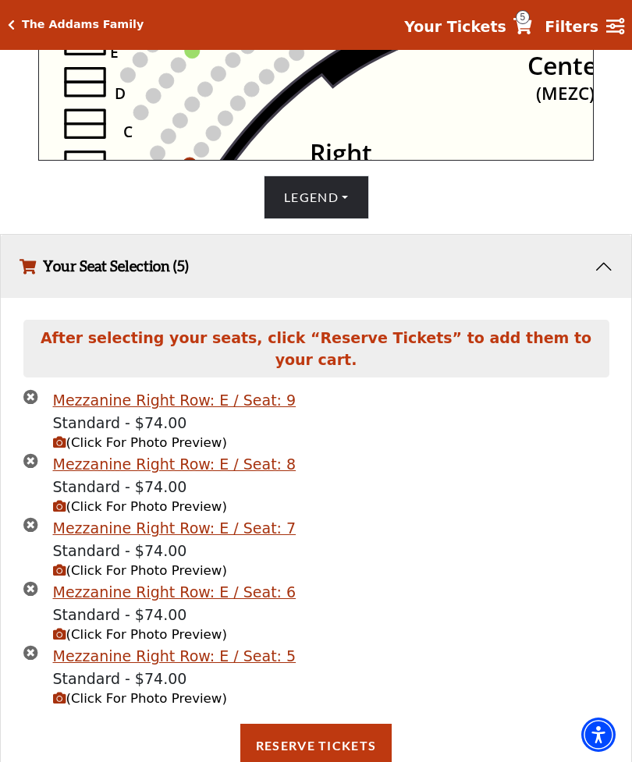
click at [161, 705] on span "(Click For Photo Preview)" at bounding box center [140, 698] width 174 height 15
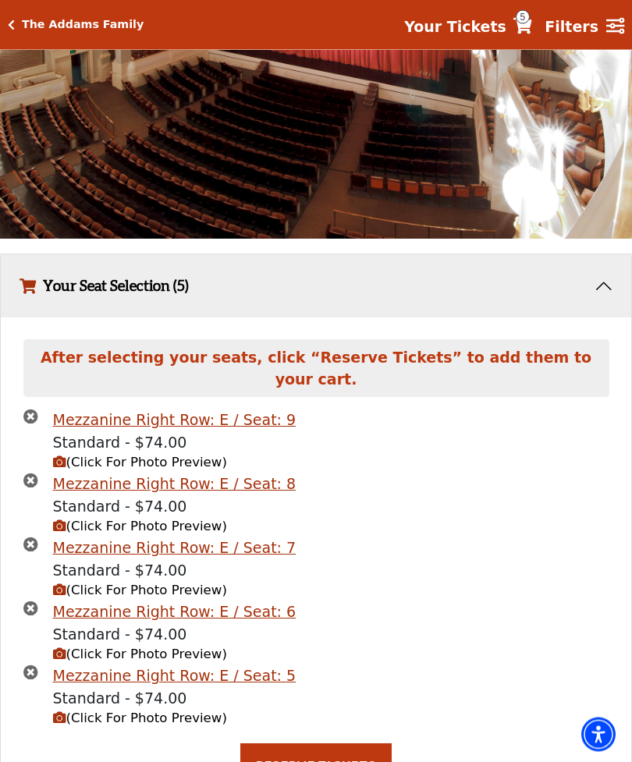
scroll to position [1201, 0]
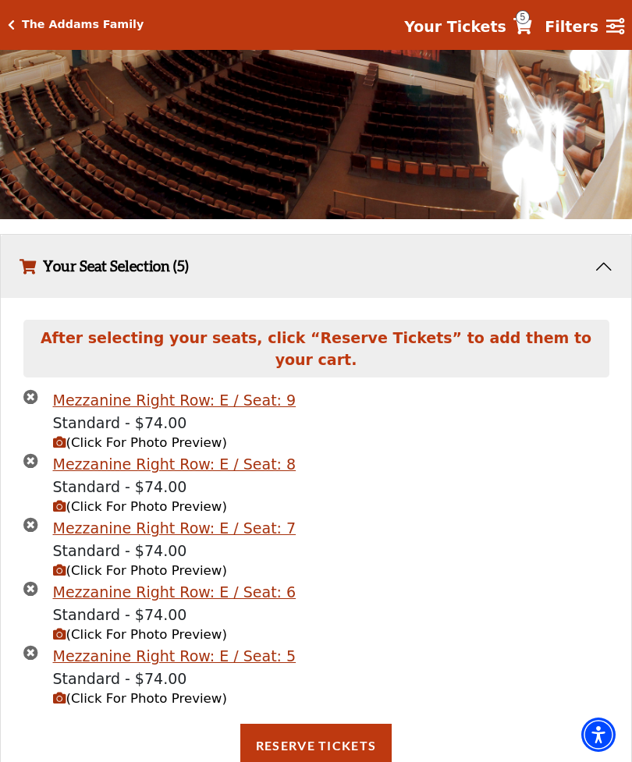
click at [296, 757] on button "Reserve Tickets" at bounding box center [315, 746] width 151 height 44
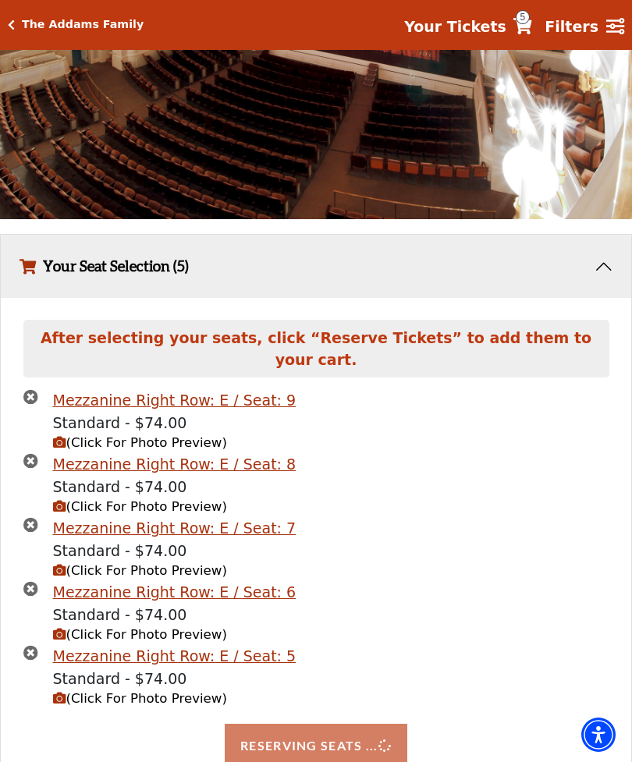
scroll to position [1225, 0]
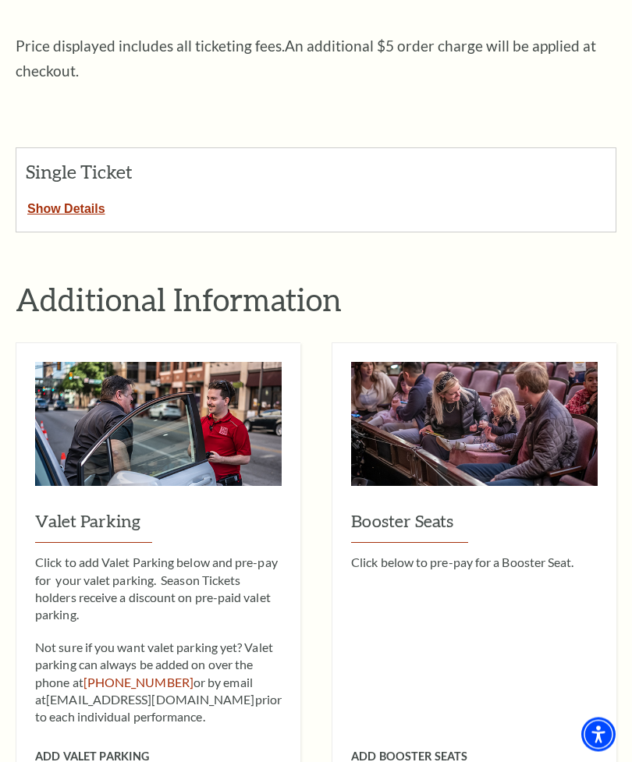
scroll to position [554, 0]
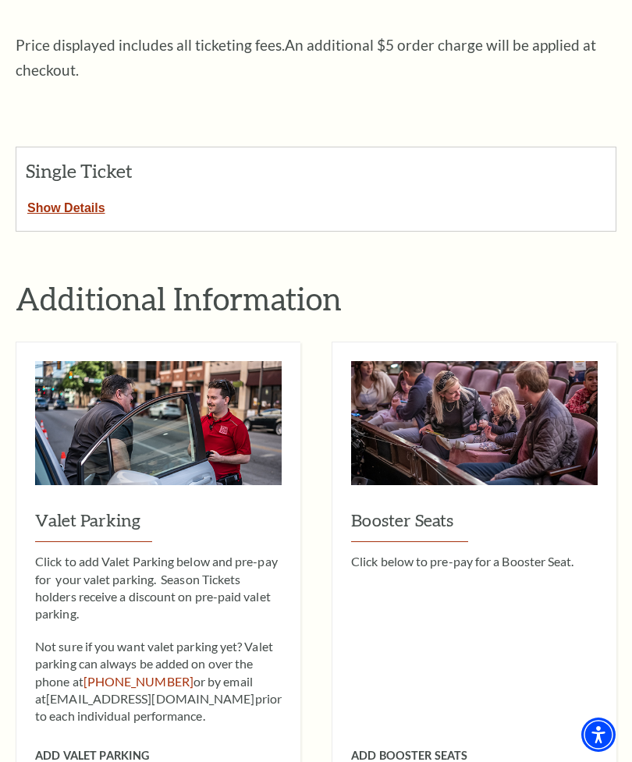
click at [83, 195] on button "Show Details" at bounding box center [66, 205] width 100 height 20
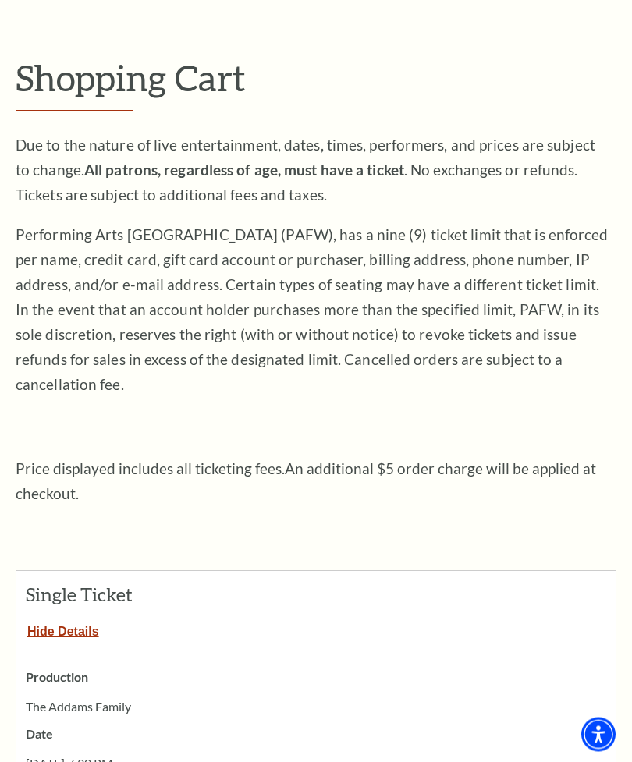
scroll to position [127, 0]
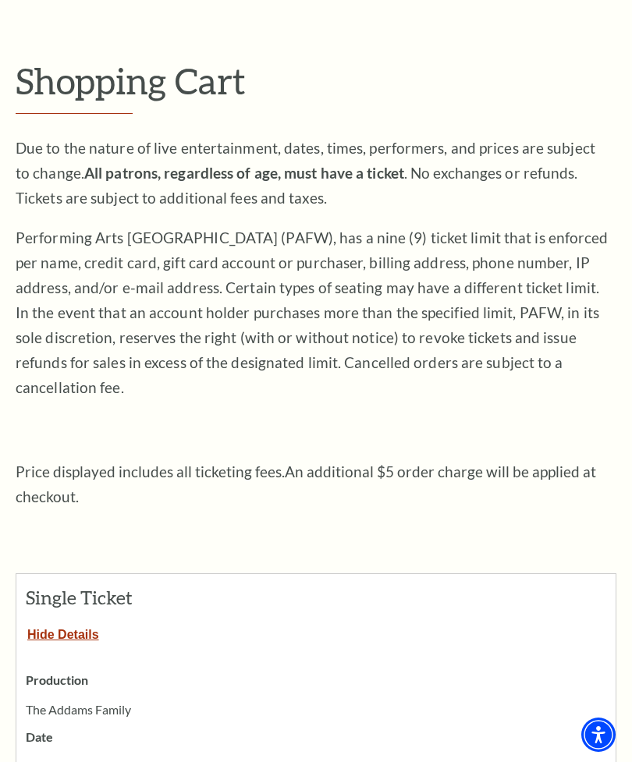
click at [73, 622] on button "Hide Details" at bounding box center [63, 632] width 94 height 20
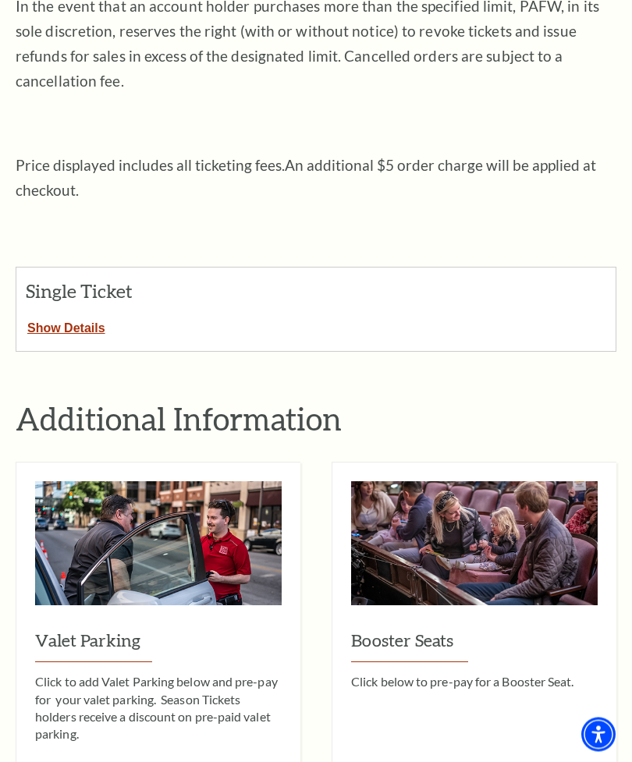
scroll to position [499, 0]
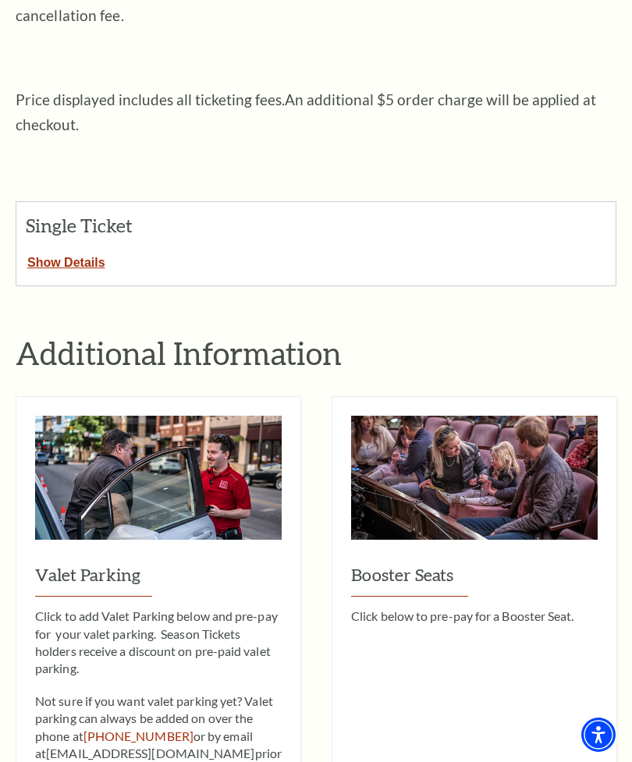
click at [79, 250] on button "Show Details" at bounding box center [66, 260] width 100 height 20
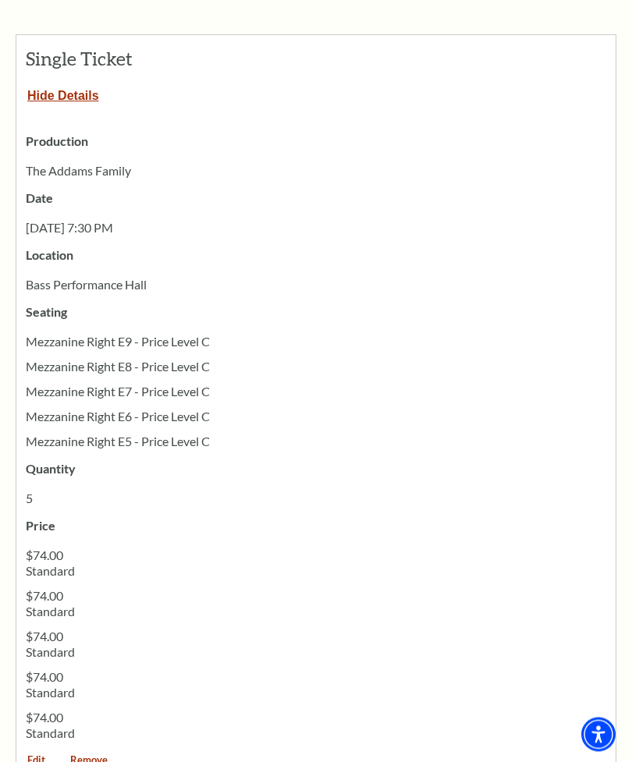
scroll to position [670, 0]
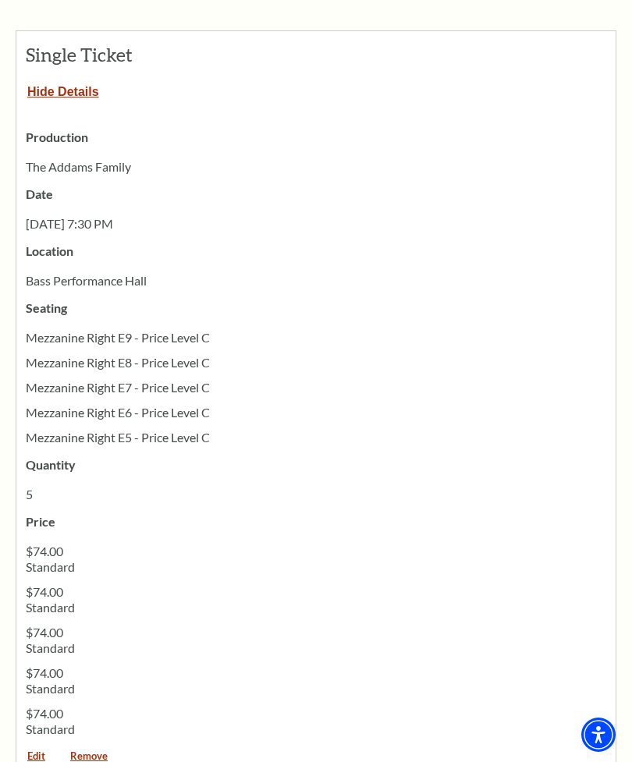
click at [385, 455] on h3 "Quantity" at bounding box center [315, 471] width 599 height 32
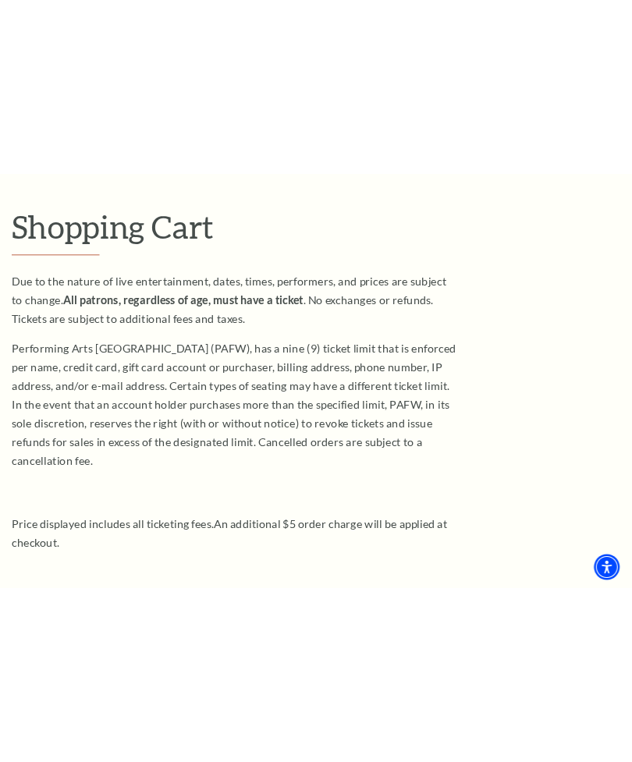
scroll to position [28, 0]
